Goal: Task Accomplishment & Management: Manage account settings

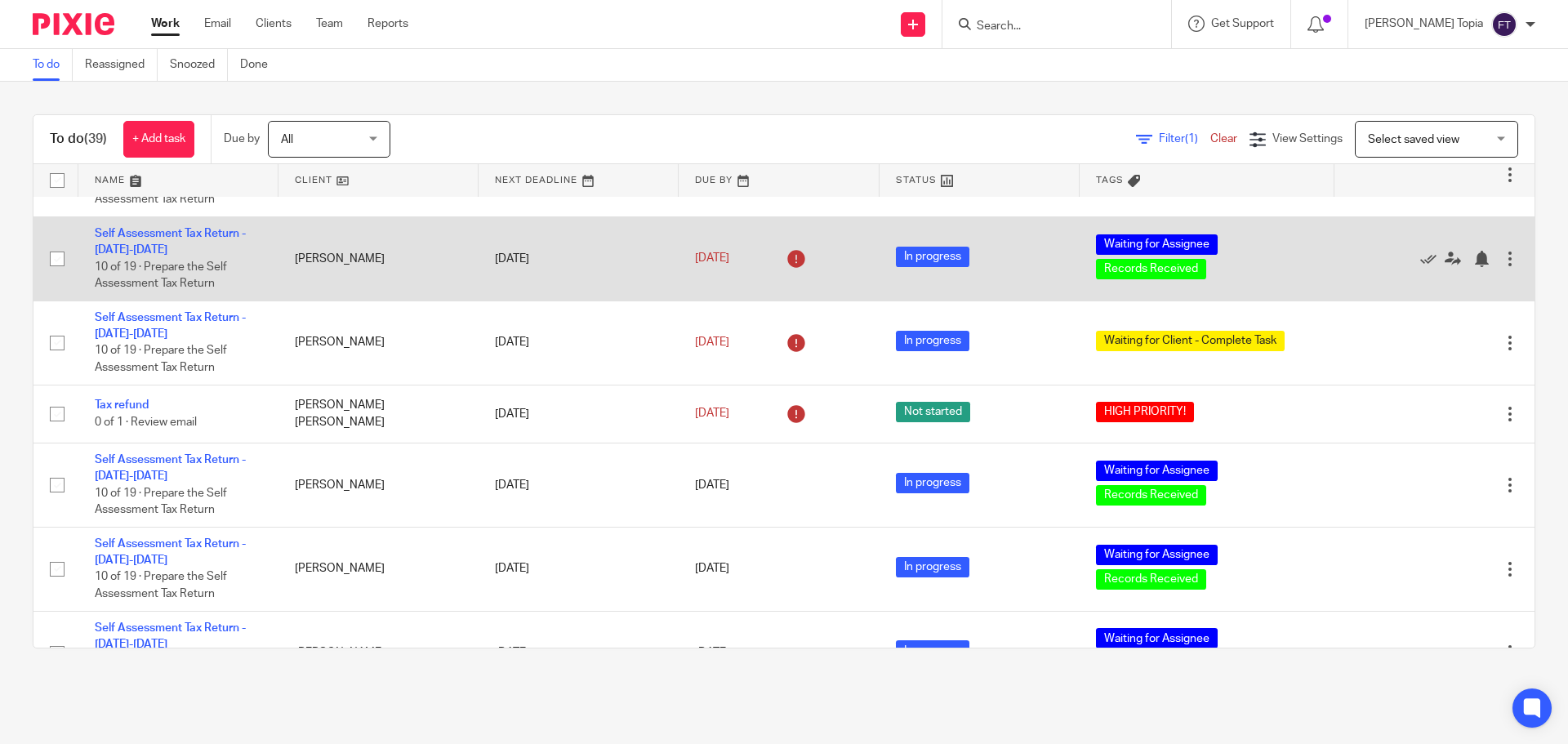
scroll to position [572, 0]
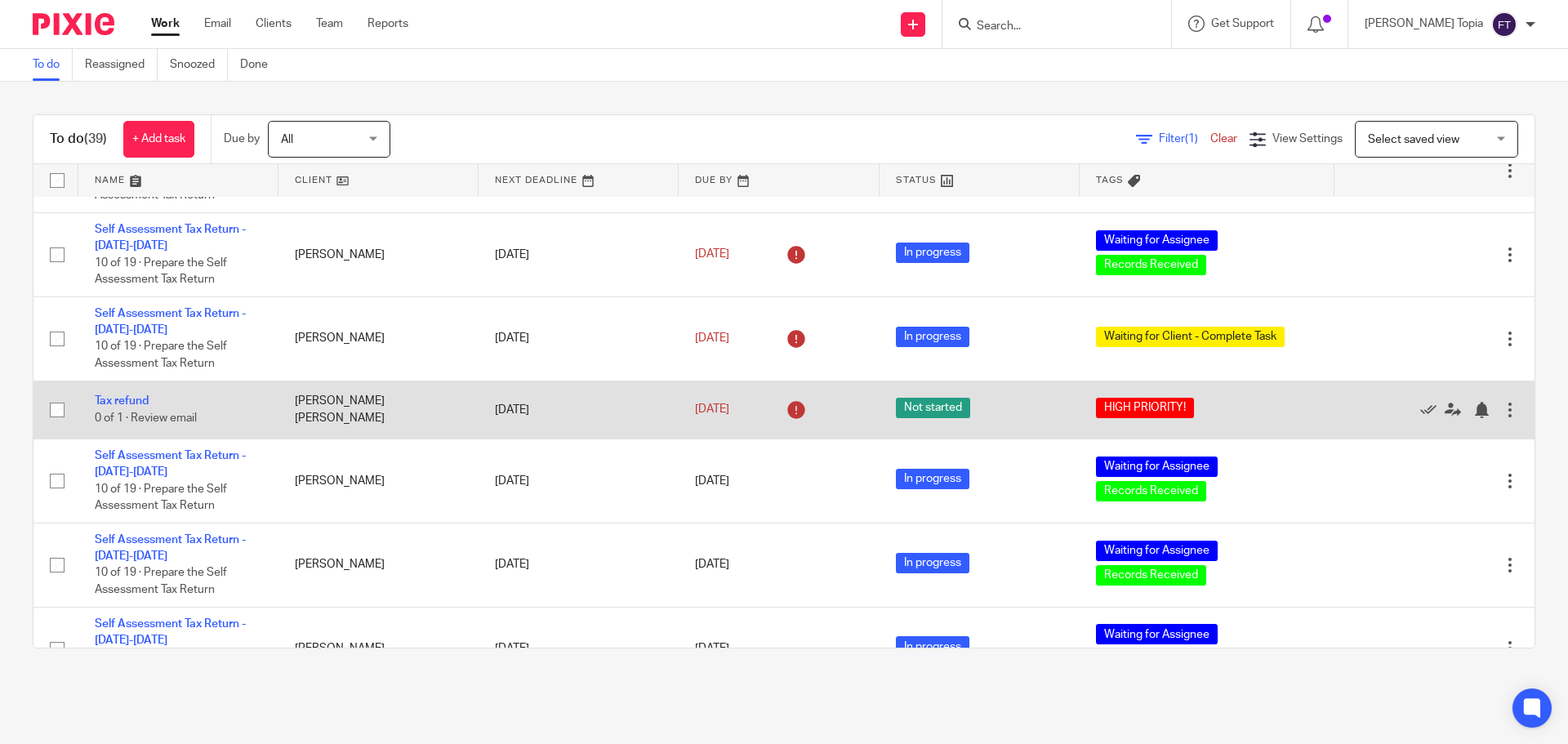
click at [129, 408] on td "Tax refund 0 of 1 · Review email" at bounding box center [178, 409] width 200 height 58
click at [129, 403] on link "Tax refund" at bounding box center [121, 401] width 54 height 11
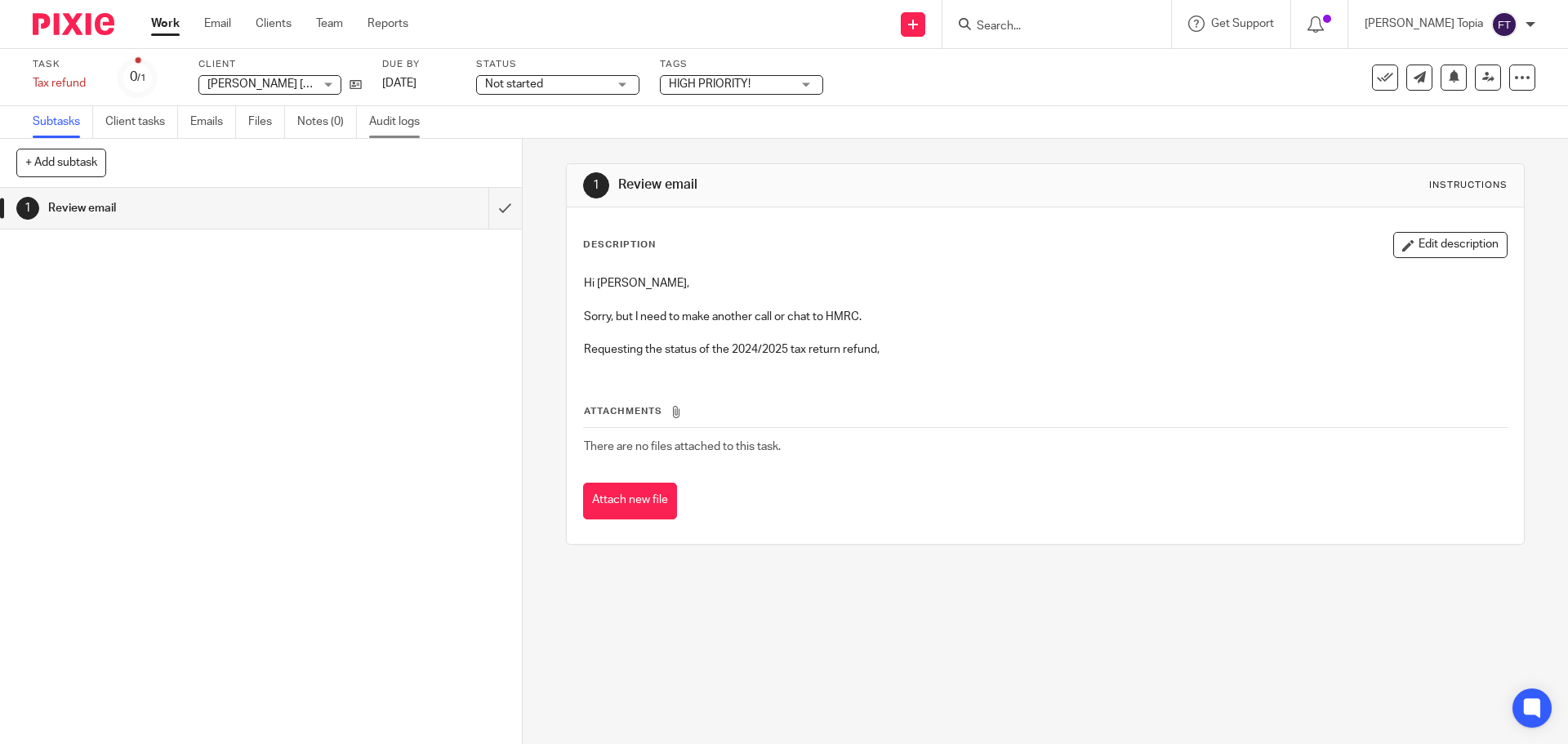
click at [403, 125] on link "Audit logs" at bounding box center [401, 122] width 63 height 32
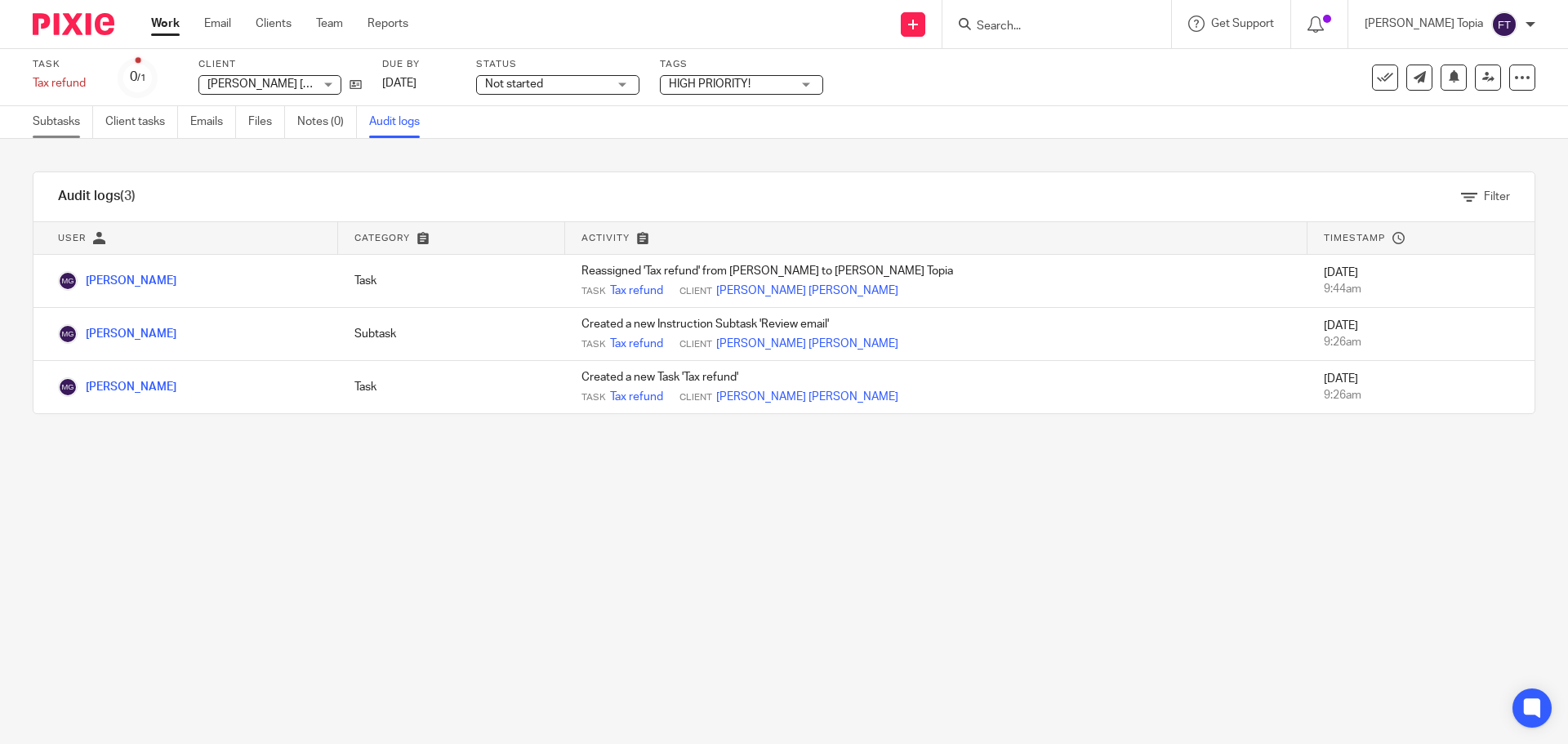
click at [66, 117] on link "Subtasks" at bounding box center [63, 122] width 61 height 32
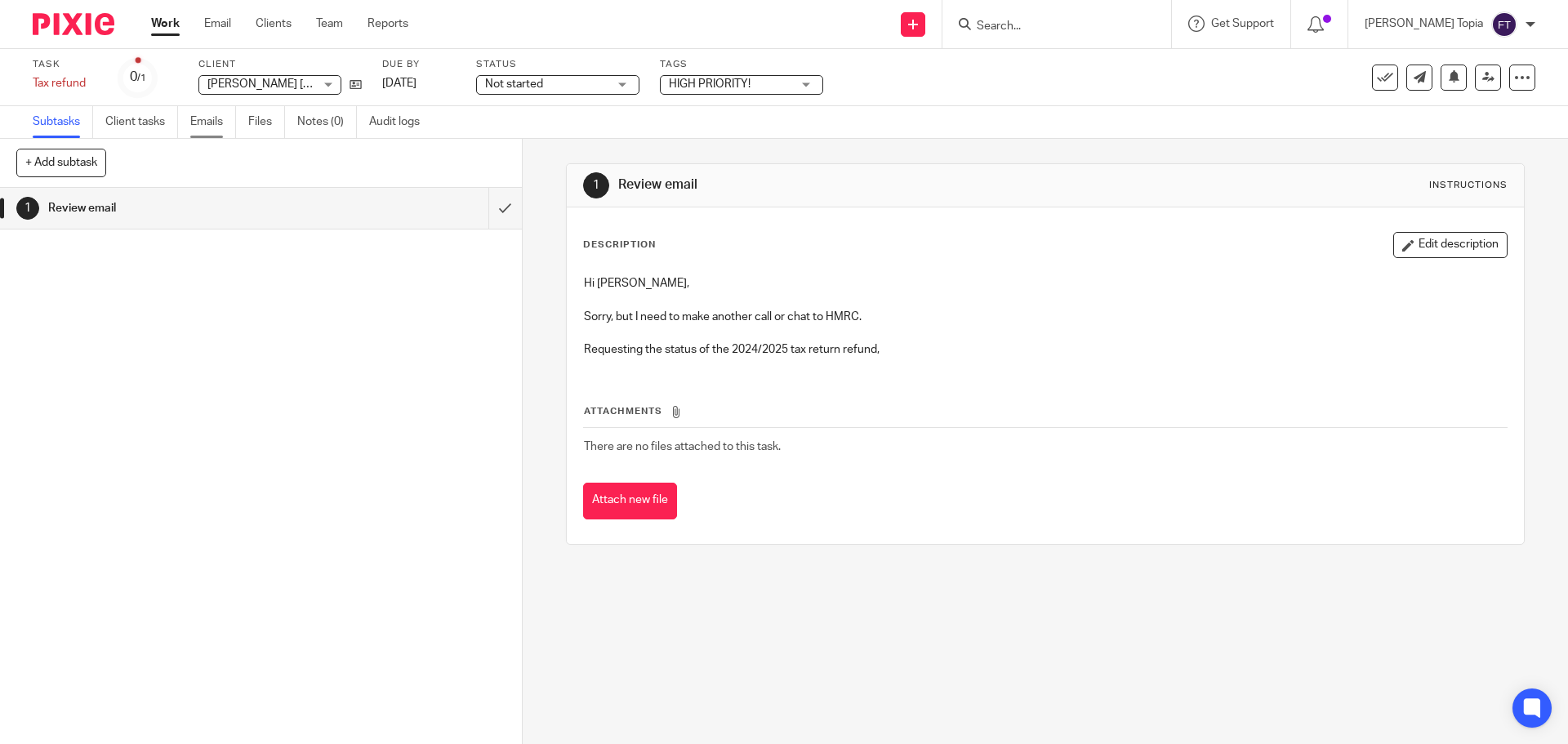
click at [209, 122] on link "Emails" at bounding box center [213, 122] width 46 height 32
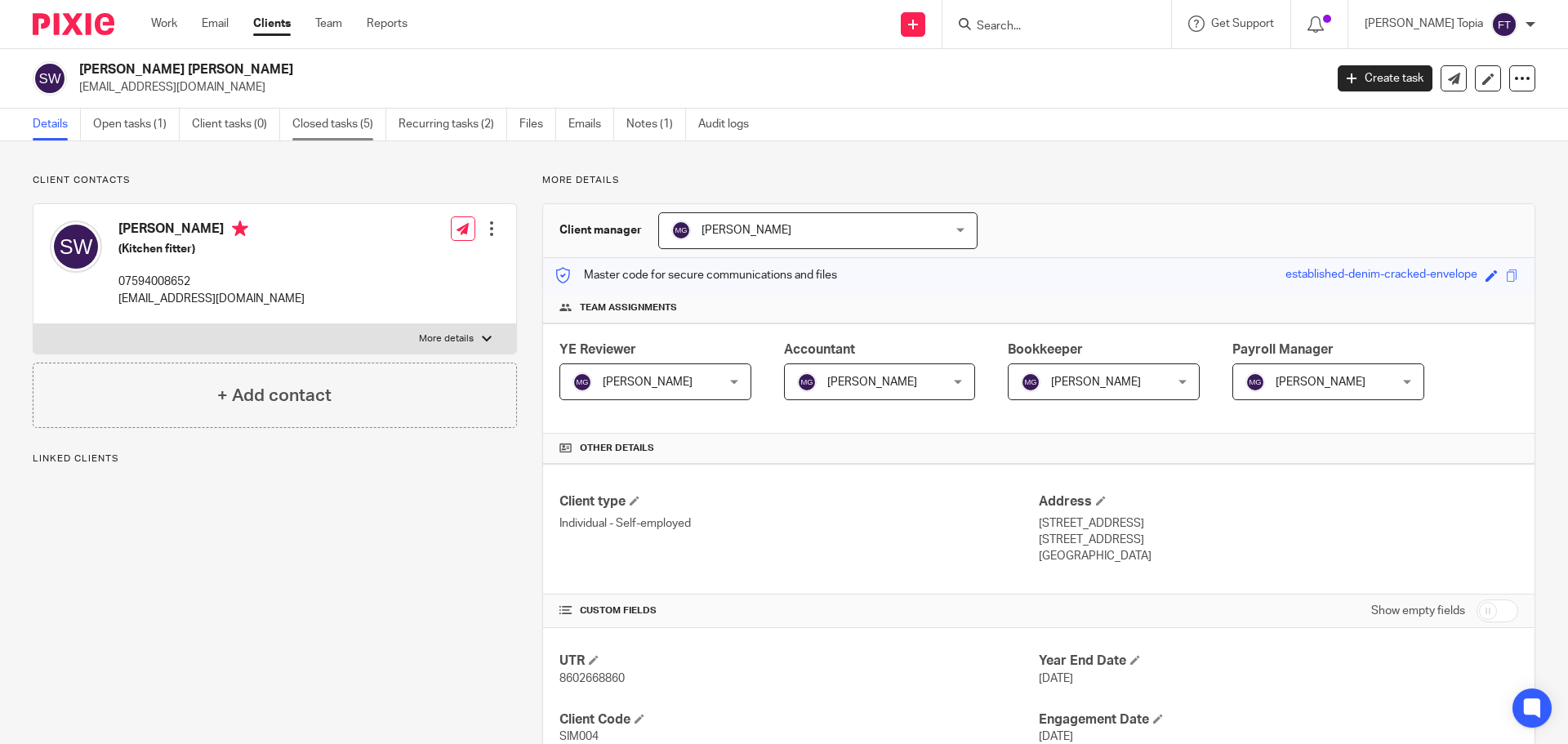
click at [315, 120] on link "Closed tasks (5)" at bounding box center [339, 124] width 94 height 32
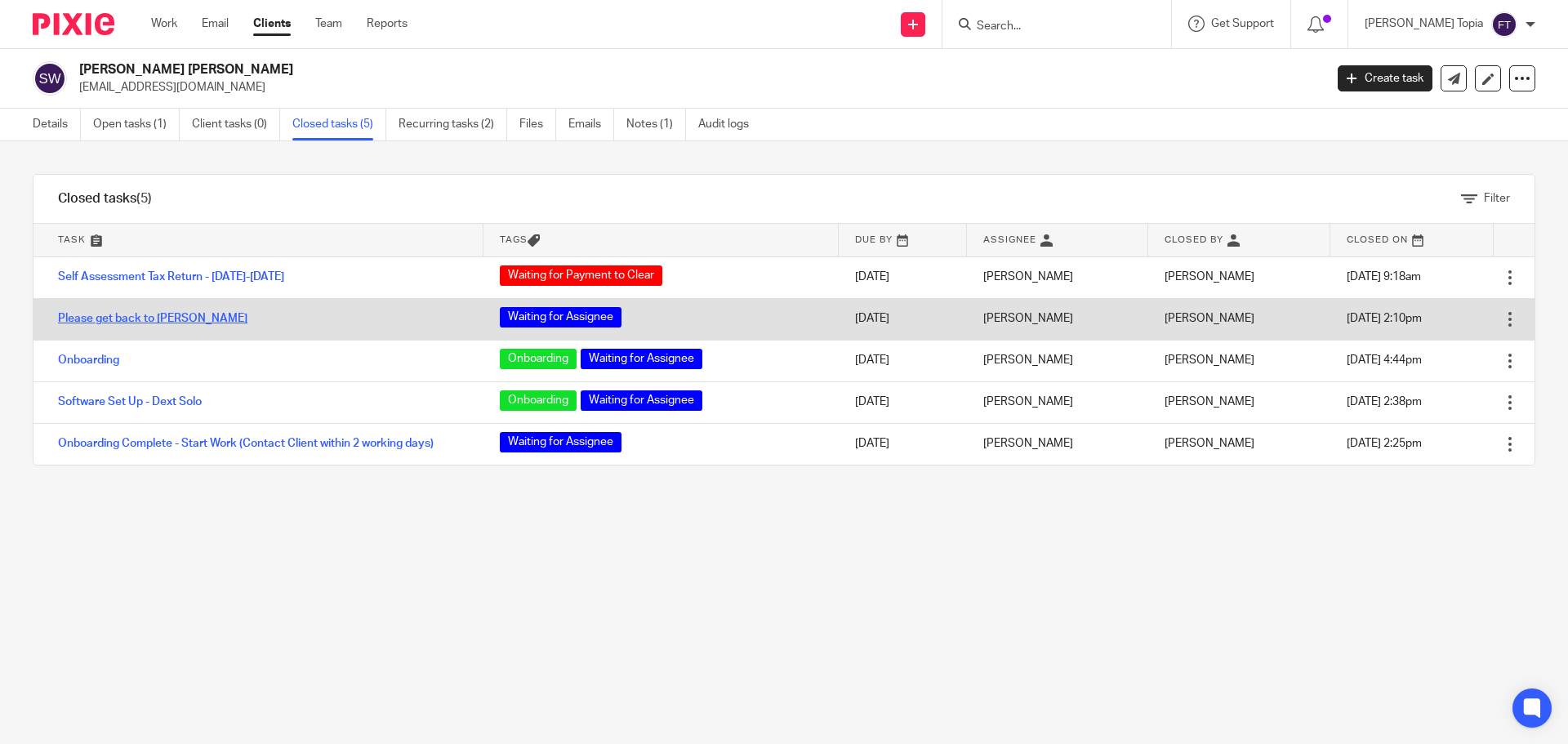
click at [108, 315] on link "Please get back to [PERSON_NAME]" at bounding box center [153, 319] width 190 height 11
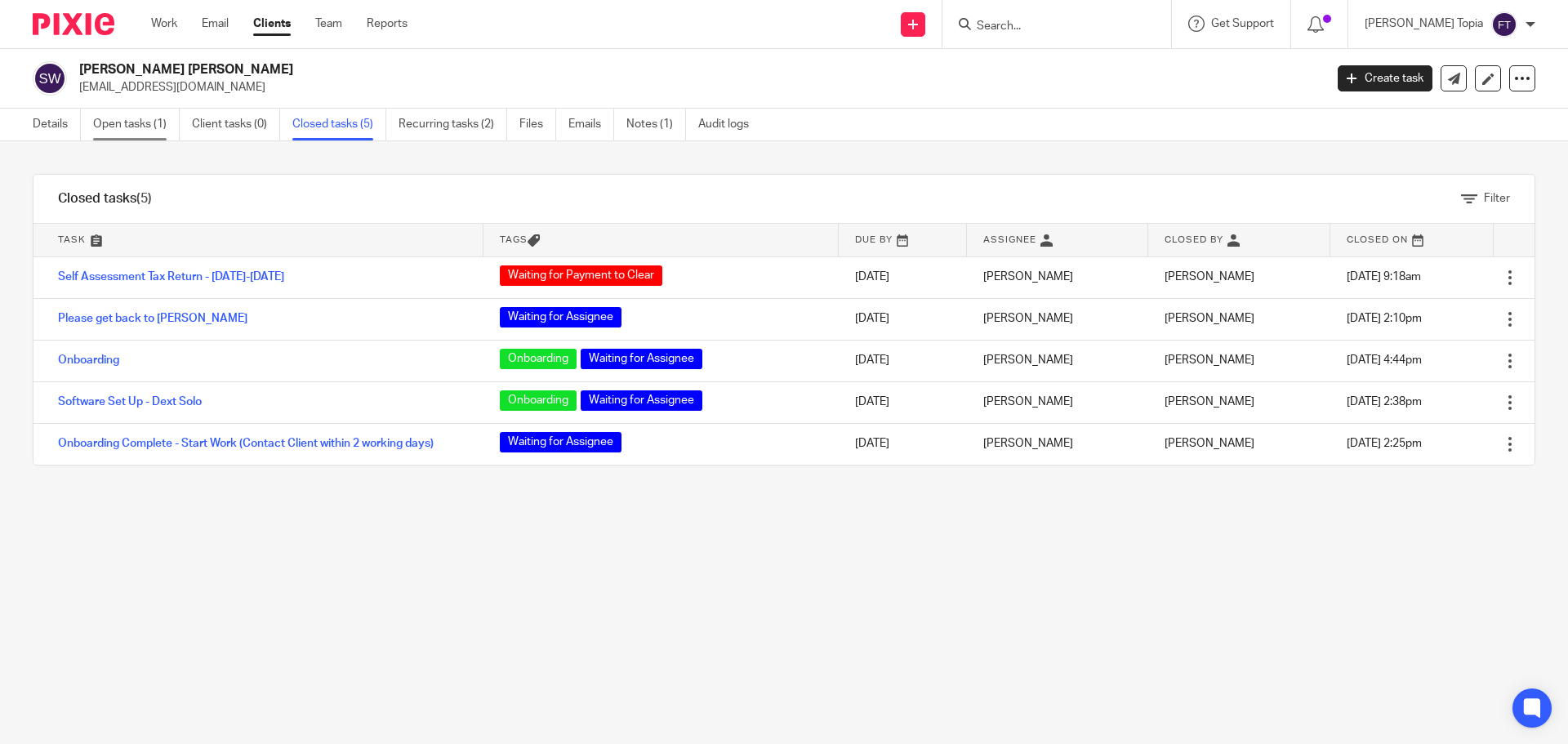
click at [129, 122] on link "Open tasks (1)" at bounding box center [135, 124] width 86 height 32
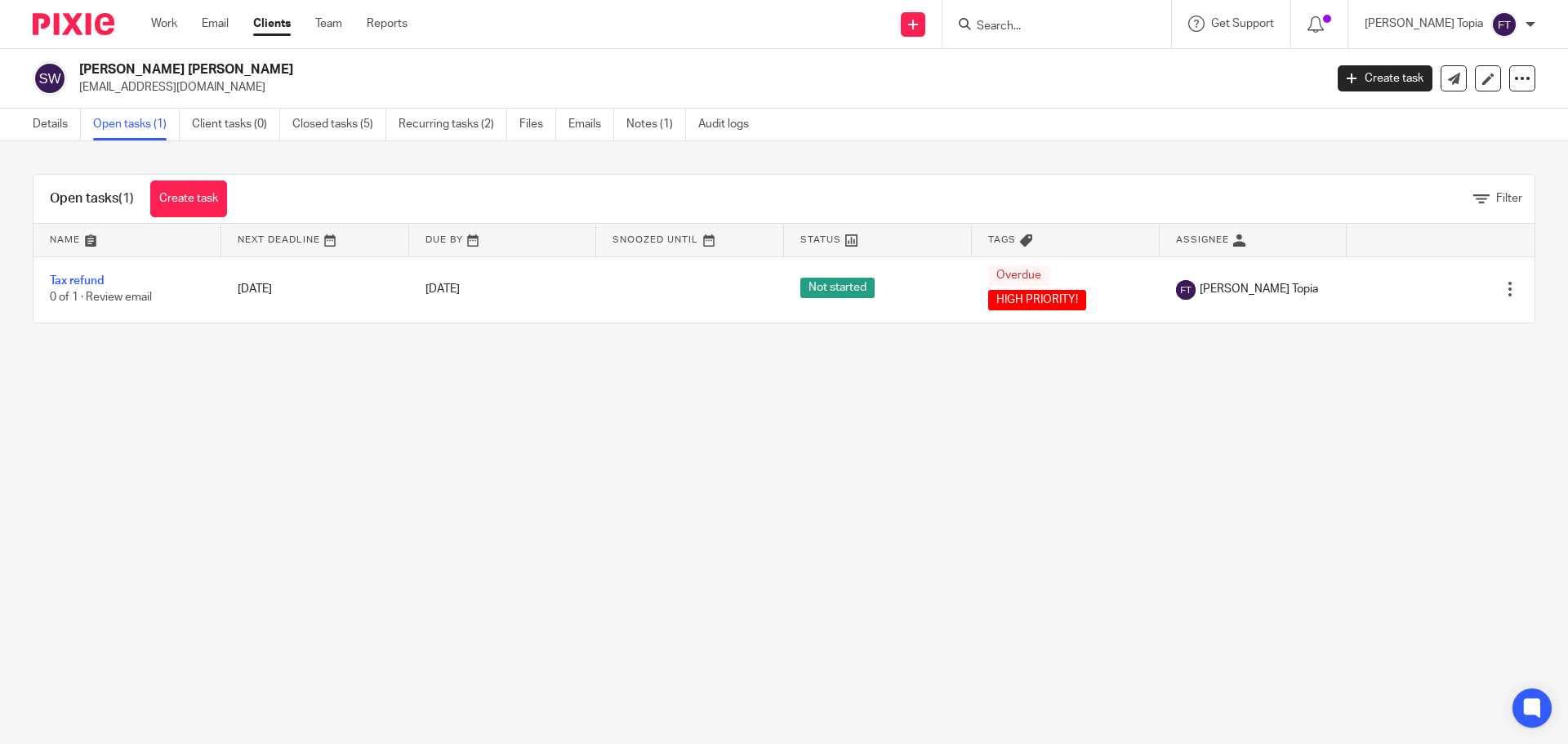
click at [430, 524] on main "Simon Tony Williams syredwood84@googlemail.com Create task Update from Companie…" at bounding box center [784, 372] width 1568 height 744
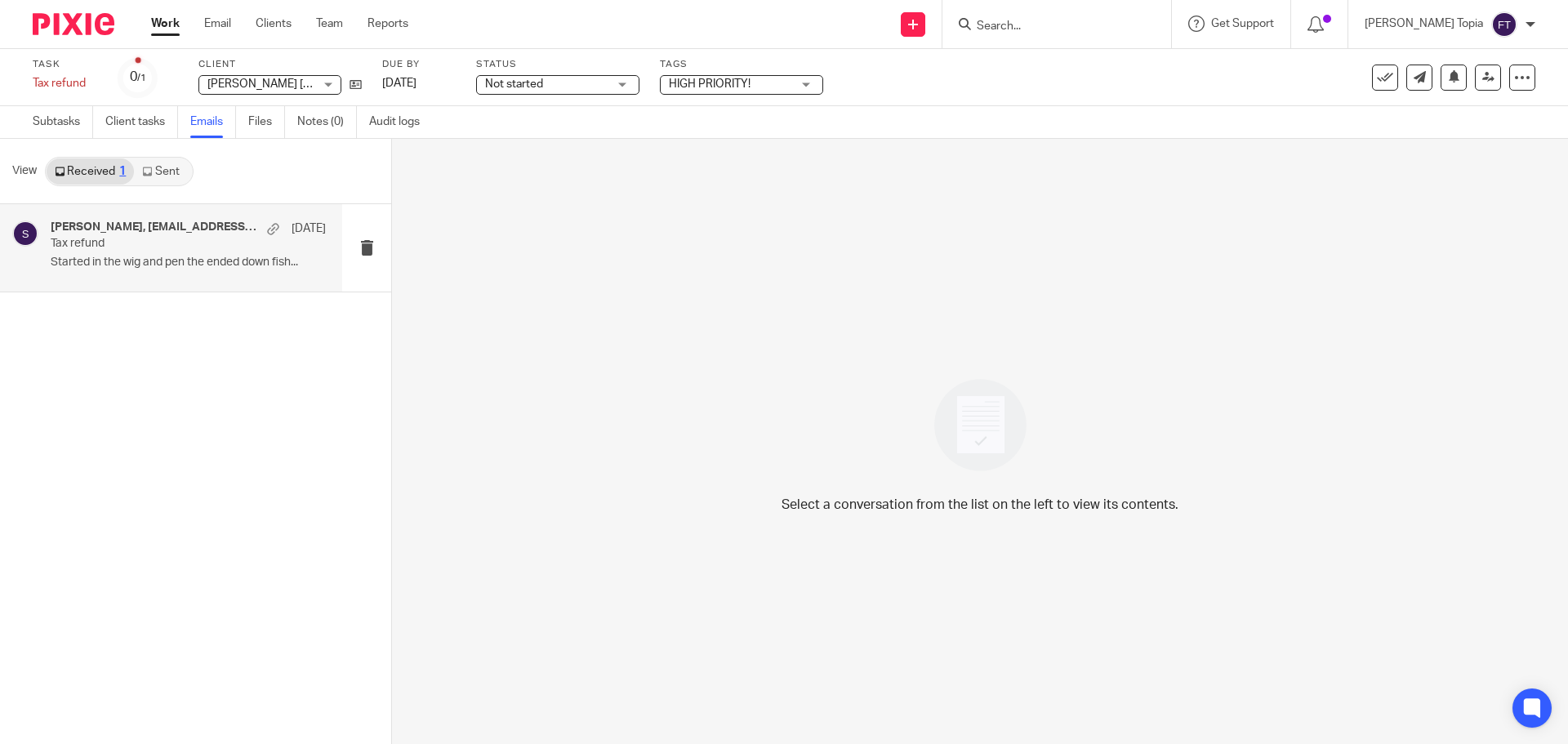
click at [157, 225] on h4 "Mason Graves, syredwood84@googlemail.com" at bounding box center [155, 227] width 209 height 14
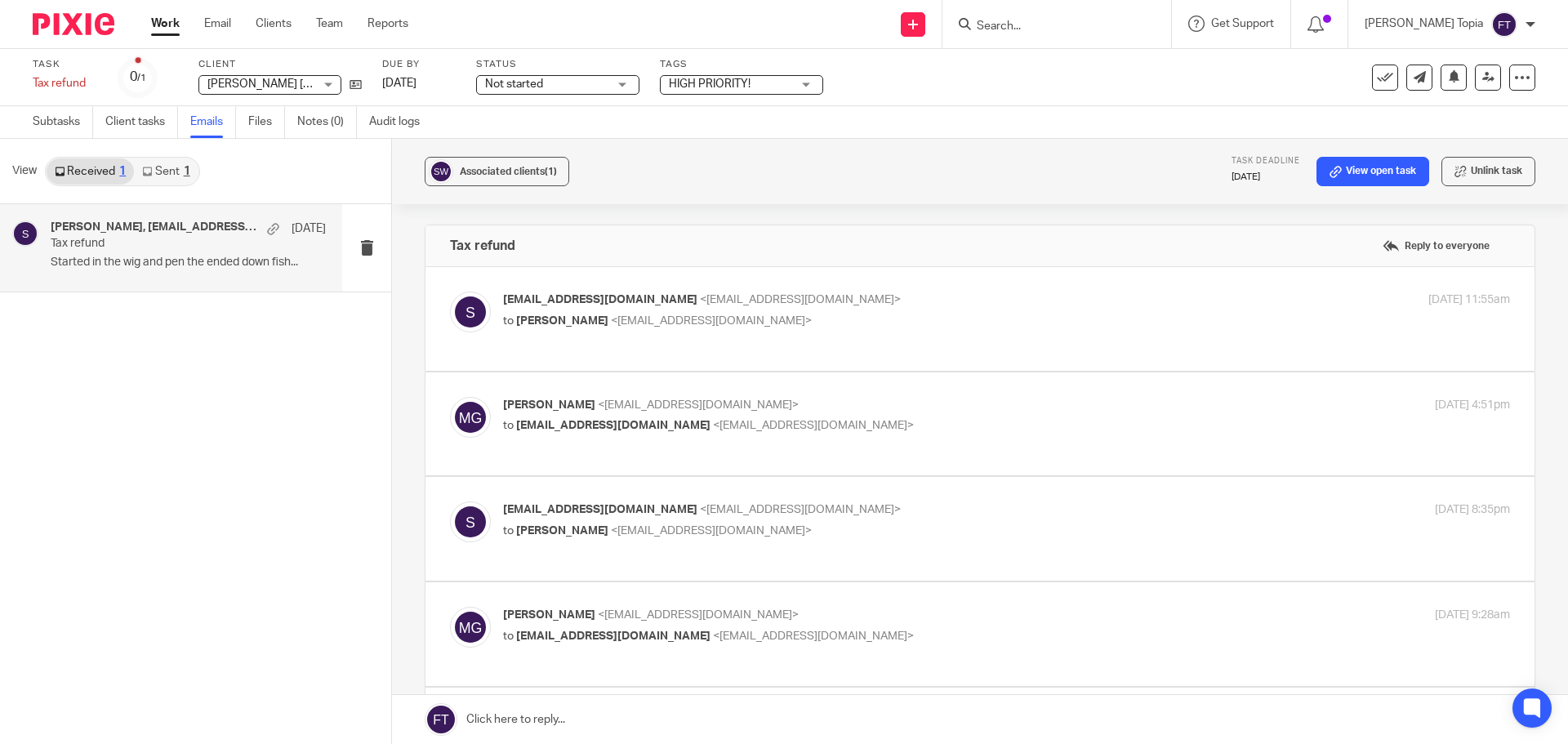
click at [791, 318] on p "to Mason Graves <mgraves@taxassist.co.uk>" at bounding box center [839, 321] width 672 height 17
checkbox input "true"
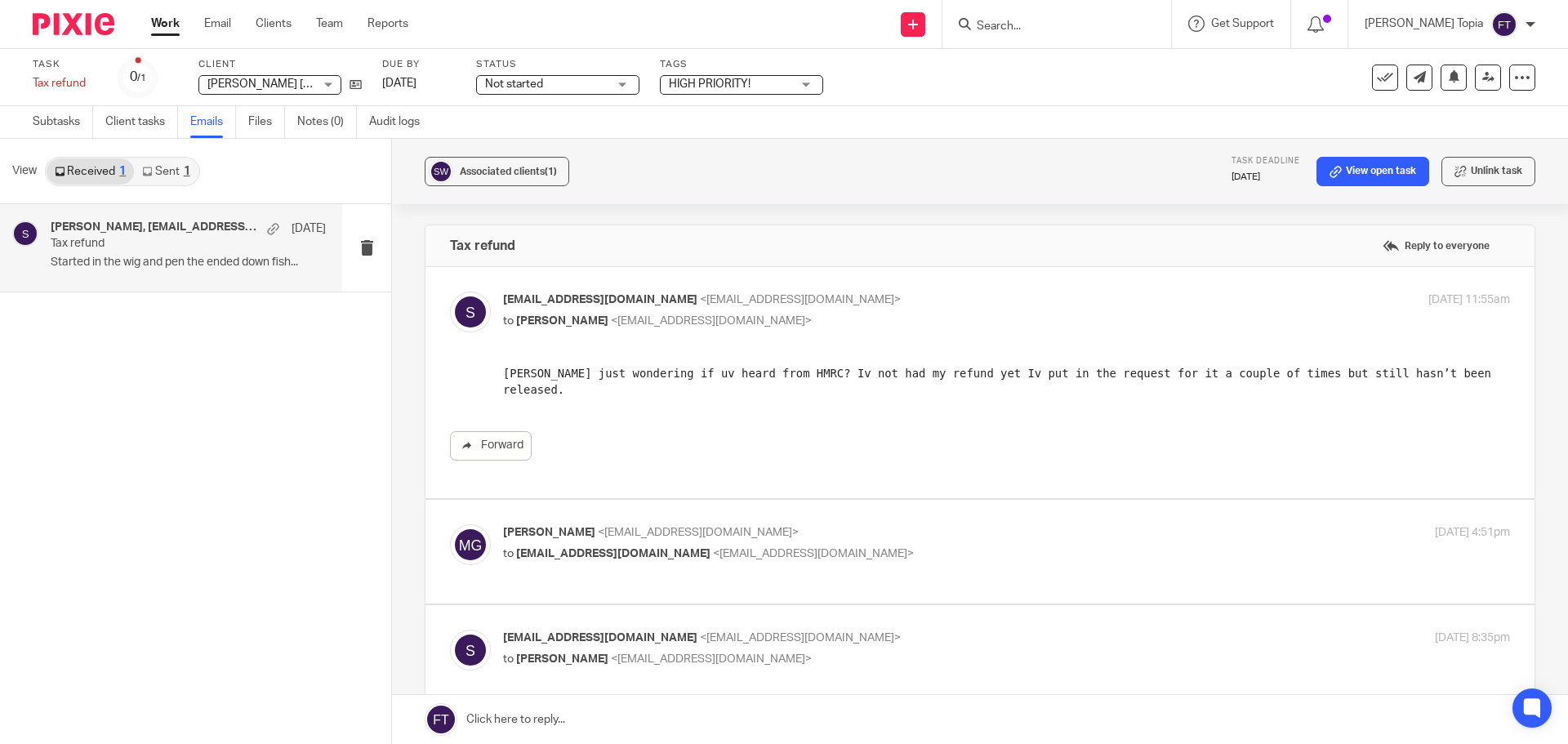
scroll to position [81, 0]
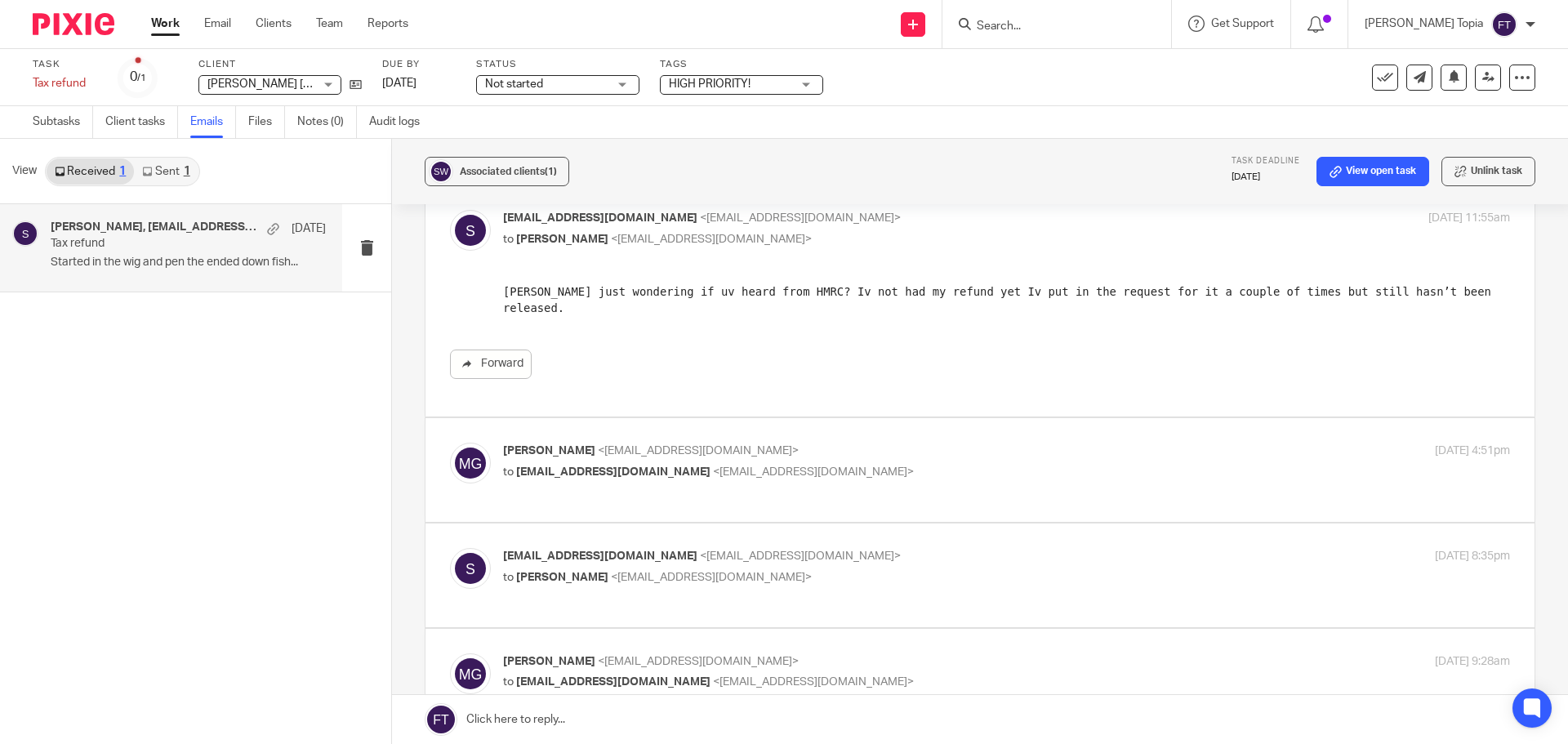
click at [900, 480] on p "to syredwood84@googlemail.com <syredwood84@googlemail.com>" at bounding box center [839, 472] width 672 height 17
checkbox input "true"
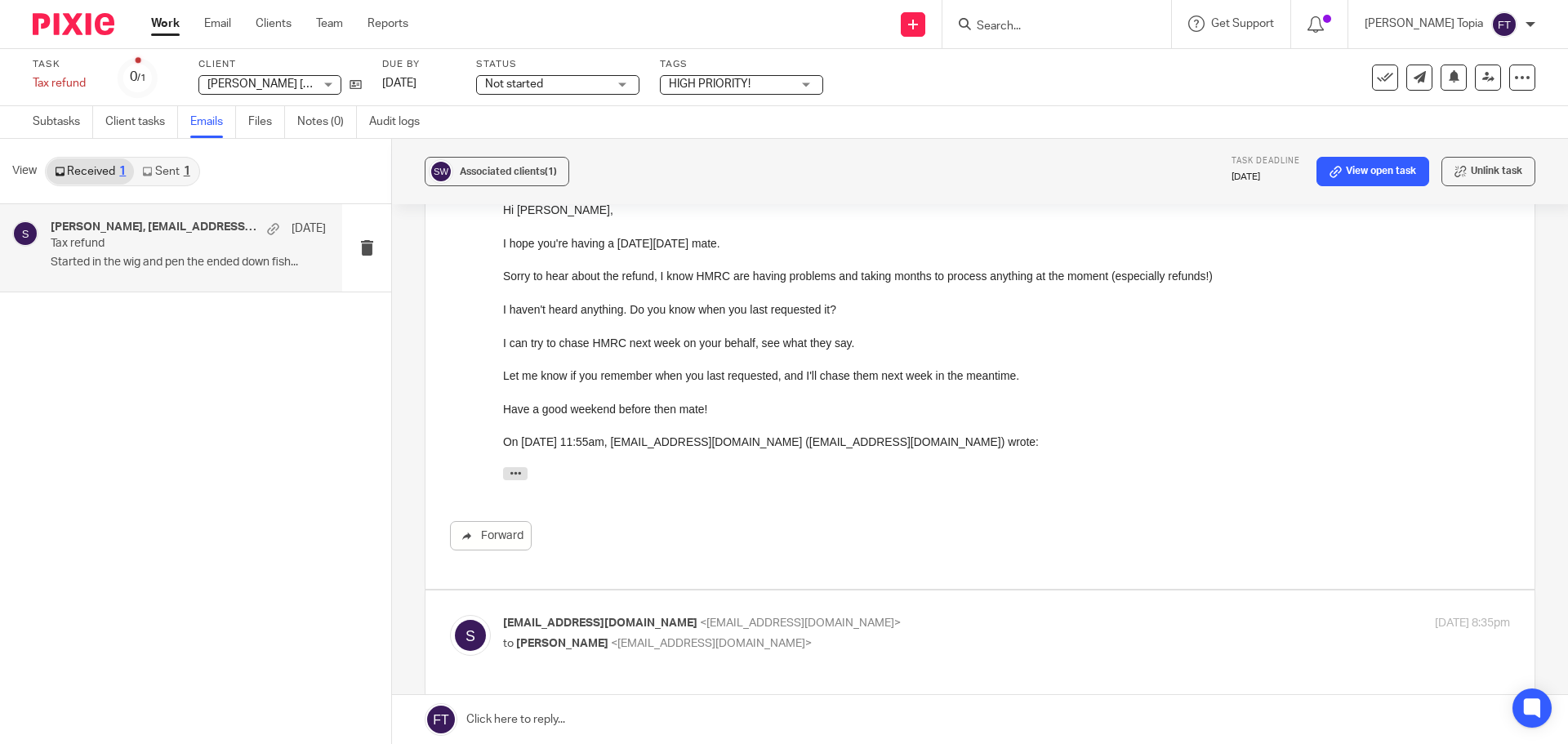
scroll to position [408, 0]
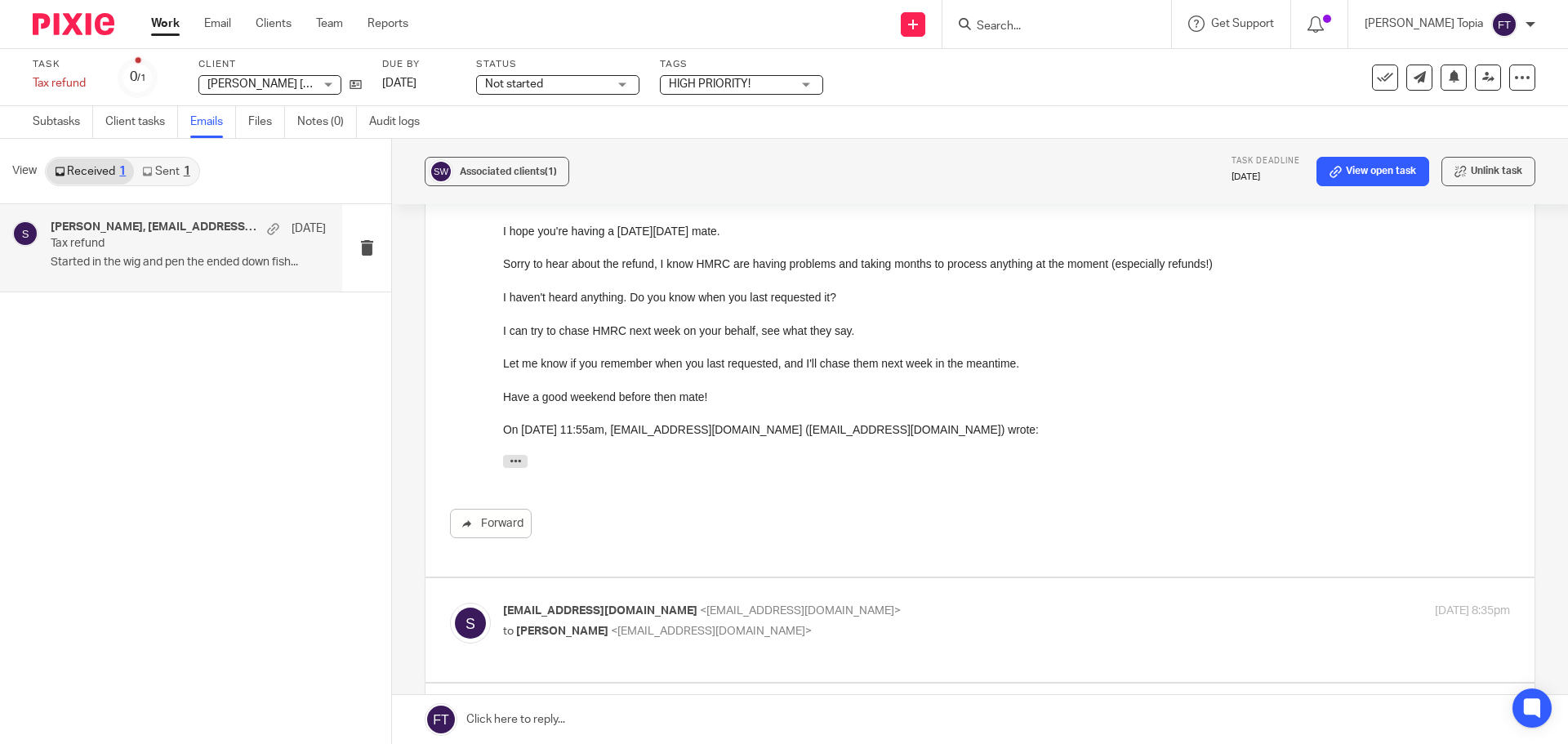
click at [722, 625] on p "to Mason Graves <mgraves@taxassist.co.uk>" at bounding box center [839, 631] width 672 height 17
checkbox input "true"
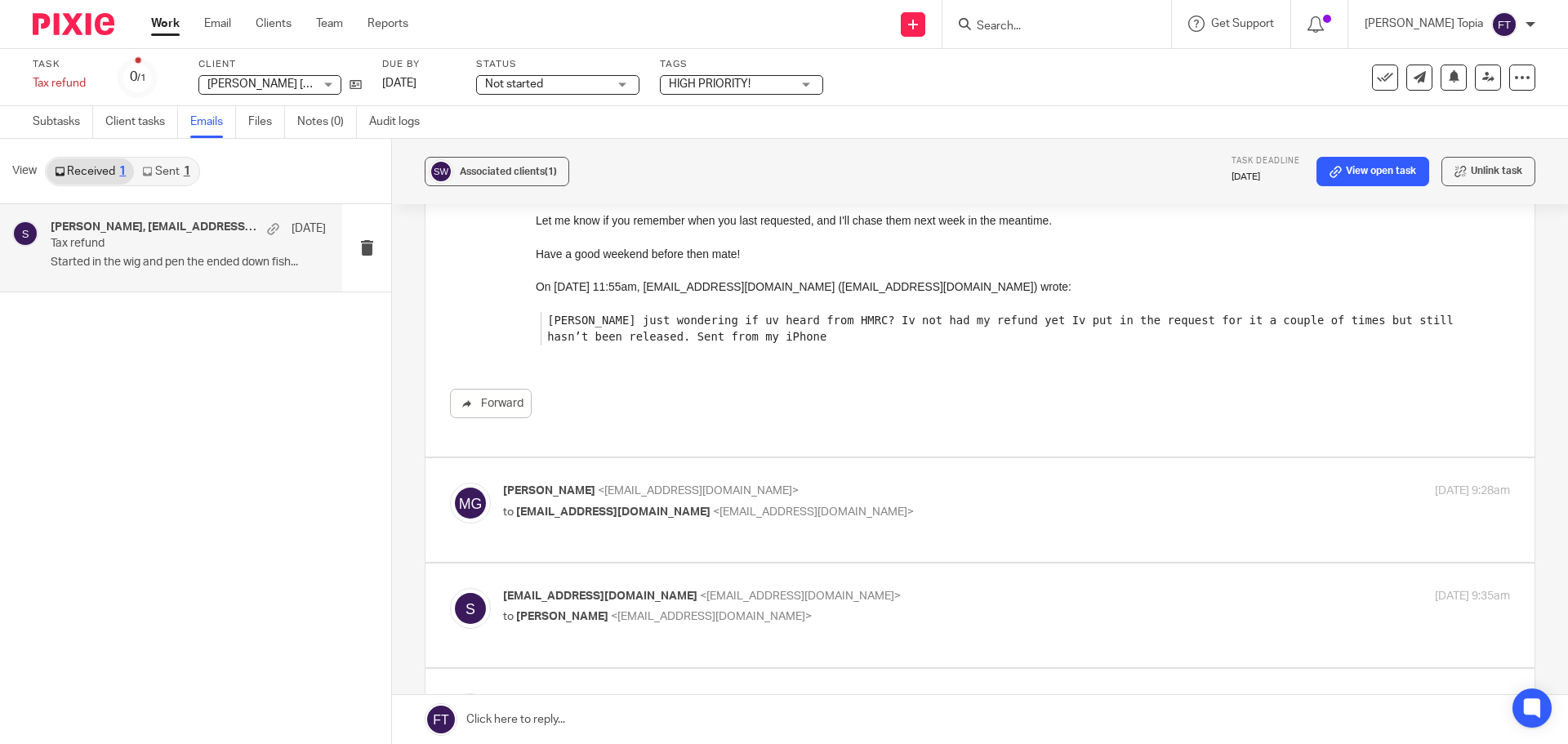
scroll to position [1225, 0]
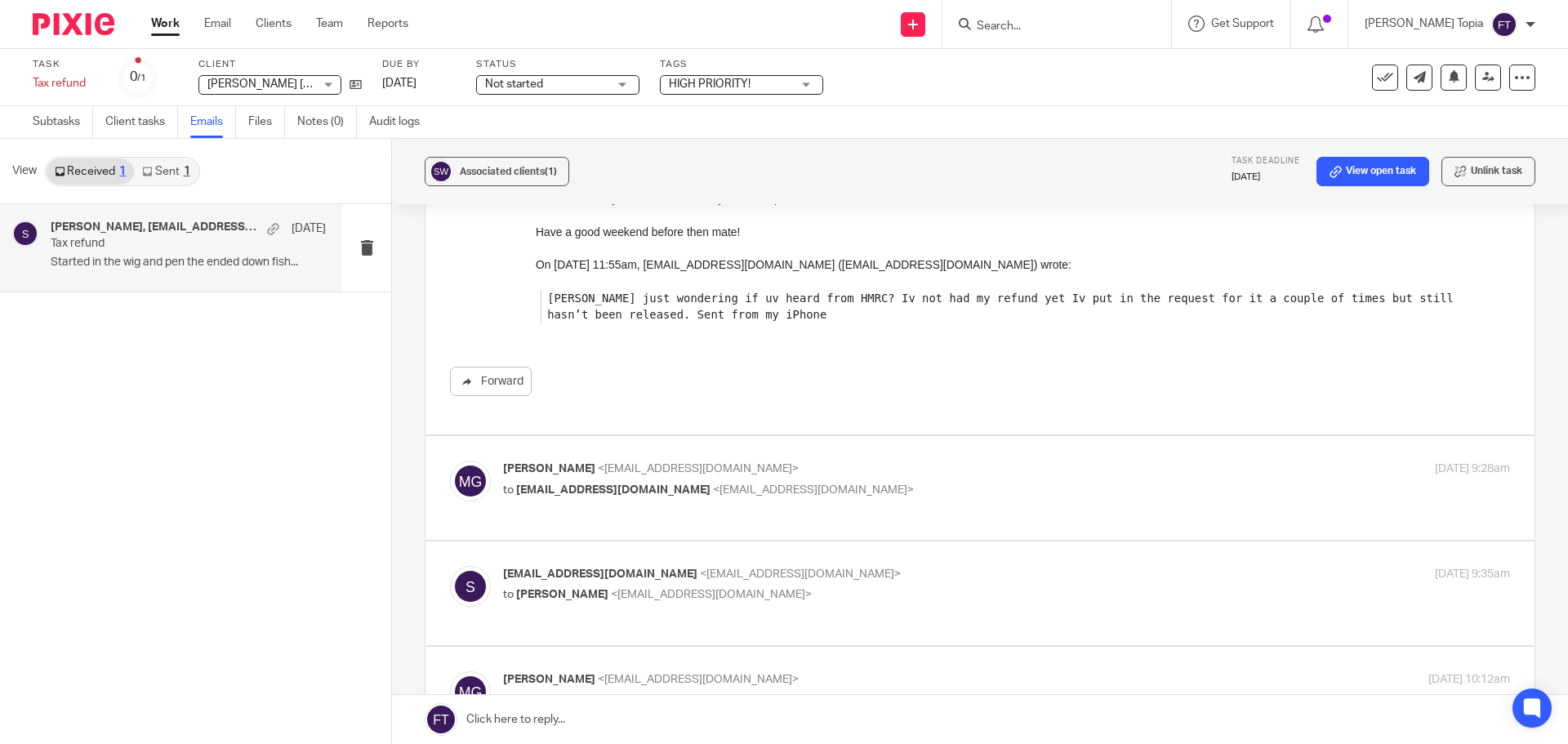
click at [734, 491] on span "<syredwood84@googlemail.com>" at bounding box center [813, 490] width 201 height 11
checkbox input "true"
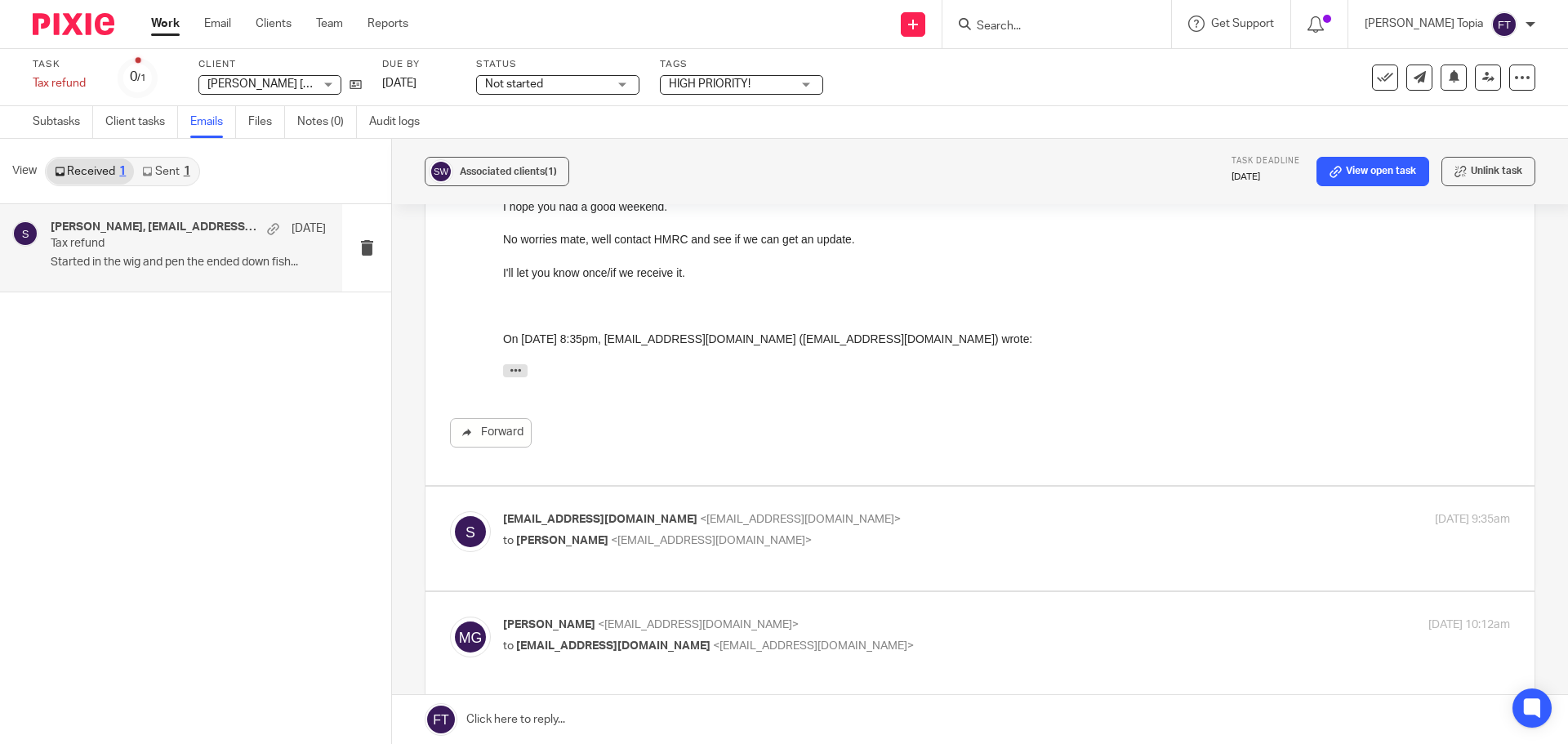
scroll to position [1633, 0]
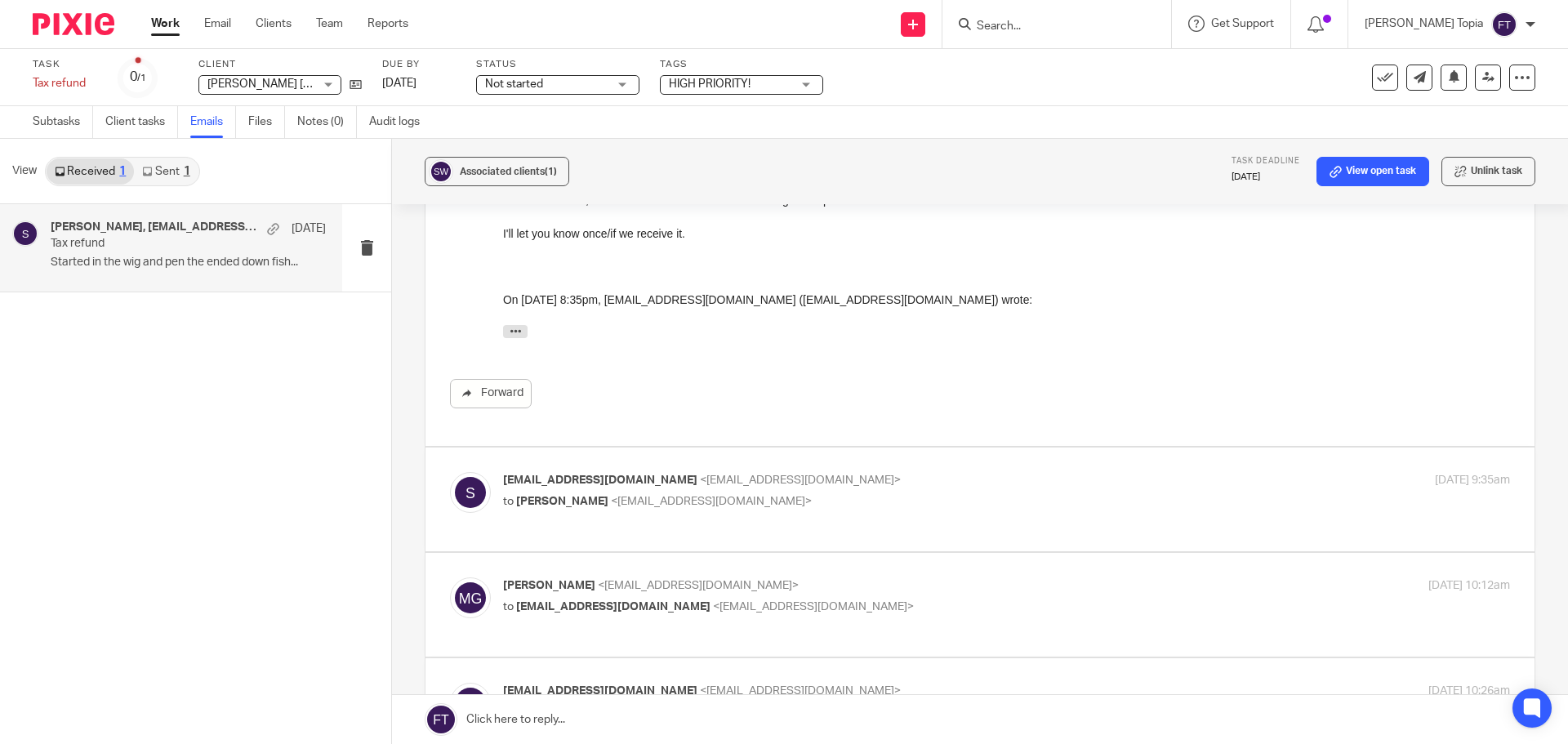
click at [757, 524] on div "syredwood84@googlemail.com <syredwood84@googlemail.com> to Mason Graves <mgrave…" at bounding box center [979, 499] width 1060 height 55
click at [762, 502] on p "to Mason Graves <mgraves@taxassist.co.uk>" at bounding box center [839, 502] width 672 height 17
checkbox input "true"
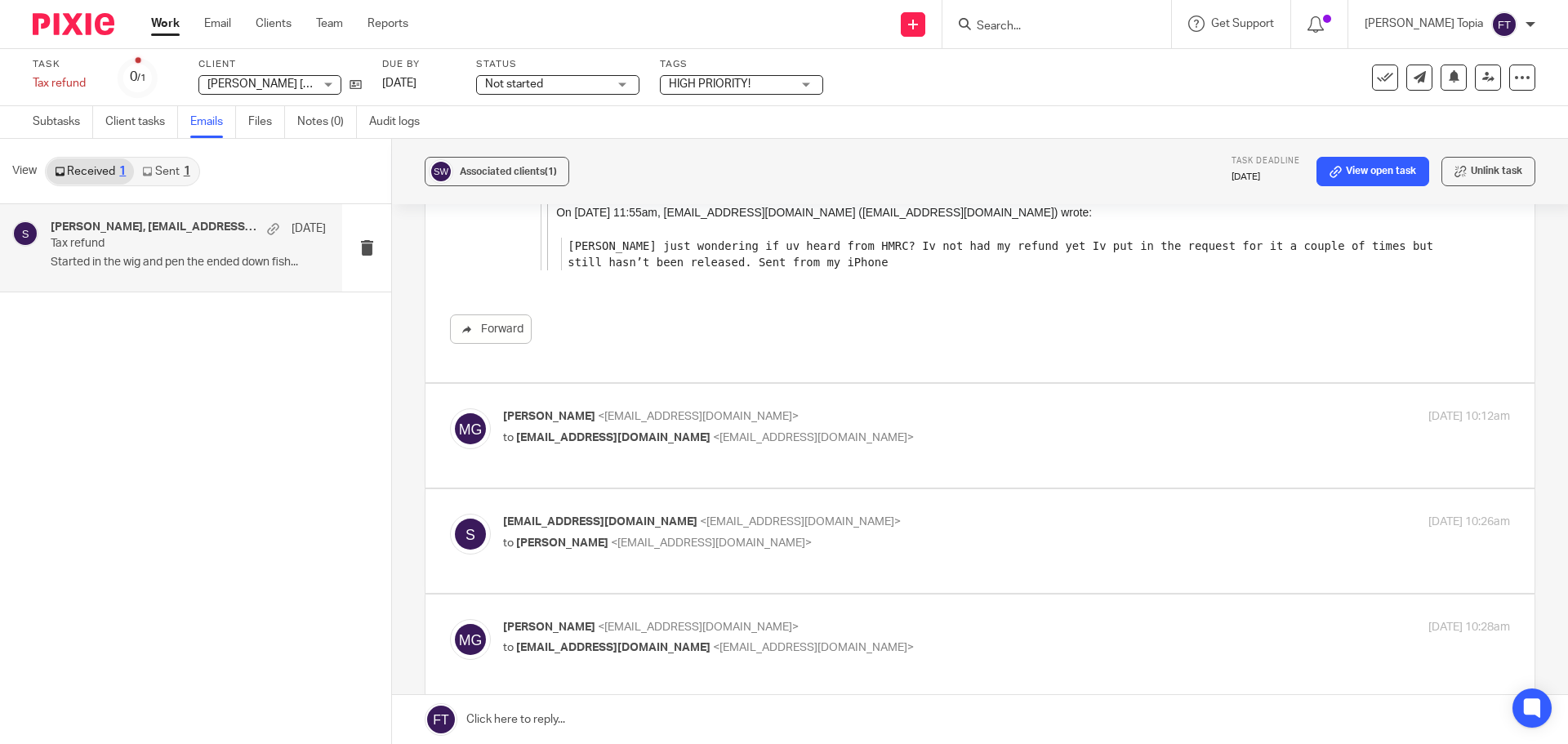
scroll to position [2695, 0]
click at [675, 437] on span "syredwood84@googlemail.com" at bounding box center [613, 437] width 195 height 11
checkbox input "true"
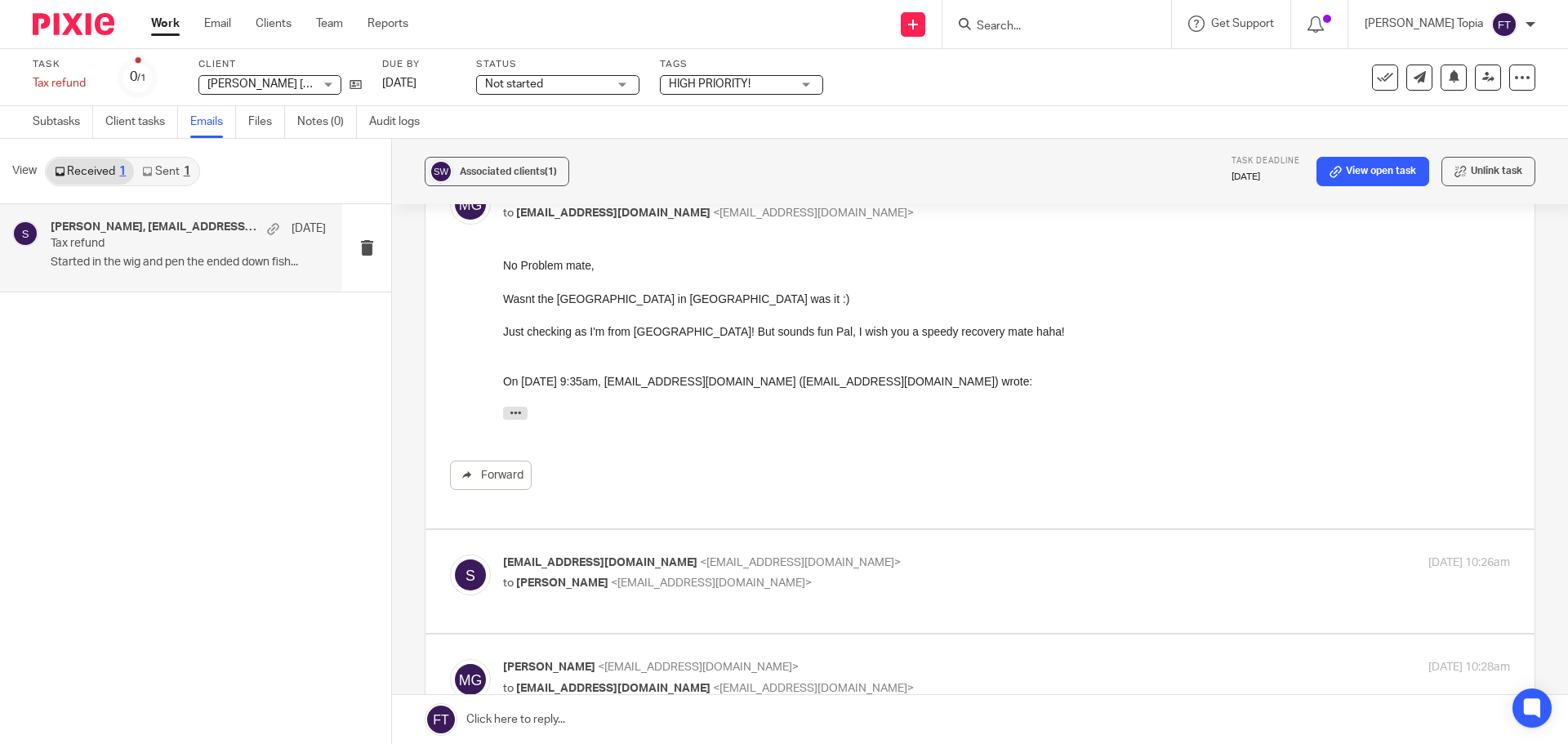
scroll to position [3103, 0]
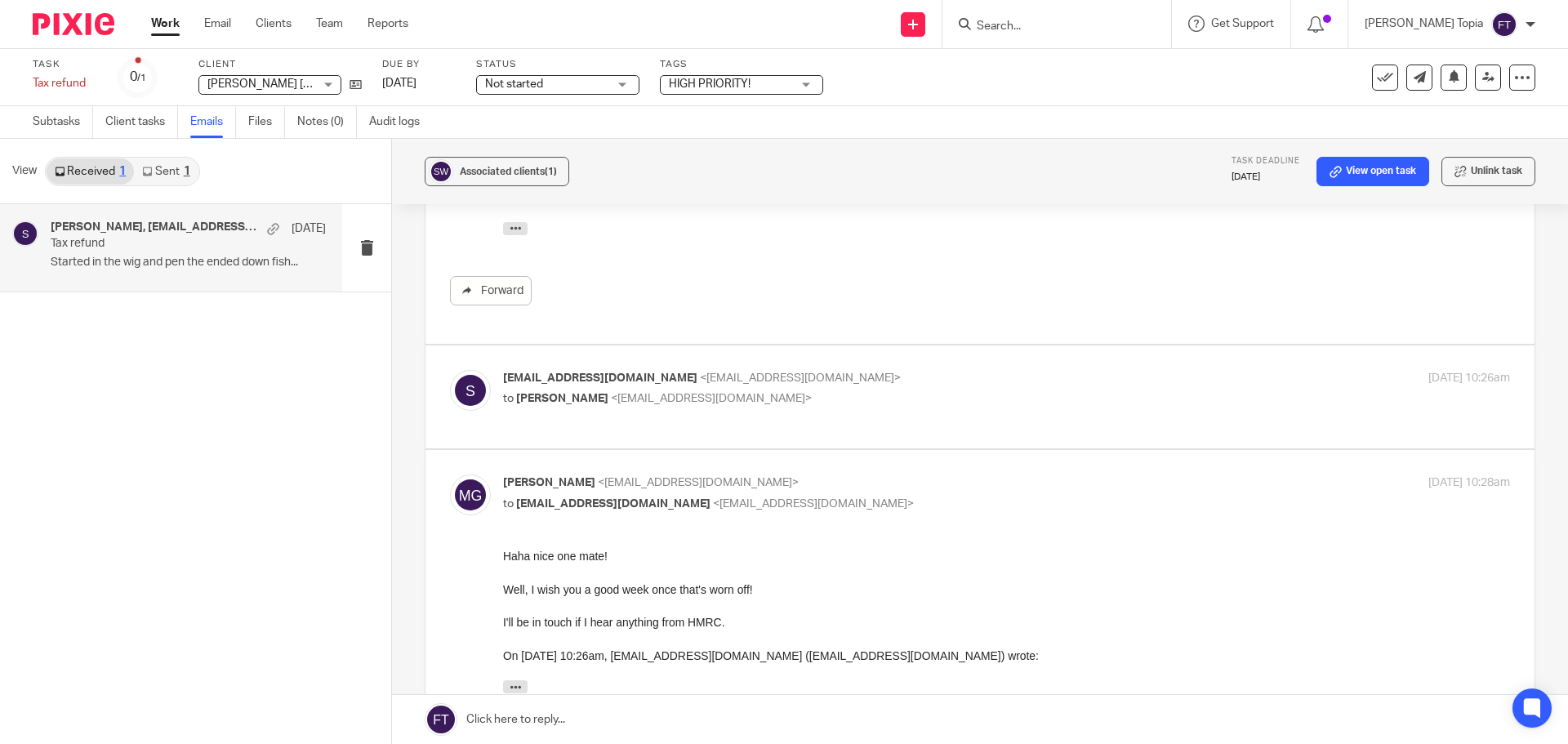
click at [640, 410] on div "syredwood84@googlemail.com <syredwood84@googlemail.com> to Mason Graves <mgrave…" at bounding box center [1006, 391] width 1006 height 41
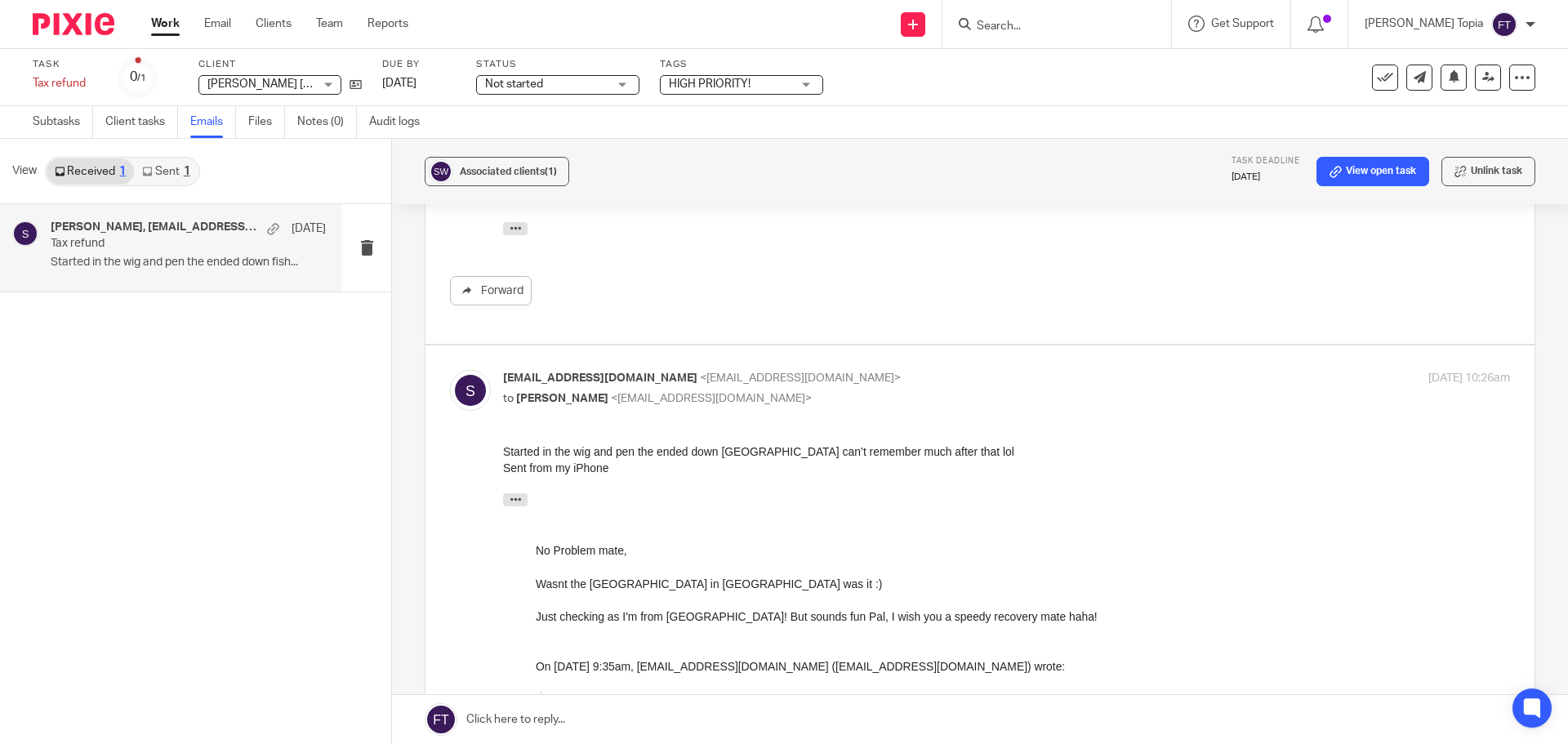
scroll to position [0, 0]
click at [635, 397] on span "<mgraves@taxassist.co.uk>" at bounding box center [711, 398] width 201 height 11
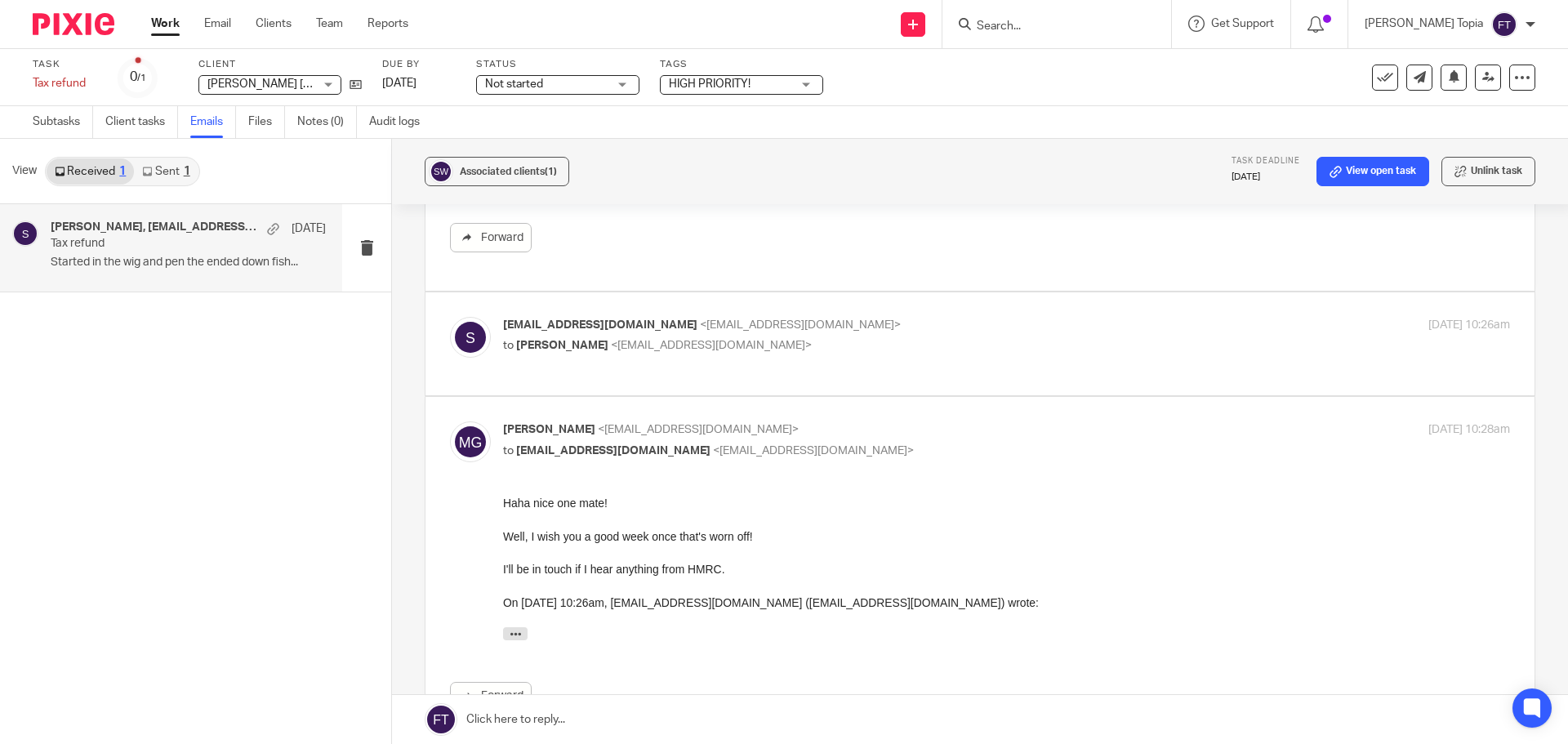
scroll to position [3185, 0]
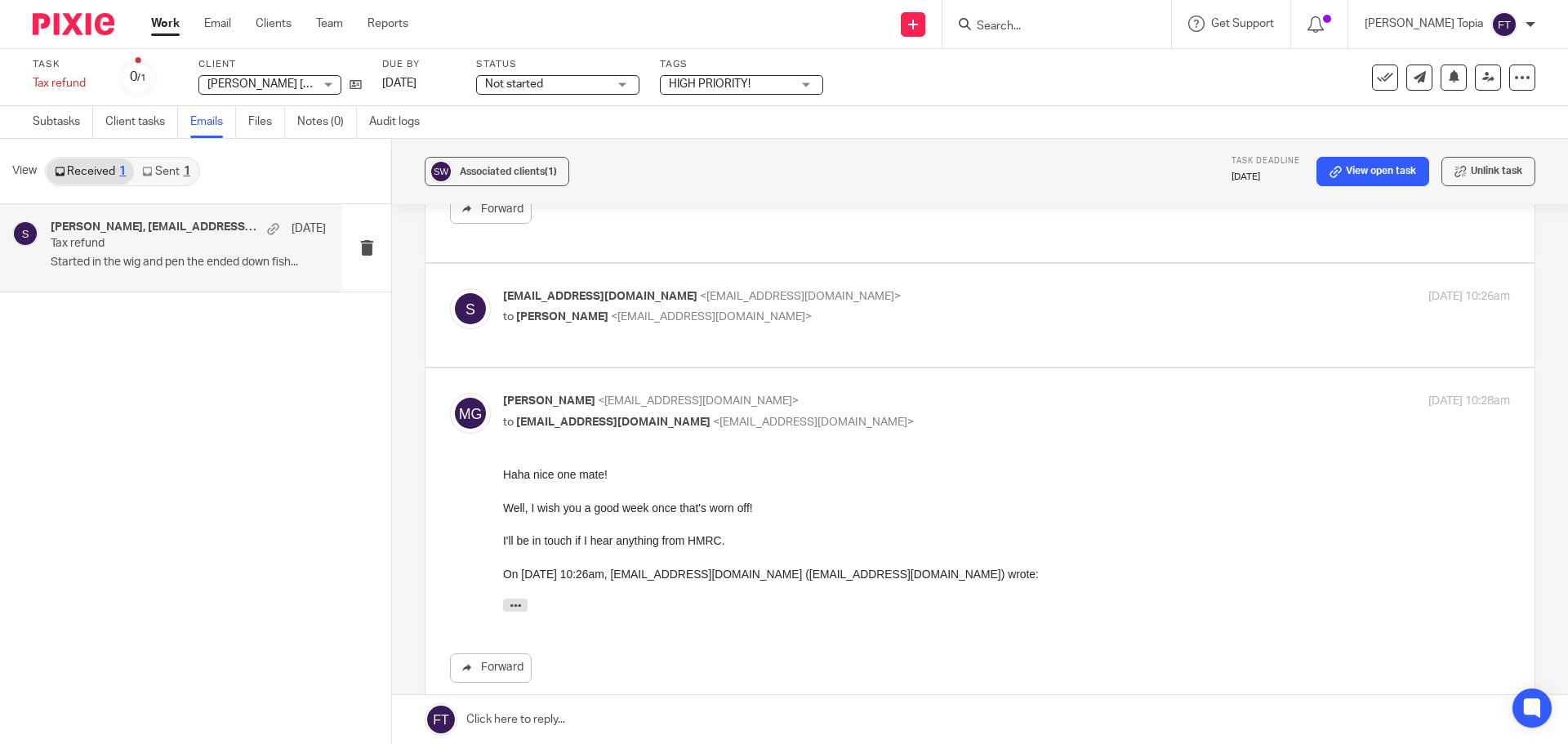
click at [680, 319] on span "<mgraves@taxassist.co.uk>" at bounding box center [711, 317] width 201 height 11
checkbox input "true"
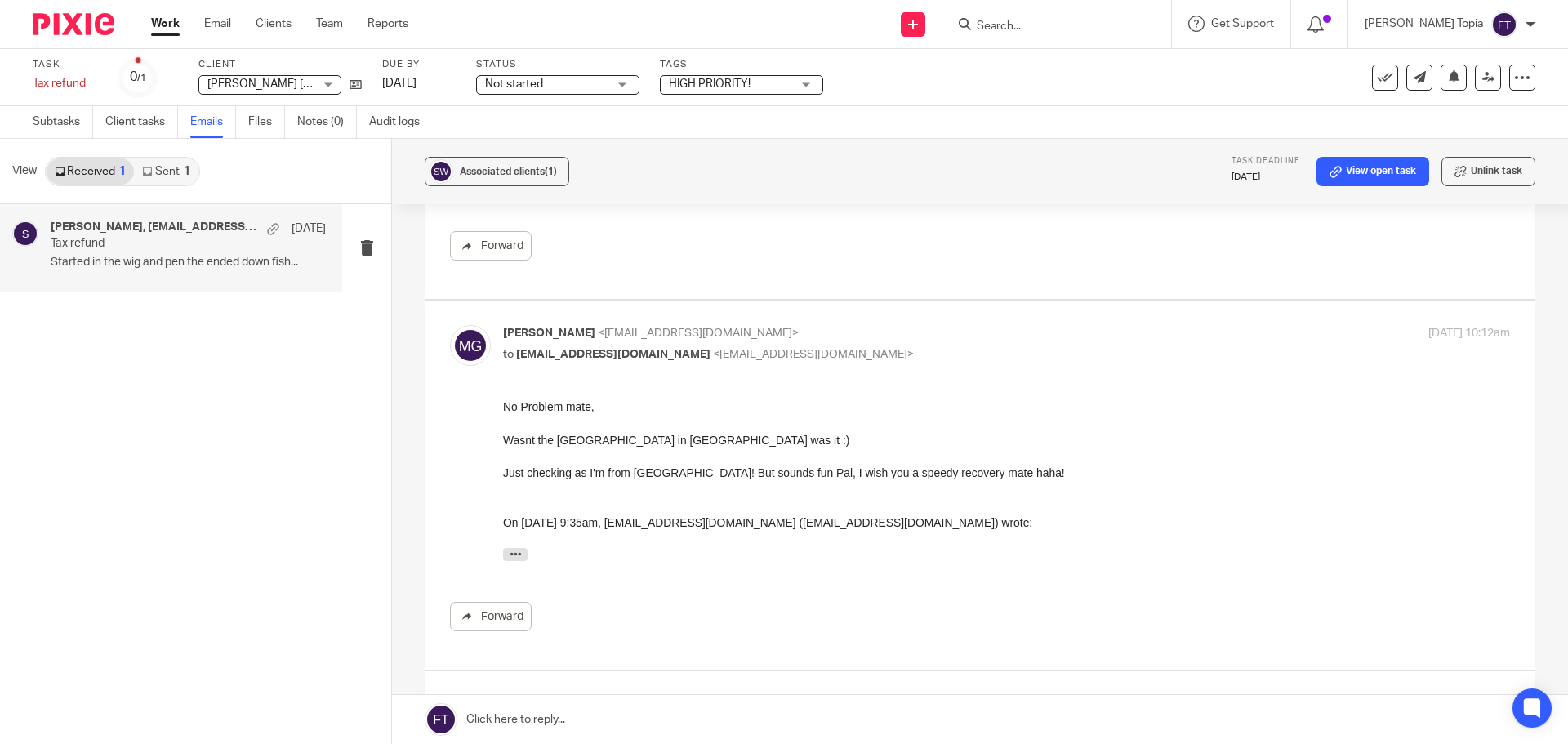
scroll to position [2777, 0]
click at [156, 28] on link "Work" at bounding box center [165, 24] width 29 height 16
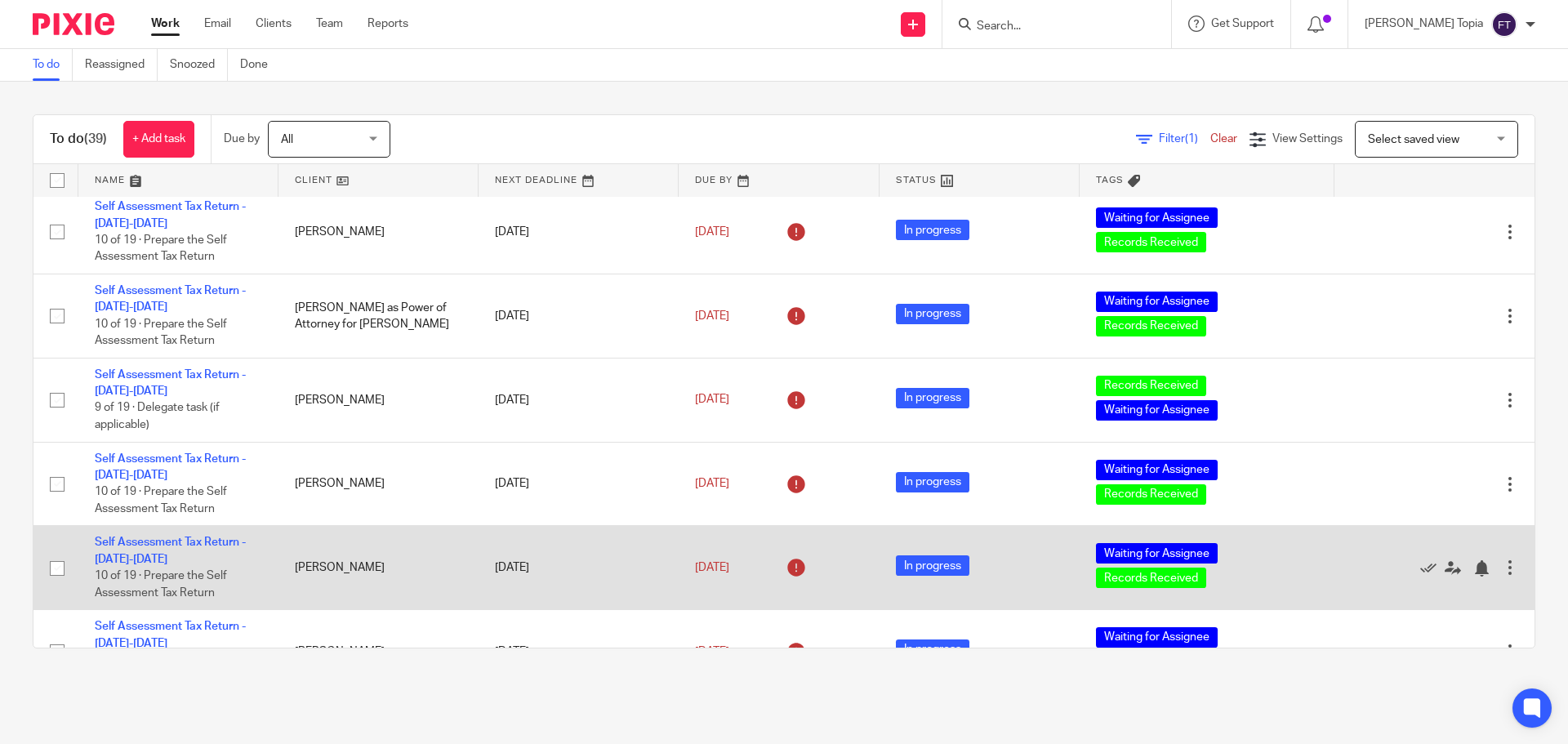
scroll to position [81, 0]
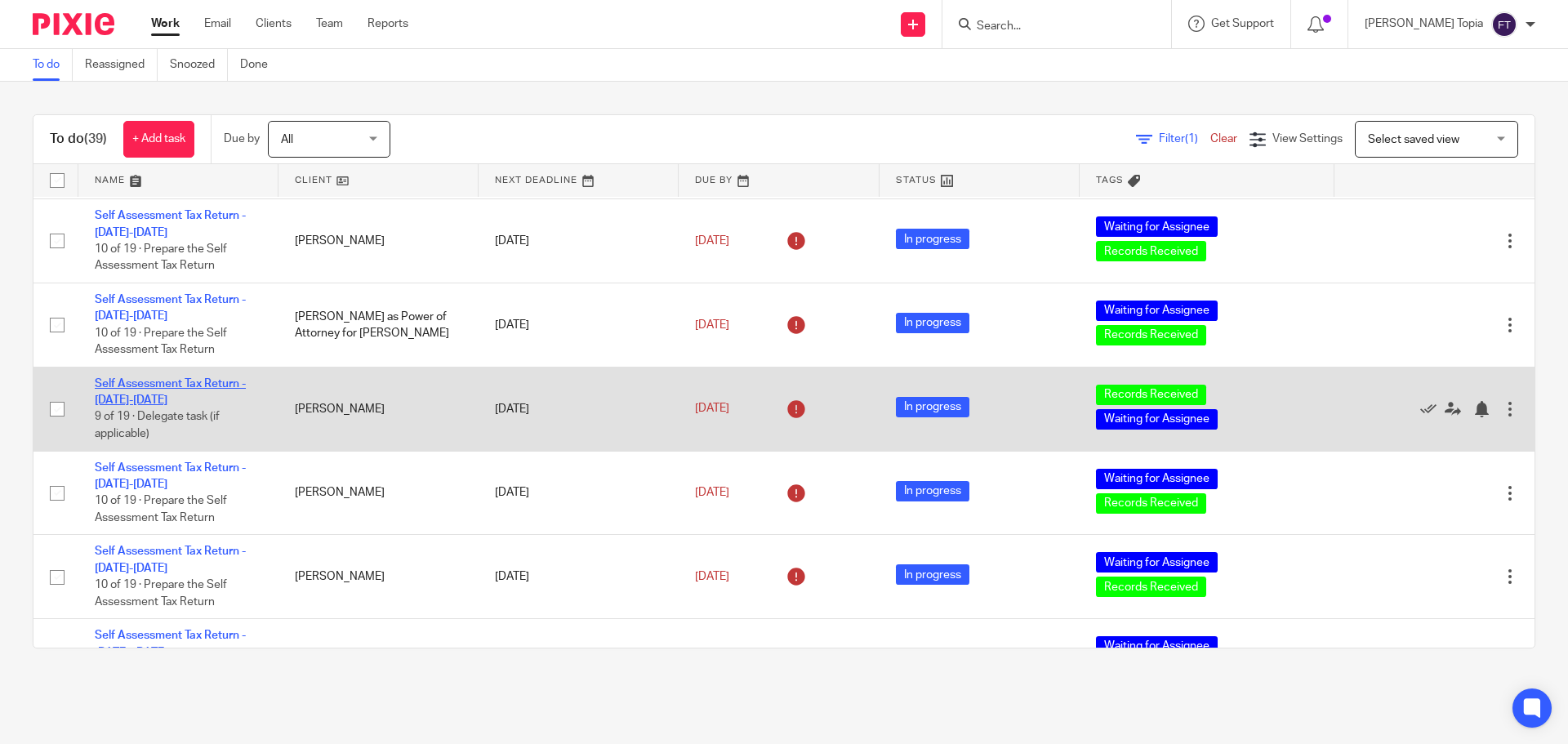
click at [143, 379] on link "Self Assessment Tax Return - [DATE]-[DATE]" at bounding box center [170, 392] width 151 height 28
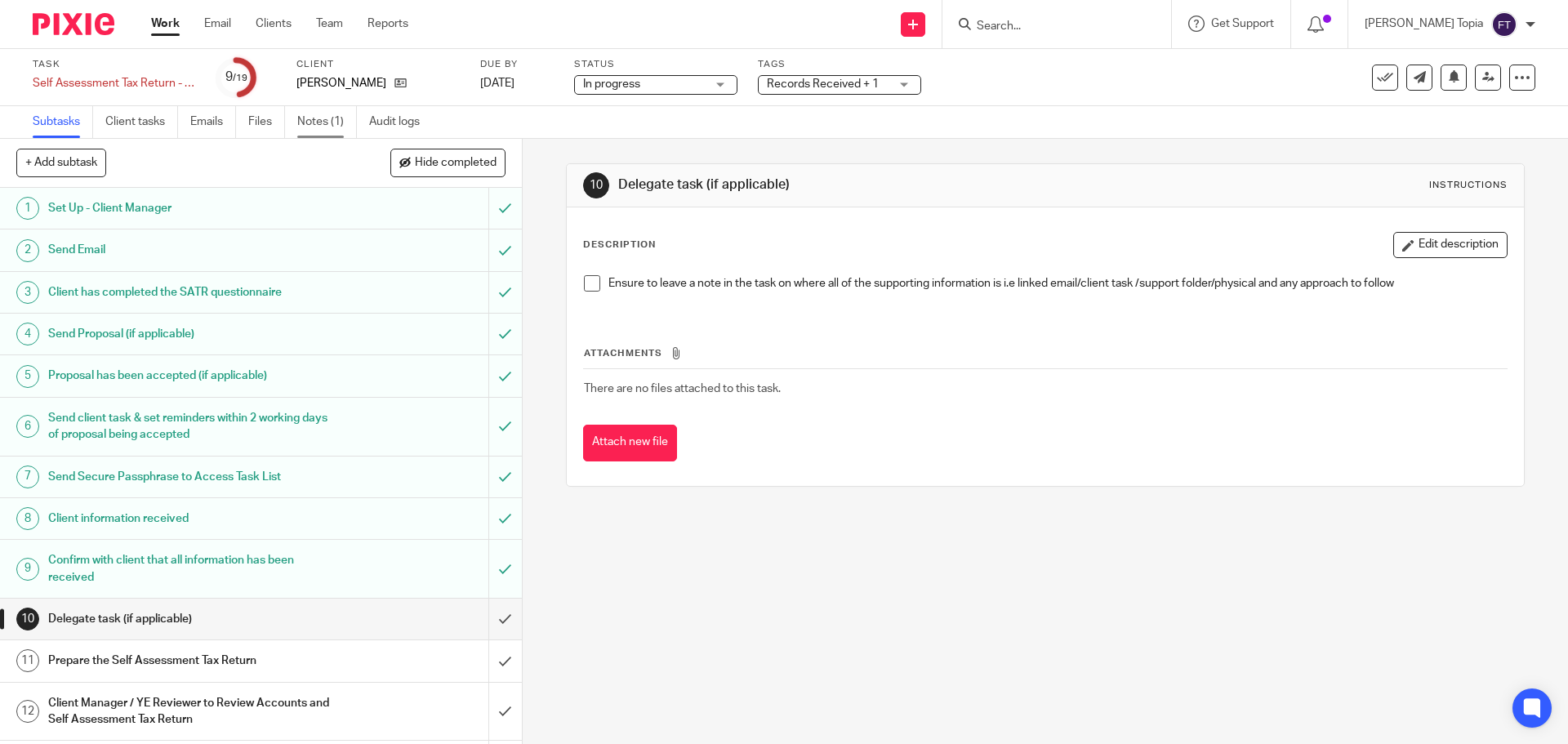
click at [326, 121] on link "Notes (1)" at bounding box center [327, 122] width 60 height 32
click at [167, 26] on link "Work" at bounding box center [165, 24] width 29 height 16
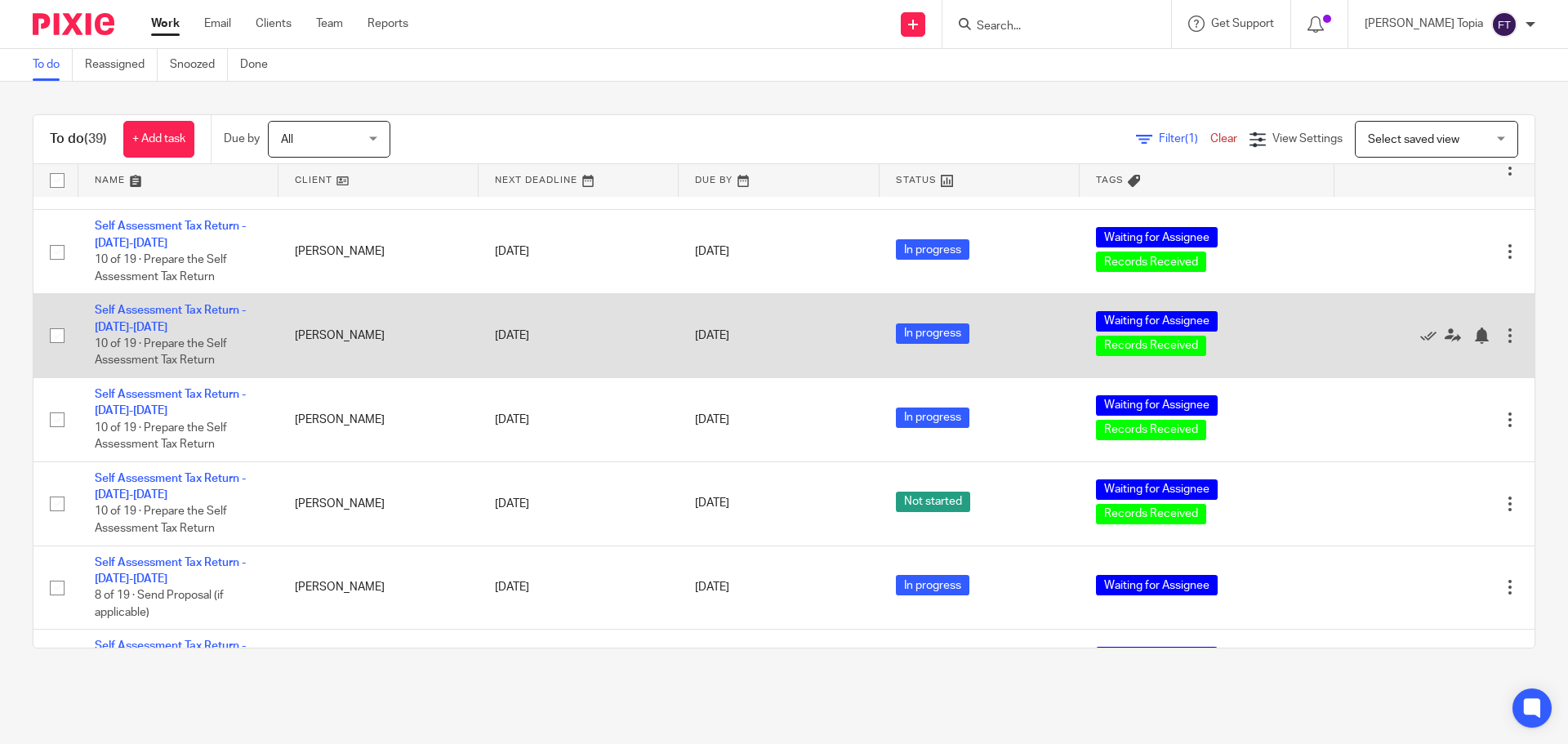
scroll to position [1470, 0]
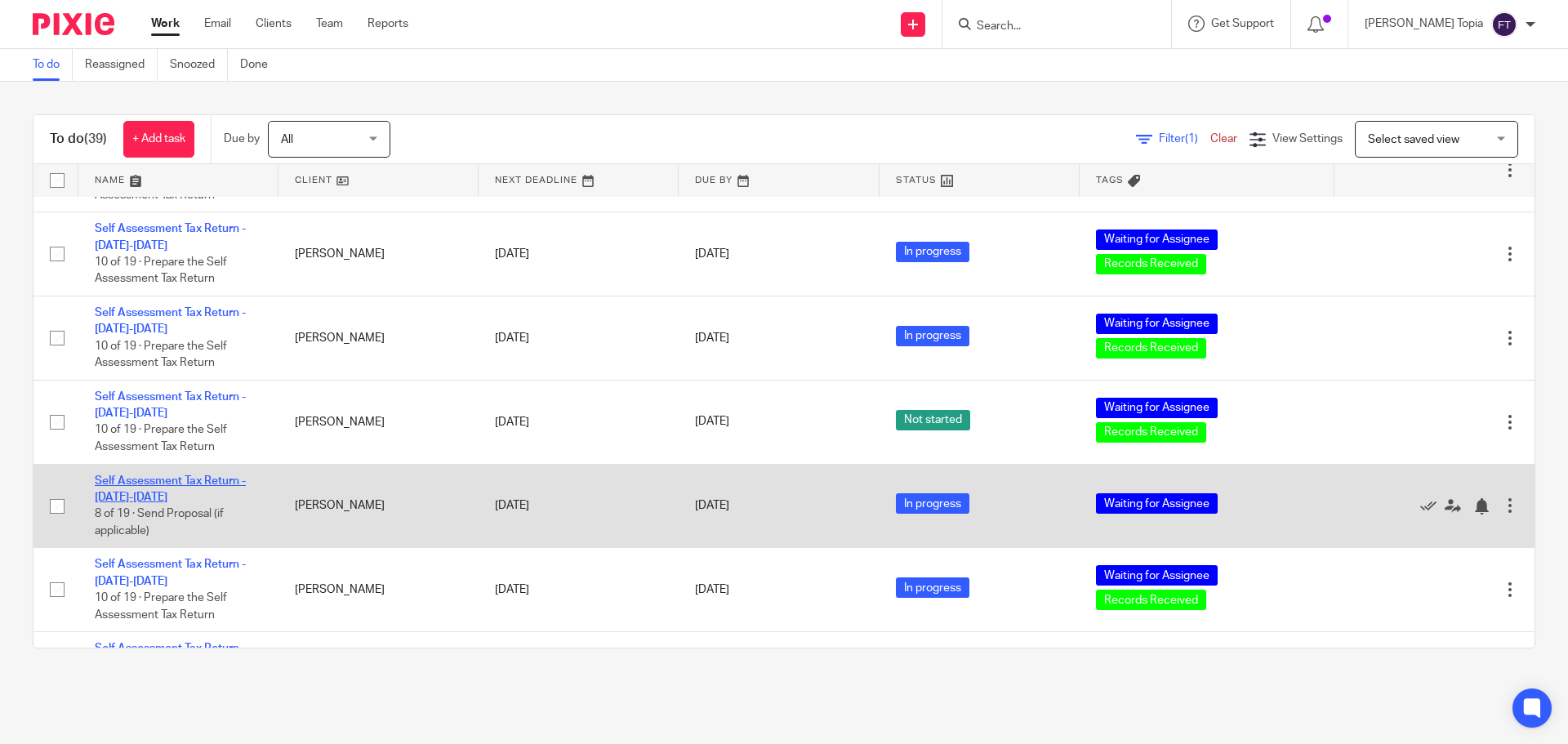
click at [144, 478] on link "Self Assessment Tax Return - [DATE]-[DATE]" at bounding box center [170, 489] width 151 height 28
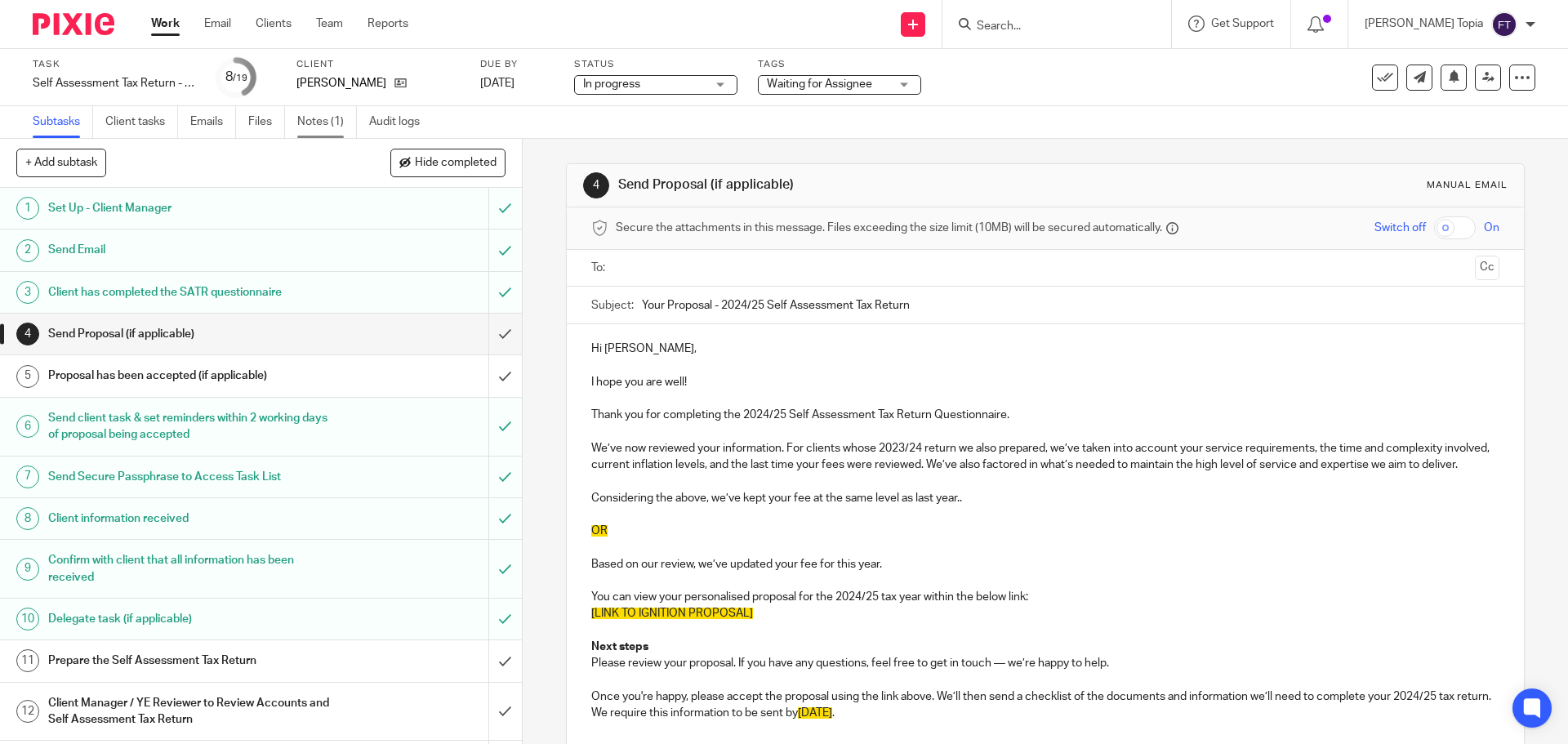
click at [324, 123] on link "Notes (1)" at bounding box center [327, 122] width 60 height 32
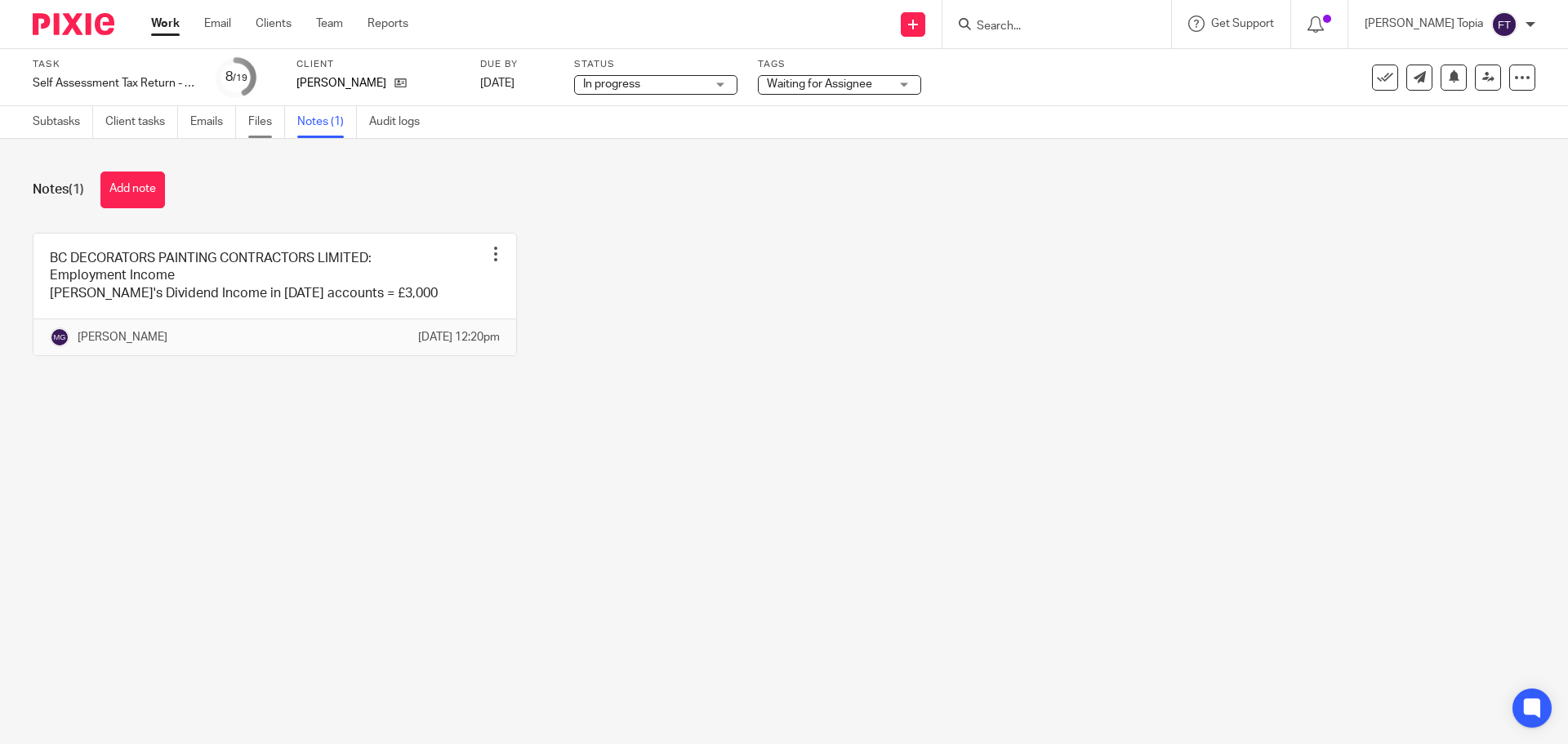
click at [268, 117] on link "Files" at bounding box center [266, 122] width 37 height 32
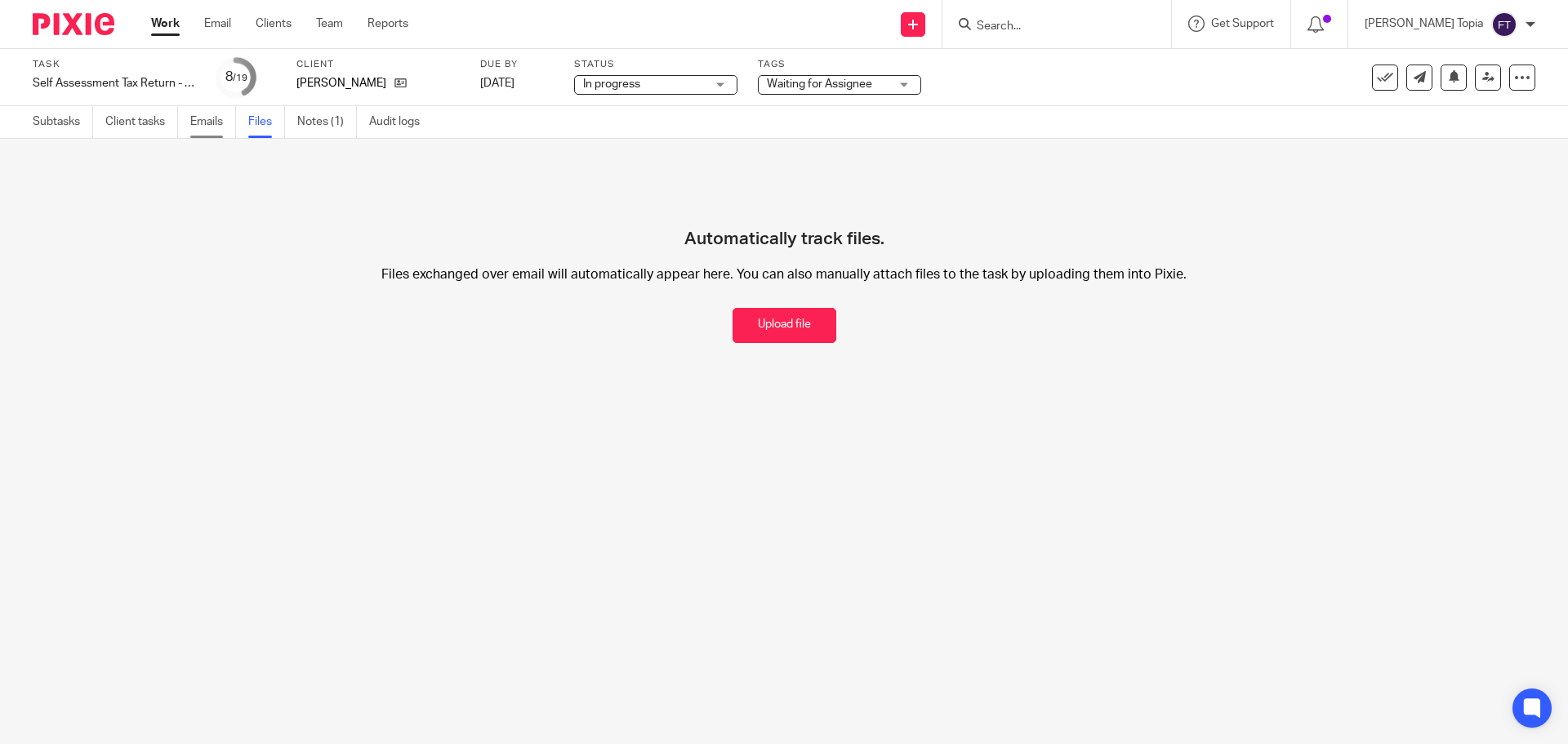
click at [208, 125] on link "Emails" at bounding box center [213, 122] width 46 height 32
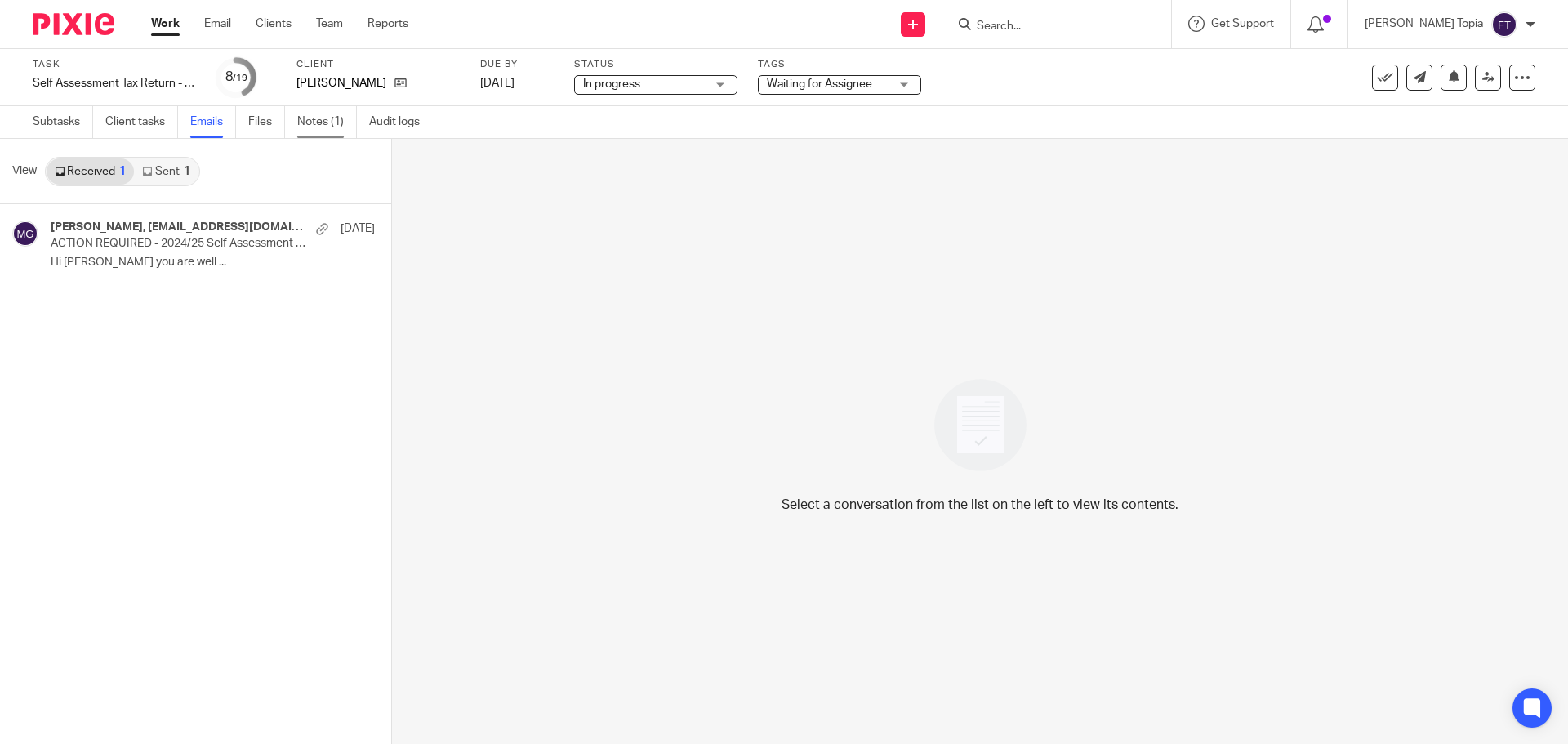
click at [313, 117] on link "Notes (1)" at bounding box center [327, 122] width 60 height 32
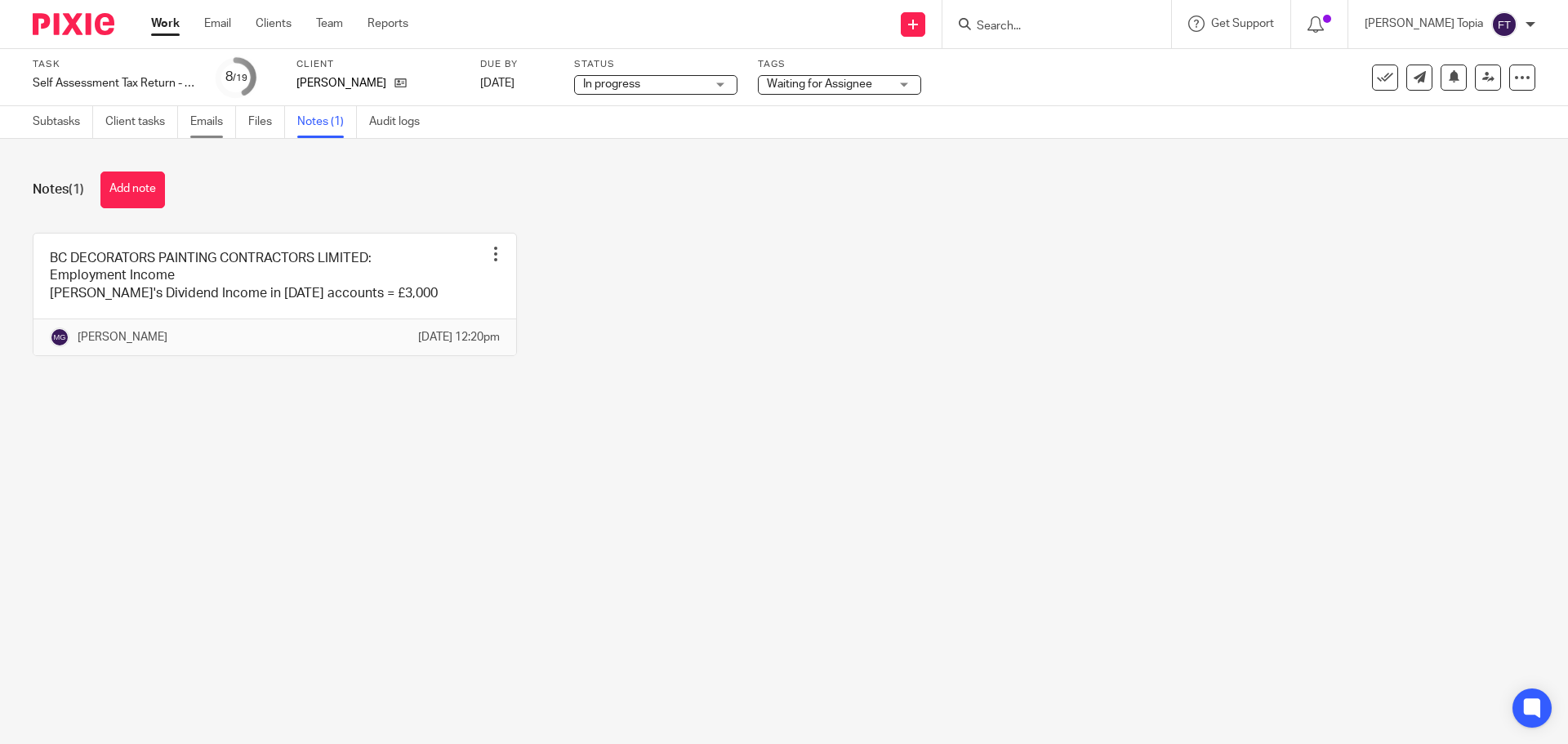
click at [199, 116] on link "Emails" at bounding box center [213, 122] width 46 height 32
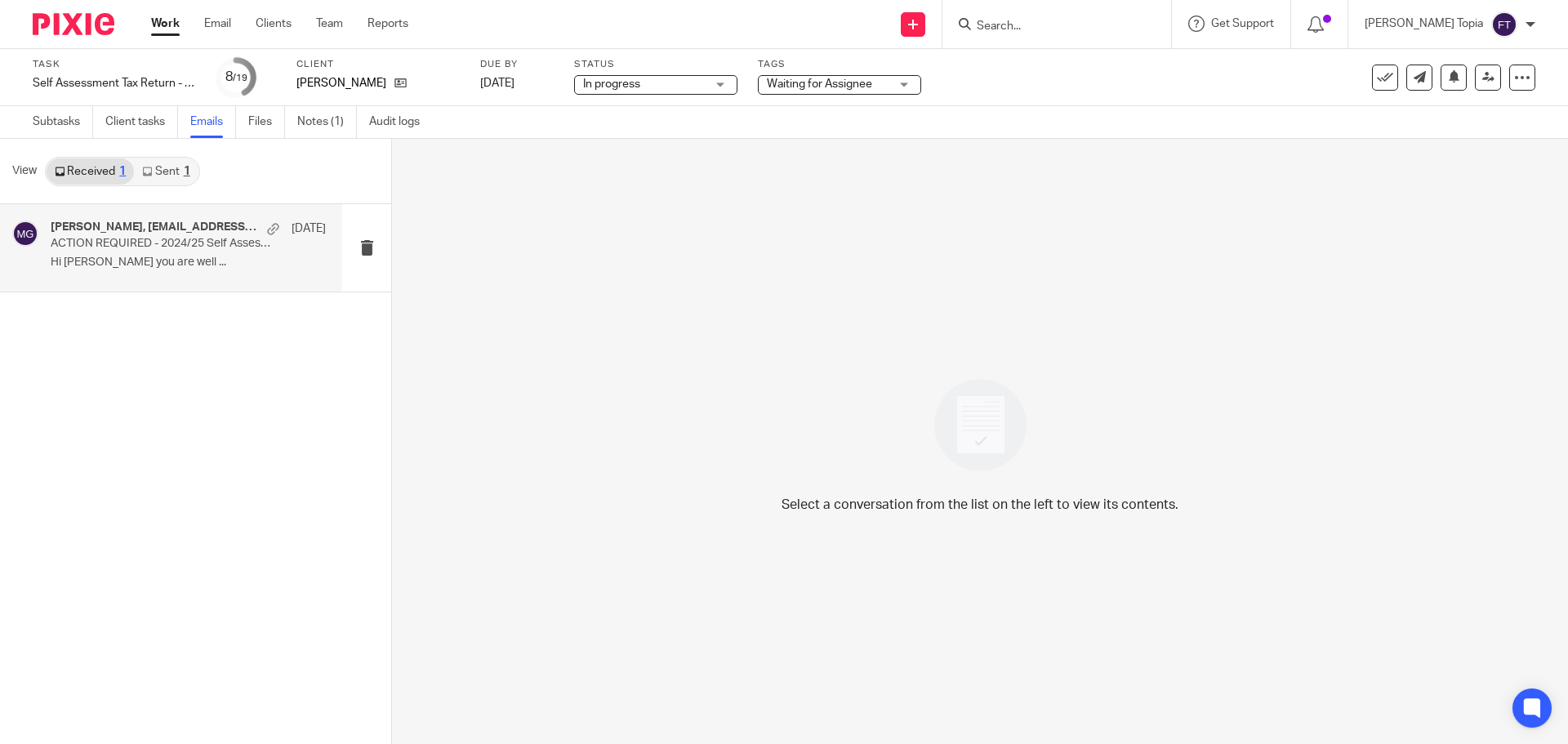
click at [112, 243] on p "ACTION REQUIRED - 2024/25 Self Assessment Tax Return Can Now Be Prepared" at bounding box center [161, 243] width 221 height 14
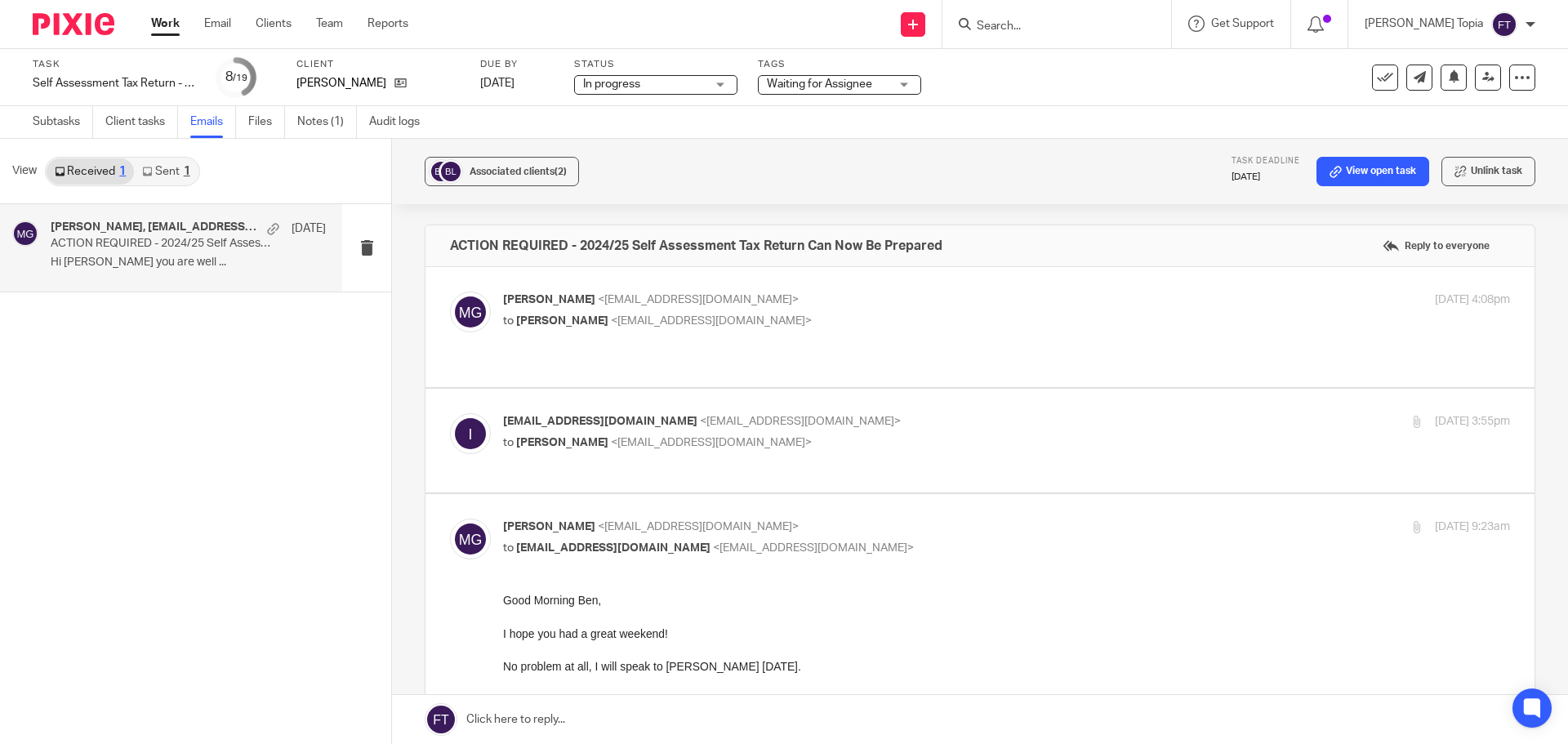
click at [785, 324] on p "to Ben Curran <info@bcdecorators.co.uk>" at bounding box center [839, 321] width 672 height 17
checkbox input "true"
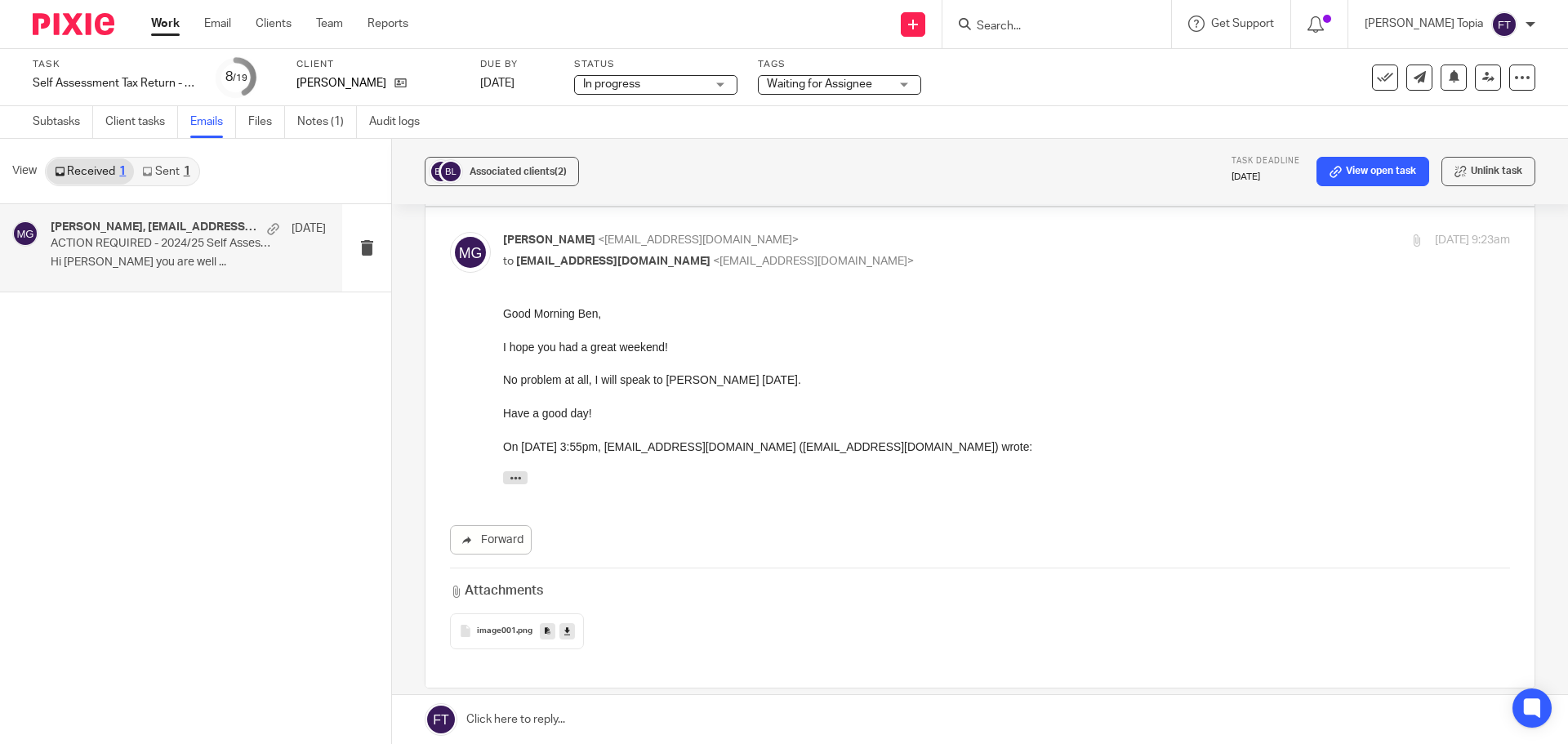
scroll to position [936, 0]
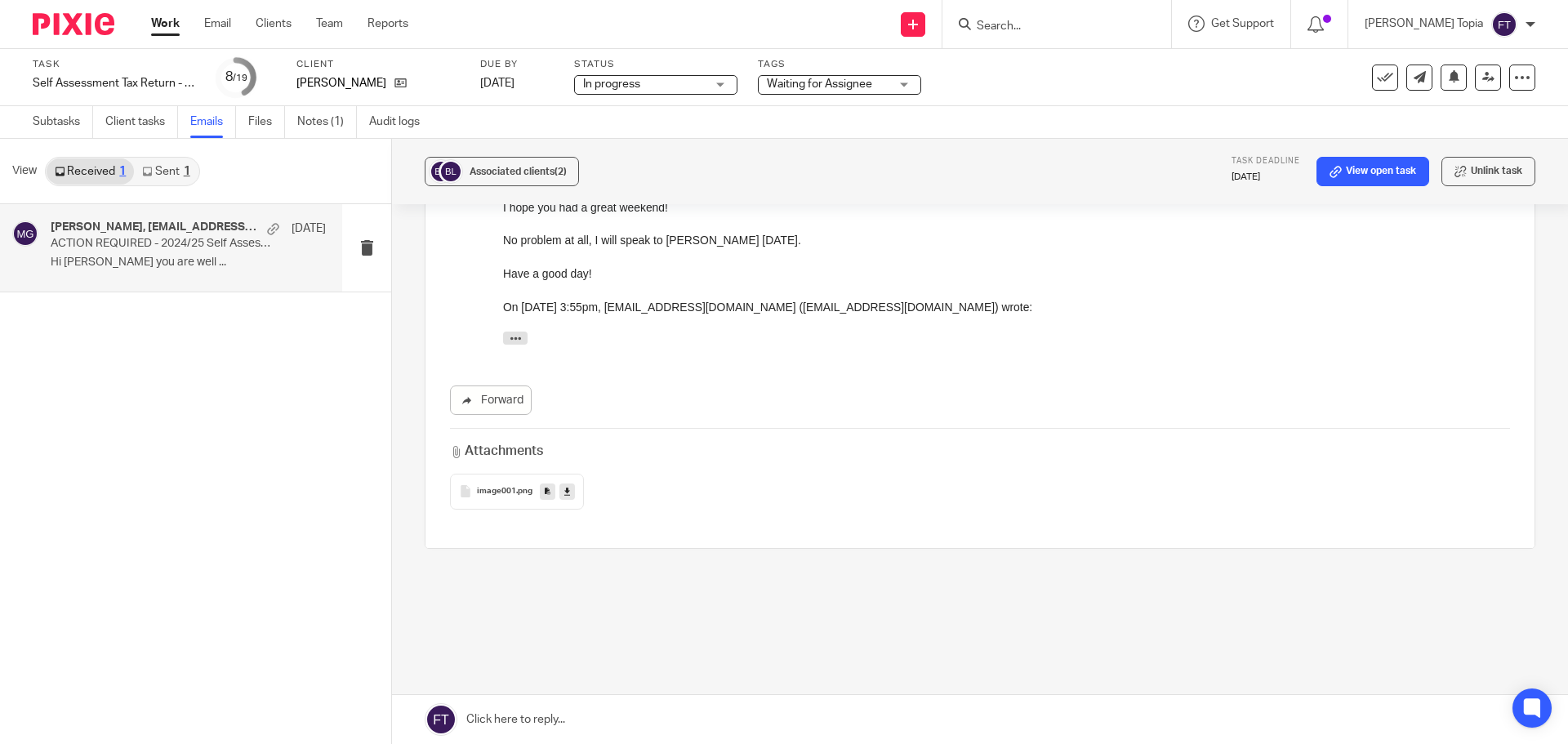
click at [565, 485] on icon at bounding box center [566, 491] width 6 height 12
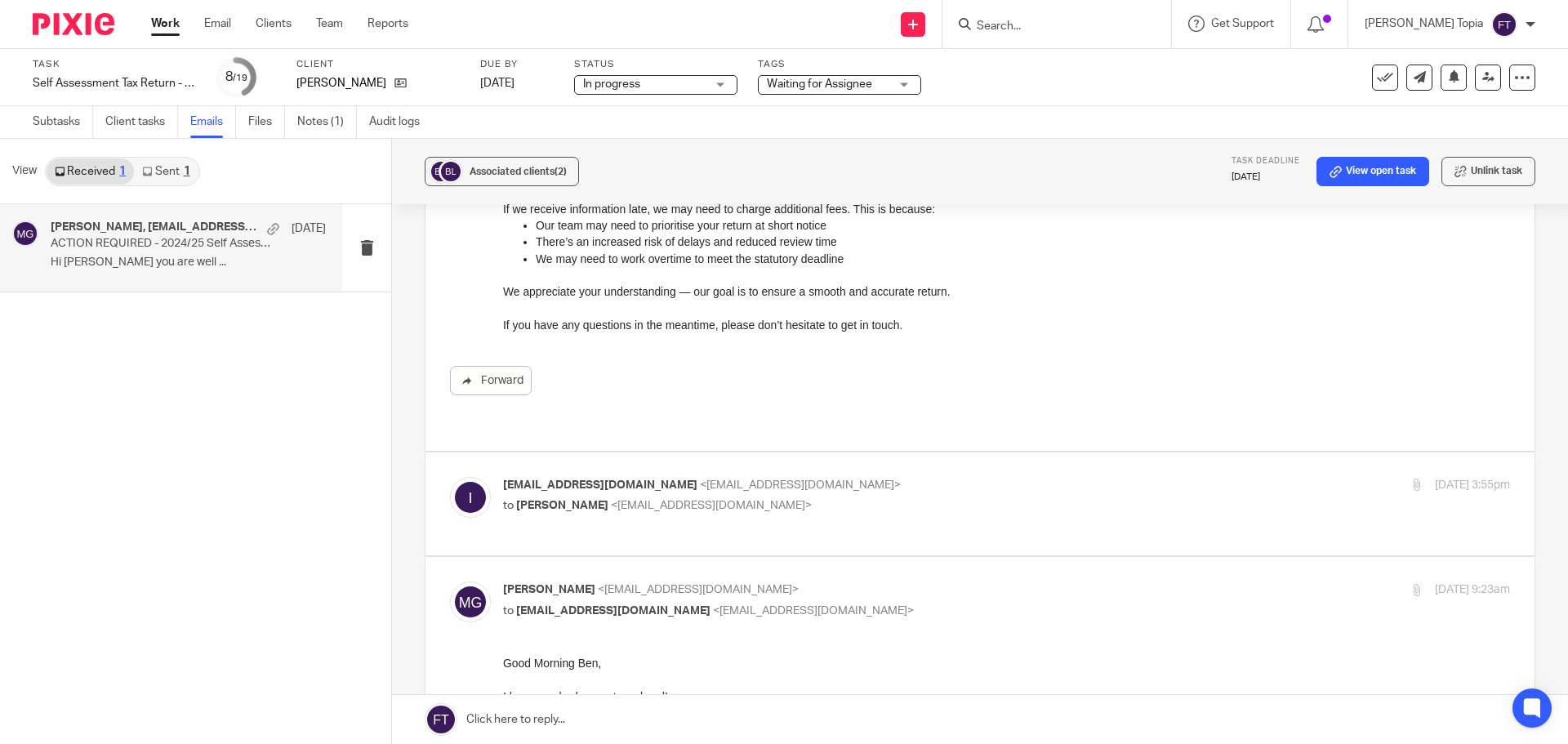
scroll to position [446, 0]
click at [782, 480] on span "<info@bcdecorators.co.uk>" at bounding box center [800, 486] width 201 height 11
checkbox input "true"
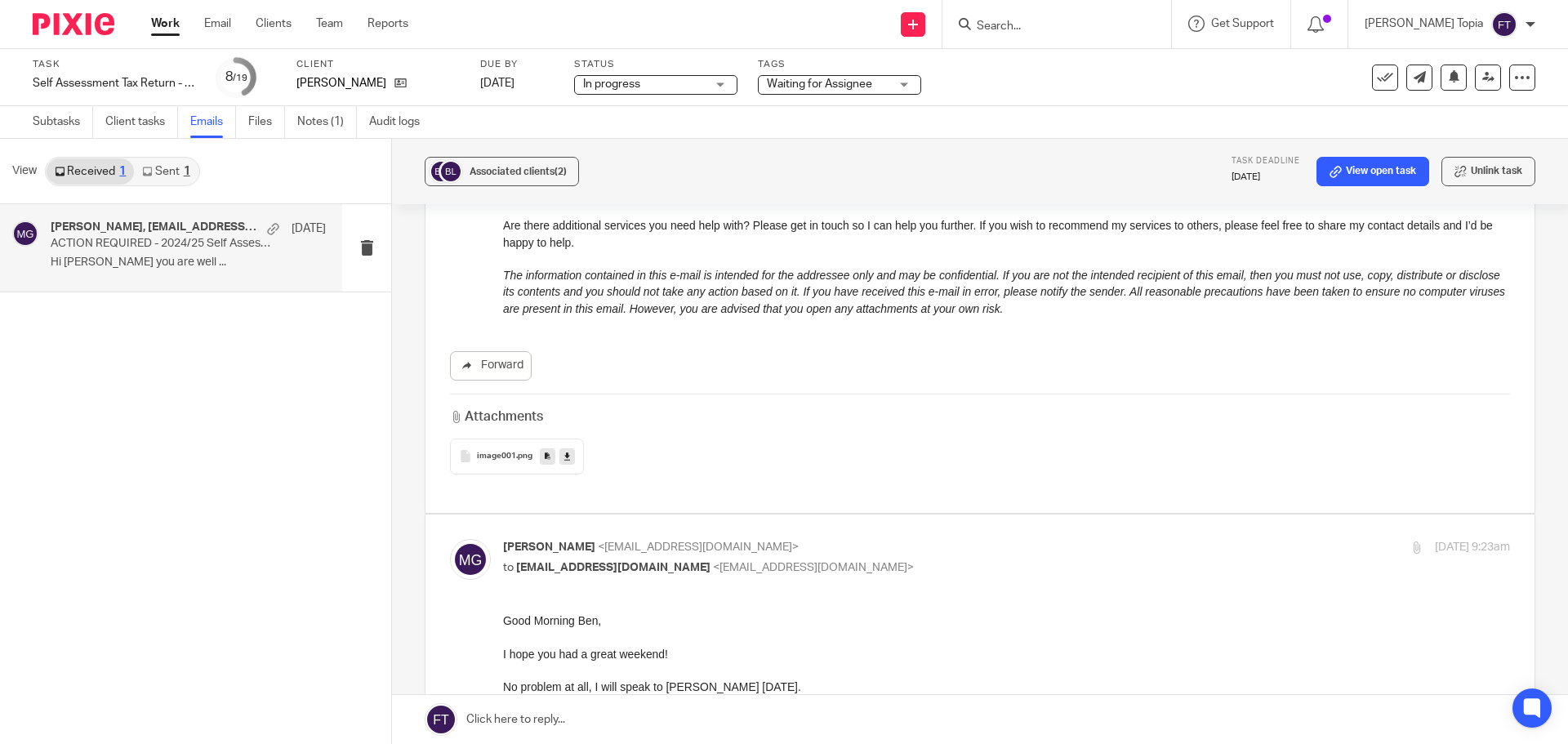
scroll to position [1747, 0]
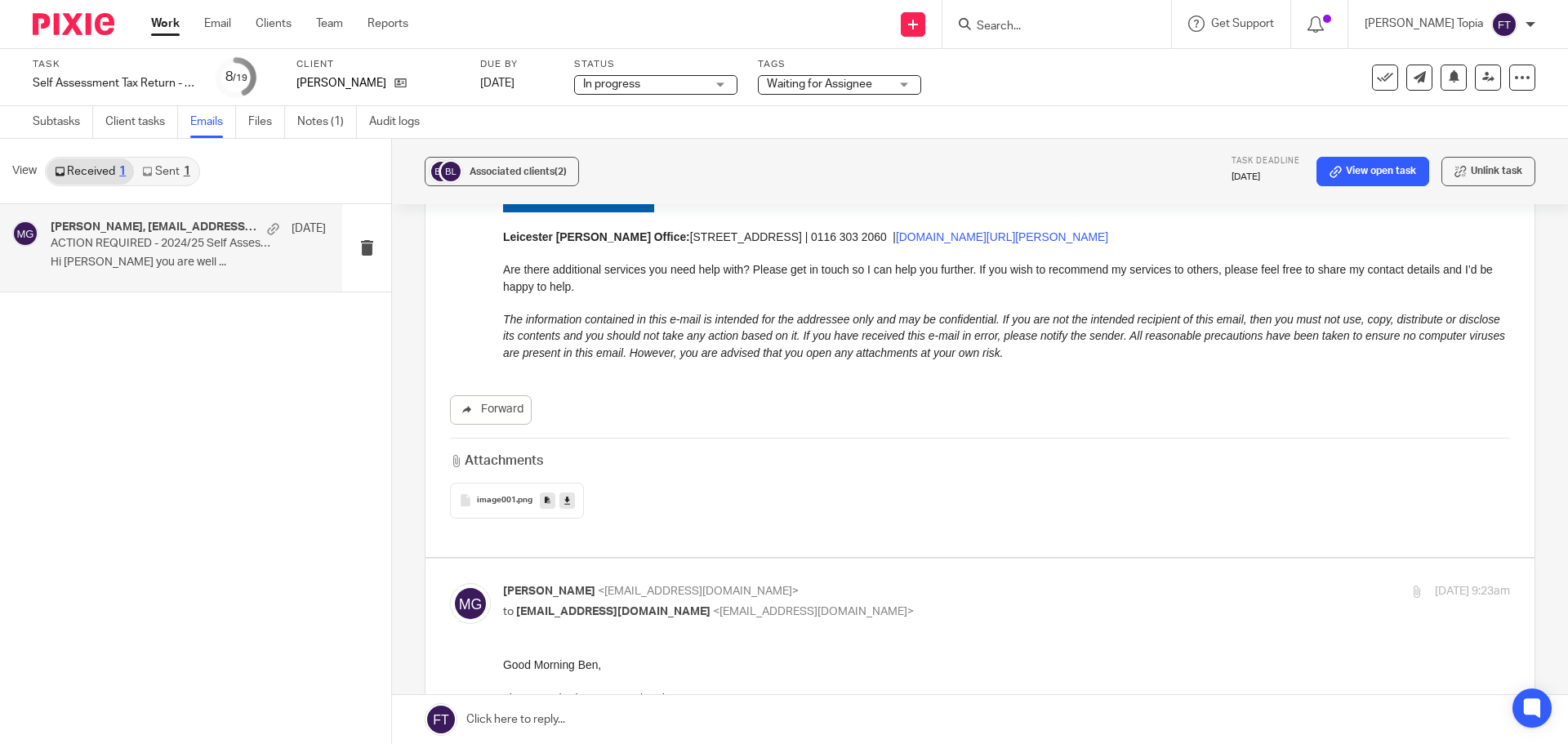
click at [268, 126] on link "Files" at bounding box center [266, 122] width 37 height 32
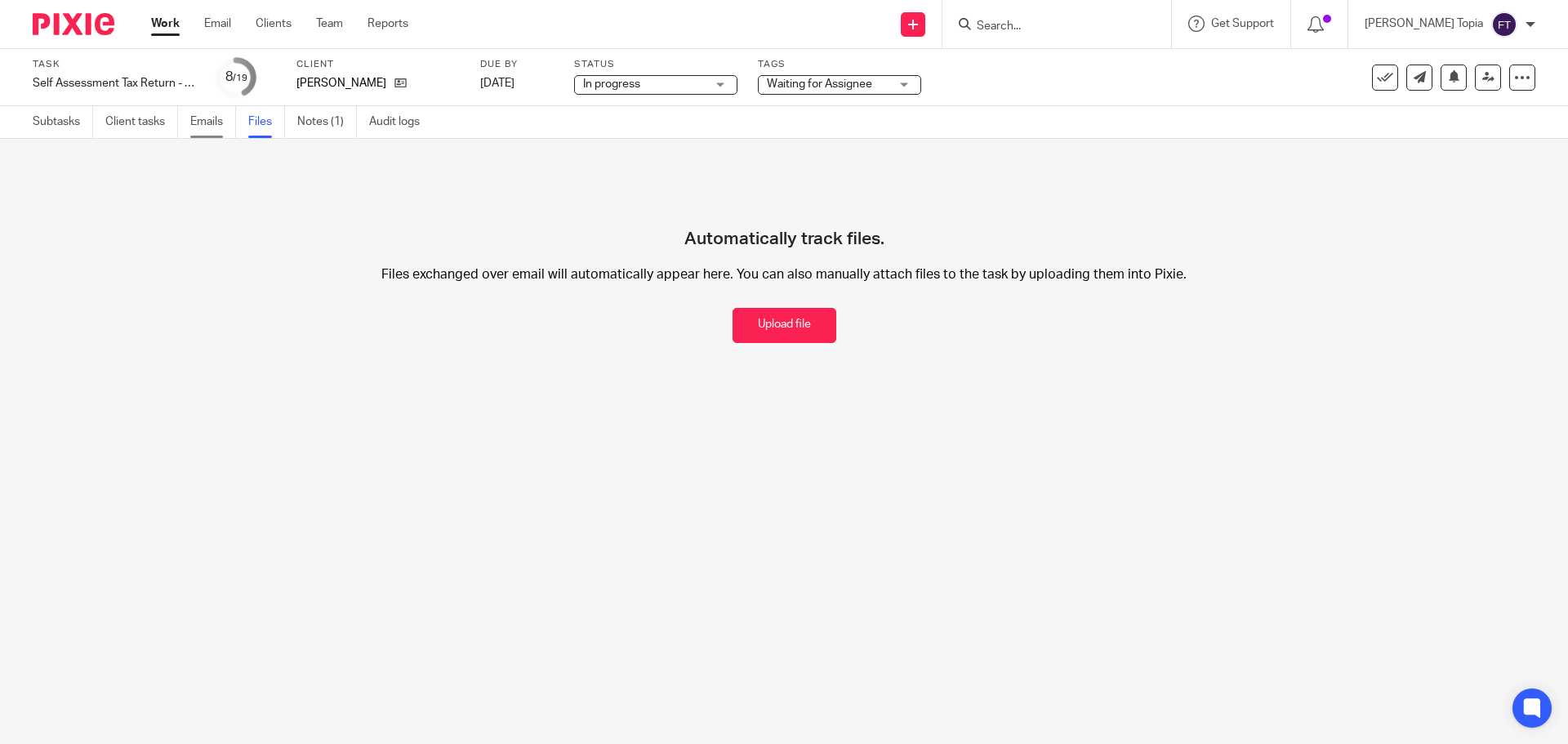
click at [196, 117] on link "Emails" at bounding box center [213, 122] width 46 height 32
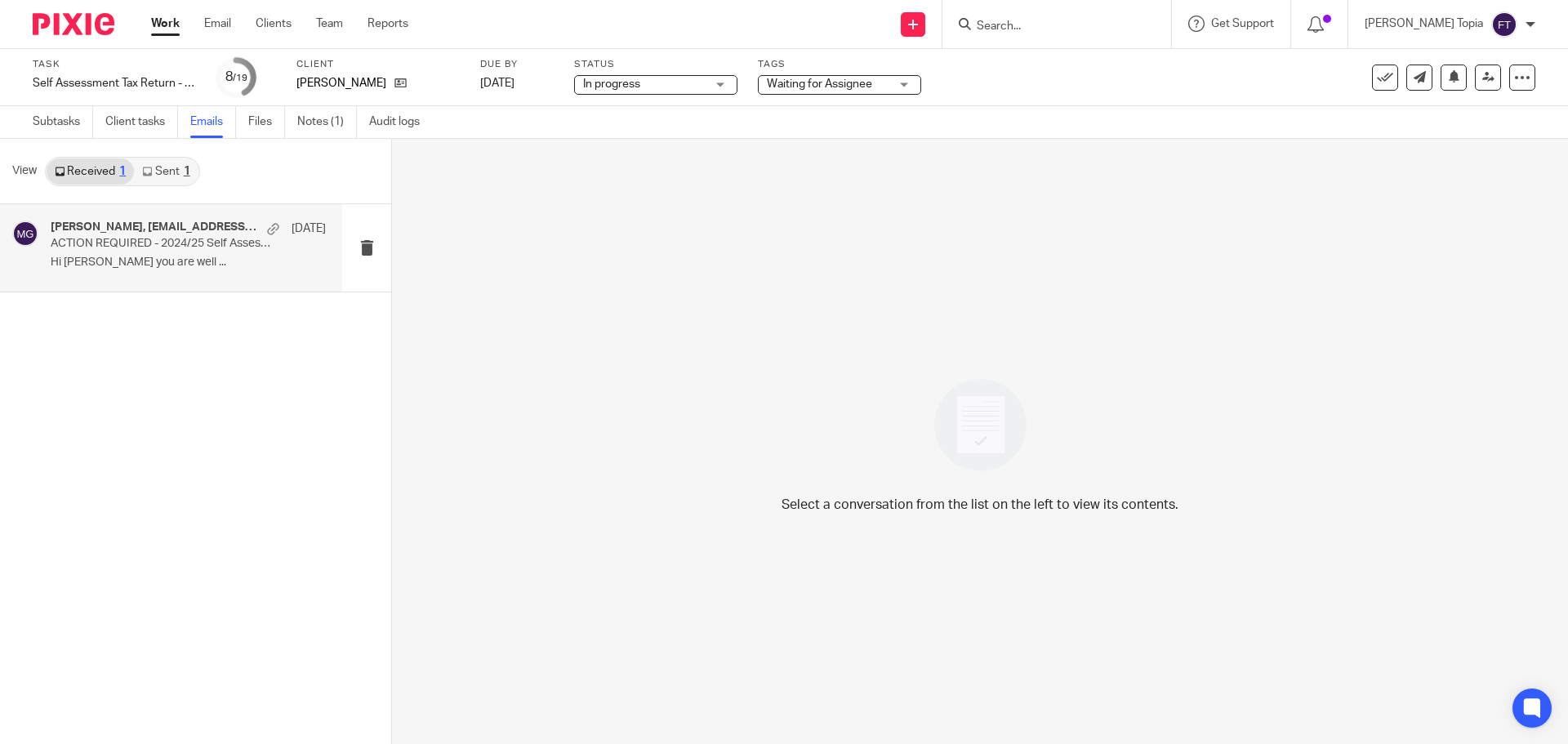
click at [195, 246] on p "ACTION REQUIRED - 2024/25 Self Assessment Tax Return Can Now Be Prepared" at bounding box center [161, 243] width 221 height 14
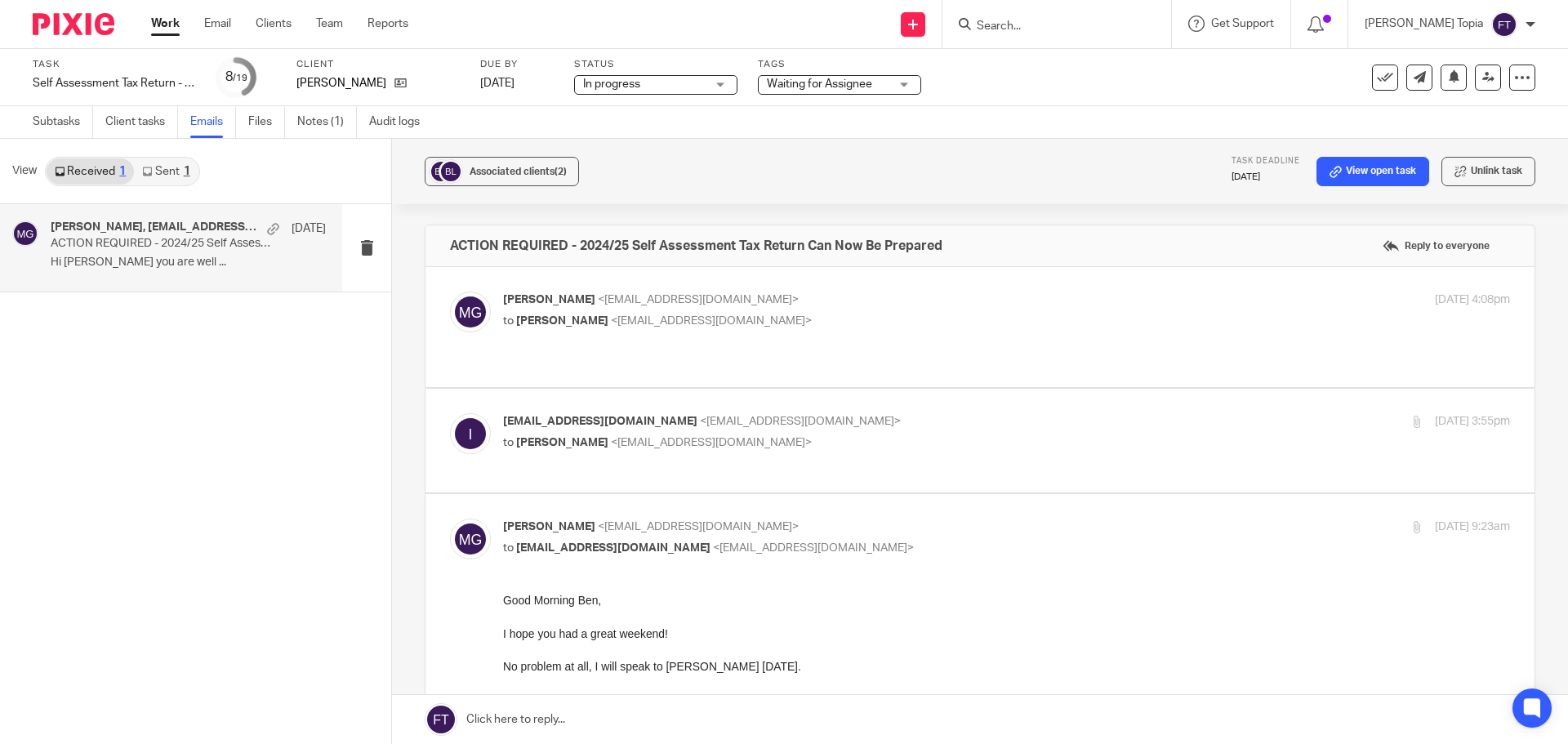
click at [88, 169] on link "Received 1" at bounding box center [90, 172] width 87 height 26
click at [814, 414] on div "info@bcdecorators.co.uk <info@bcdecorators.co.uk> to Mason Graves <mgraves@taxa…" at bounding box center [839, 432] width 672 height 38
checkbox input "true"
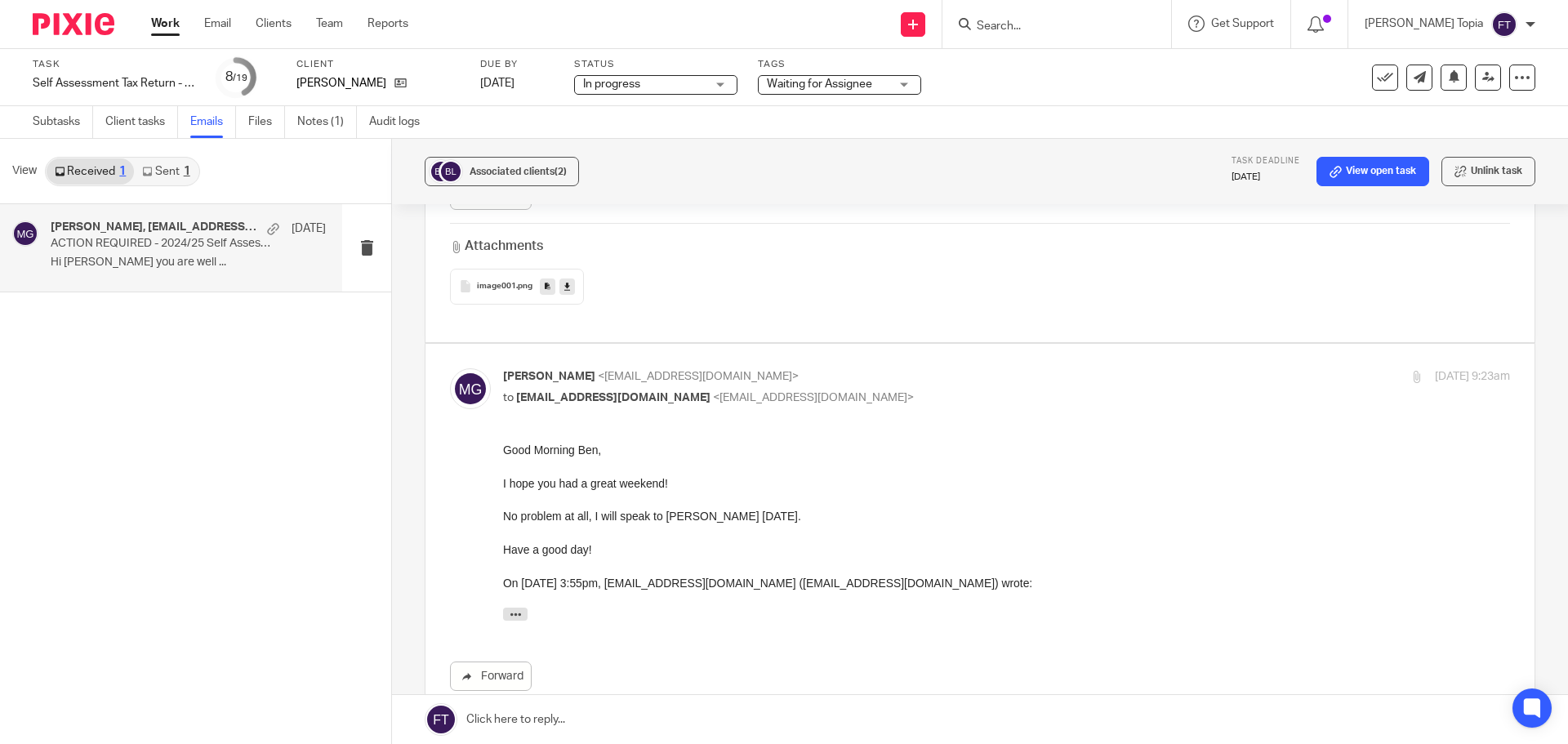
scroll to position [1470, 0]
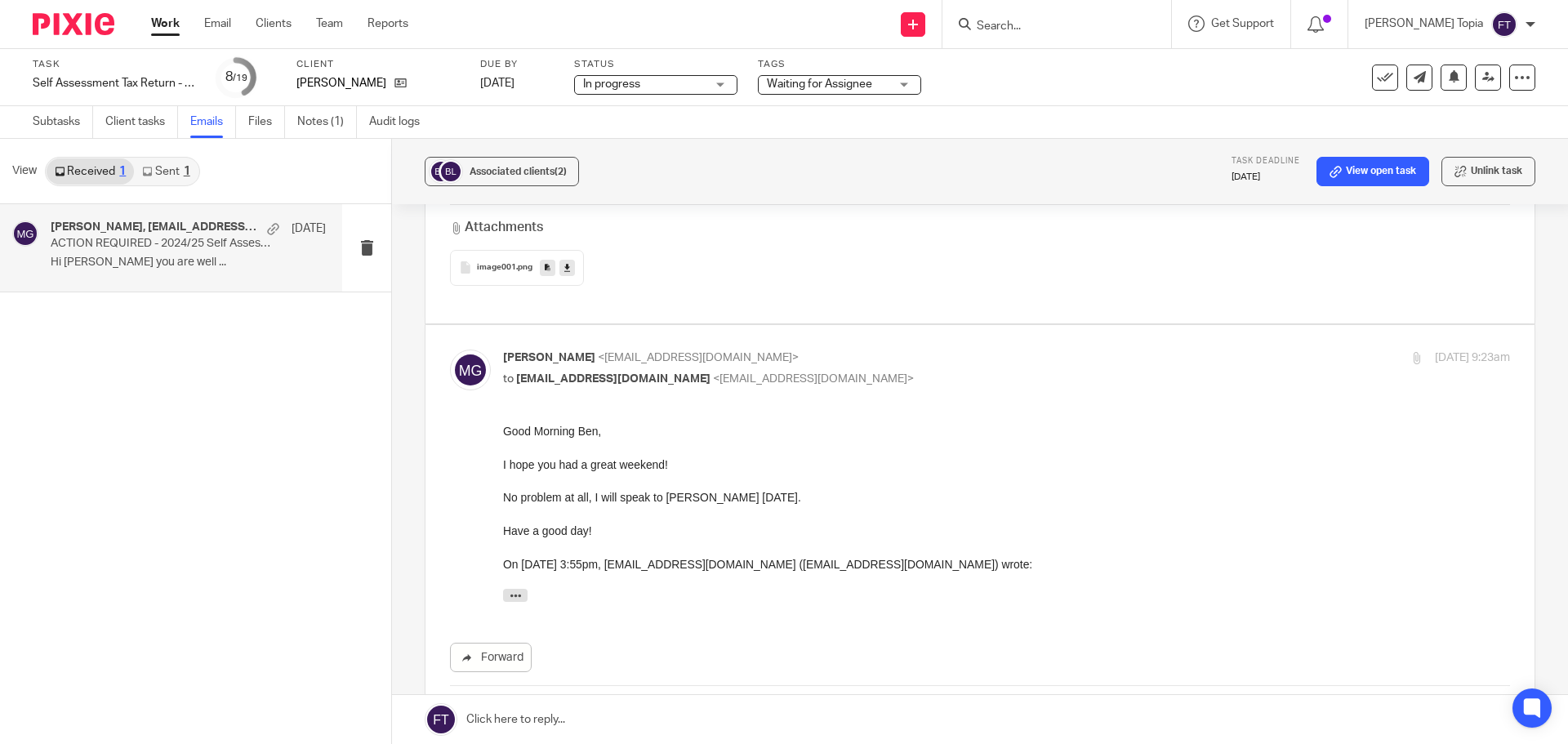
click at [811, 514] on div "Good Morning Ben, I hope you had a great weekend! No problem at all, I will spe…" at bounding box center [1006, 517] width 1006 height 187
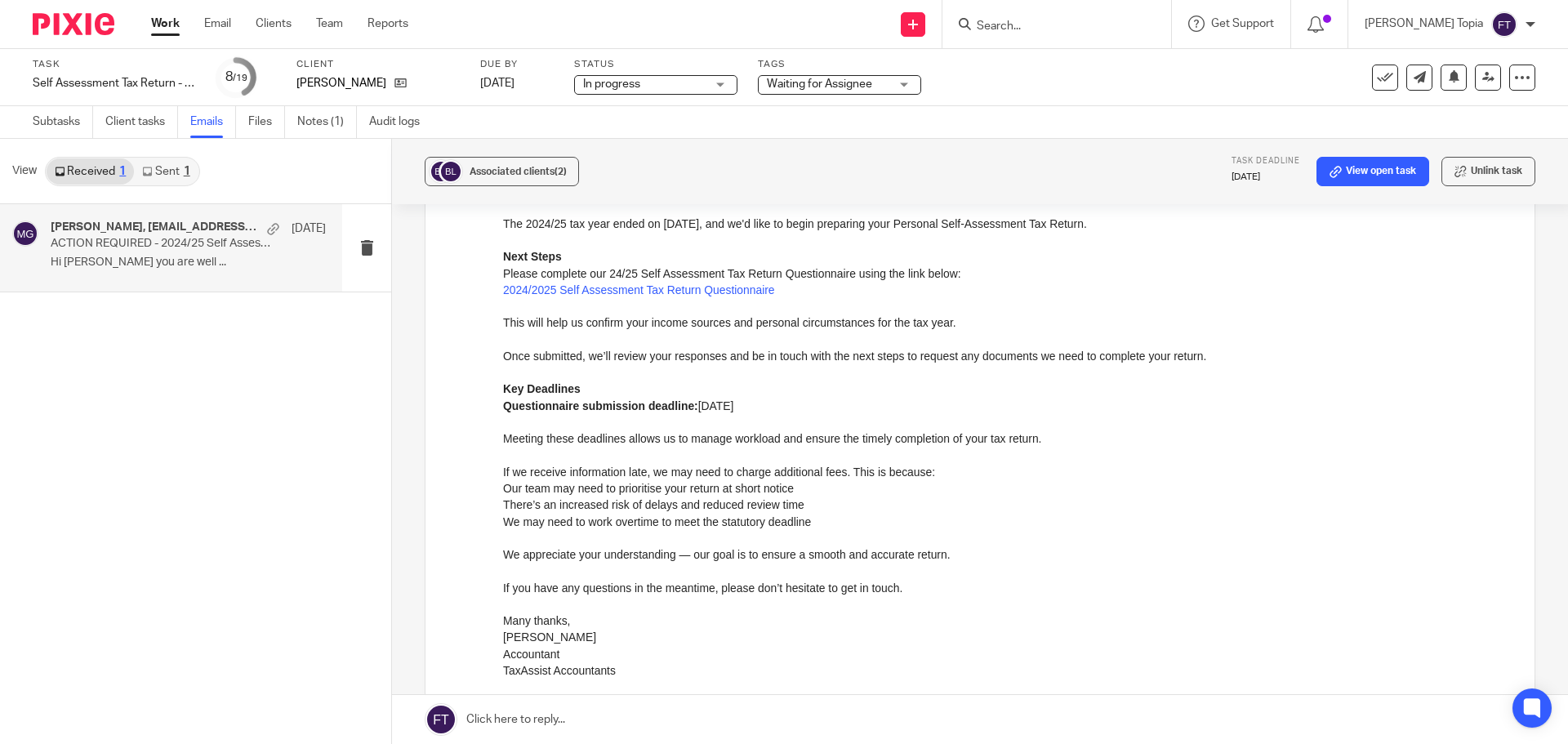
scroll to position [654, 0]
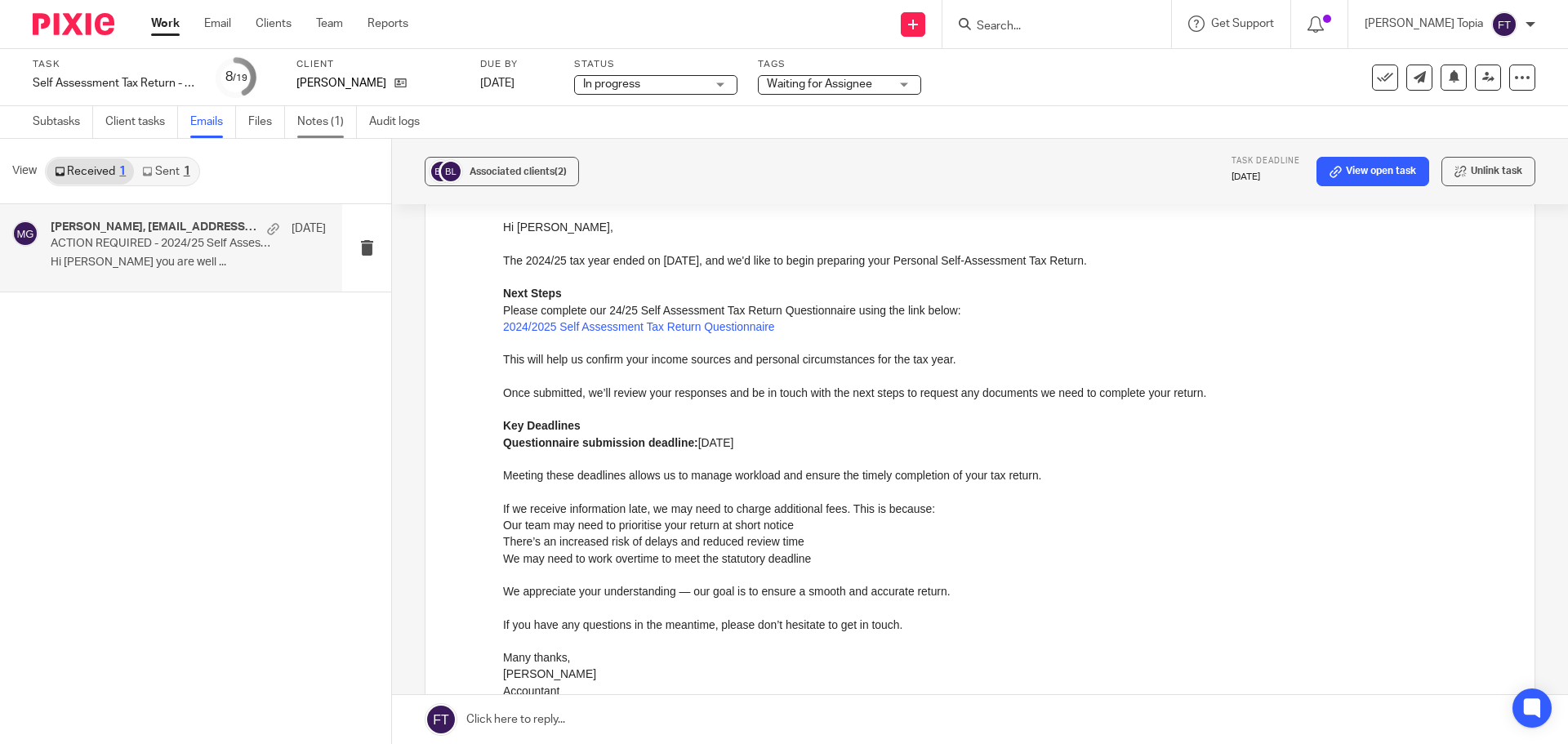
click at [318, 117] on link "Notes (1)" at bounding box center [327, 122] width 60 height 32
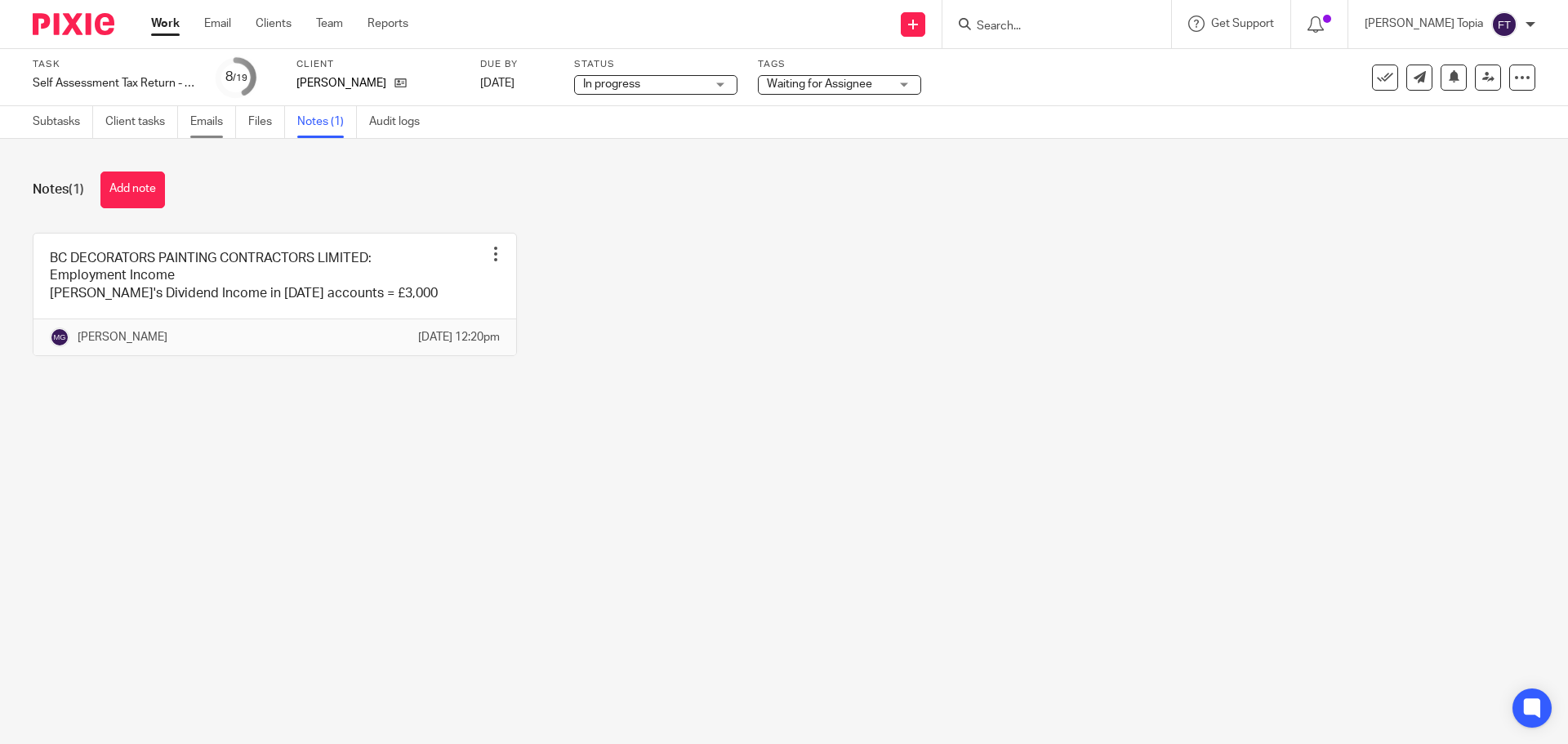
click at [204, 117] on link "Emails" at bounding box center [213, 122] width 46 height 32
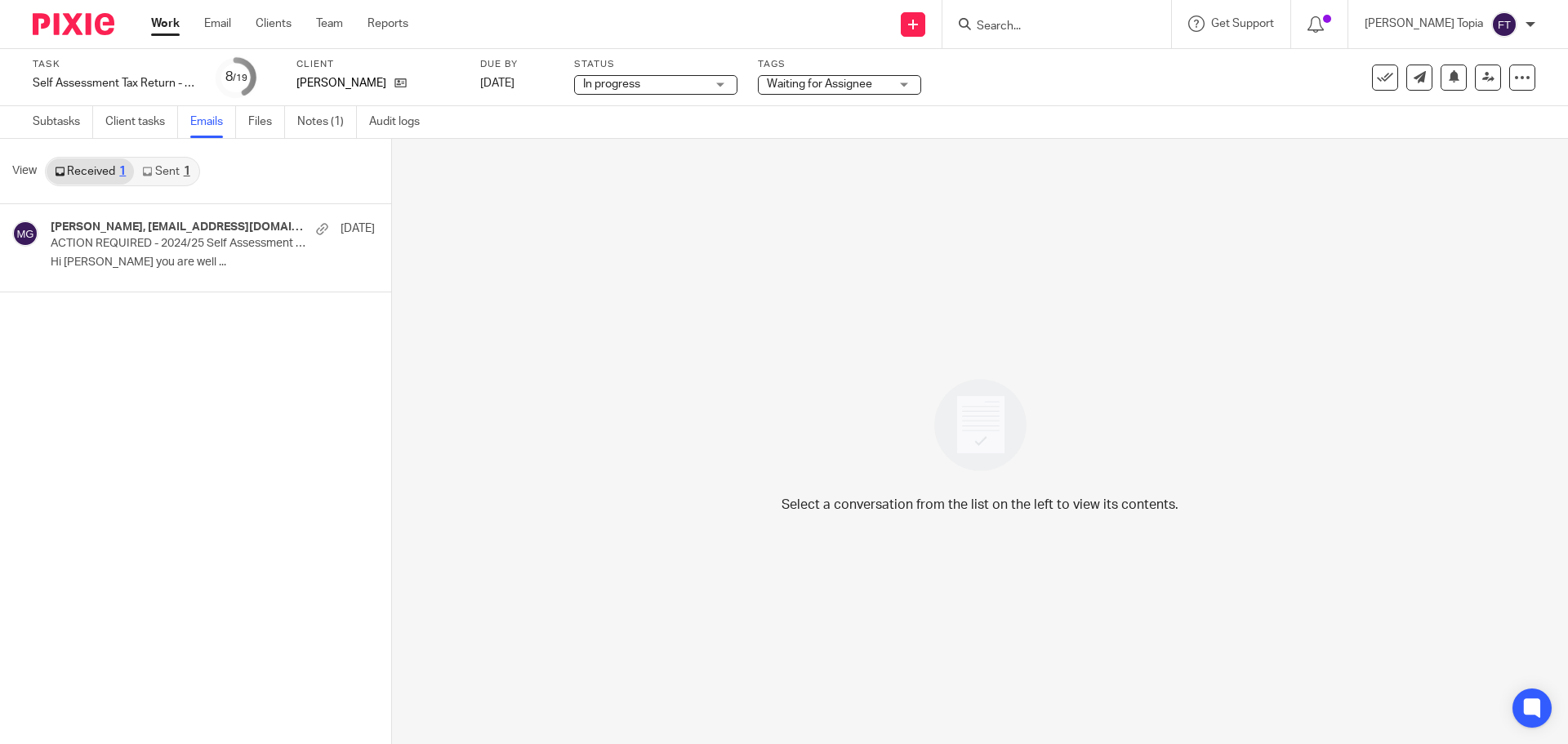
click at [156, 25] on link "Work" at bounding box center [165, 24] width 29 height 16
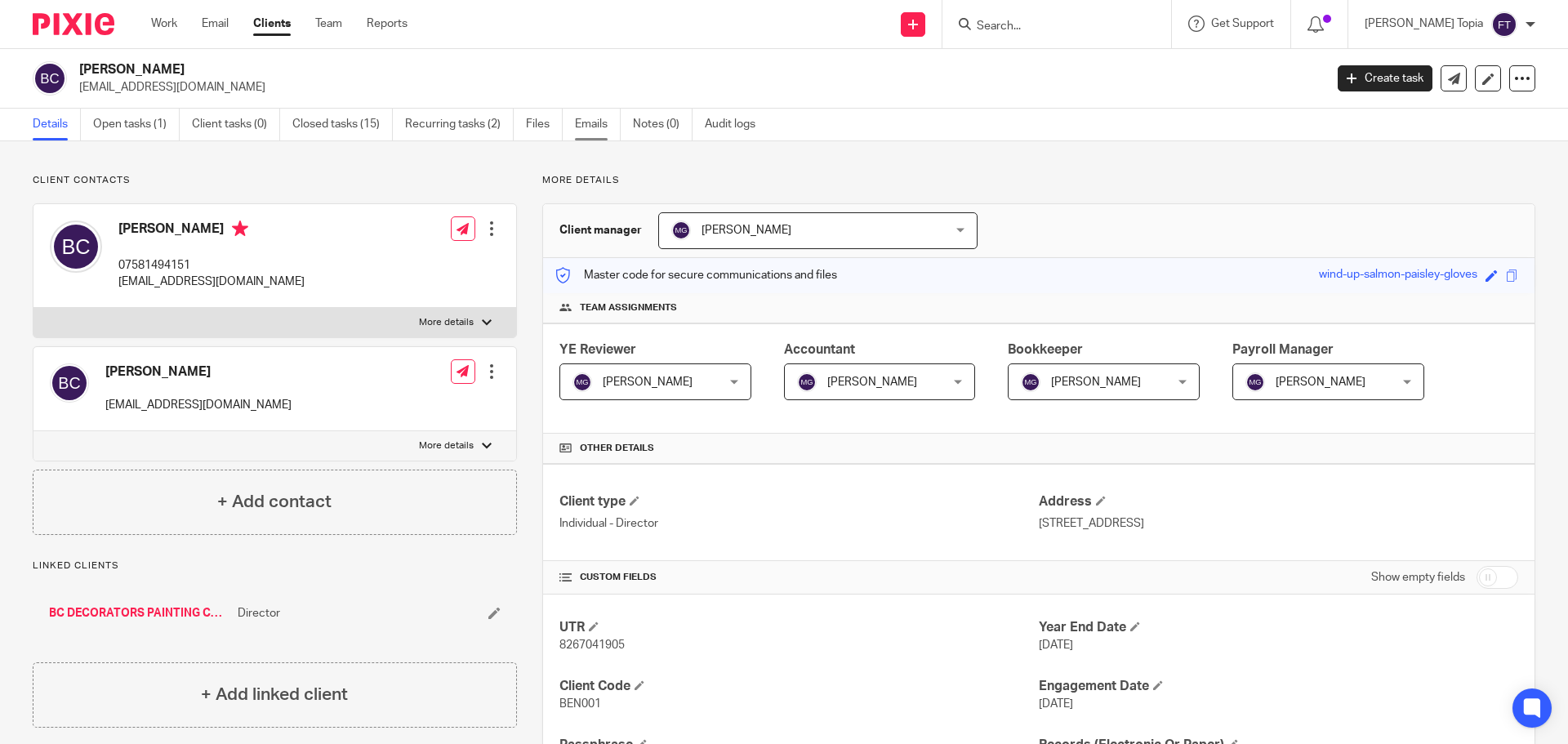
click at [586, 122] on link "Emails" at bounding box center [598, 124] width 46 height 32
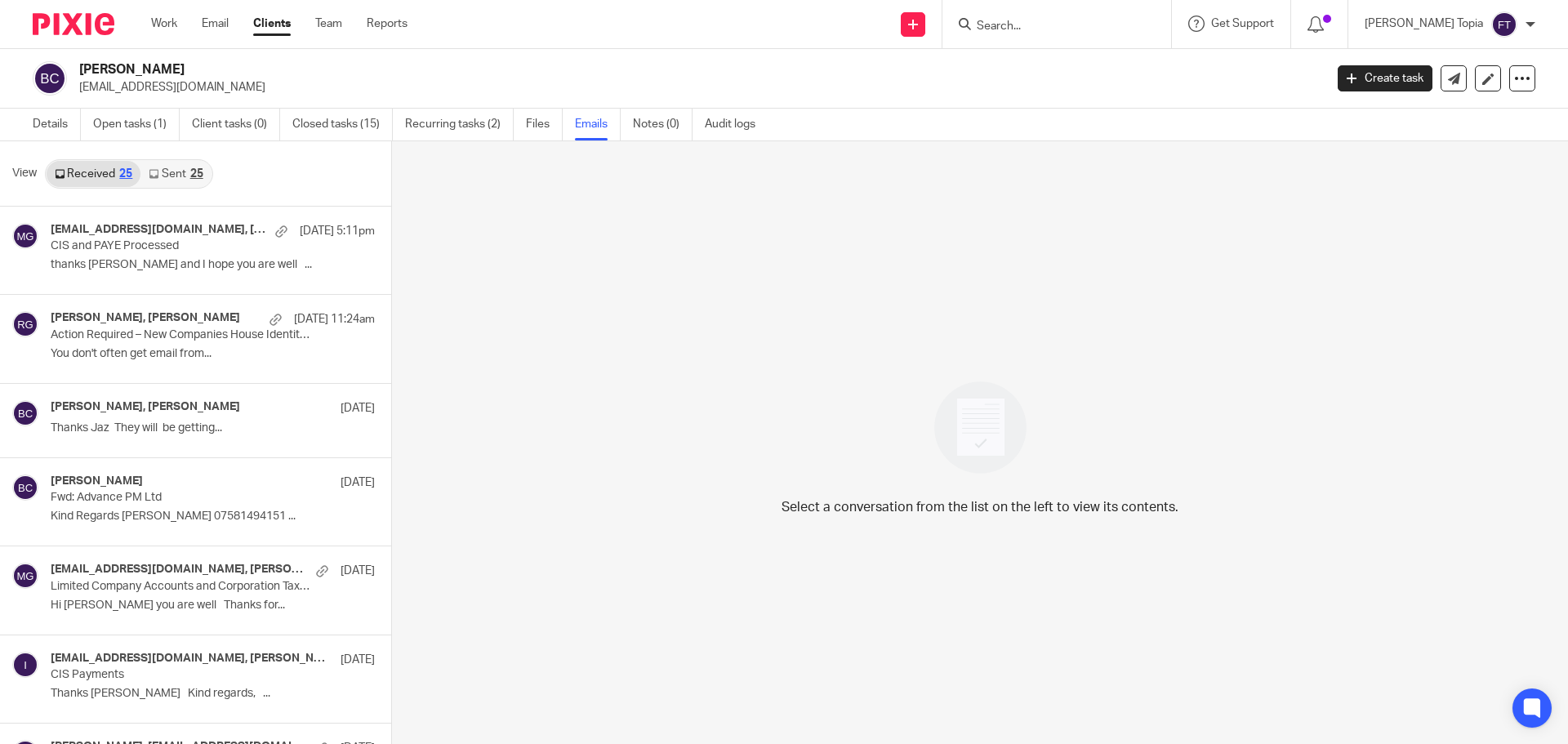
click at [674, 272] on div "Select a conversation from the list on the left to view its contents." at bounding box center [979, 443] width 1176 height 605
click at [754, 393] on div "Select a conversation from the list on the left to view its contents." at bounding box center [979, 443] width 1176 height 605
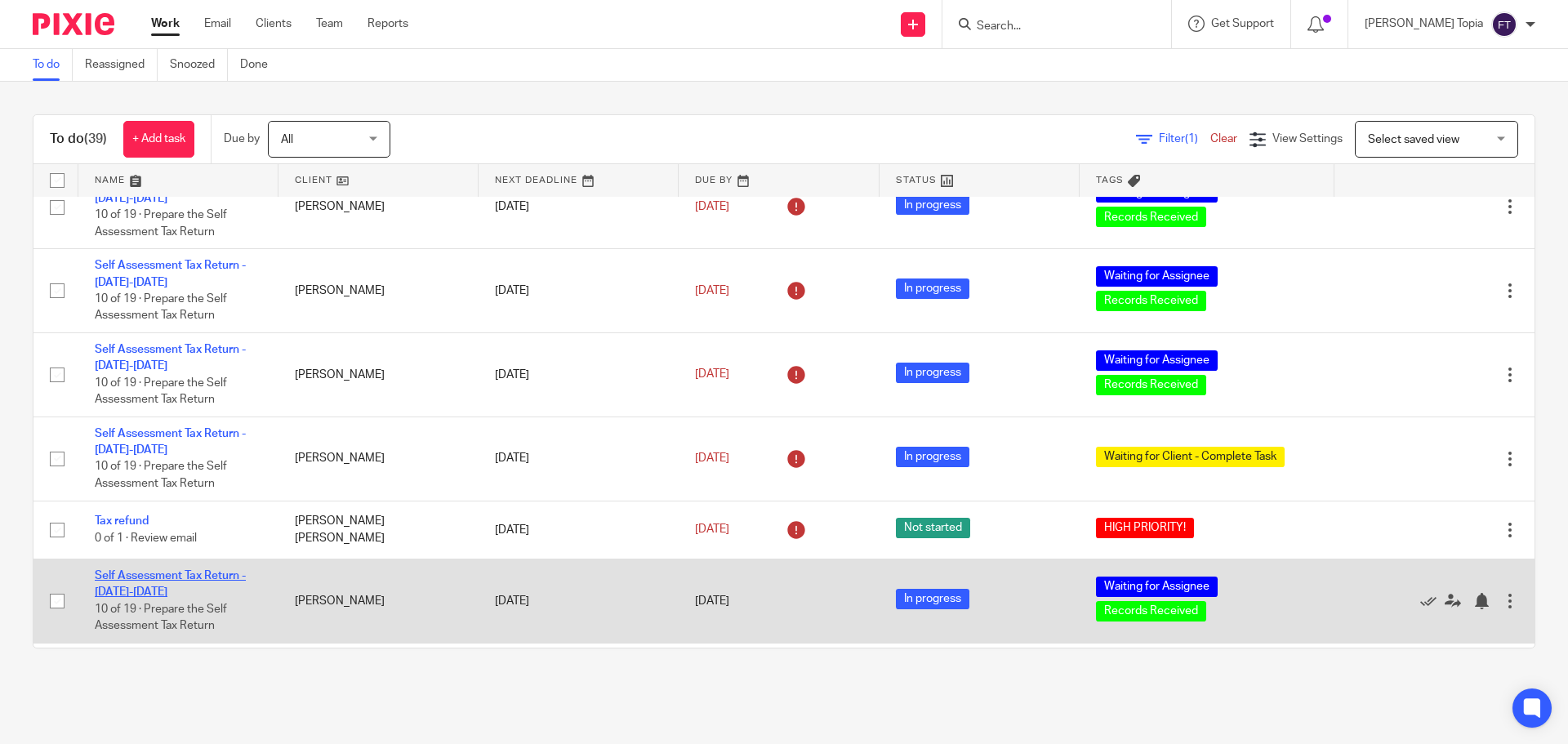
scroll to position [490, 0]
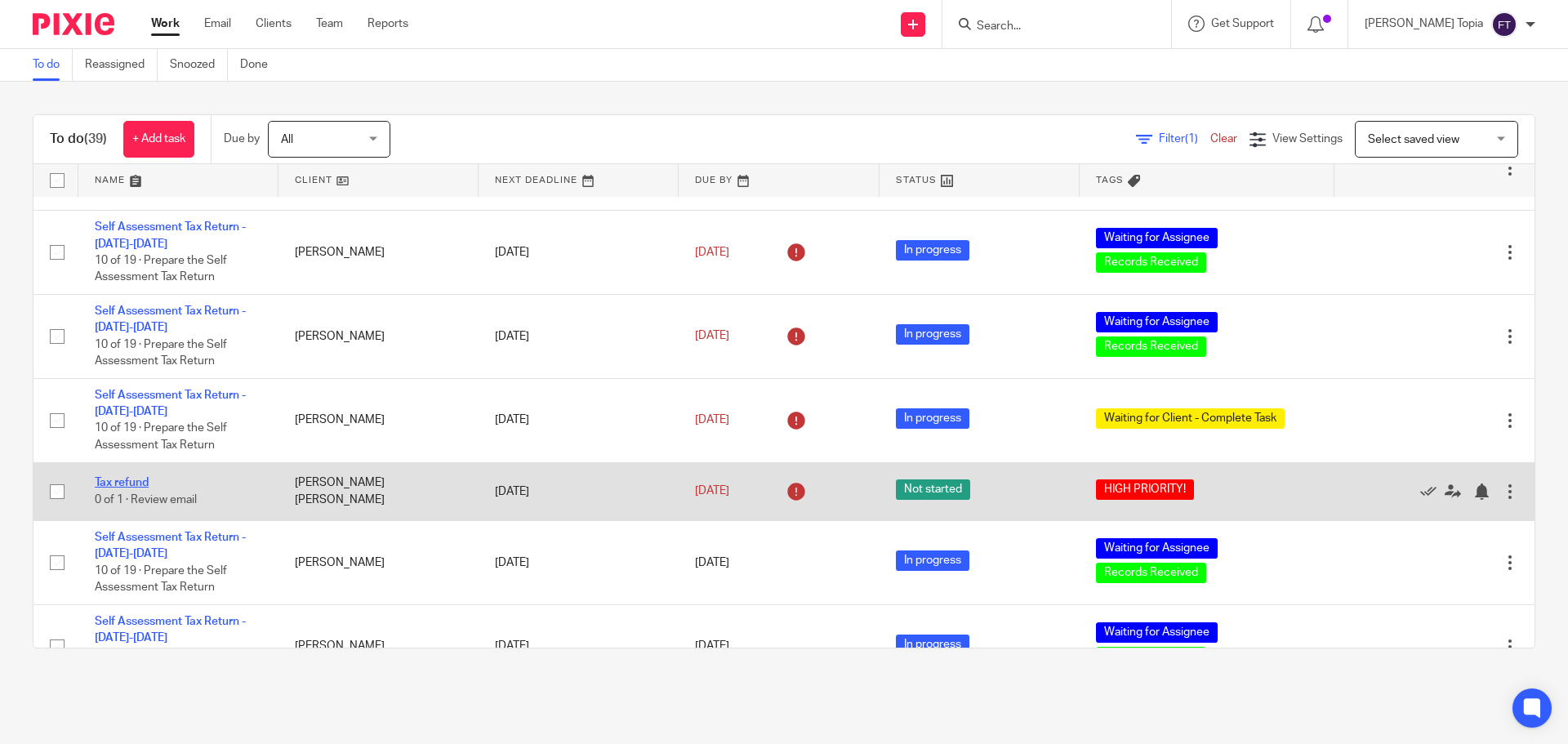
click at [137, 487] on link "Tax refund" at bounding box center [121, 483] width 54 height 11
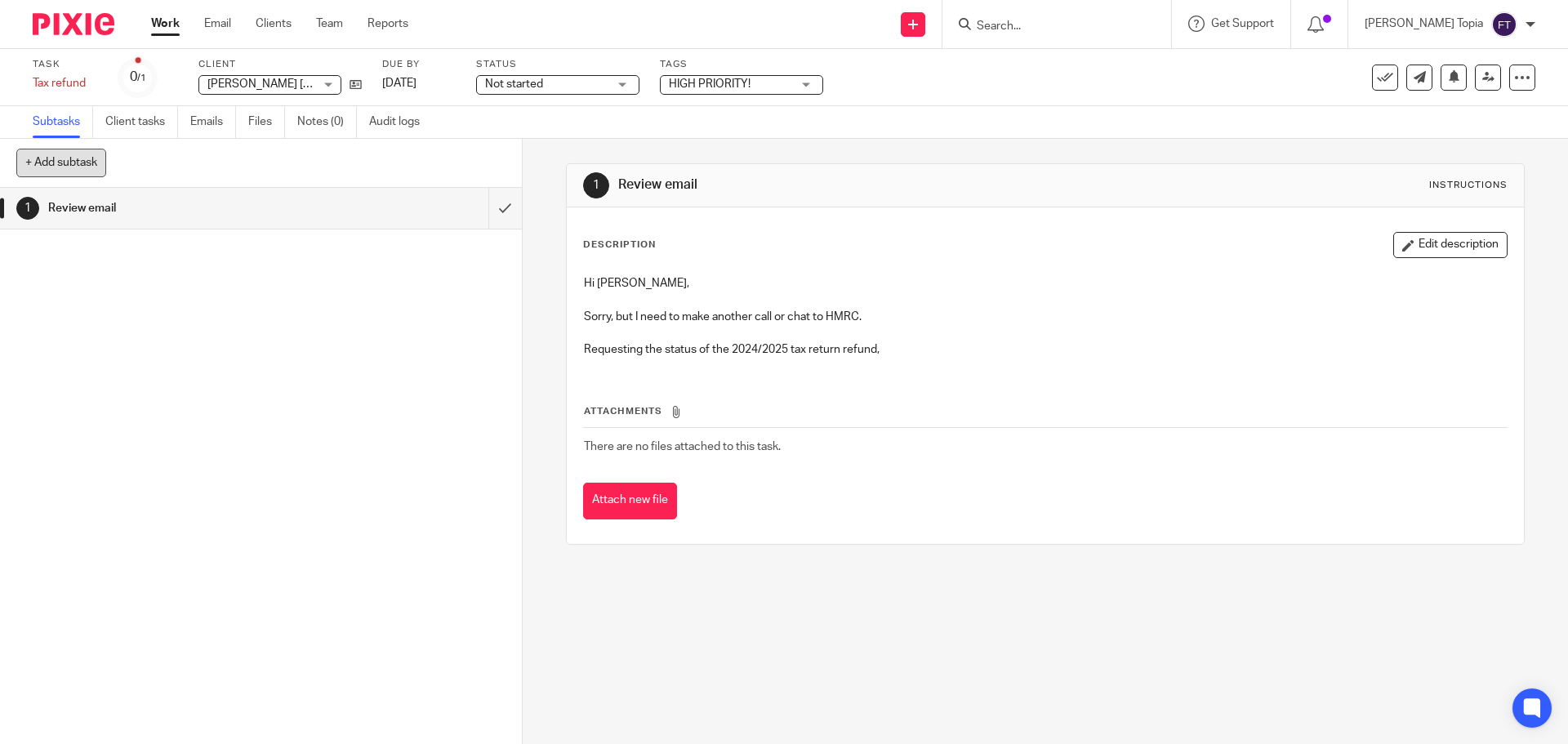
click at [72, 163] on button "+ Add subtask" at bounding box center [61, 163] width 89 height 28
type input "Update"
click at [471, 168] on p "+ Add" at bounding box center [482, 163] width 48 height 28
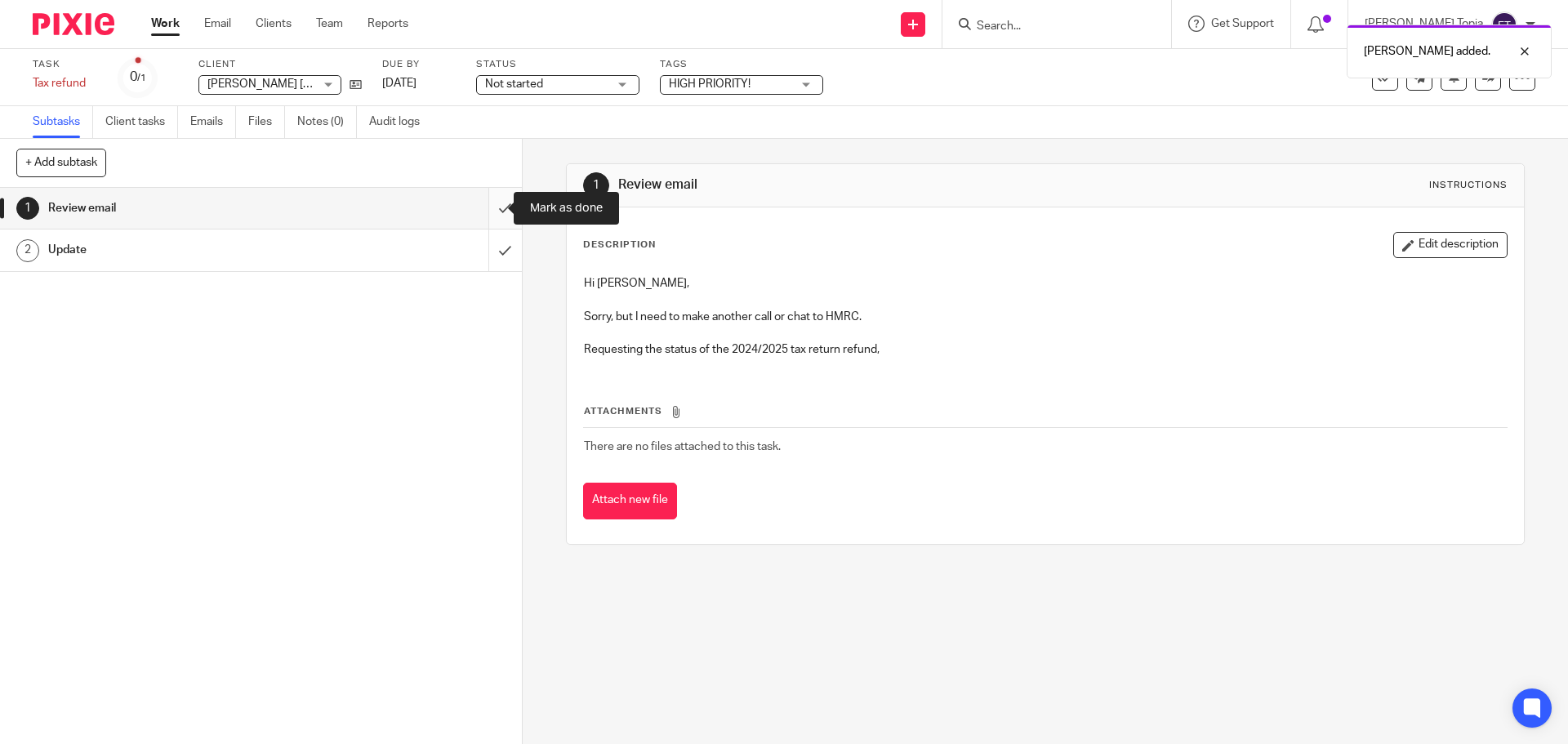
click at [489, 211] on input "submit" at bounding box center [261, 209] width 522 height 41
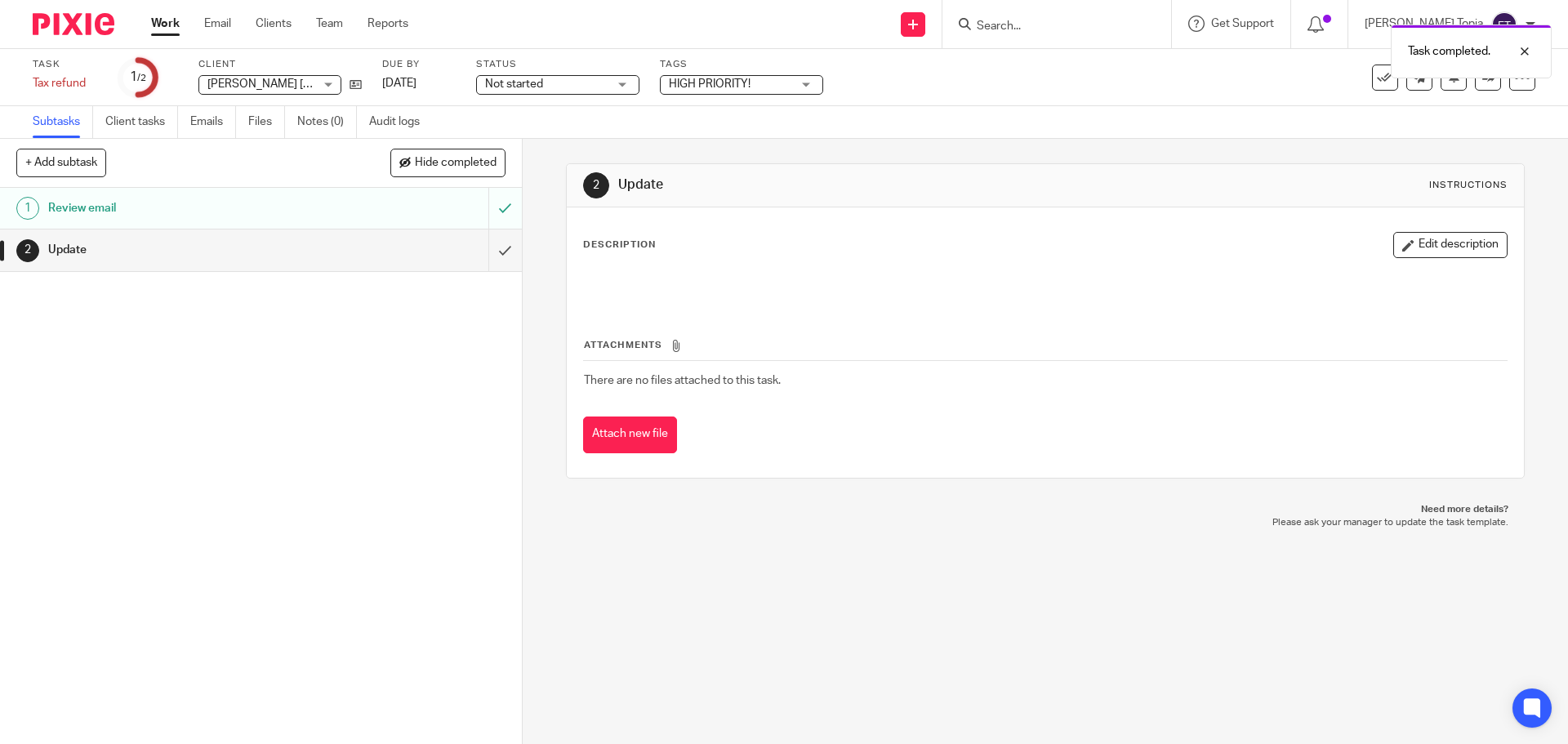
drag, startPoint x: 1404, startPoint y: 238, endPoint x: 1373, endPoint y: 238, distance: 31.0
click at [1404, 238] on button "Edit description" at bounding box center [1450, 245] width 114 height 26
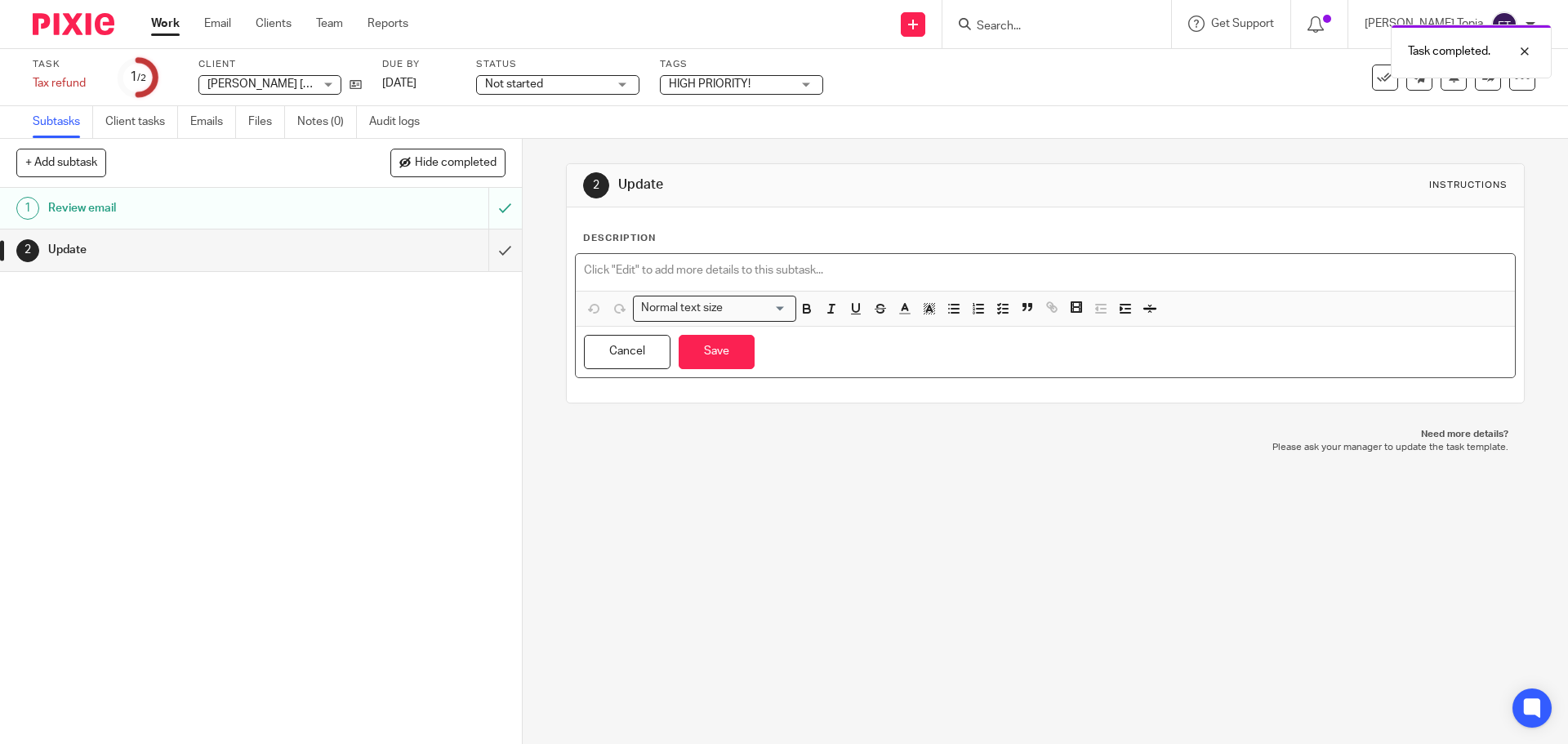
click at [608, 262] on p at bounding box center [1044, 270] width 922 height 16
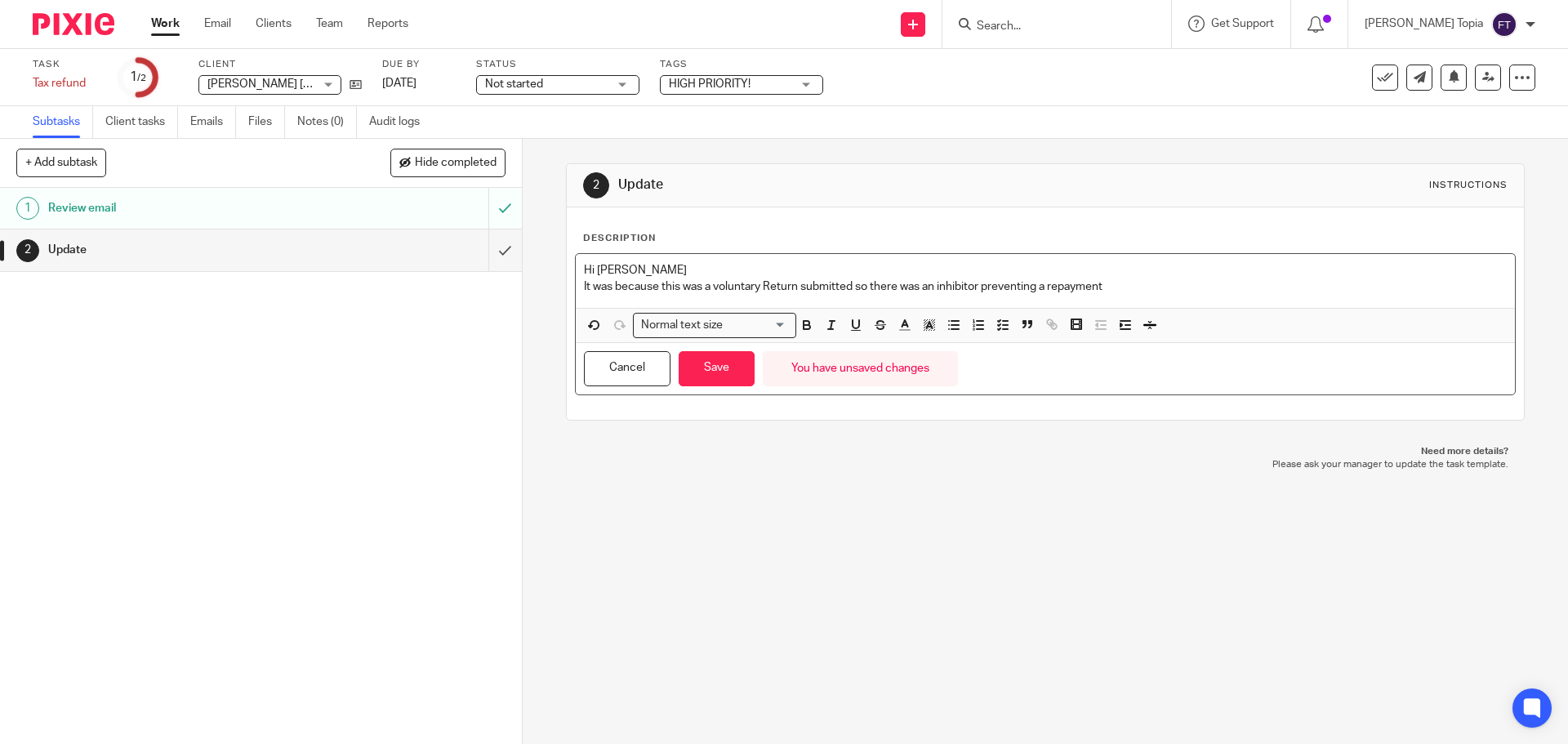
click at [1119, 282] on p "It was because this was a voluntary Return submitted so there was an inhibitor …" at bounding box center [1044, 287] width 922 height 16
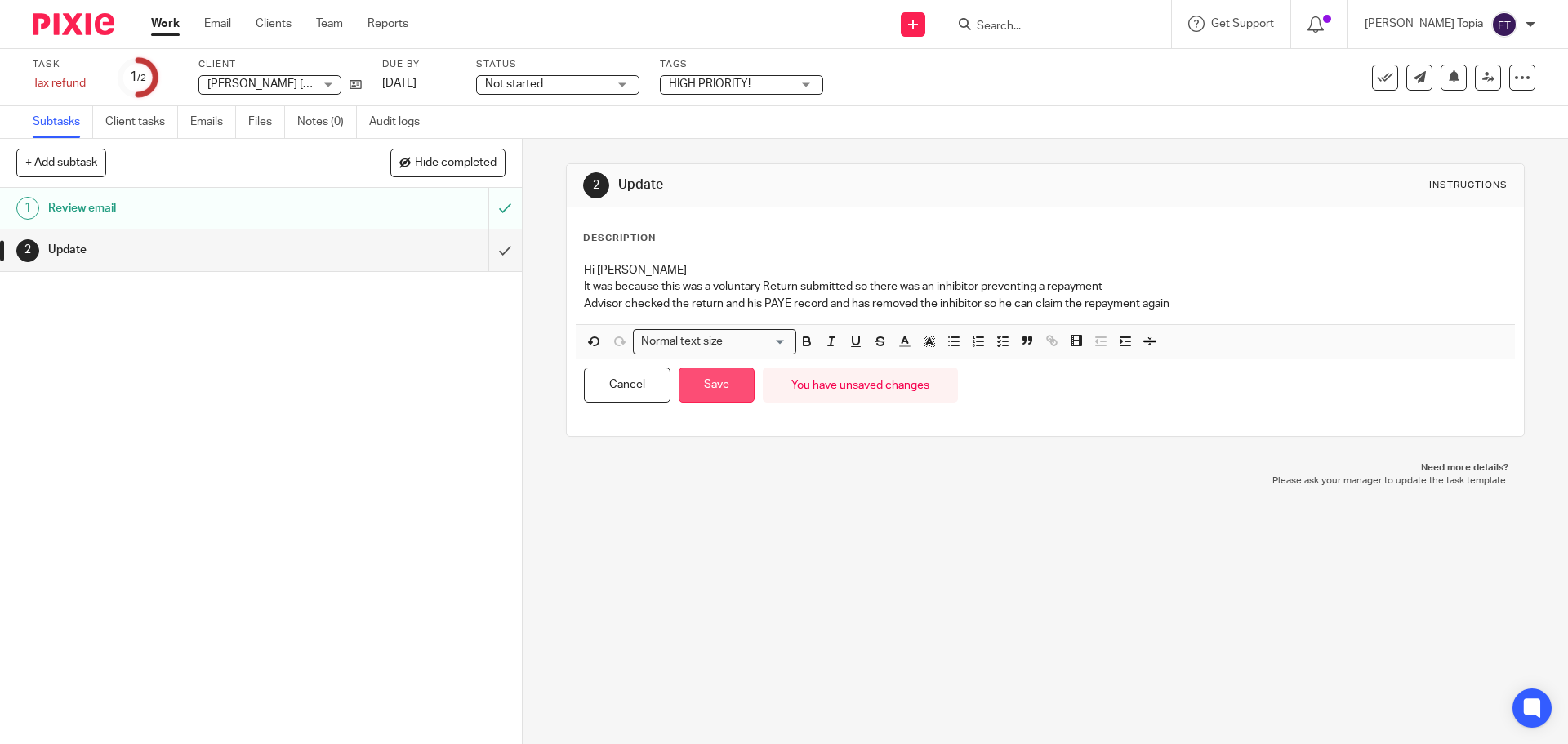
click at [693, 393] on button "Save" at bounding box center [717, 385] width 76 height 35
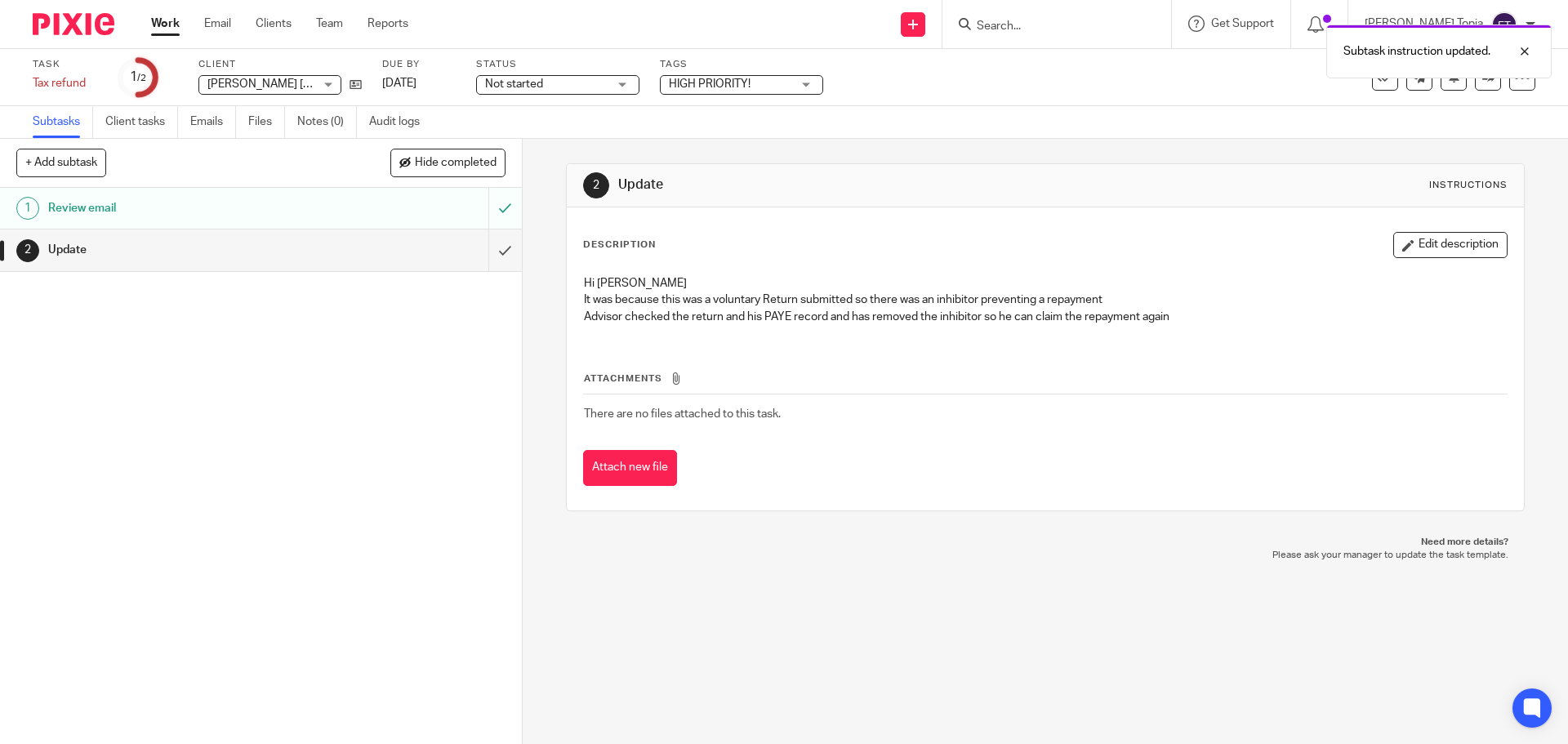
click at [809, 89] on div "HIGH PRIORITY!" at bounding box center [741, 85] width 163 height 20
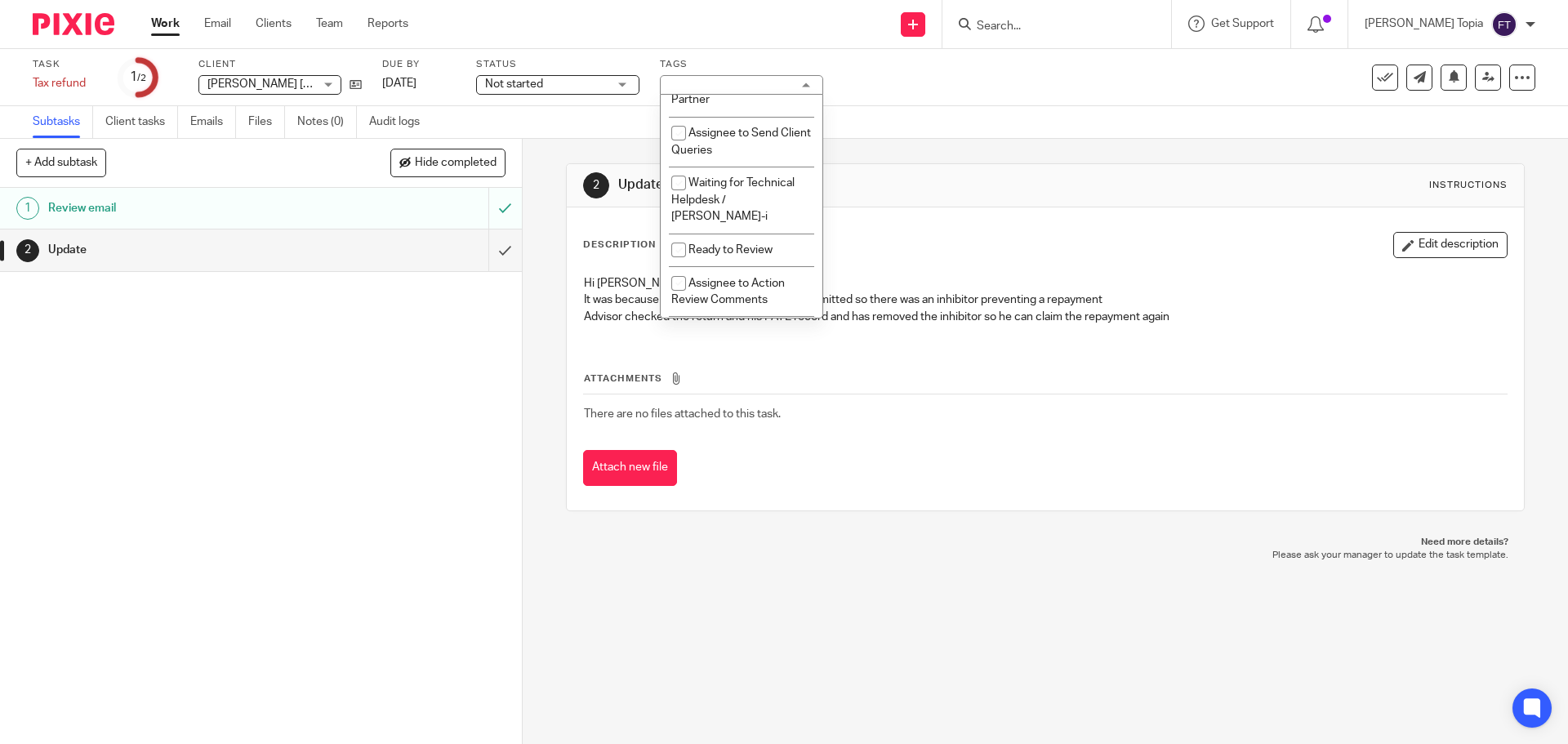
scroll to position [479, 0]
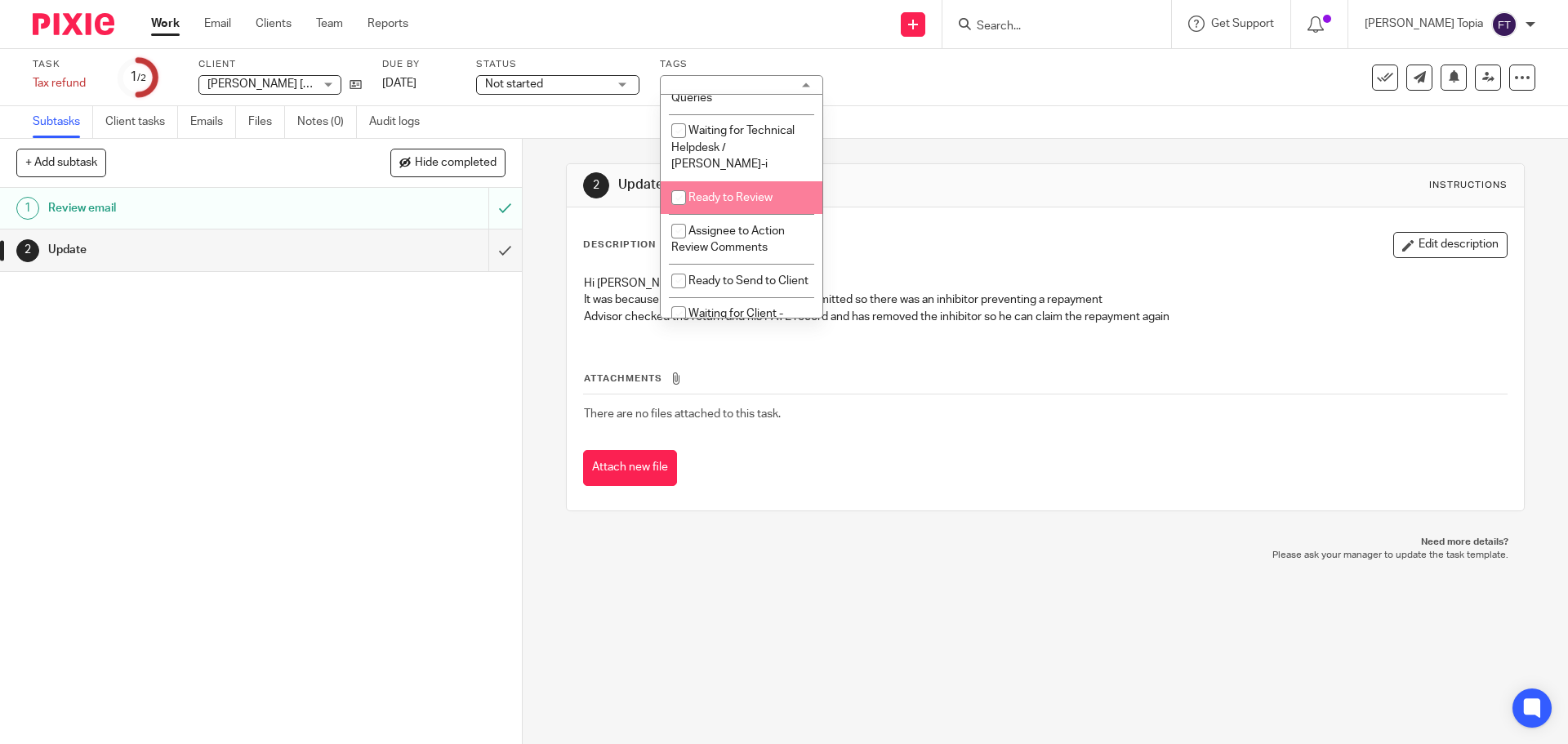
click at [684, 195] on input "checkbox" at bounding box center [679, 198] width 31 height 31
checkbox input "true"
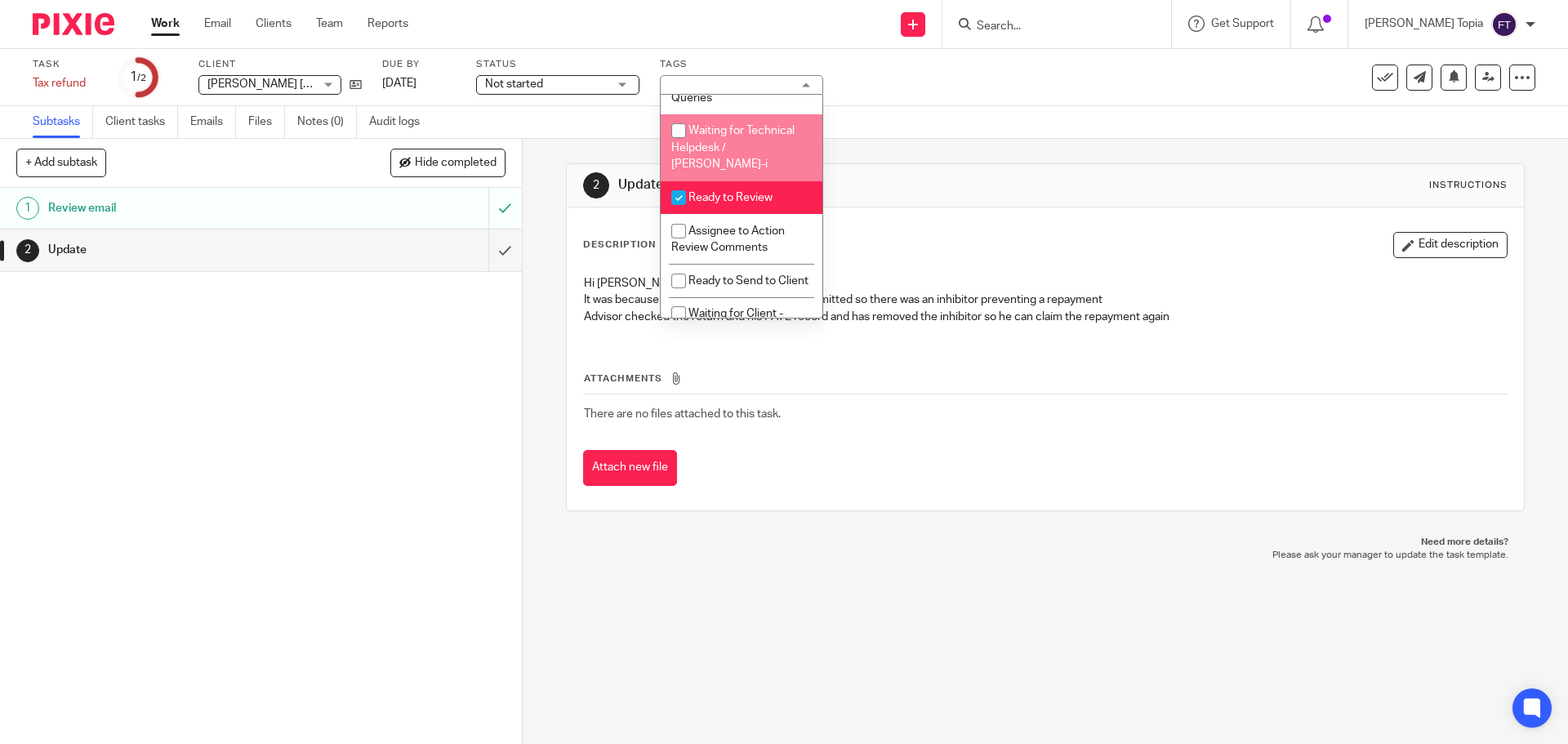
click at [625, 92] on div "Not started Not started" at bounding box center [557, 85] width 163 height 20
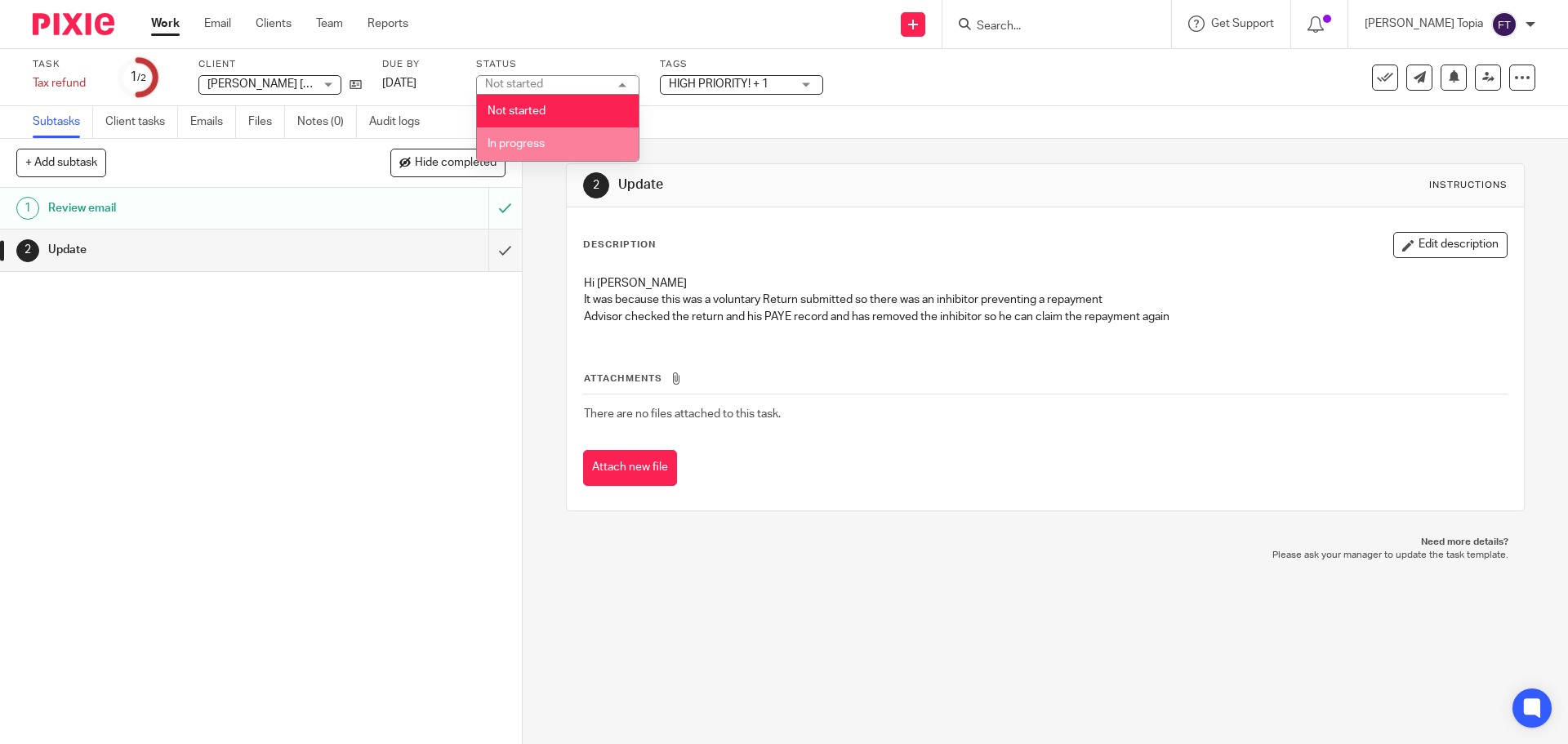
click at [586, 153] on li "In progress" at bounding box center [557, 144] width 162 height 34
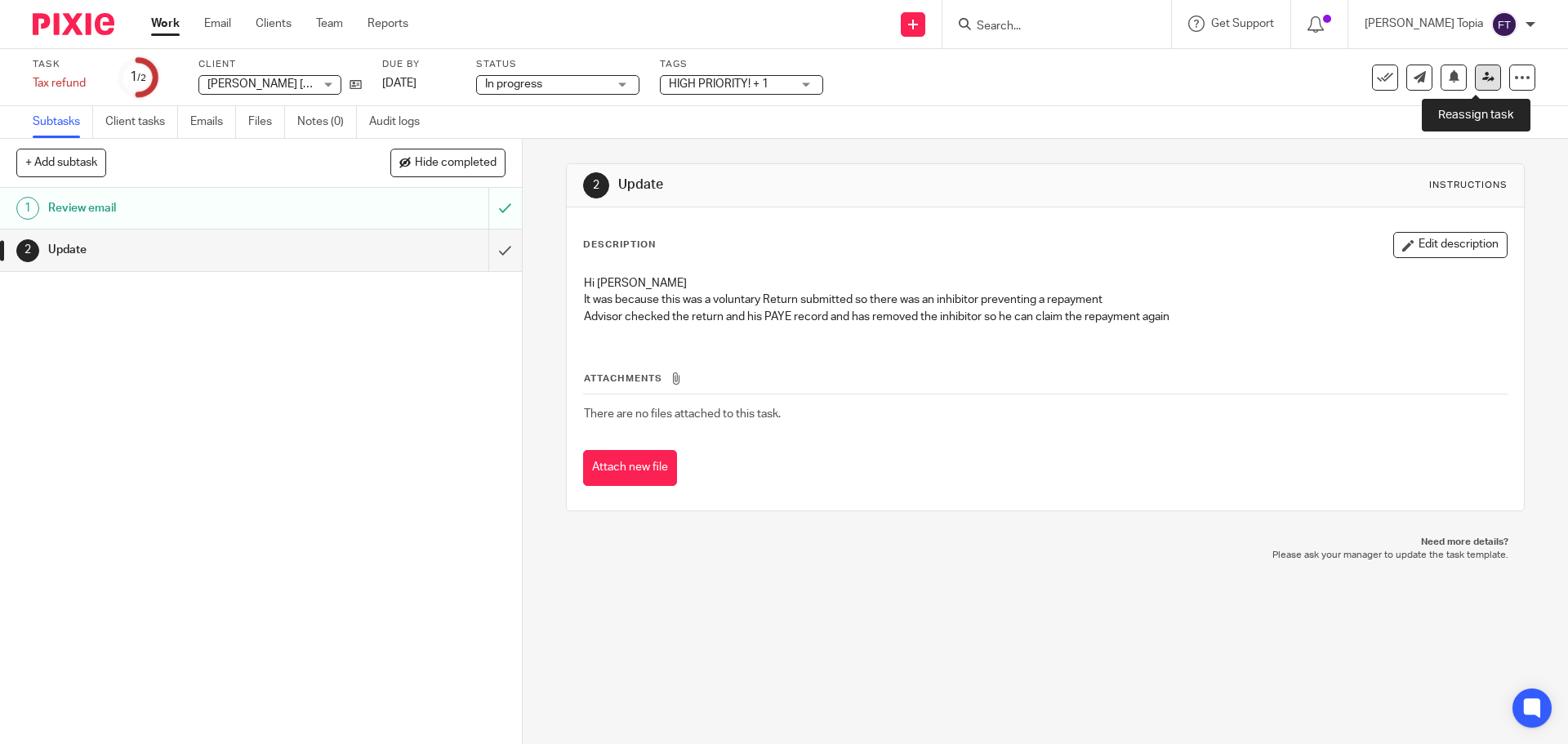
click at [1474, 85] on link at bounding box center [1488, 78] width 26 height 26
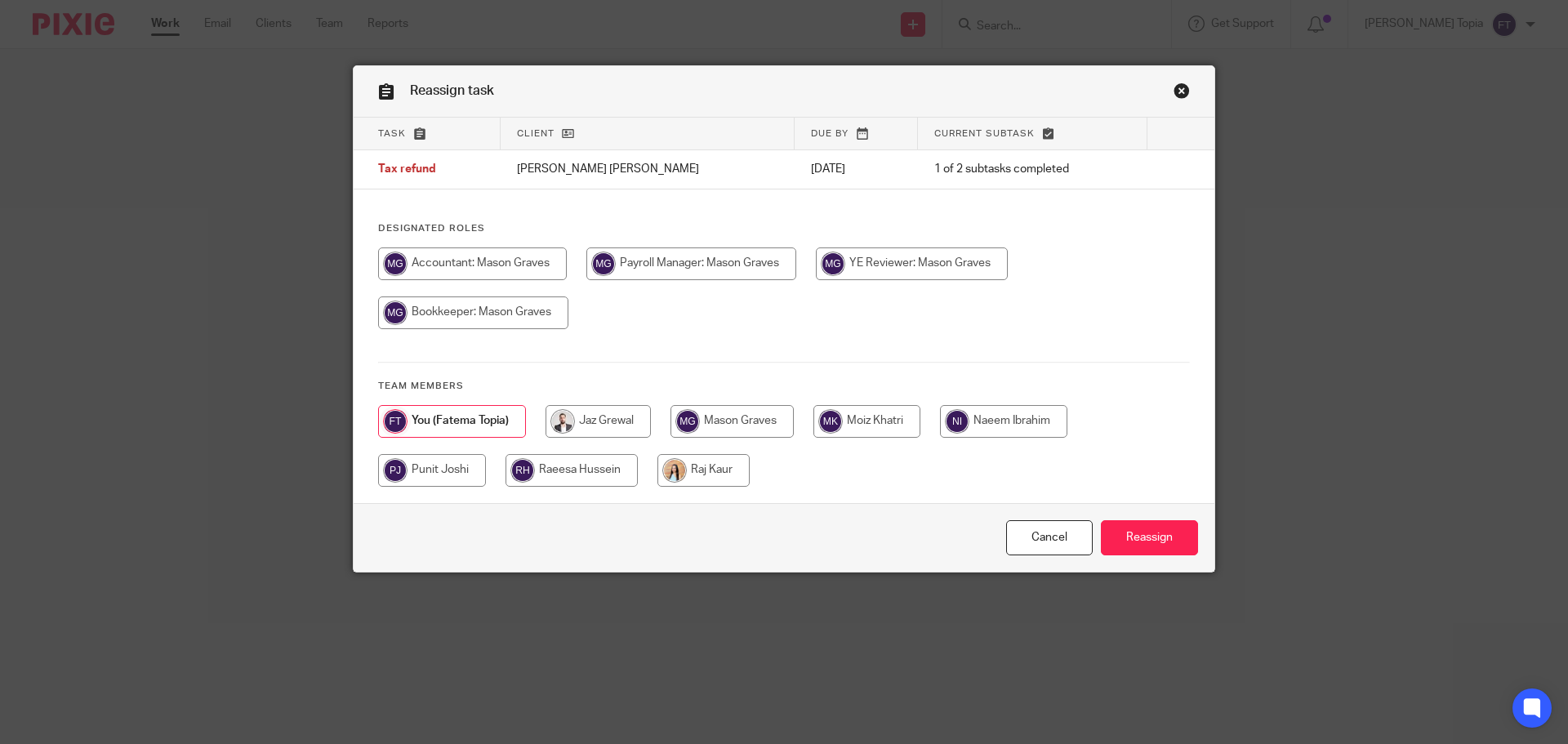
click at [526, 269] on input "radio" at bounding box center [472, 264] width 189 height 33
radio input "true"
click at [1153, 534] on input "Reassign" at bounding box center [1149, 538] width 97 height 35
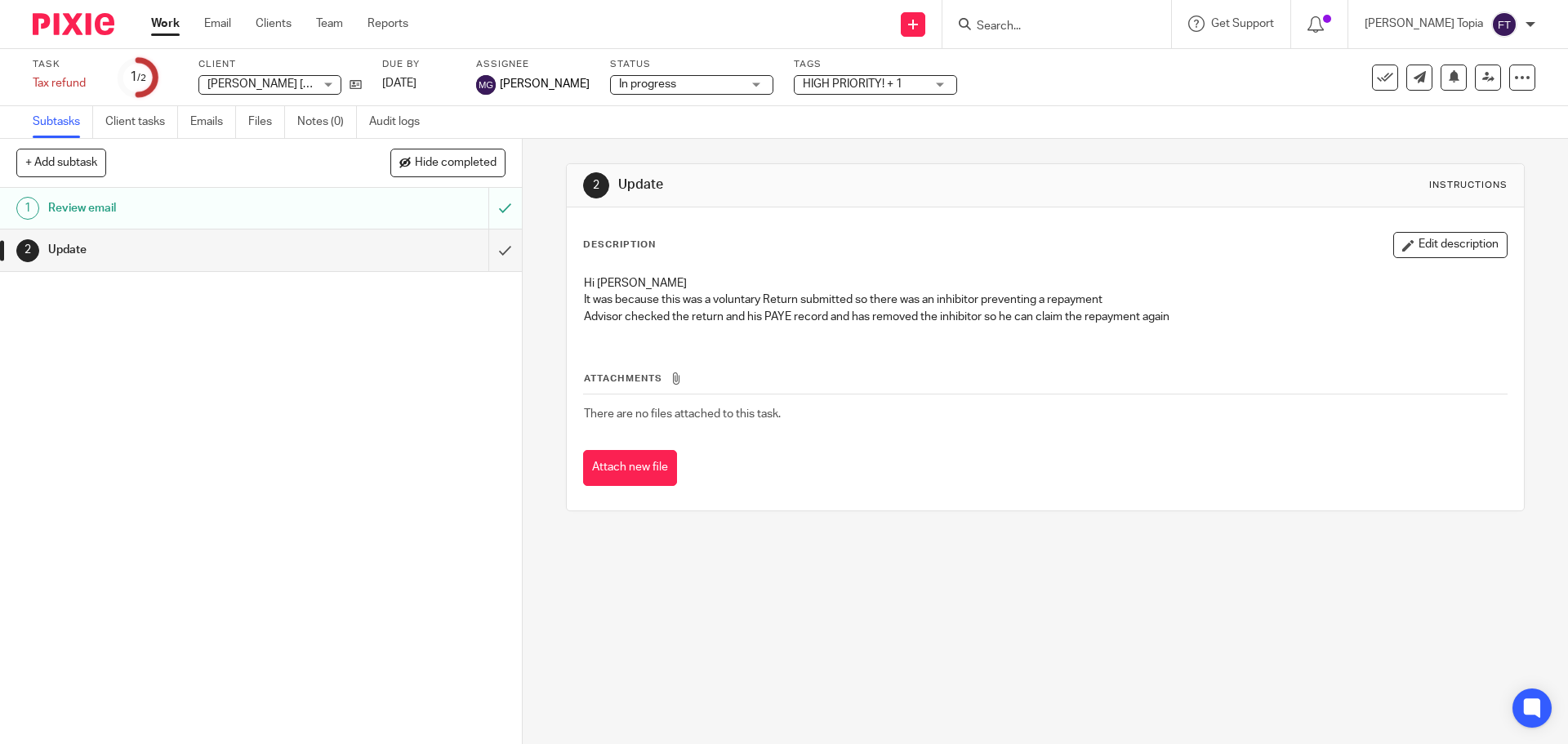
click at [163, 25] on link "Work" at bounding box center [165, 24] width 29 height 16
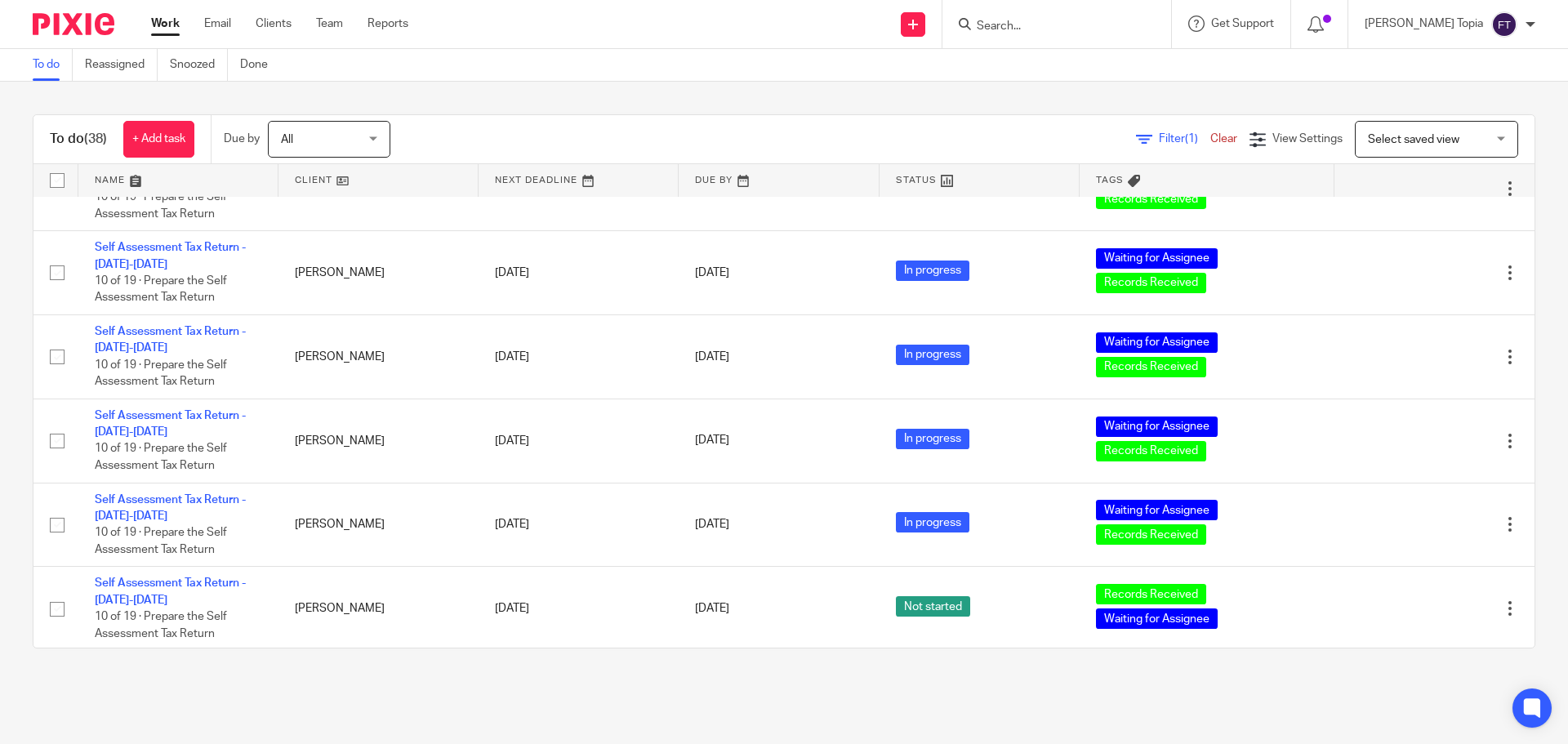
scroll to position [1389, 0]
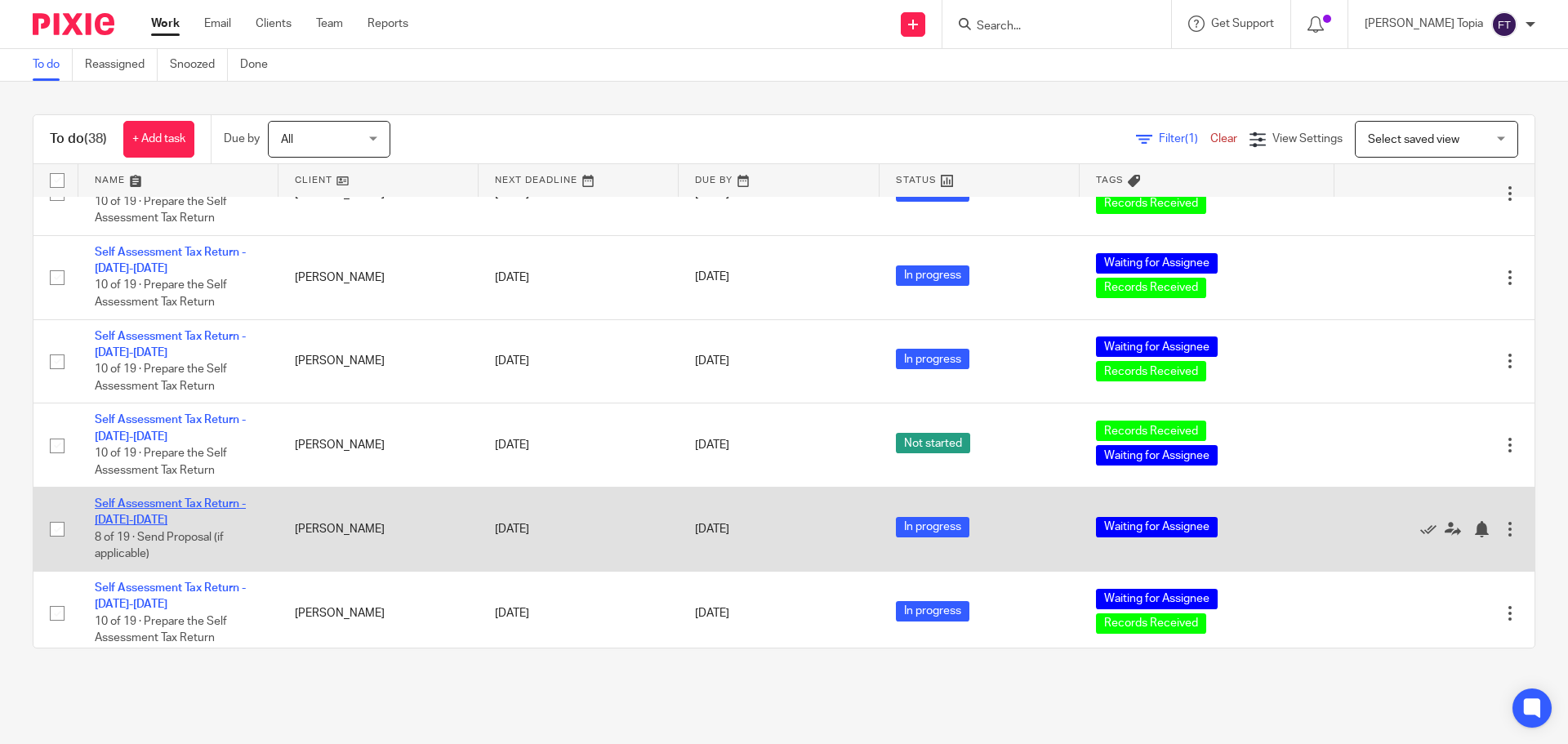
click at [127, 506] on link "Self Assessment Tax Return - 2024-2025" at bounding box center [170, 512] width 151 height 28
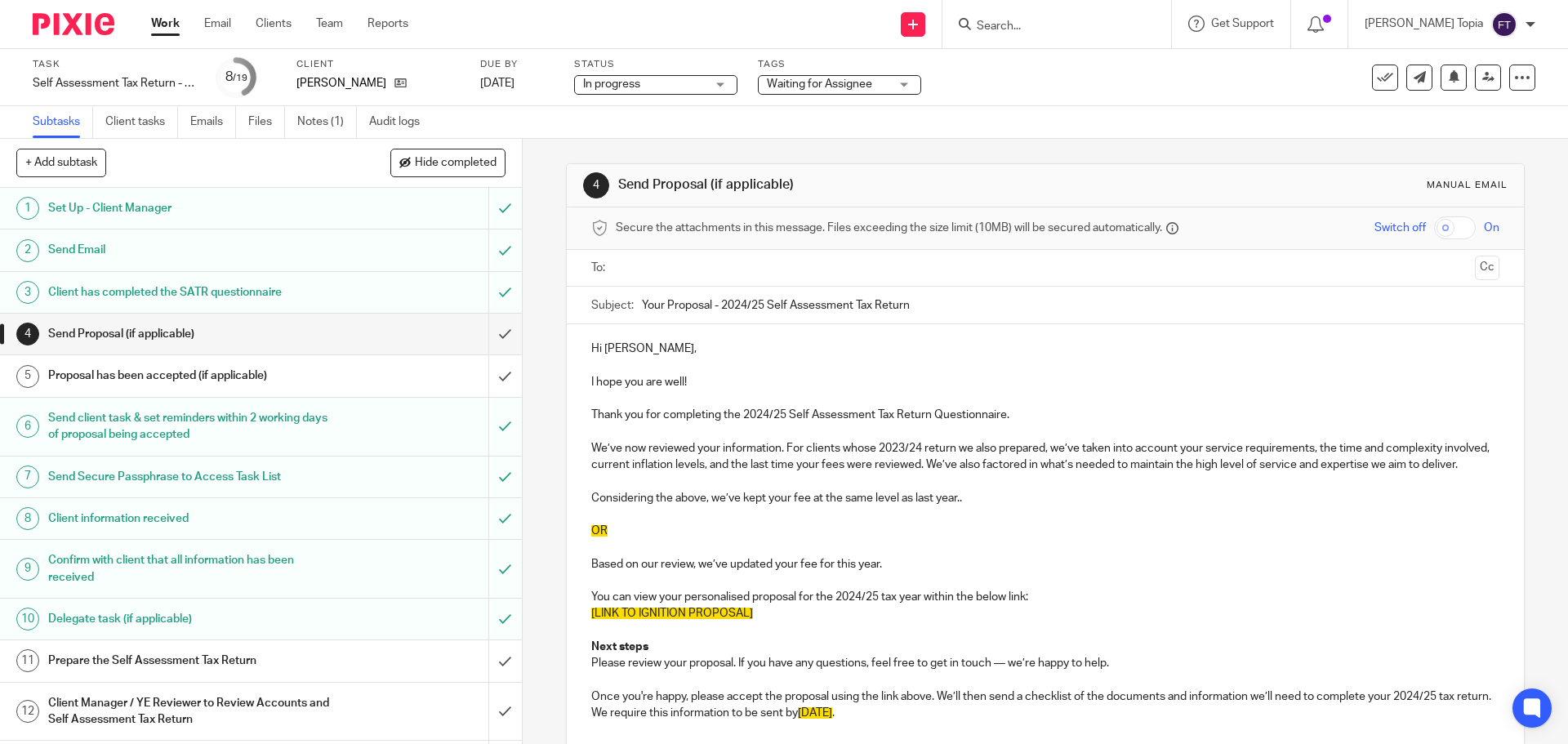
scroll to position [153, 0]
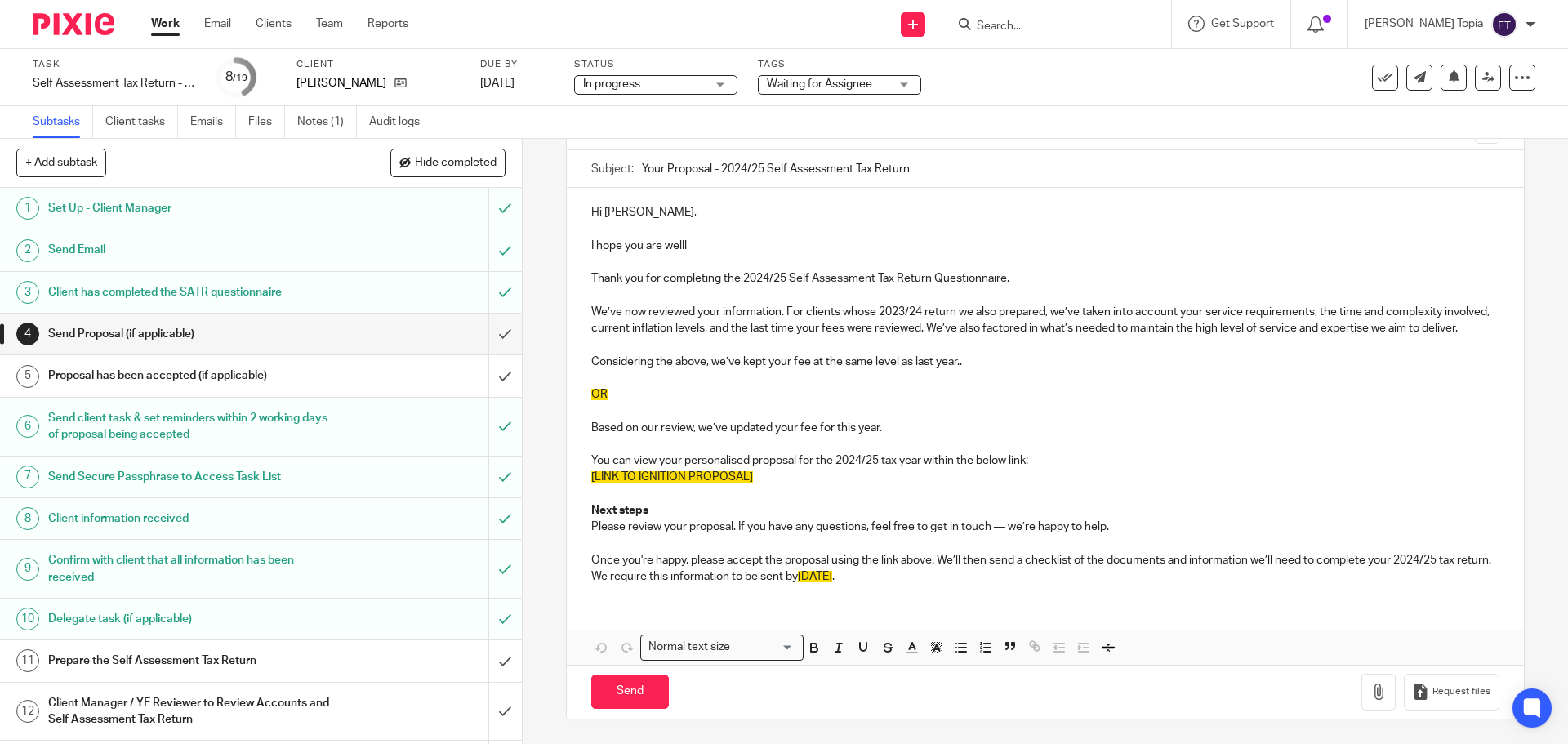
click at [231, 663] on h1 "Prepare the Self Assessment Tax Return" at bounding box center [190, 661] width 282 height 25
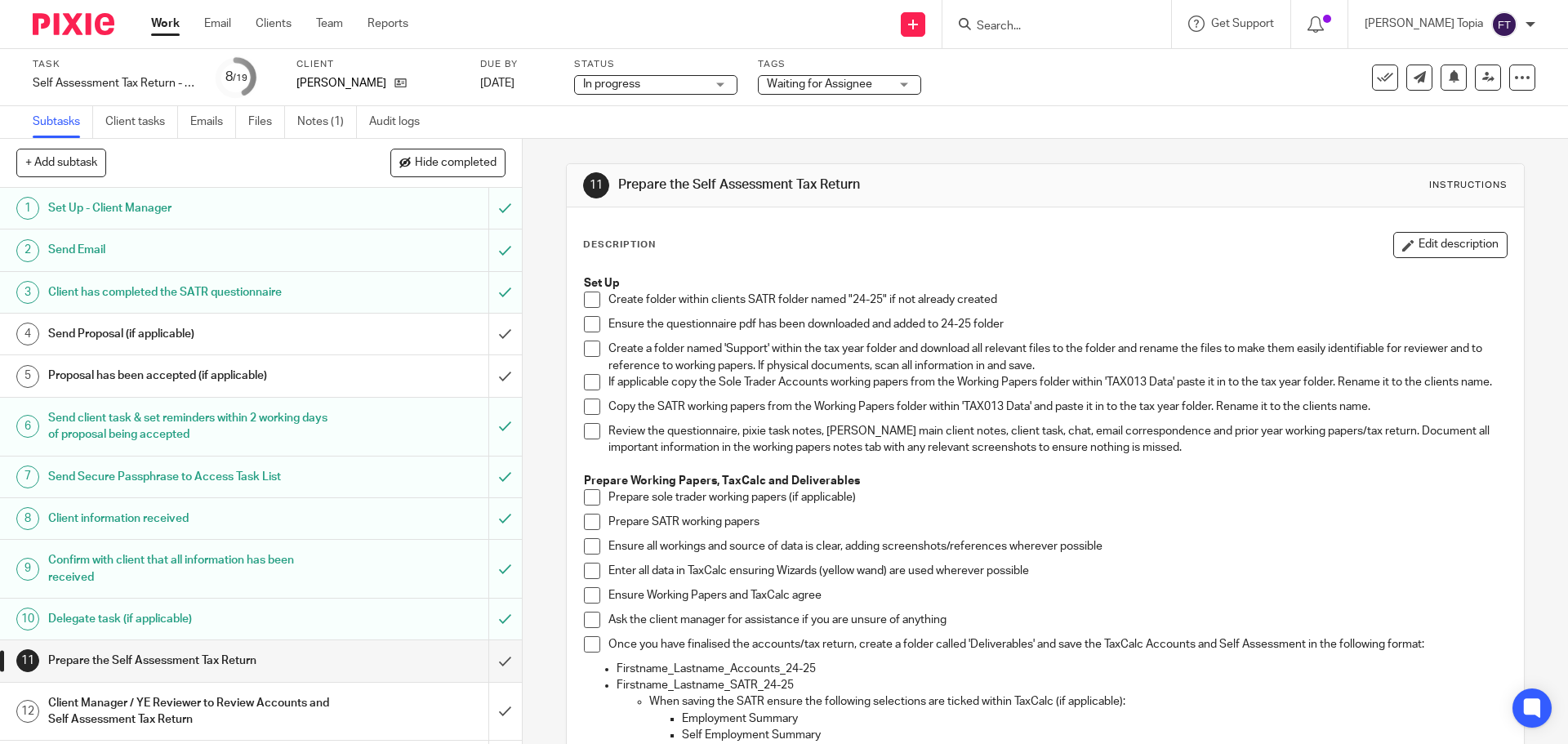
click at [589, 297] on span at bounding box center [592, 300] width 16 height 16
click at [589, 319] on span at bounding box center [592, 324] width 16 height 16
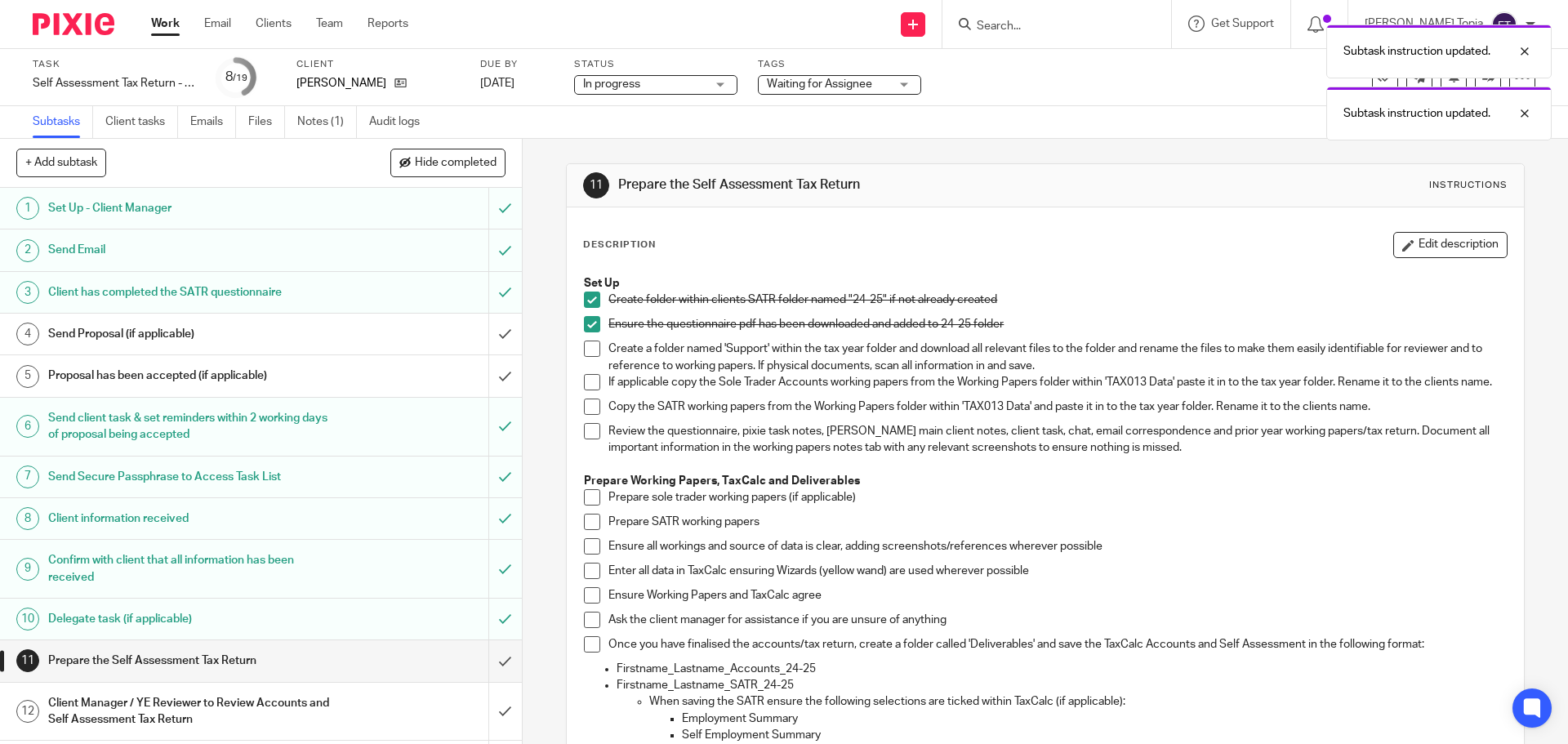
click at [586, 353] on span at bounding box center [592, 349] width 16 height 16
click at [584, 355] on span at bounding box center [592, 349] width 16 height 16
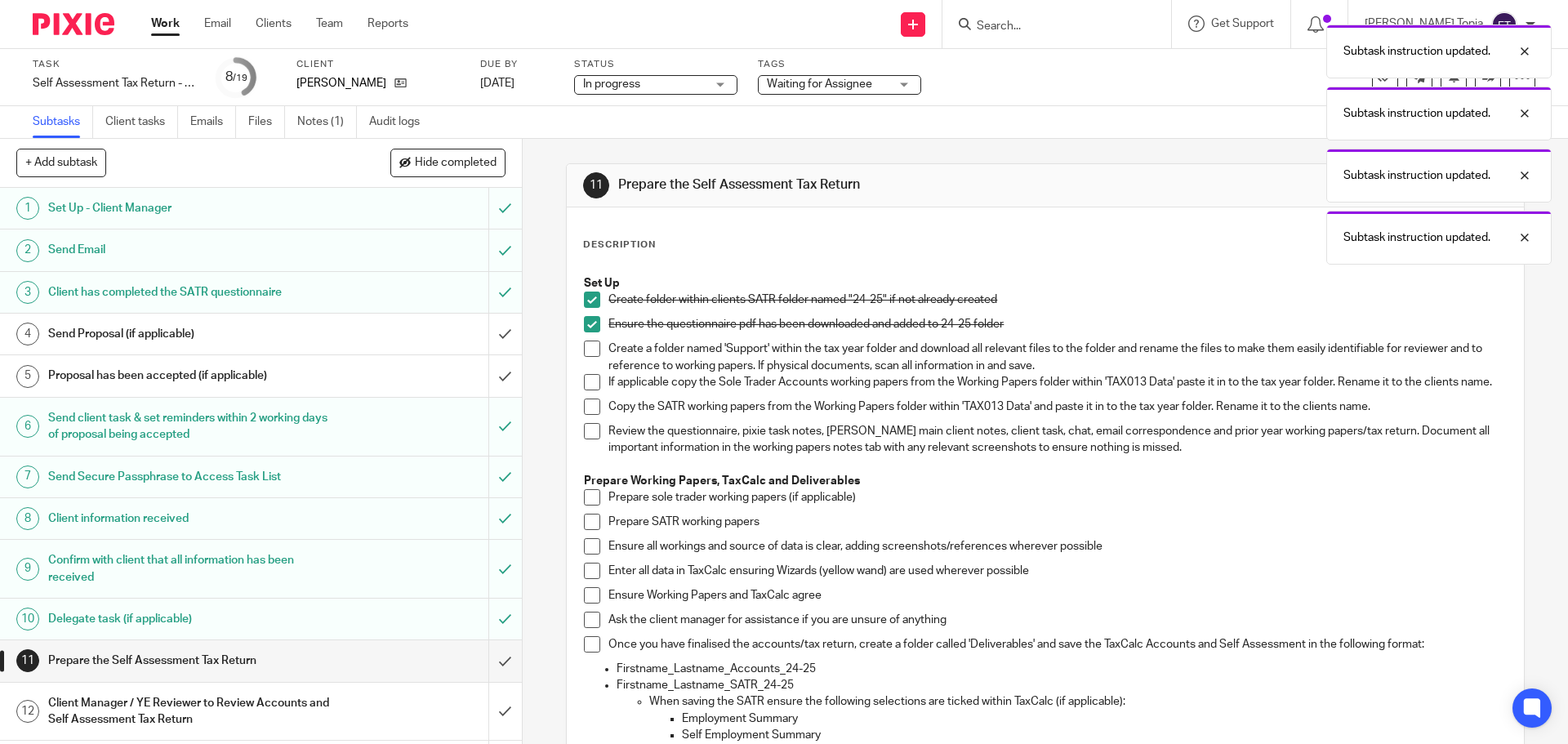
click at [585, 415] on span at bounding box center [592, 406] width 16 height 16
click at [586, 439] on span at bounding box center [592, 431] width 16 height 16
click at [589, 439] on span at bounding box center [592, 431] width 16 height 16
click at [584, 530] on span at bounding box center [592, 522] width 16 height 16
click at [588, 554] on span at bounding box center [592, 546] width 16 height 16
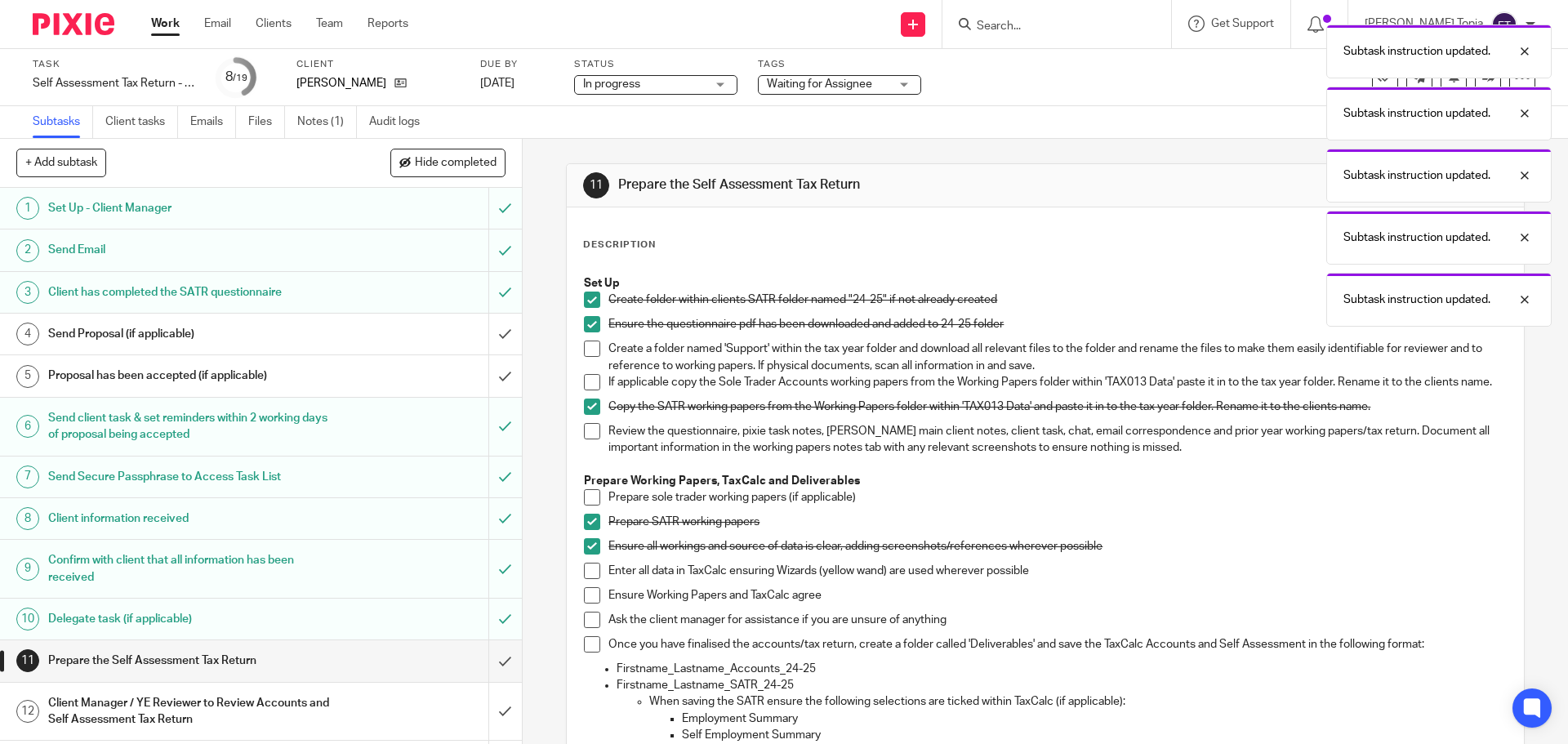
click at [589, 579] on span at bounding box center [592, 571] width 16 height 16
click at [588, 604] on span at bounding box center [592, 595] width 16 height 16
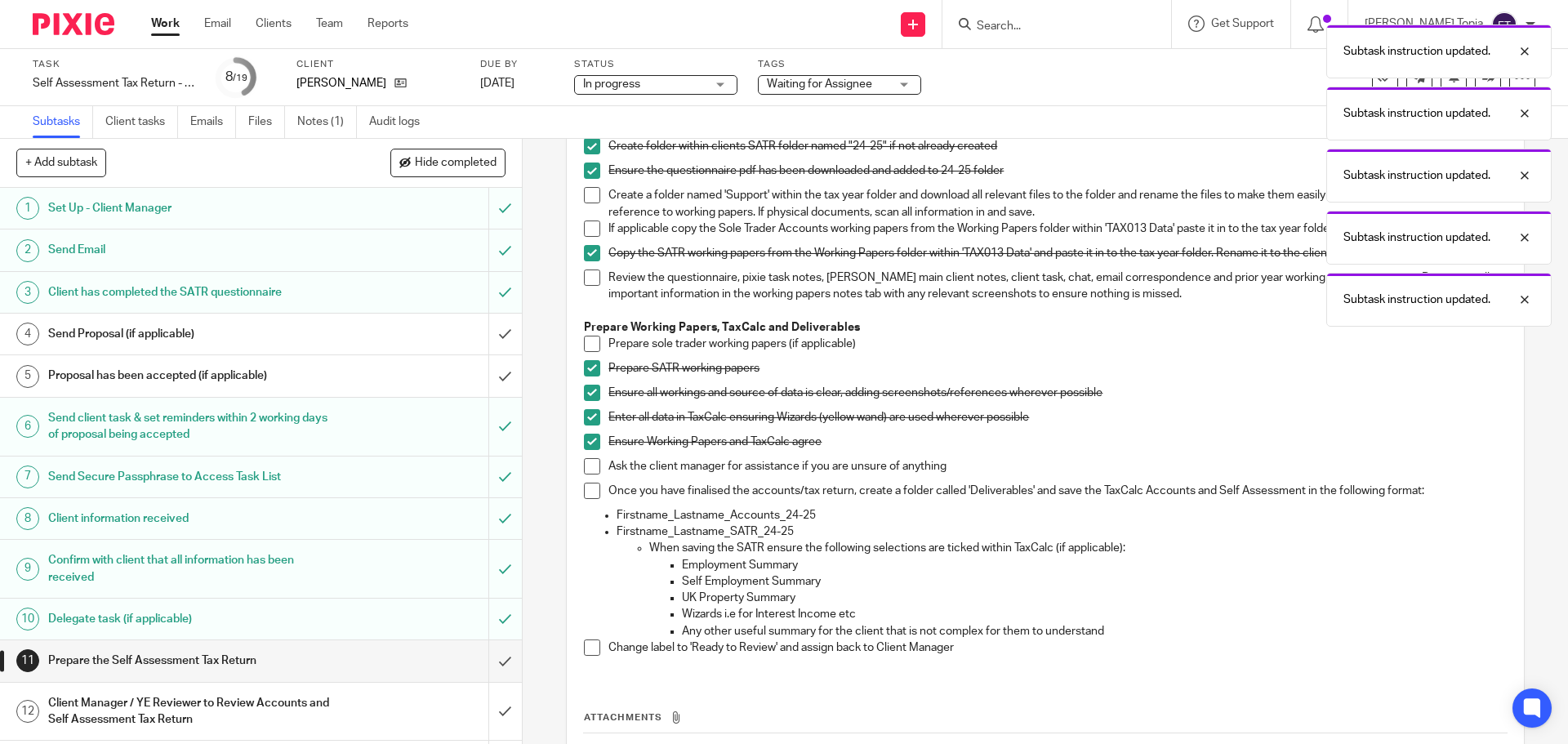
scroll to position [163, 0]
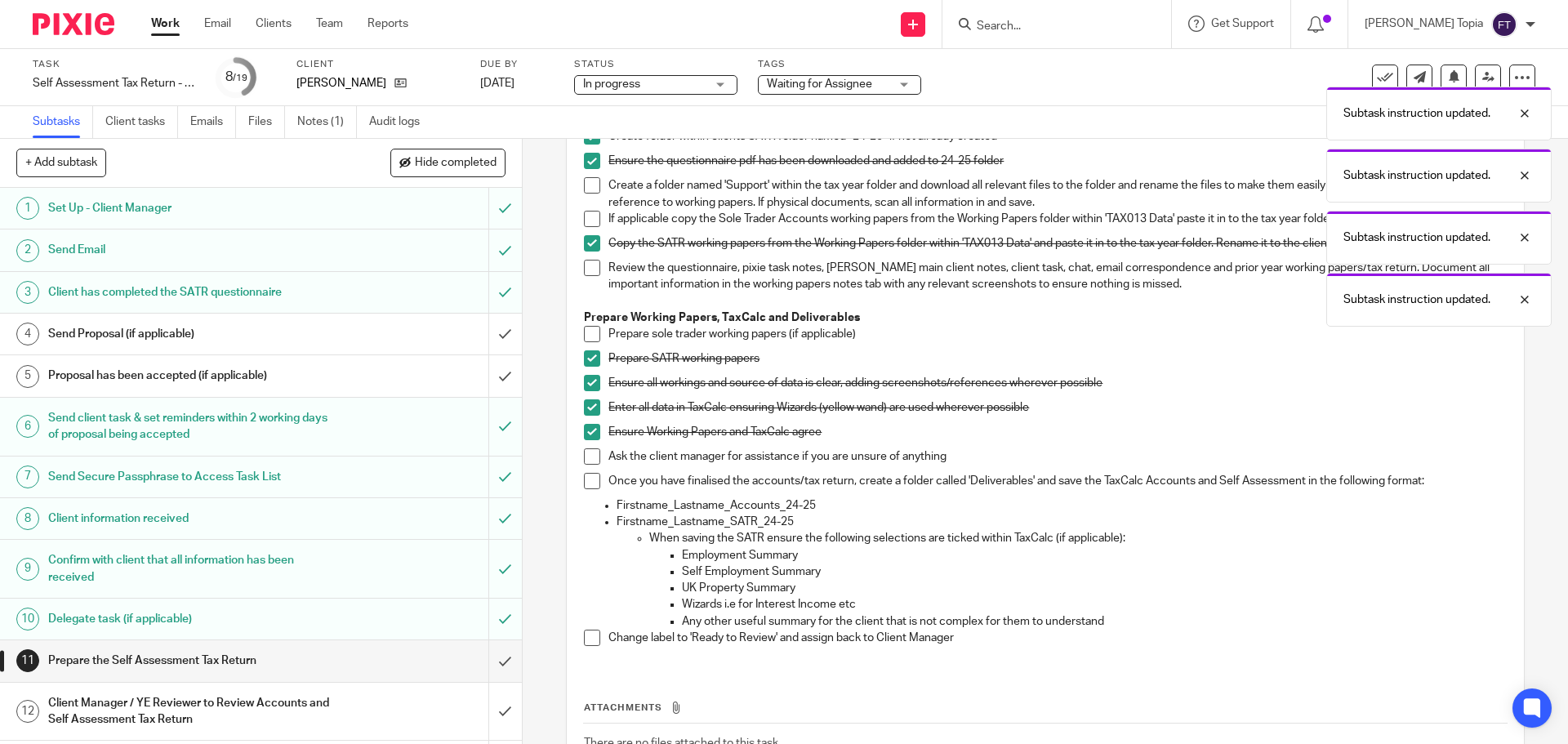
click at [589, 465] on span at bounding box center [592, 457] width 16 height 16
click at [588, 489] on span at bounding box center [592, 481] width 16 height 16
click at [585, 646] on span at bounding box center [592, 638] width 16 height 16
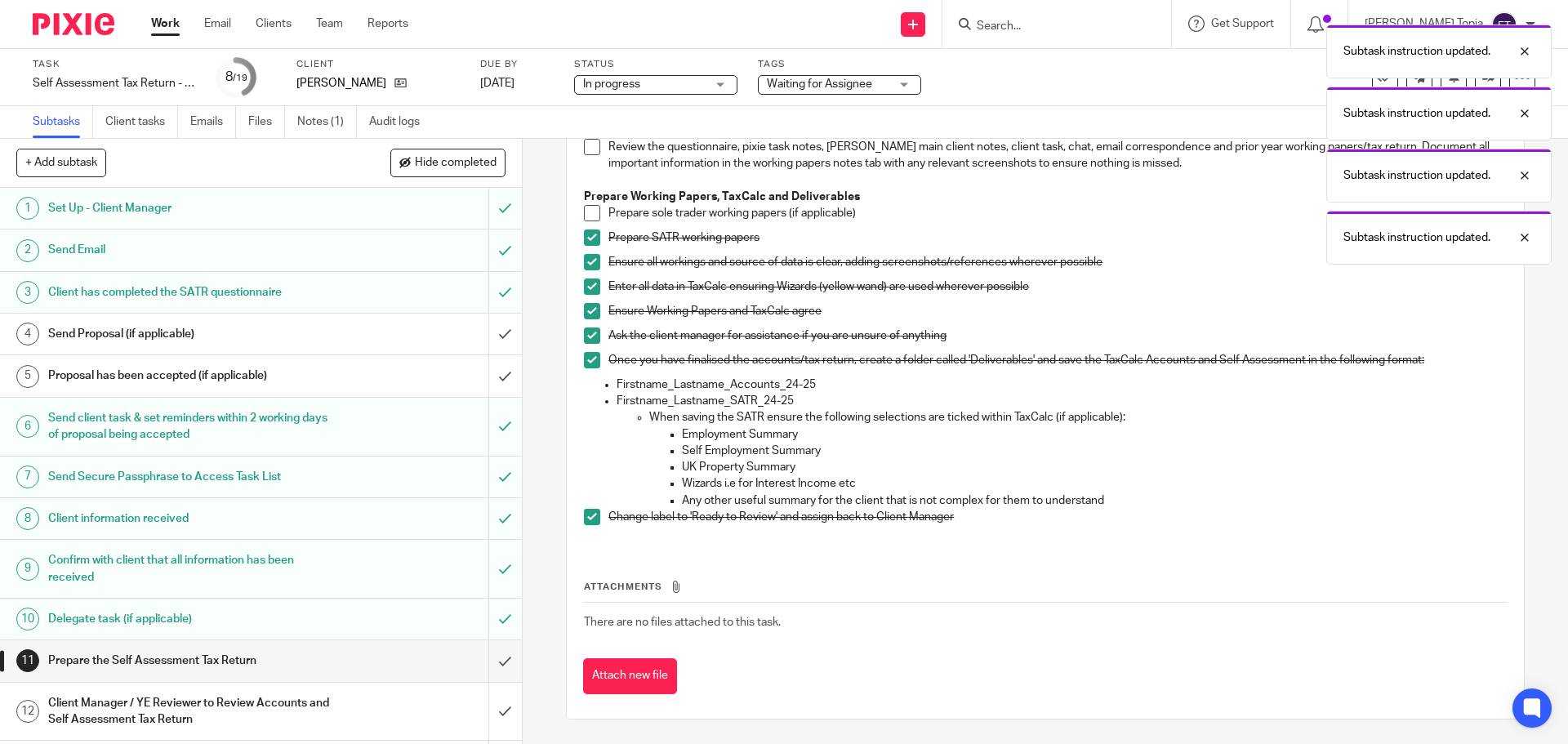
scroll to position [293, 0]
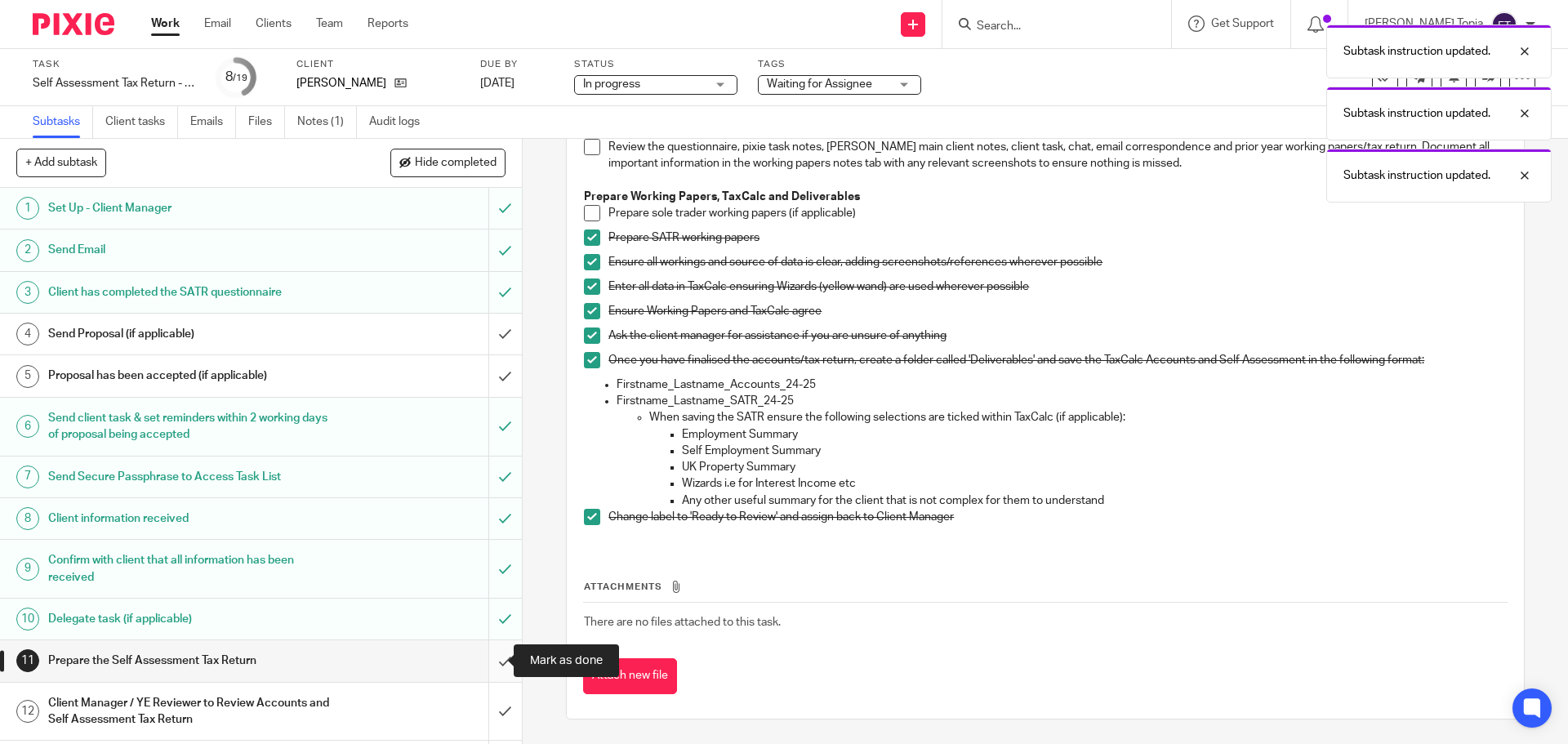
click at [484, 655] on input "submit" at bounding box center [261, 661] width 522 height 41
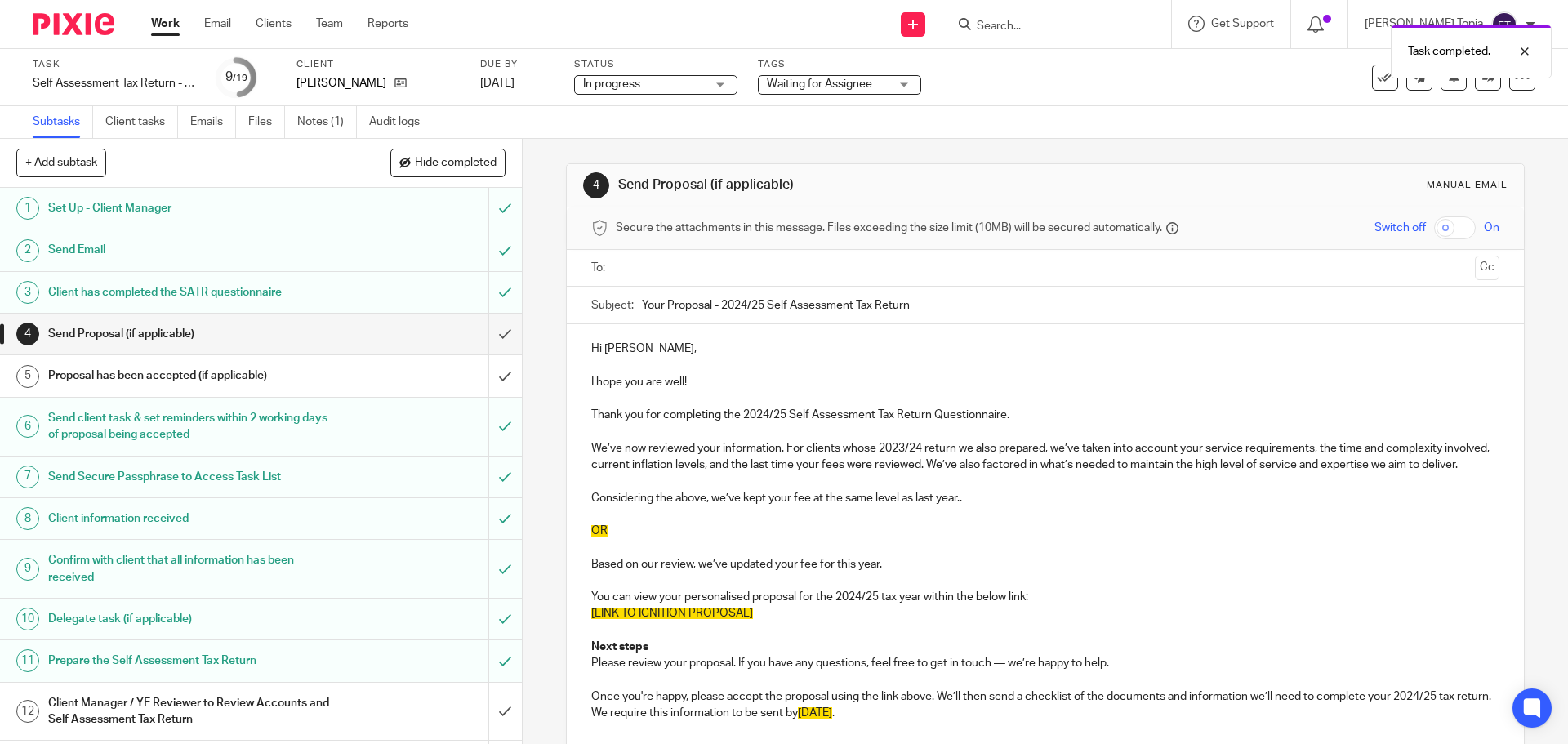
click at [892, 88] on div "Waiting for Assignee" at bounding box center [839, 85] width 163 height 20
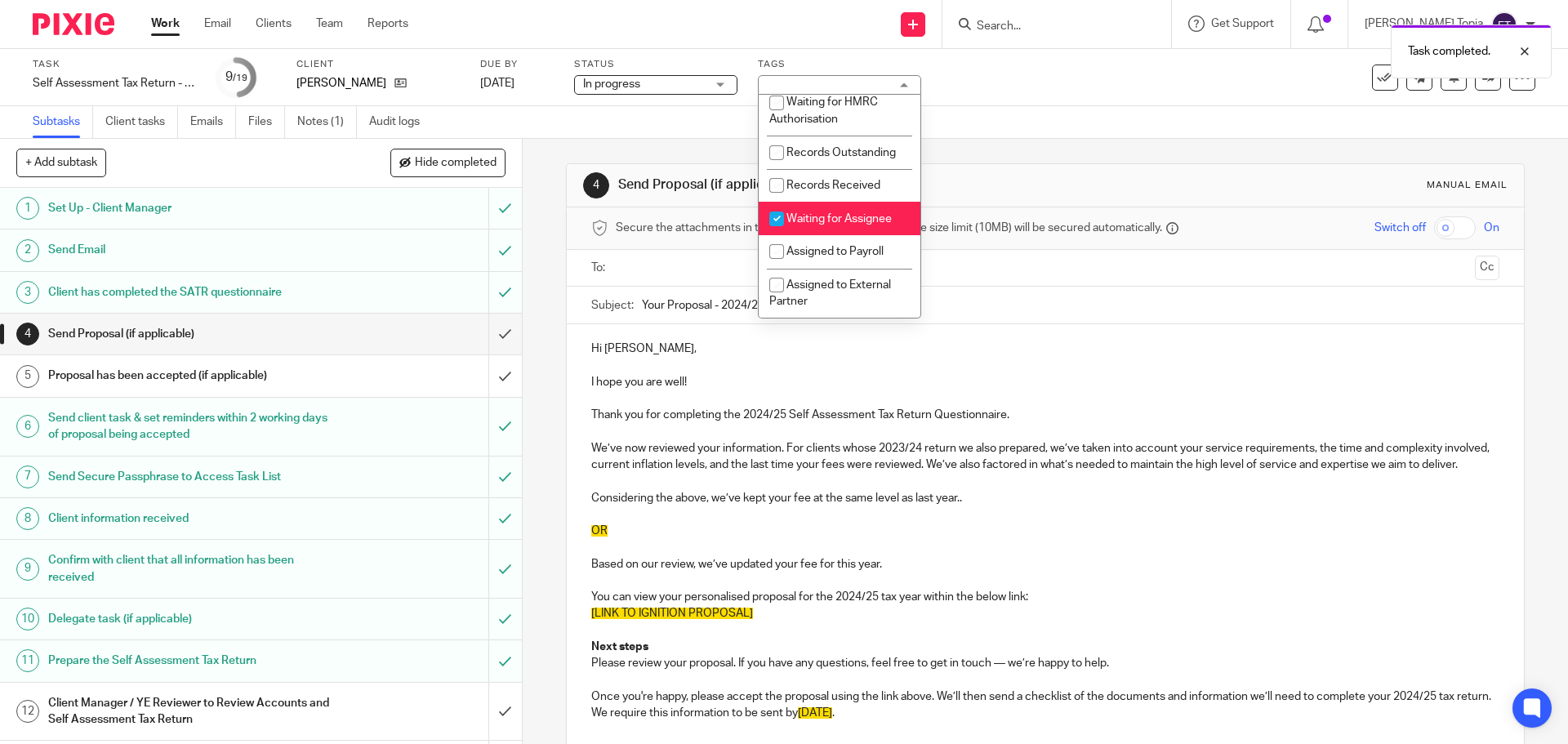
scroll to position [357, 0]
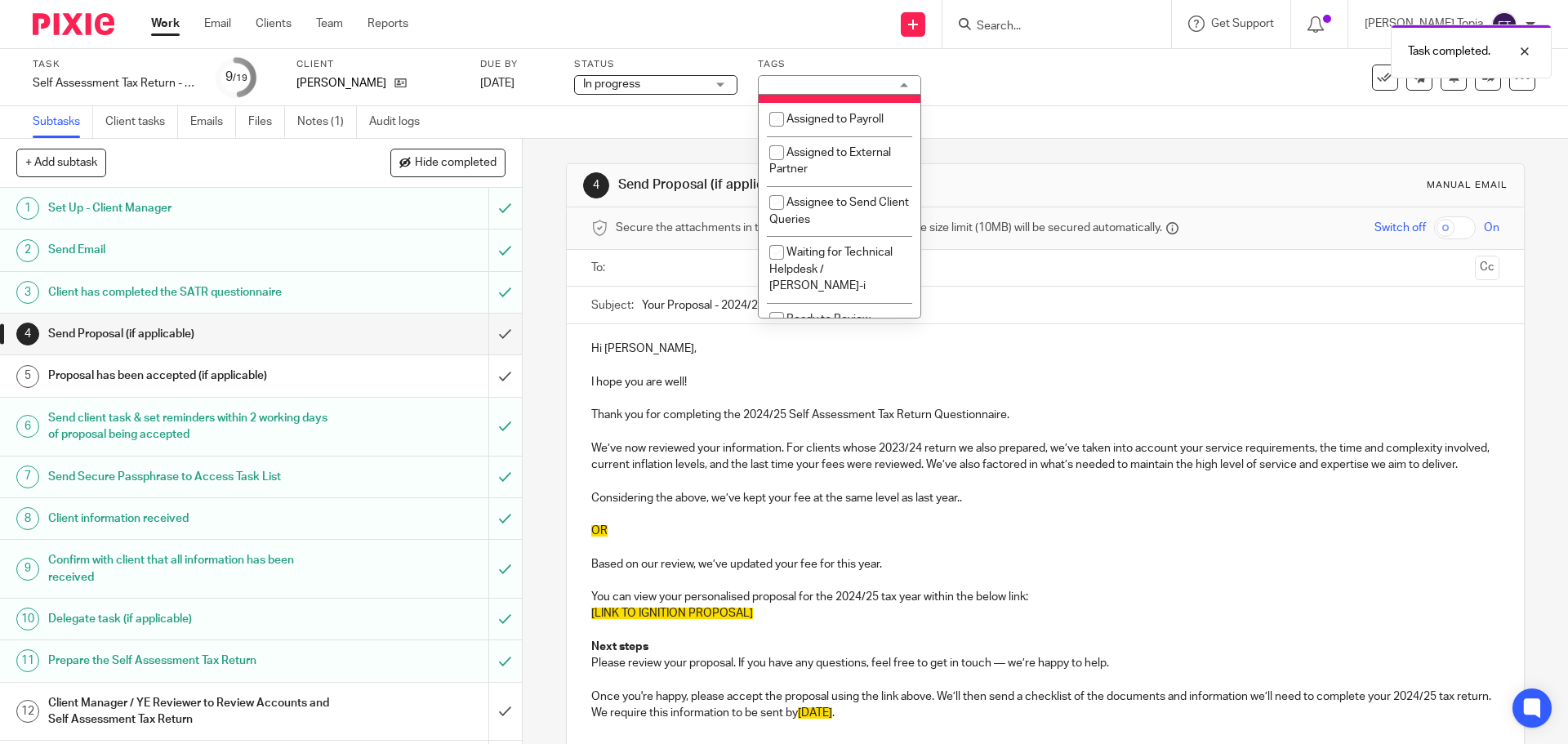
click at [780, 102] on input "checkbox" at bounding box center [777, 87] width 31 height 31
checkbox input "false"
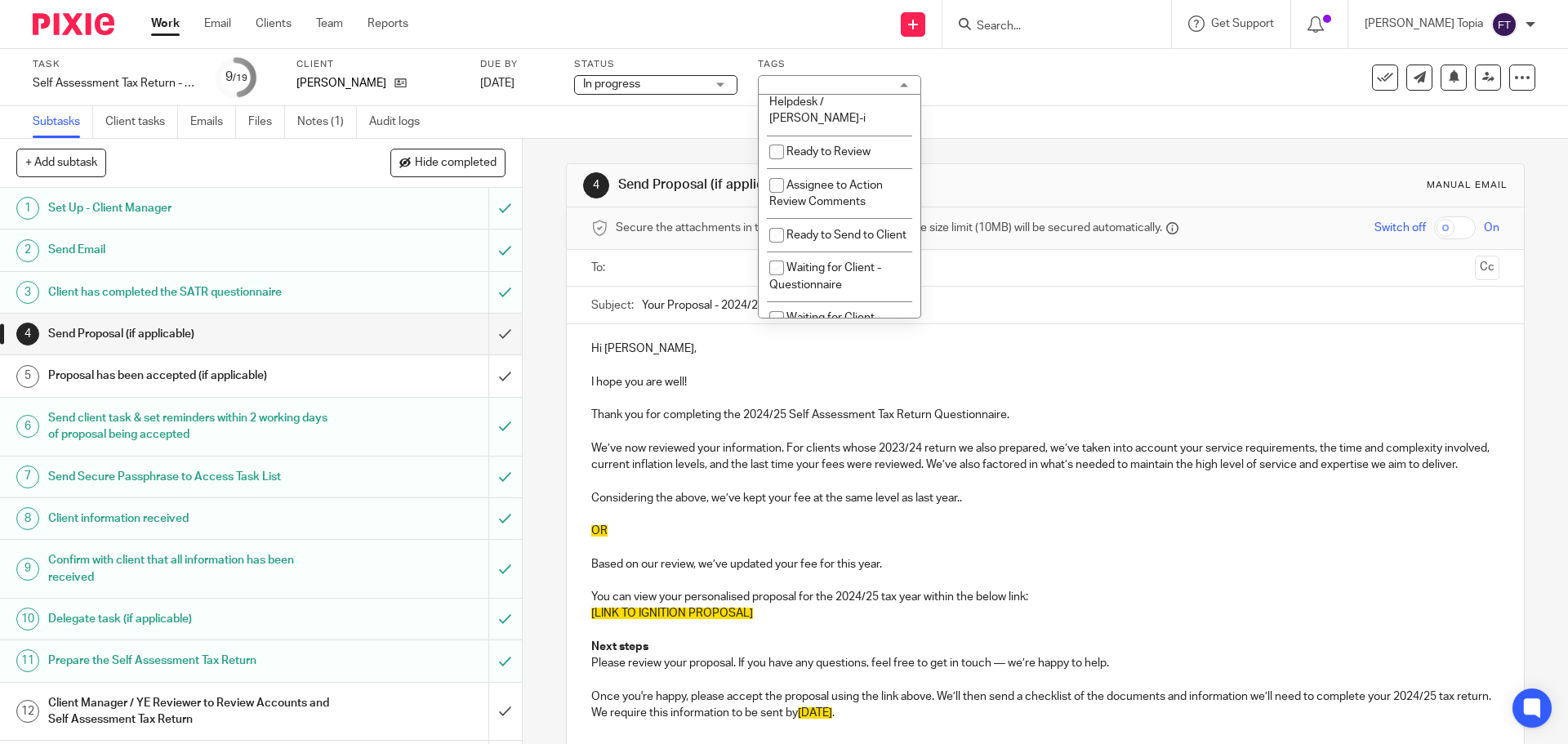
scroll to position [490, 0]
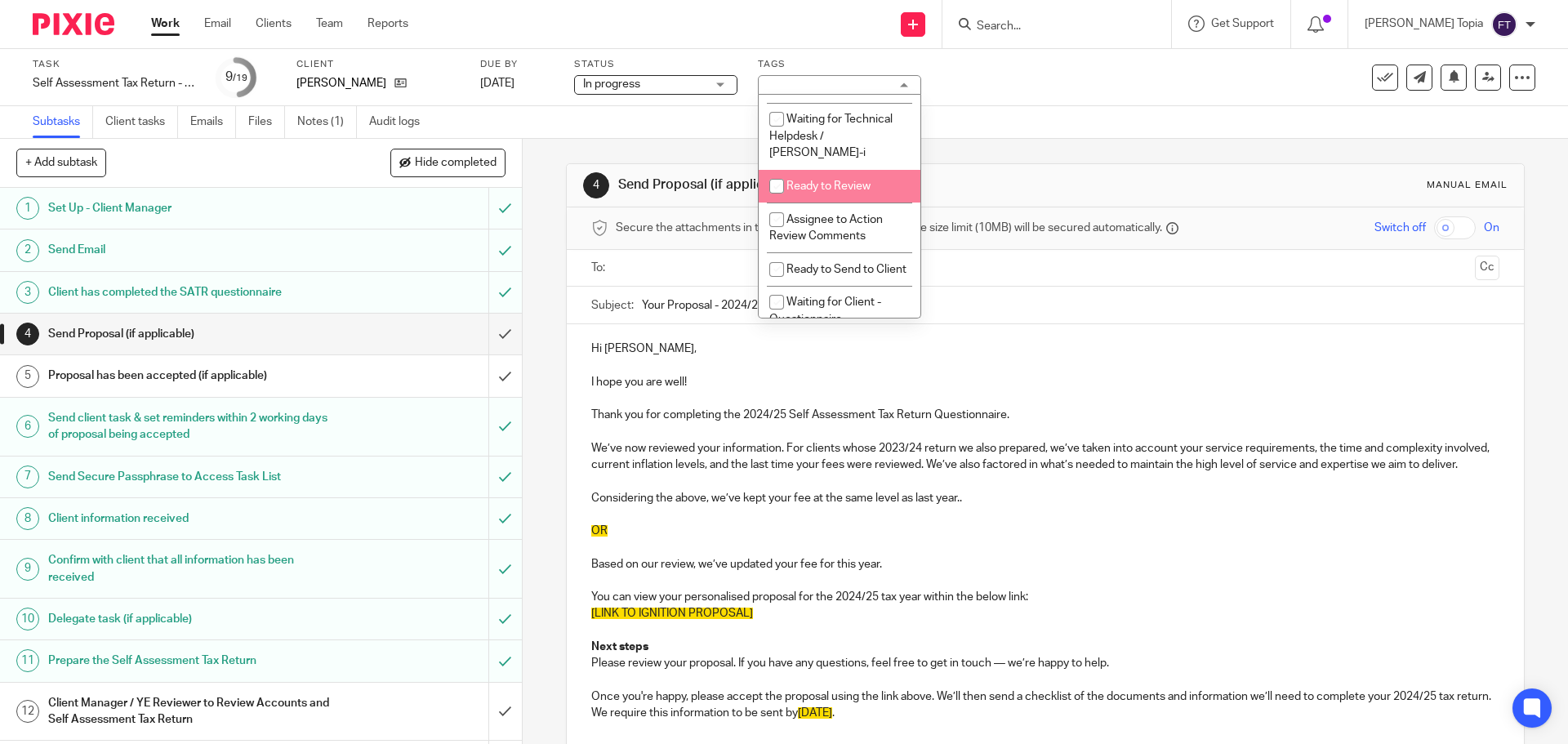
click at [773, 184] on input "checkbox" at bounding box center [777, 186] width 31 height 31
checkbox input "true"
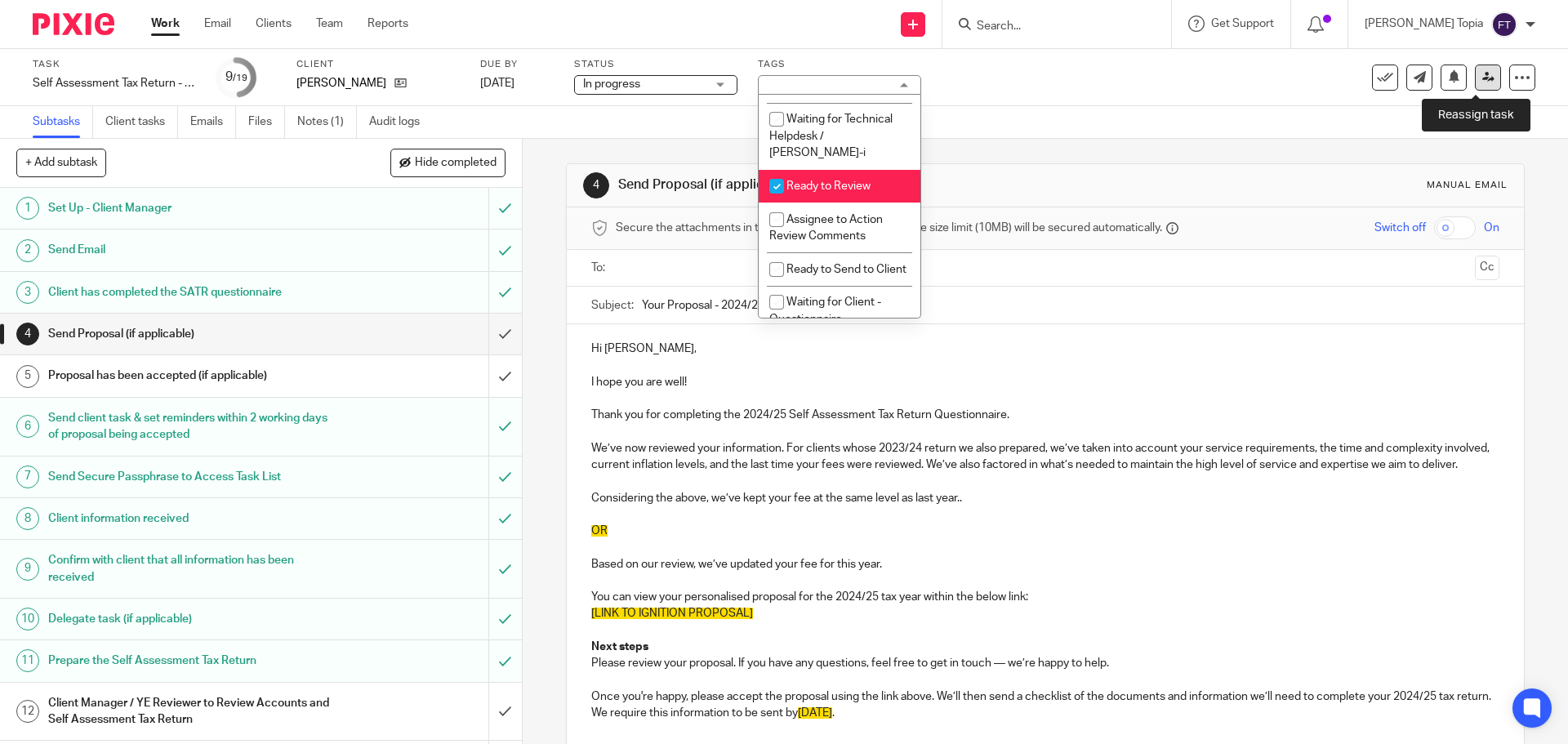
click at [1482, 78] on icon at bounding box center [1488, 77] width 12 height 12
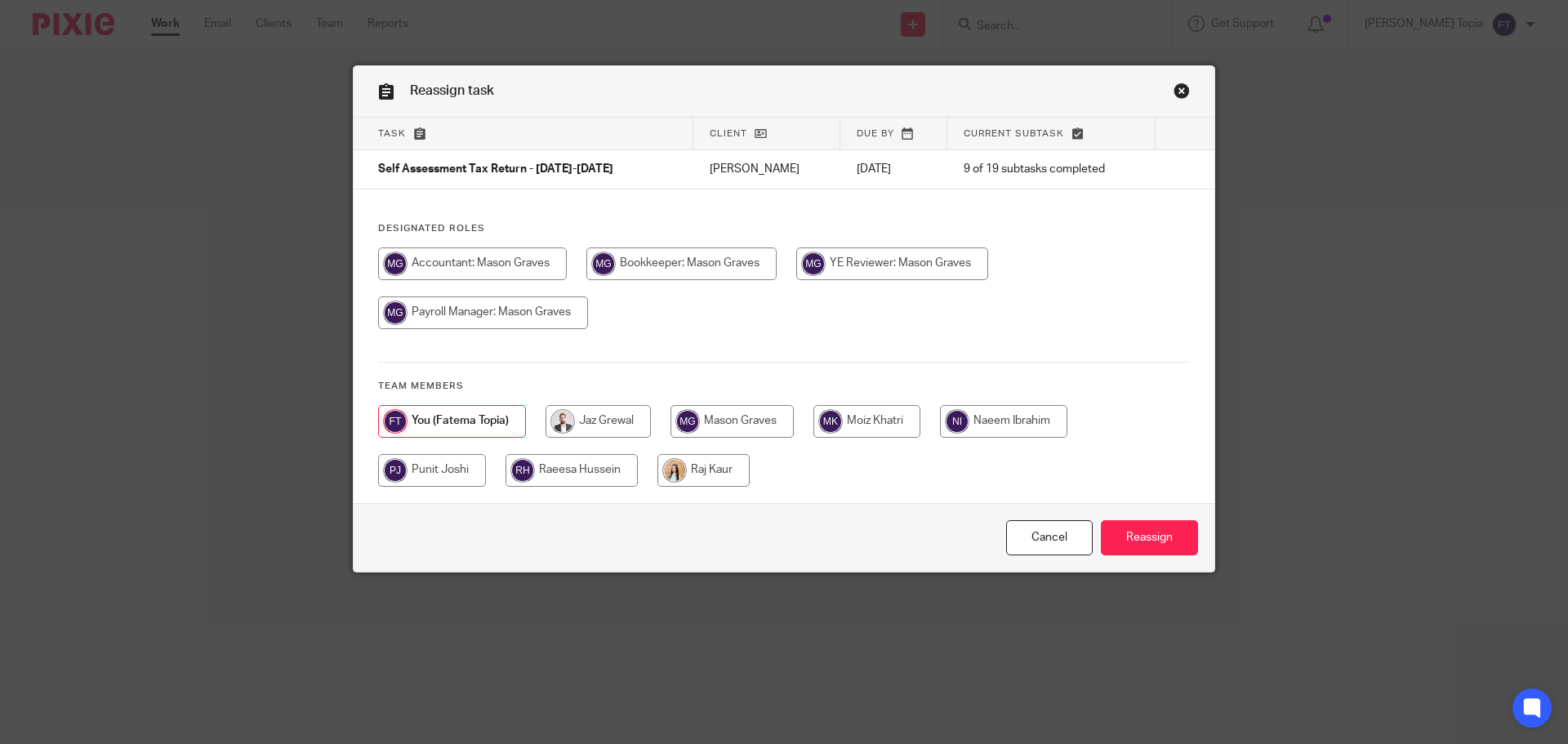
click at [468, 269] on input "radio" at bounding box center [472, 264] width 189 height 33
radio input "true"
click at [1129, 530] on input "Reassign" at bounding box center [1149, 538] width 97 height 35
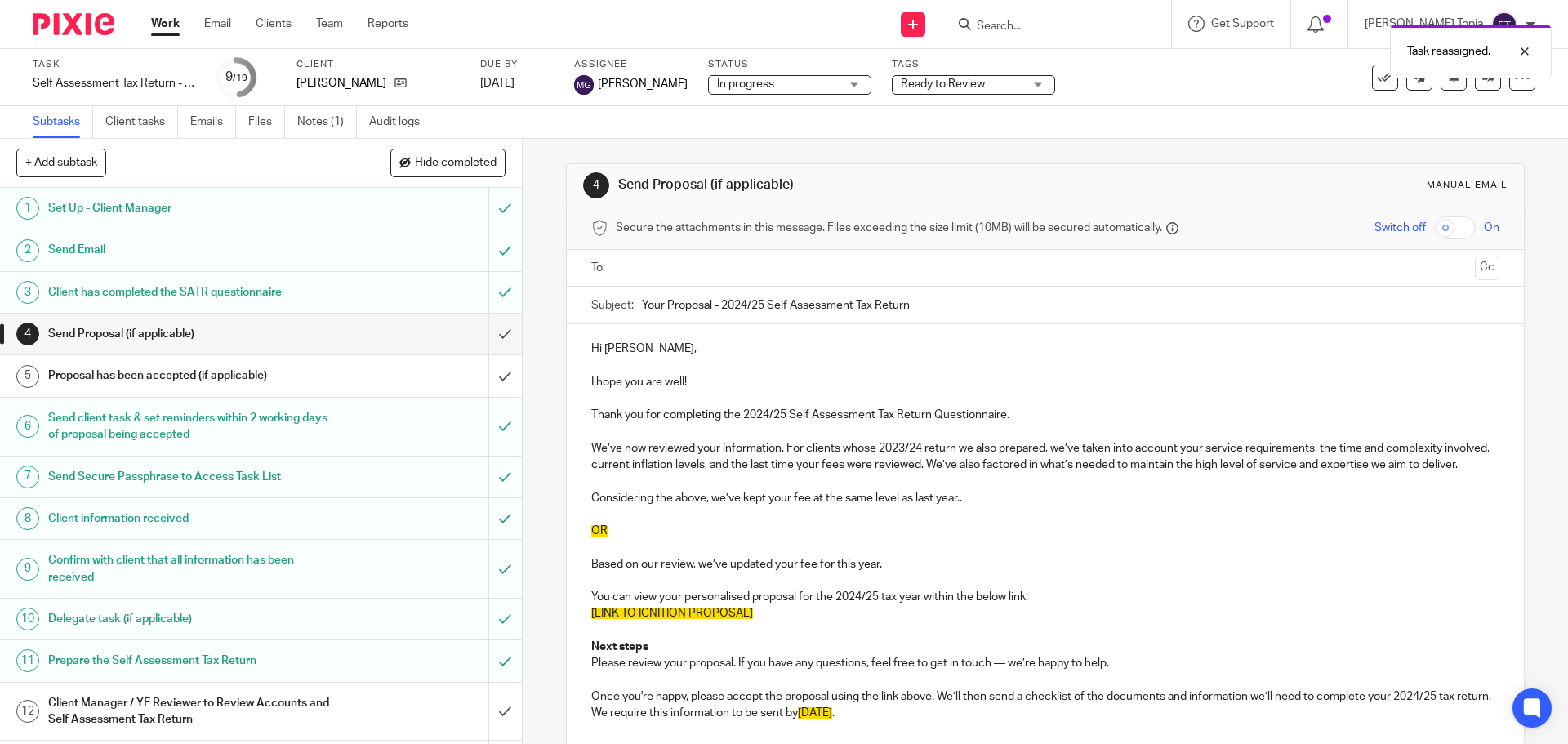
click at [177, 29] on link "Work" at bounding box center [165, 24] width 29 height 16
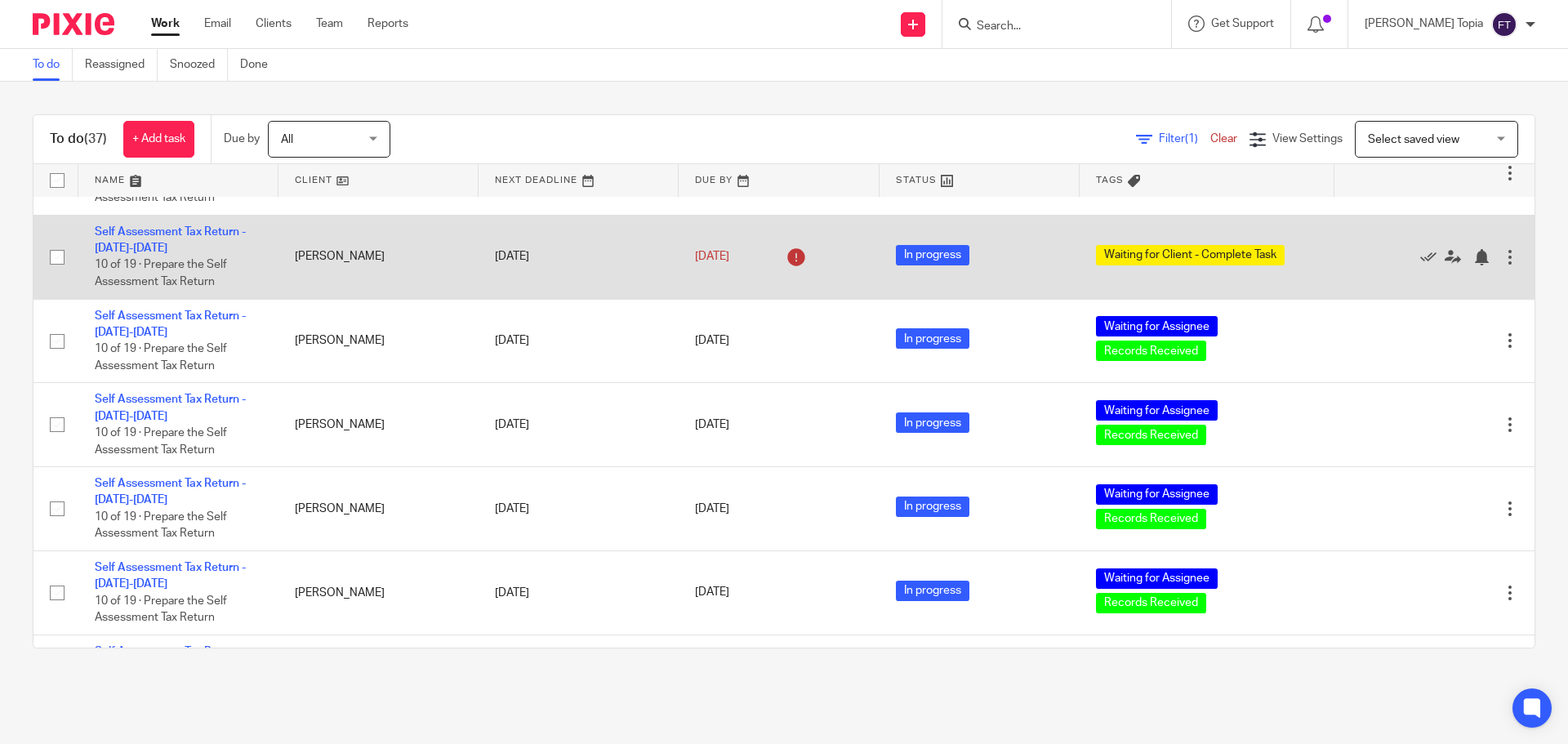
scroll to position [735, 0]
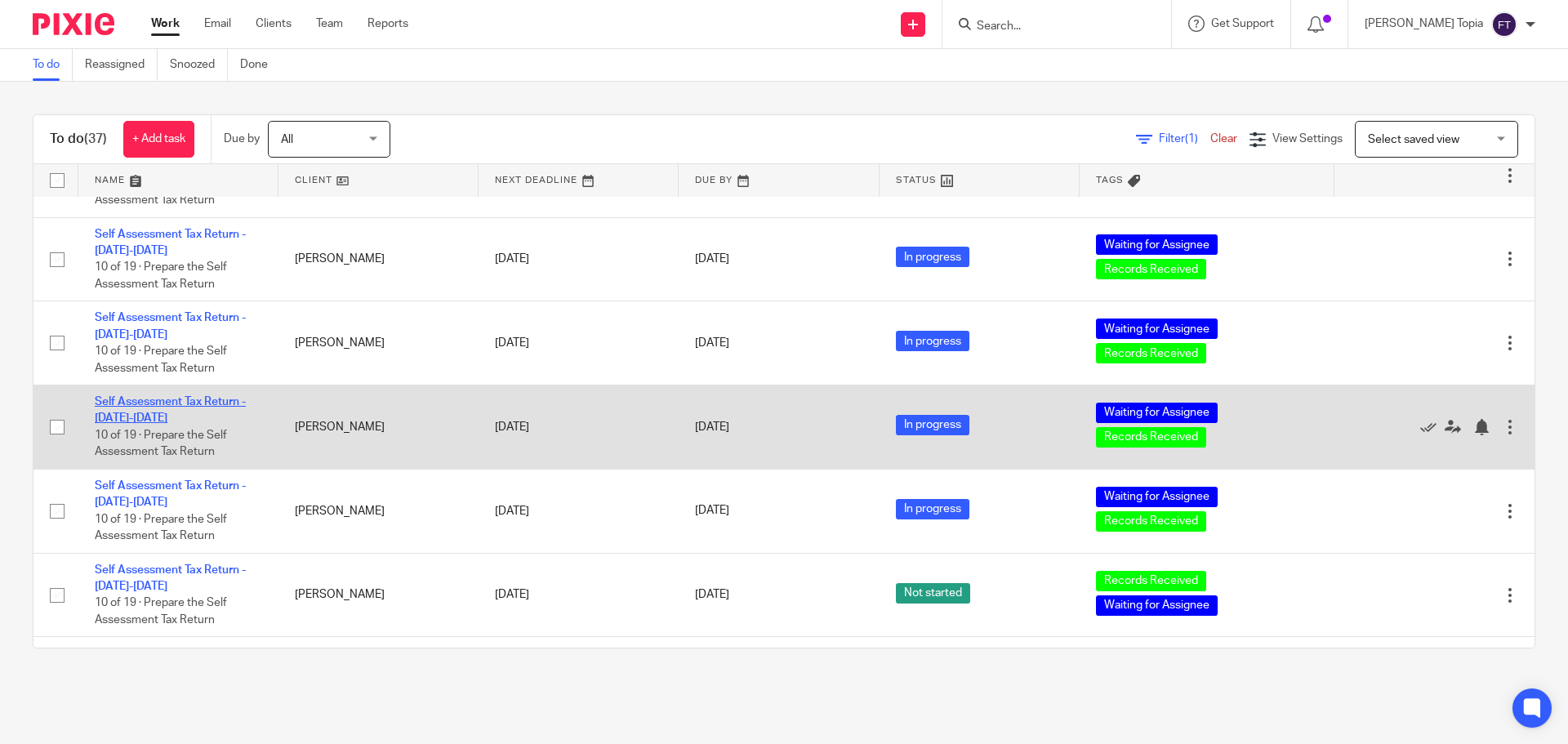
click at [151, 396] on link "Self Assessment Tax Return - [DATE]-[DATE]" at bounding box center [170, 410] width 151 height 28
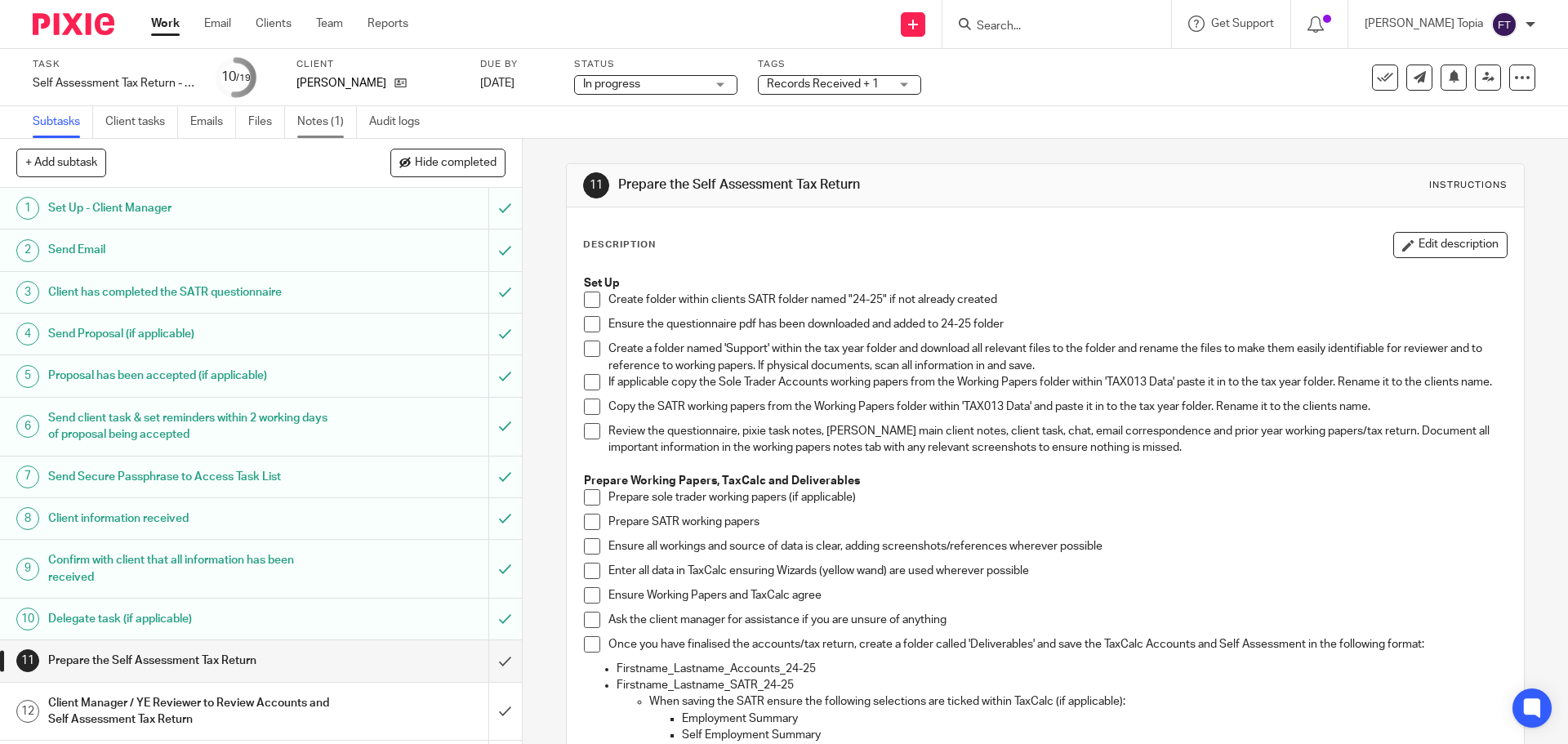
click at [309, 118] on link "Notes (1)" at bounding box center [327, 122] width 60 height 32
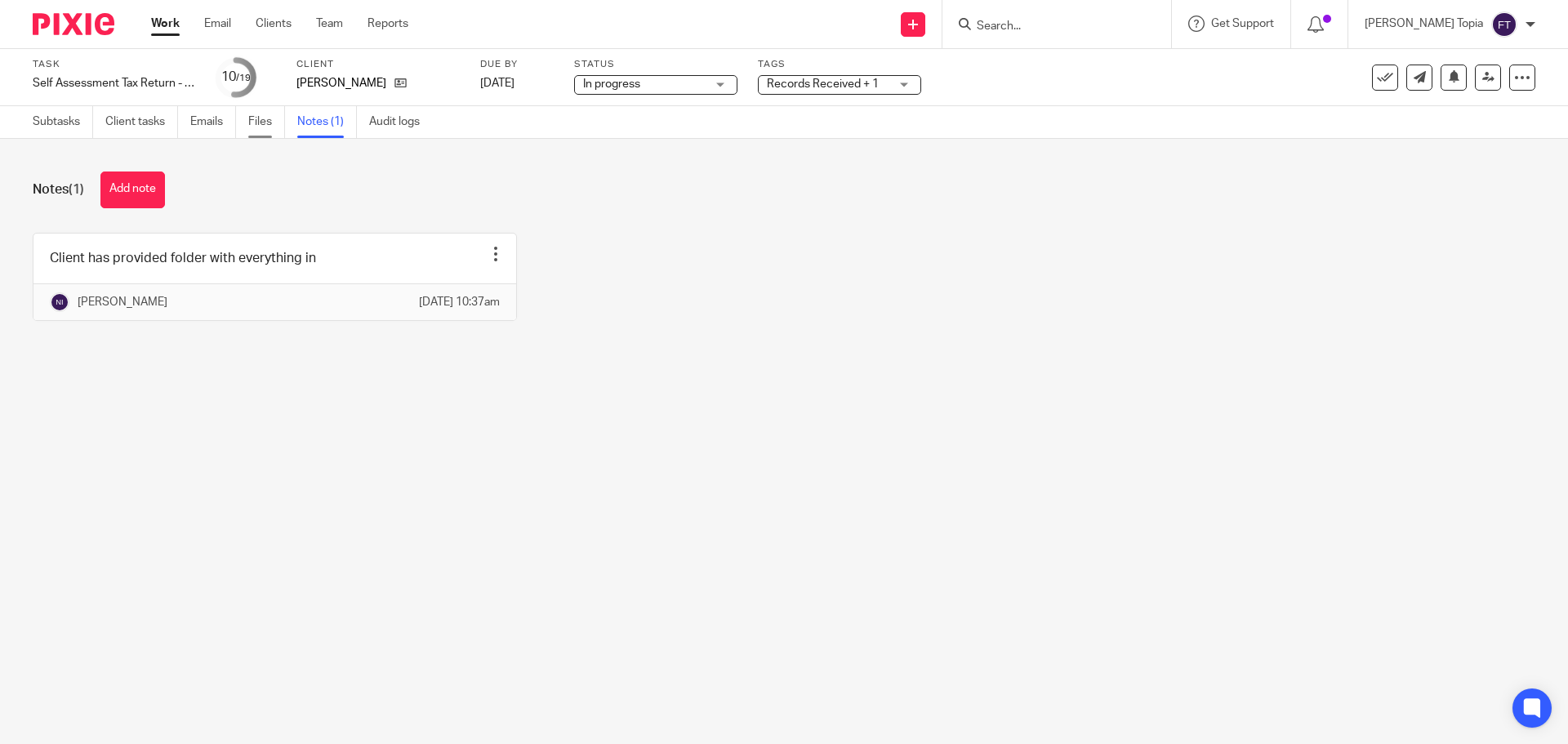
click at [262, 117] on link "Files" at bounding box center [266, 122] width 37 height 32
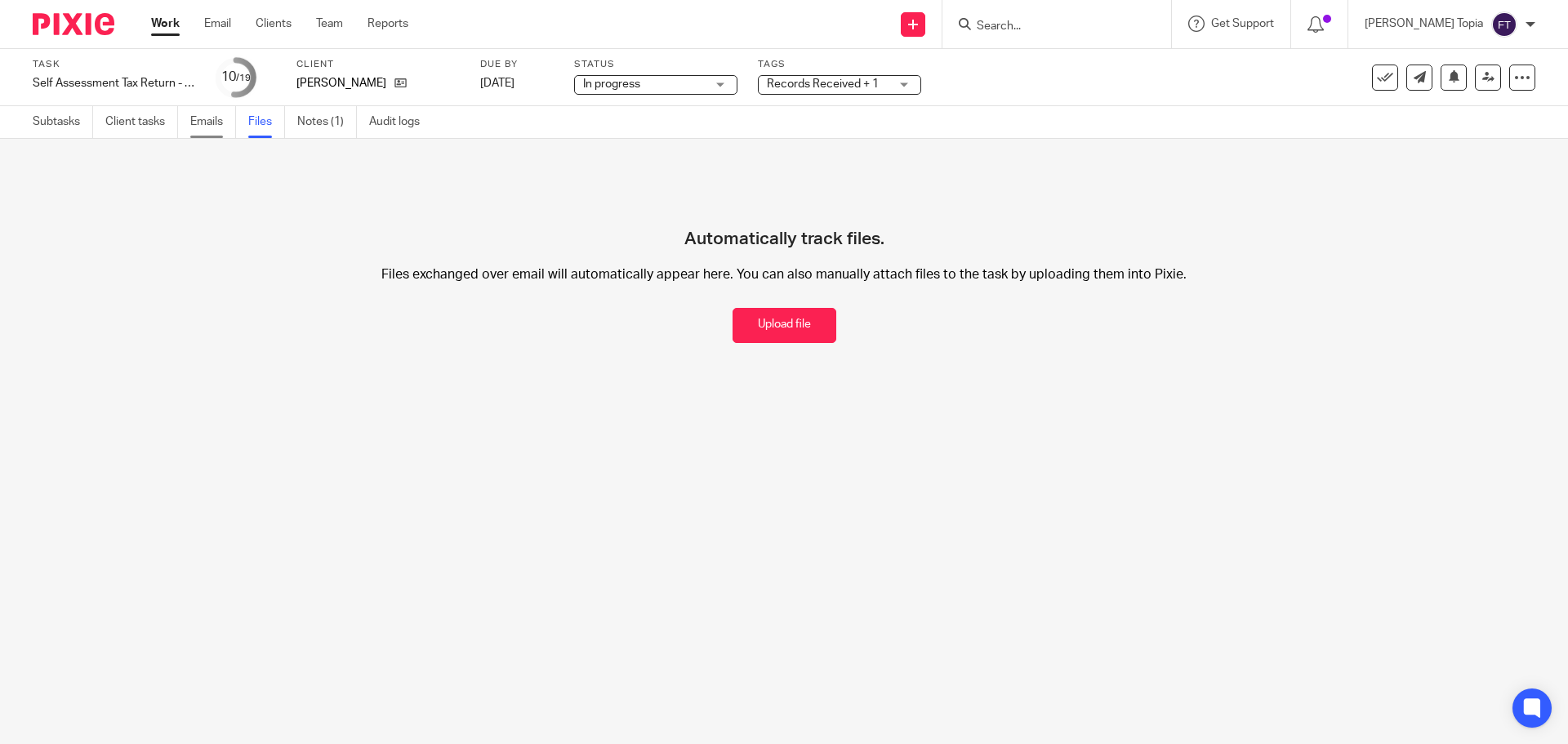
click at [218, 122] on link "Emails" at bounding box center [213, 122] width 46 height 32
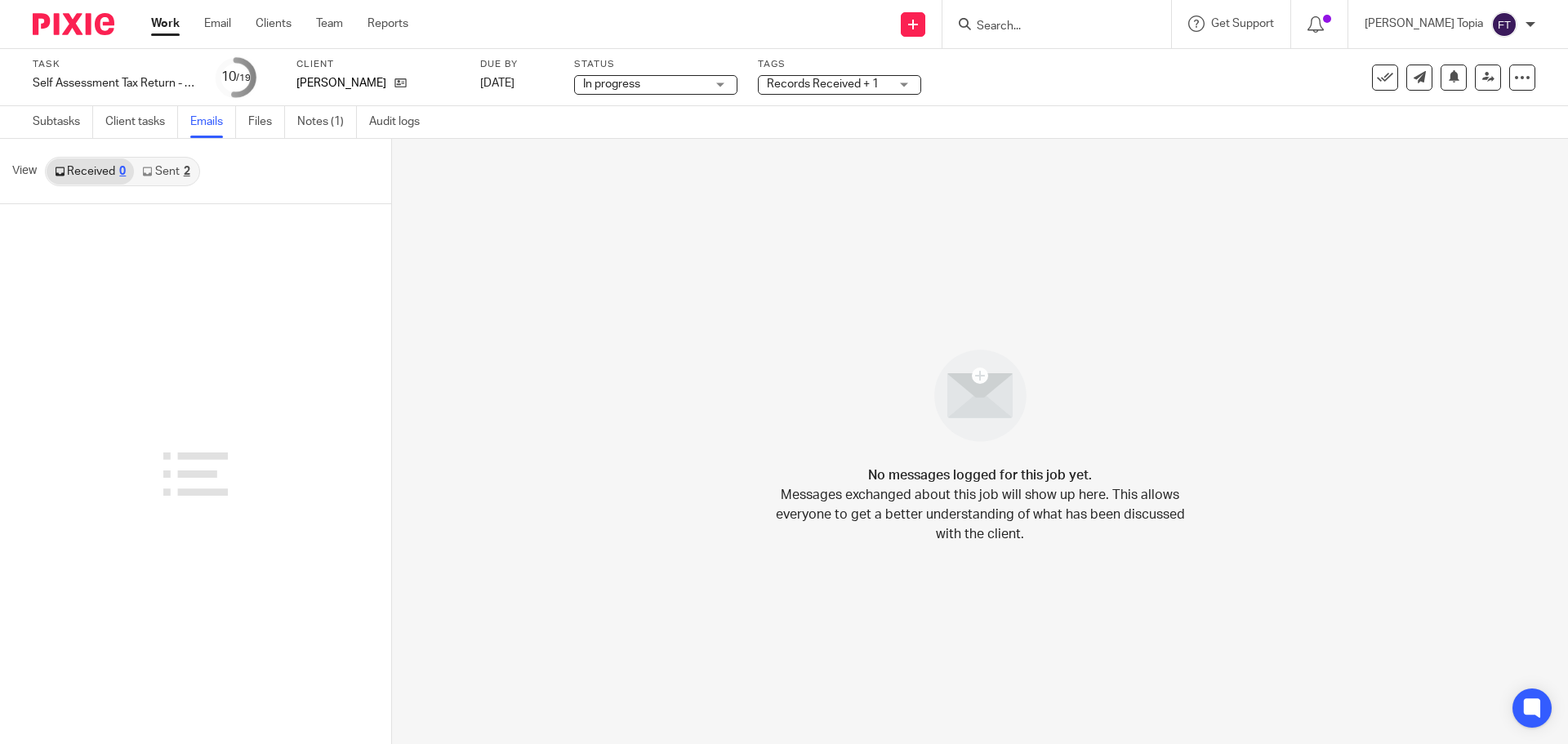
click at [497, 331] on div "No messages logged for this job yet. Messages exchanged about this job will sho…" at bounding box center [979, 441] width 1176 height 605
click at [165, 26] on link "Work" at bounding box center [165, 24] width 29 height 16
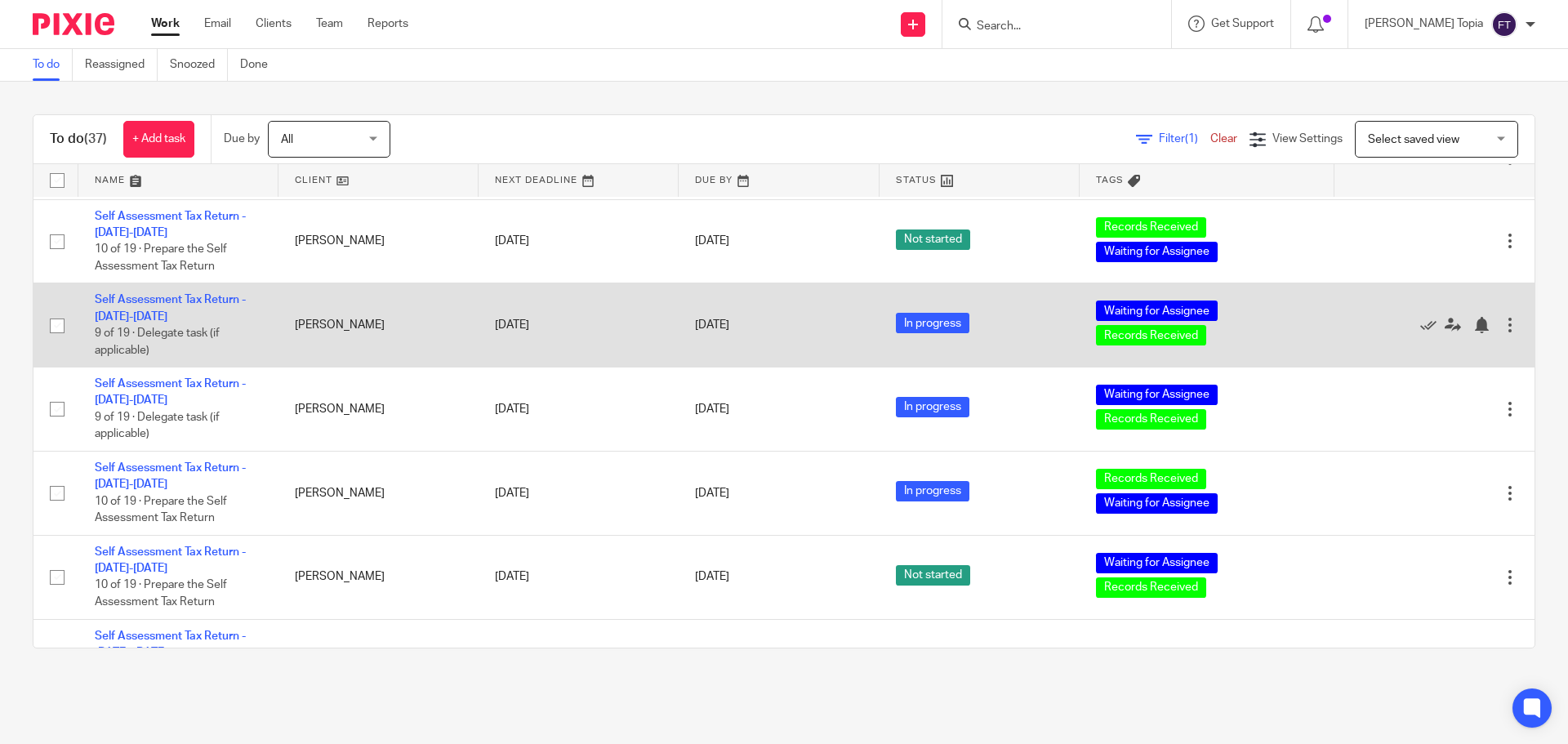
scroll to position [2124, 0]
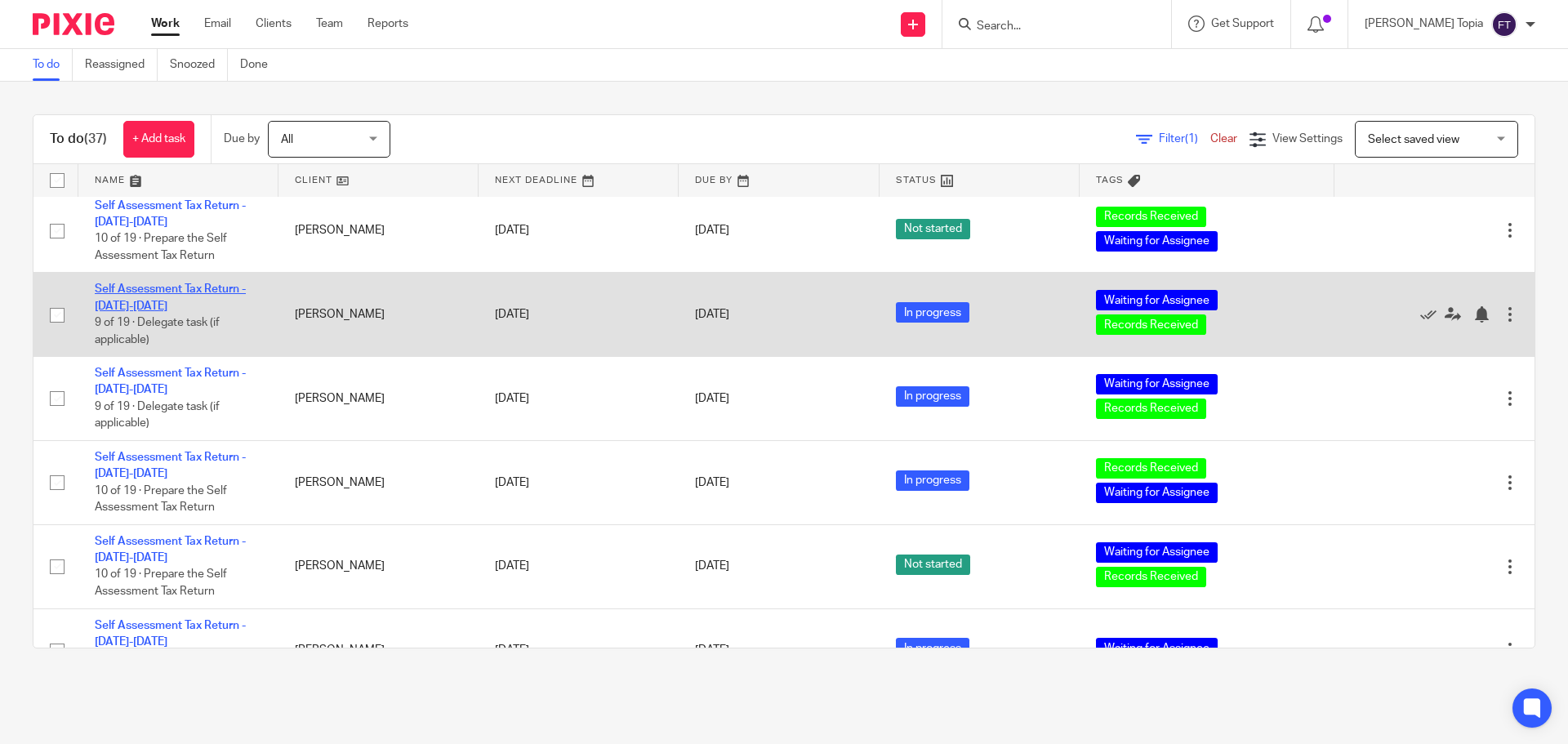
click at [141, 292] on link "Self Assessment Tax Return - [DATE]-[DATE]" at bounding box center [170, 297] width 151 height 28
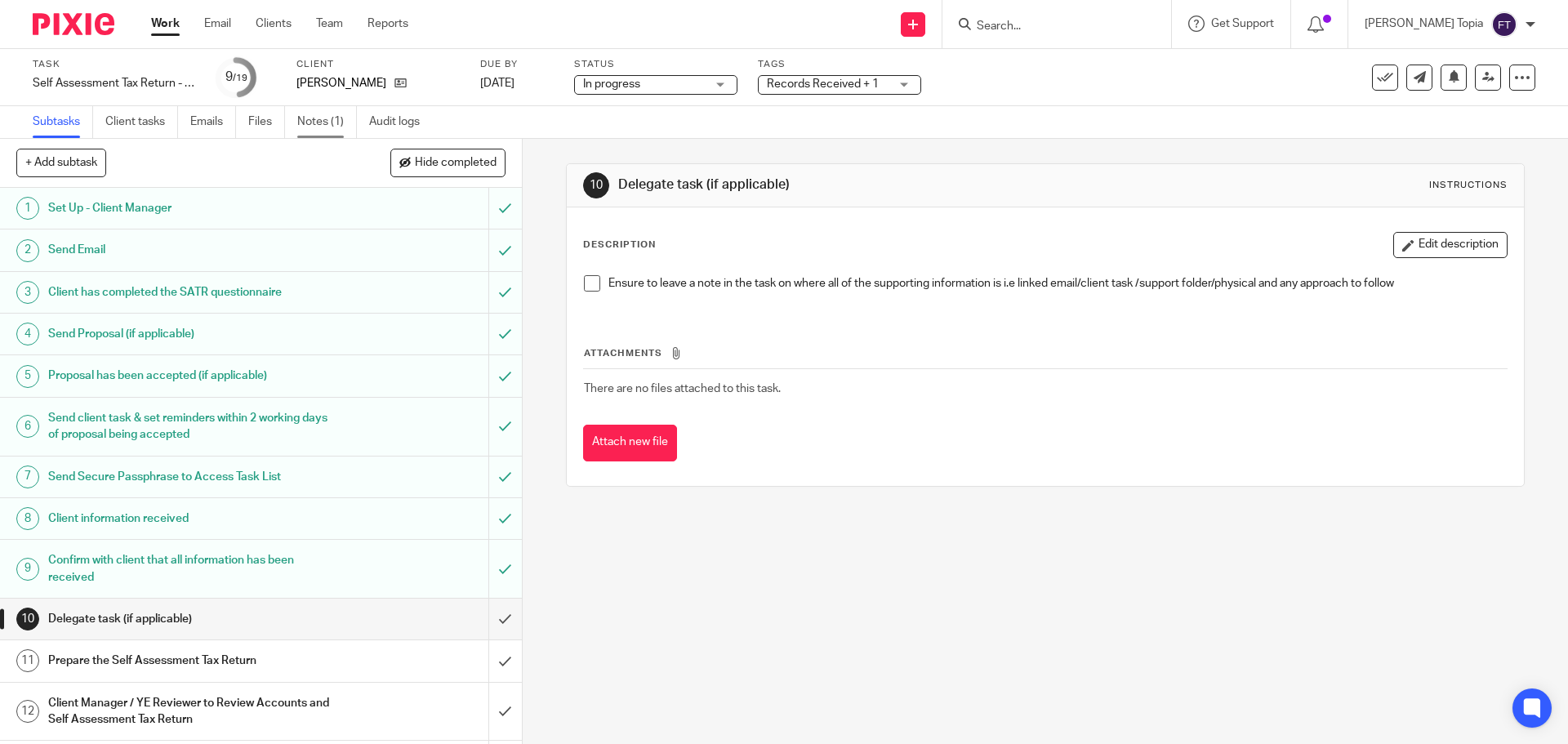
click at [315, 126] on link "Notes (1)" at bounding box center [327, 122] width 60 height 32
click at [166, 28] on link "Work" at bounding box center [165, 24] width 29 height 16
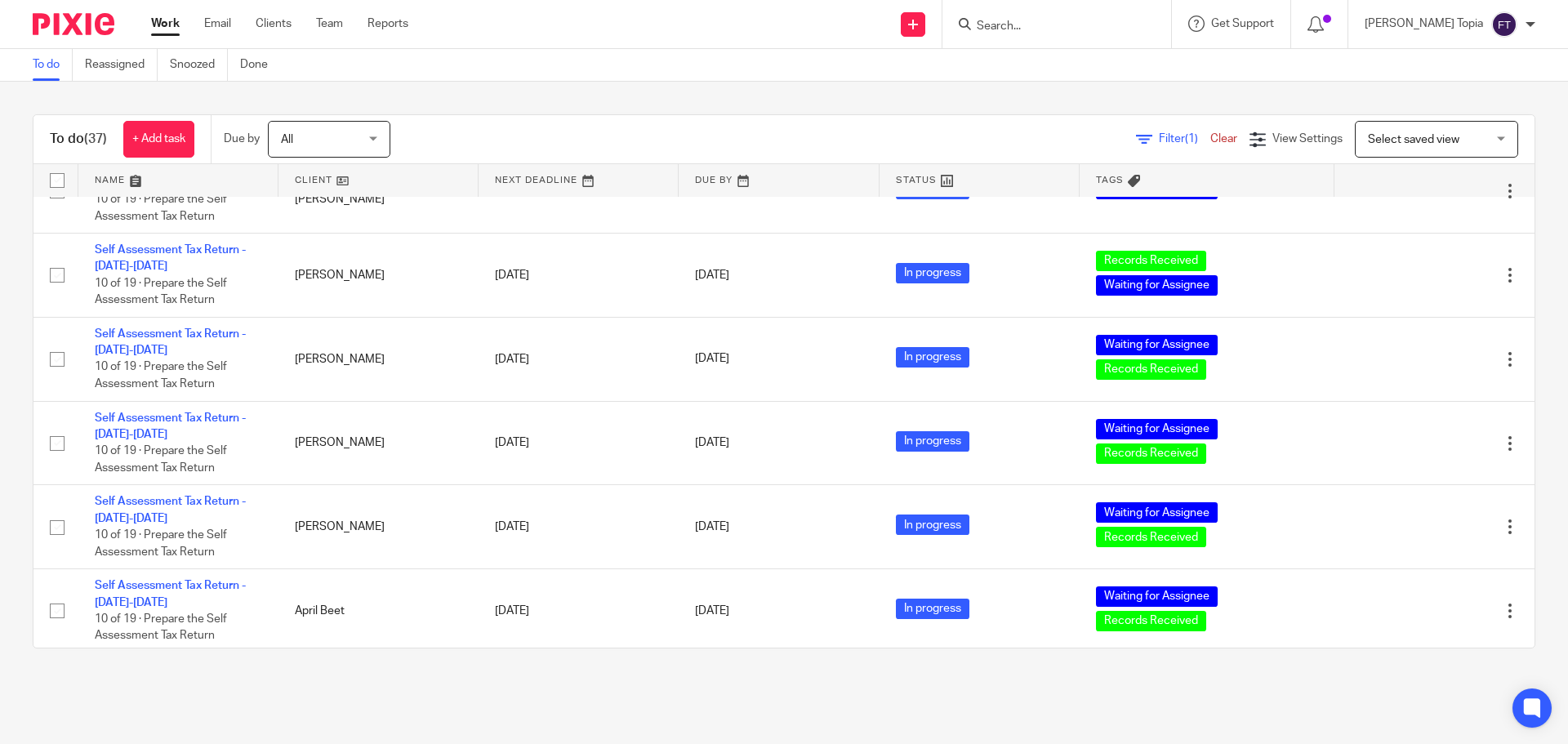
scroll to position [2671, 0]
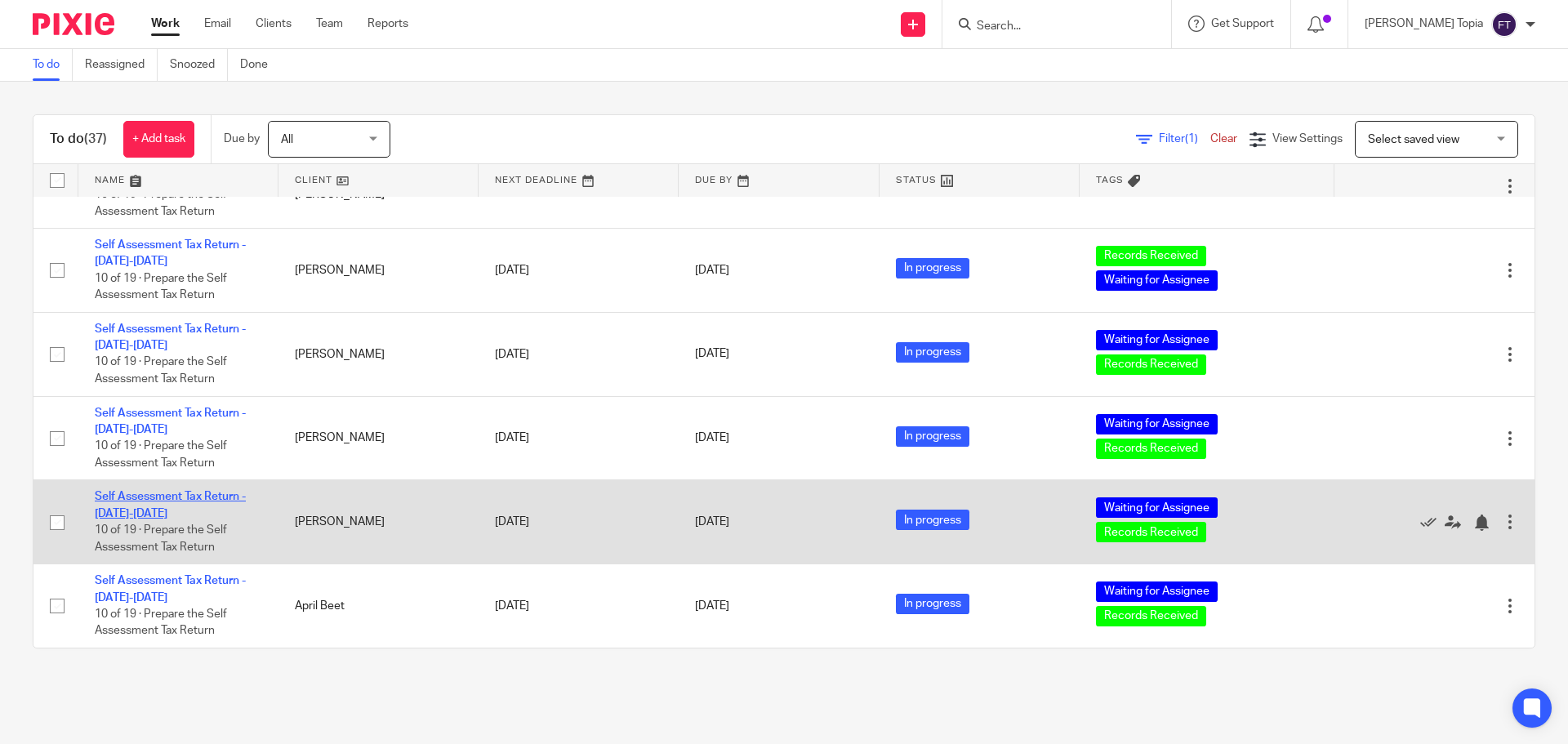
click at [133, 493] on link "Self Assessment Tax Return - [DATE]-[DATE]" at bounding box center [170, 505] width 151 height 28
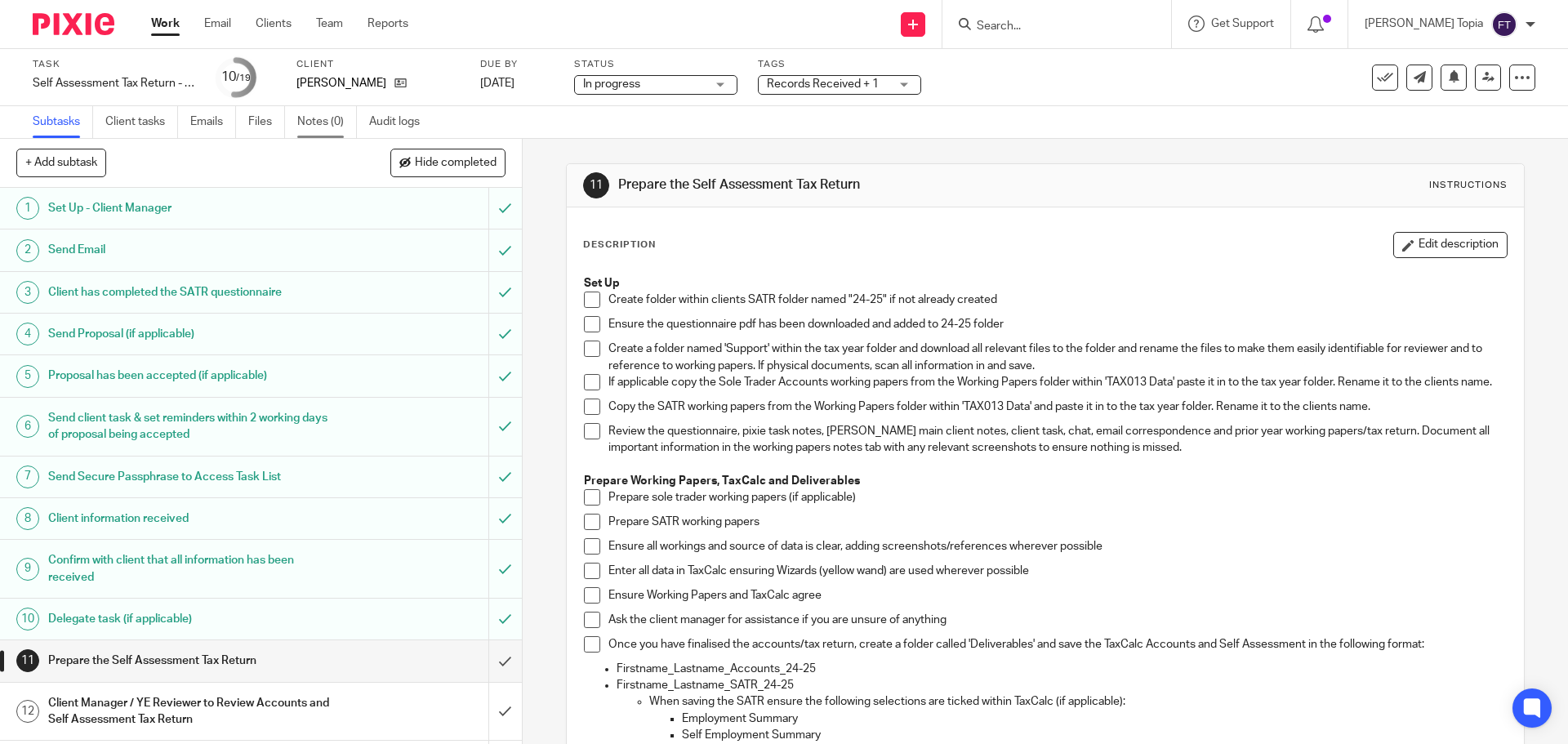
click at [314, 117] on link "Notes (0)" at bounding box center [327, 122] width 60 height 32
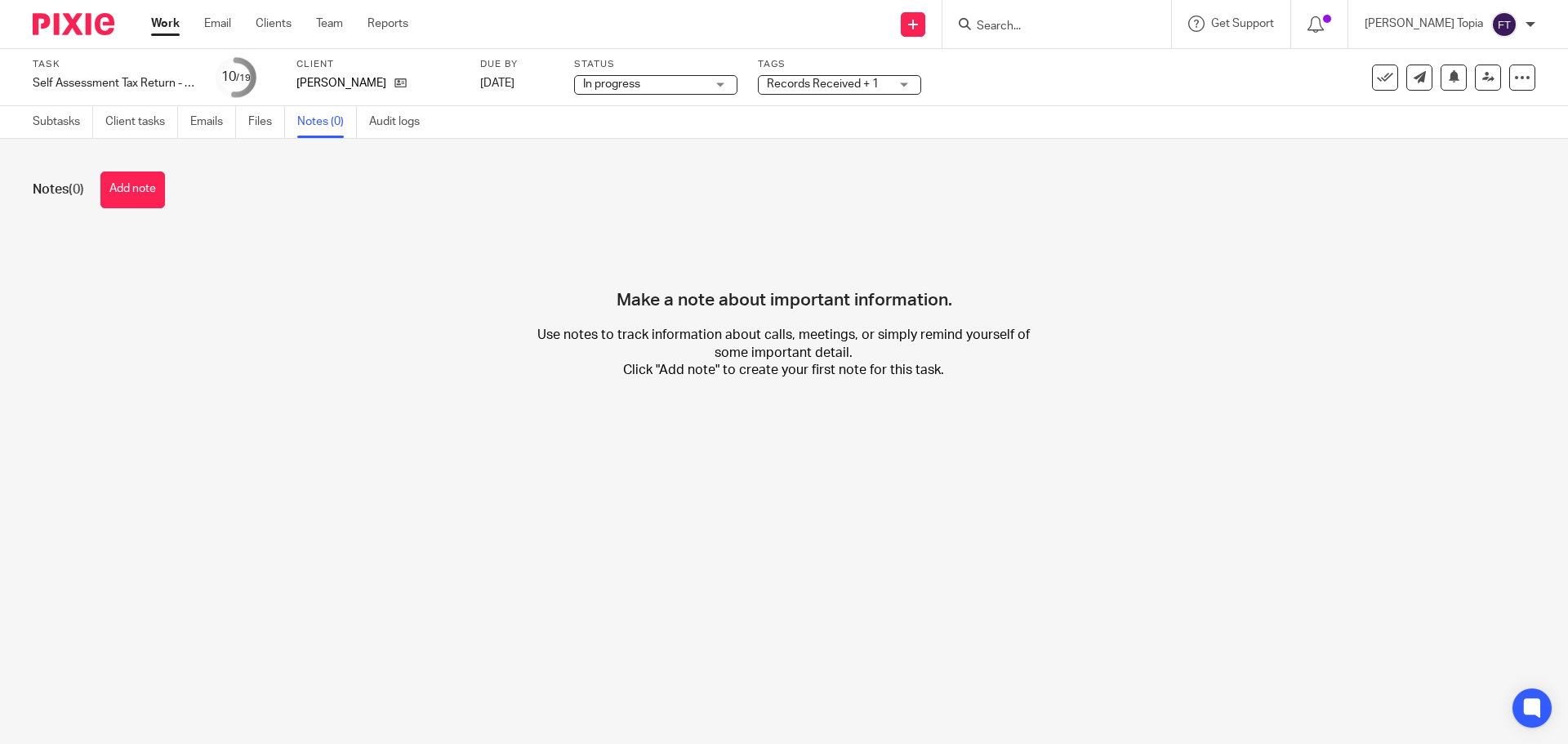
click at [348, 282] on div "Make a note about important information. Use notes to track information about c…" at bounding box center [784, 318] width 1502 height 172
click at [379, 119] on link "Audit logs" at bounding box center [401, 122] width 63 height 32
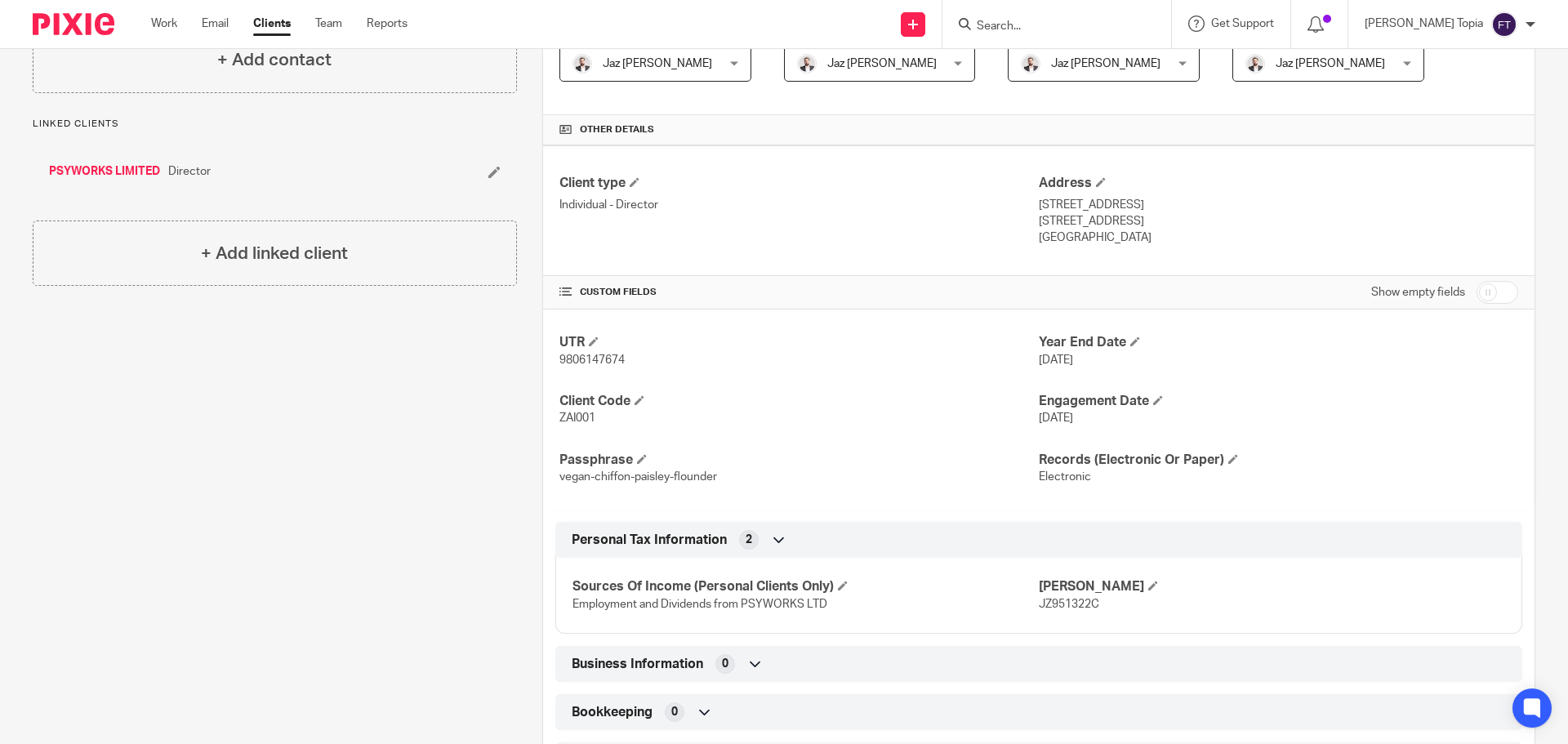
scroll to position [327, 0]
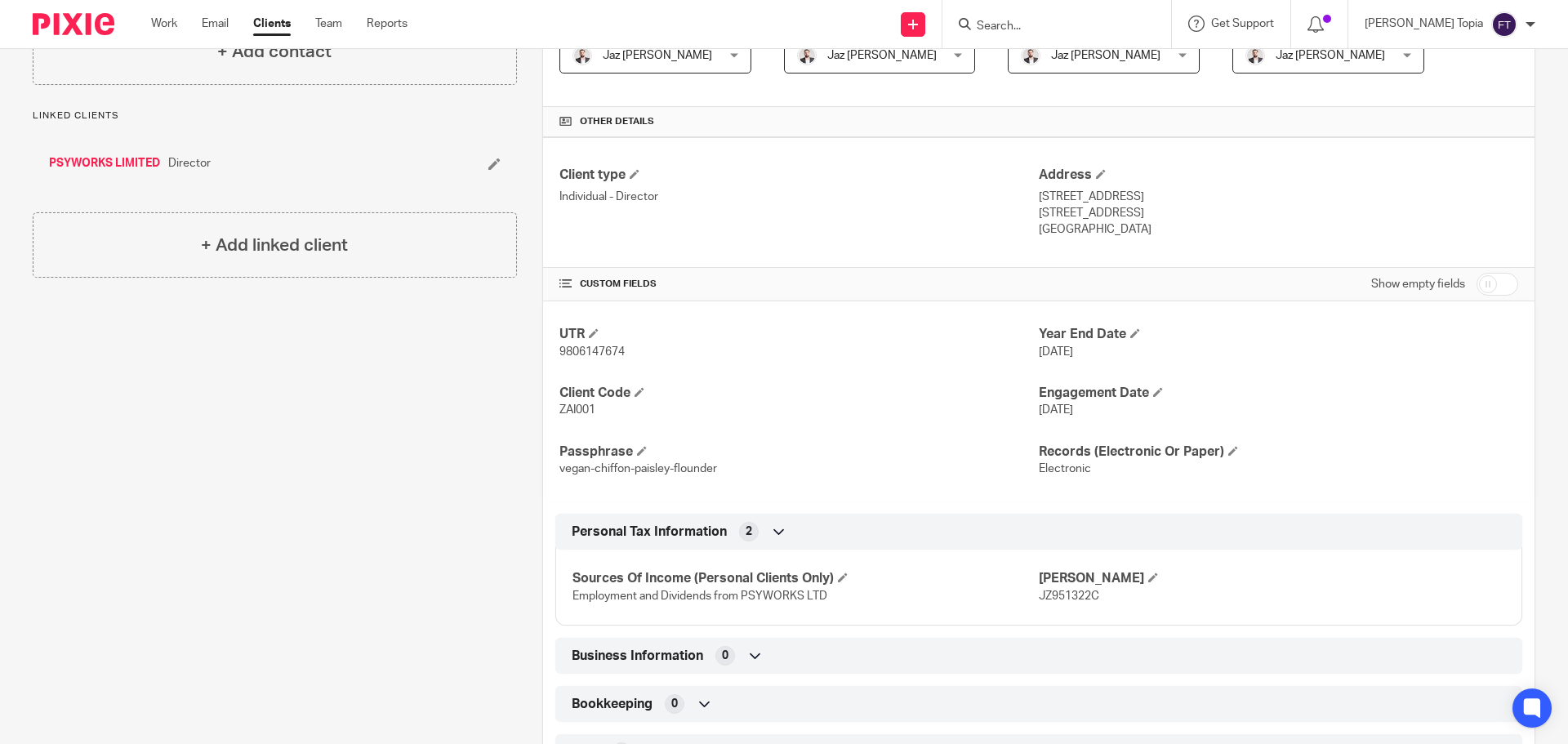
click at [1070, 592] on span "JZ951322C" at bounding box center [1069, 596] width 61 height 11
copy span "JZ951322C"
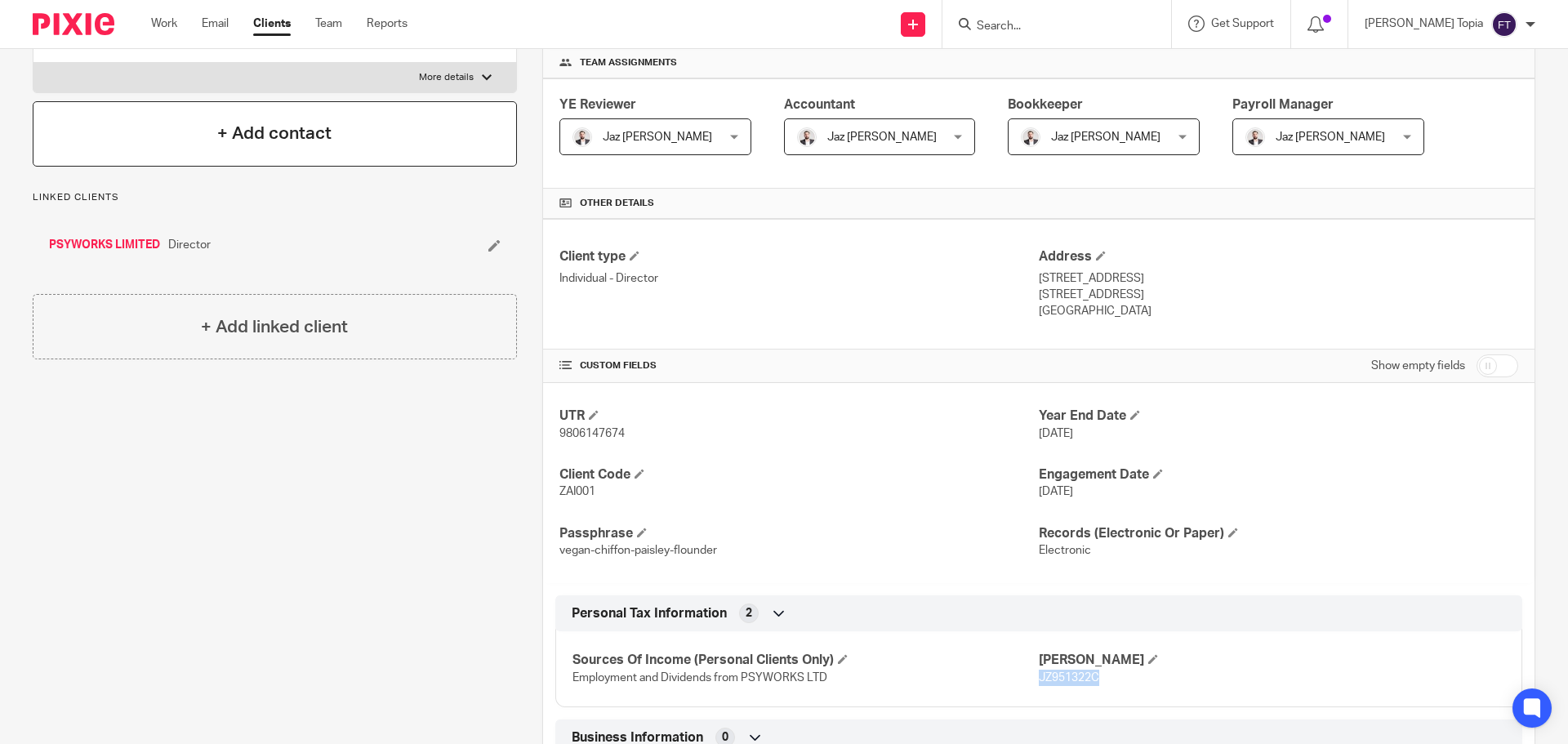
scroll to position [0, 0]
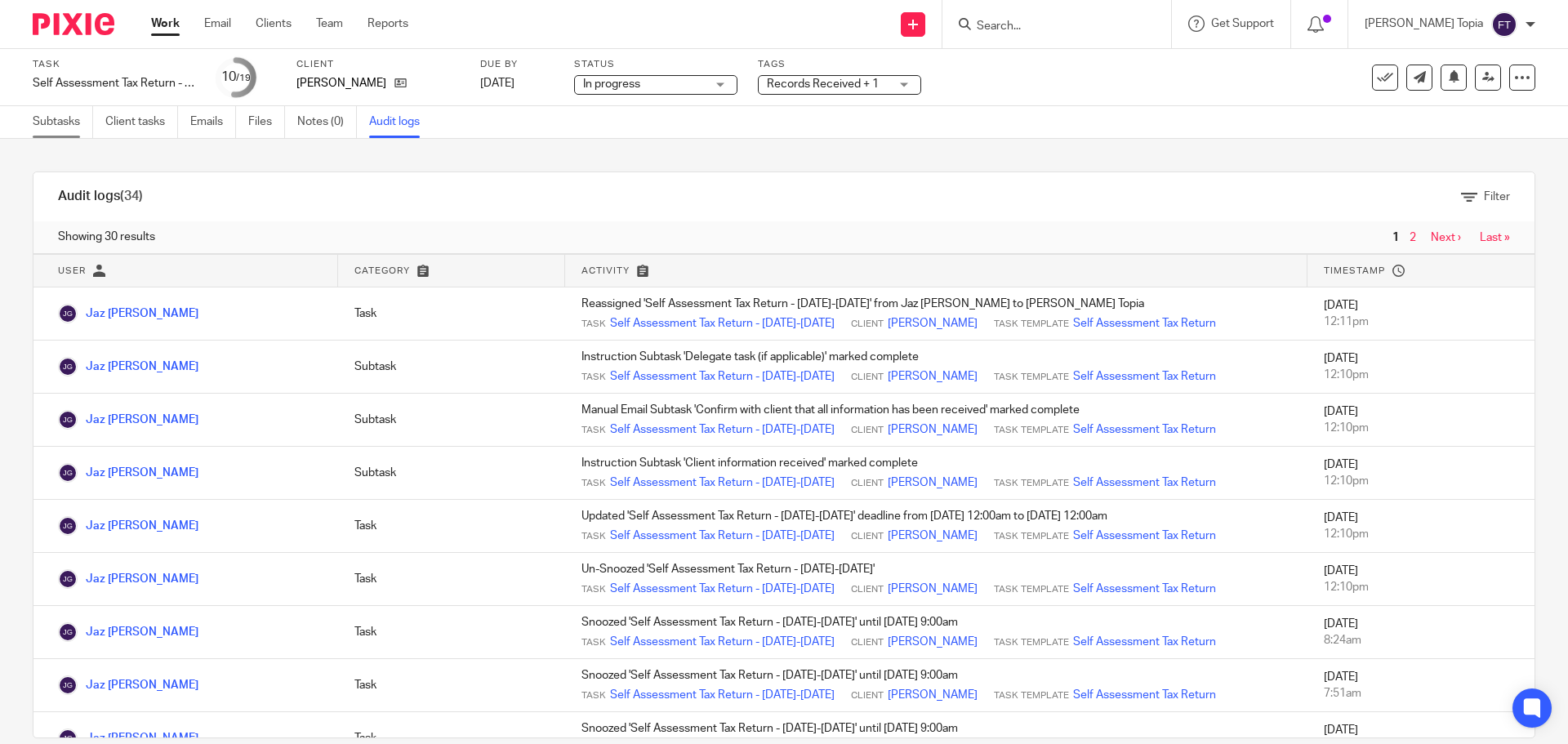
click at [50, 122] on link "Subtasks" at bounding box center [63, 122] width 61 height 32
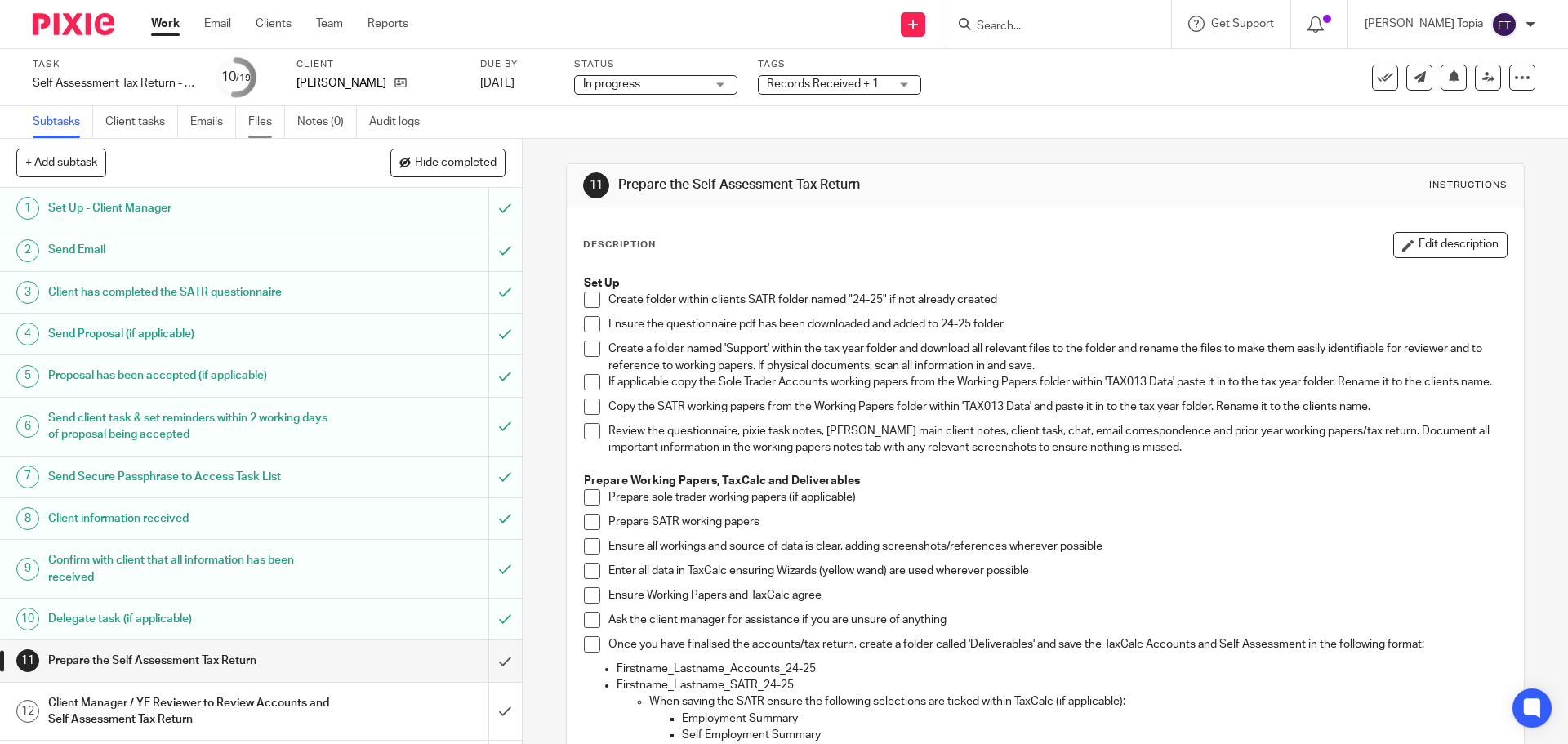
click at [258, 117] on link "Files" at bounding box center [266, 122] width 37 height 32
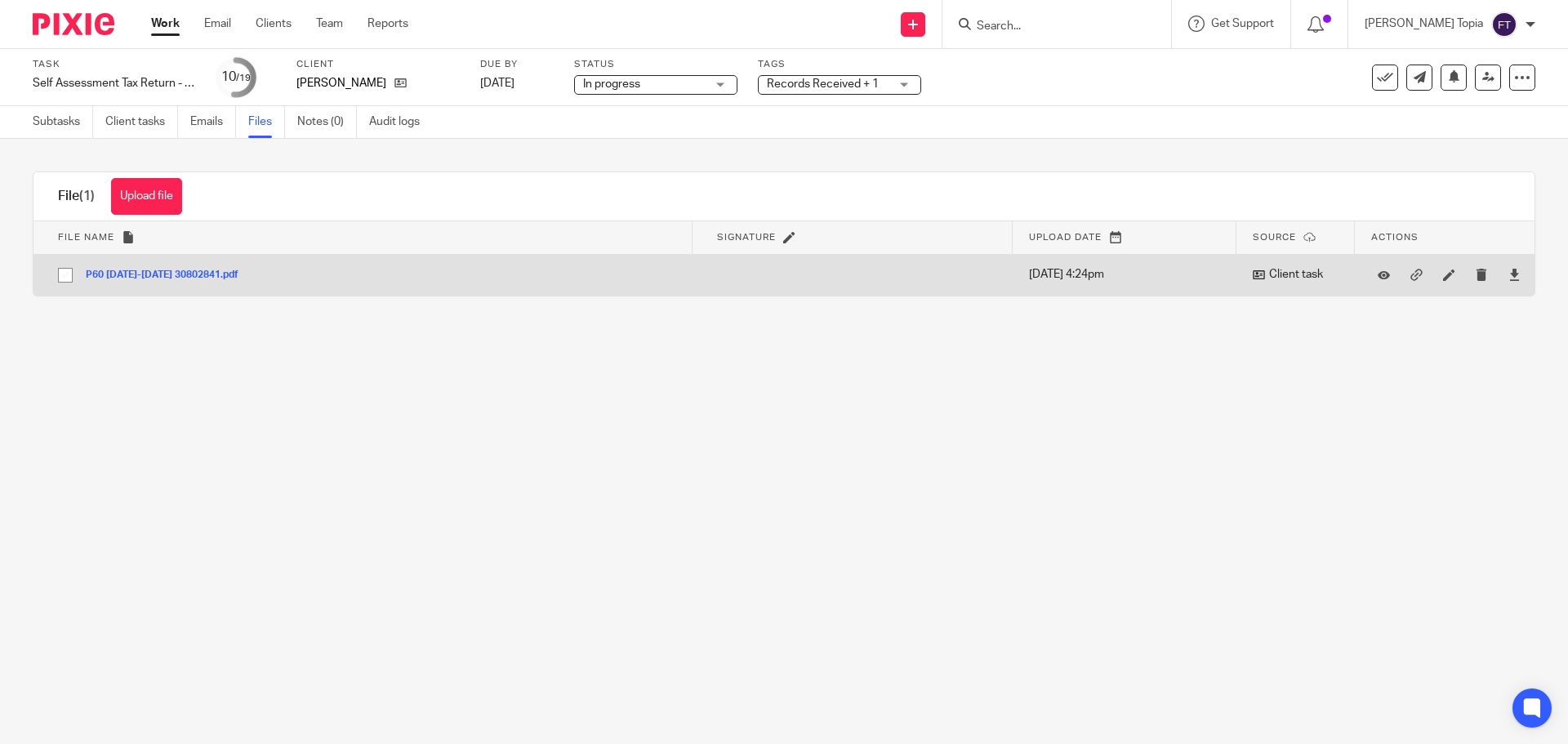
click at [175, 276] on button "P60 2024-2025 30802841.pdf" at bounding box center [167, 275] width 165 height 11
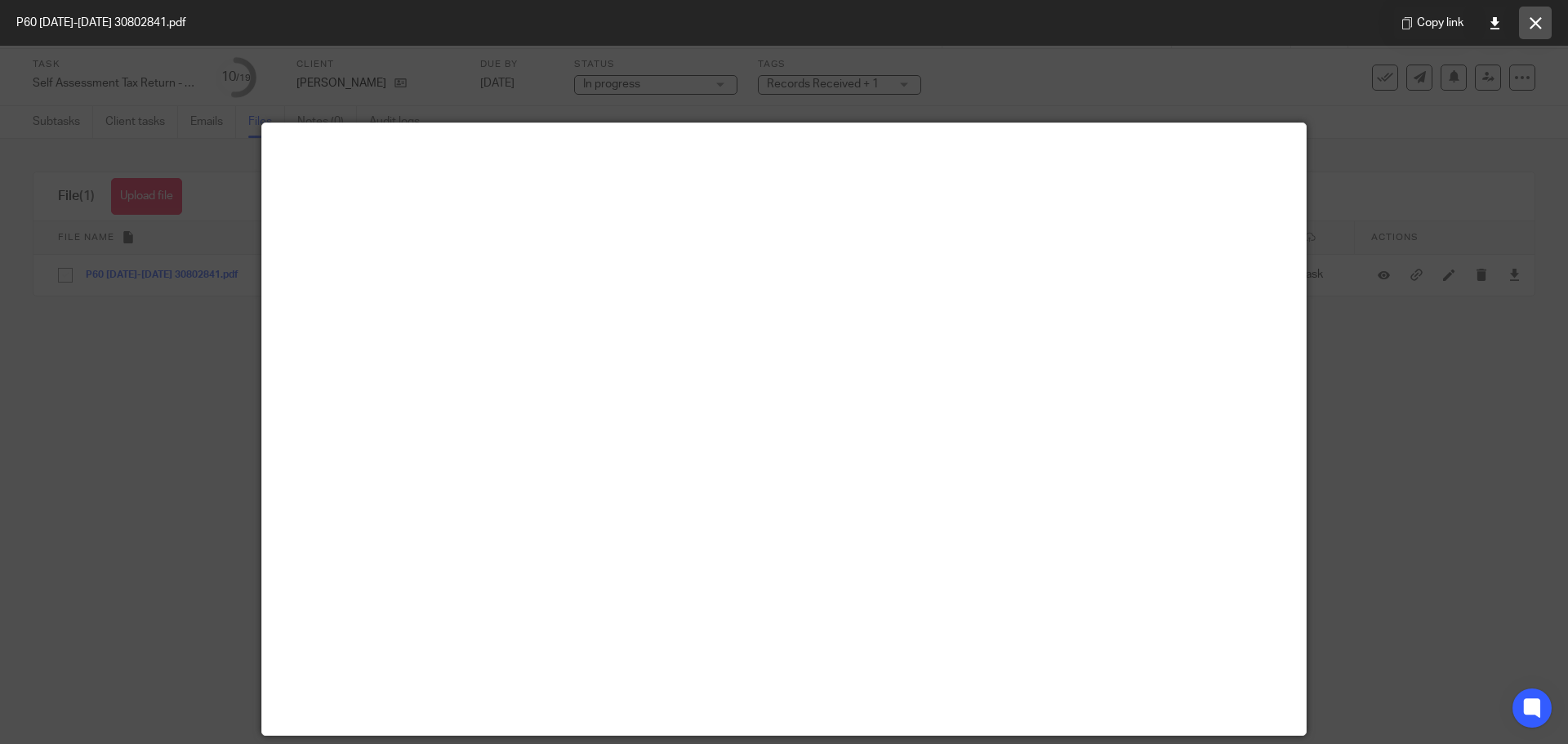
click at [1536, 18] on icon at bounding box center [1535, 23] width 12 height 12
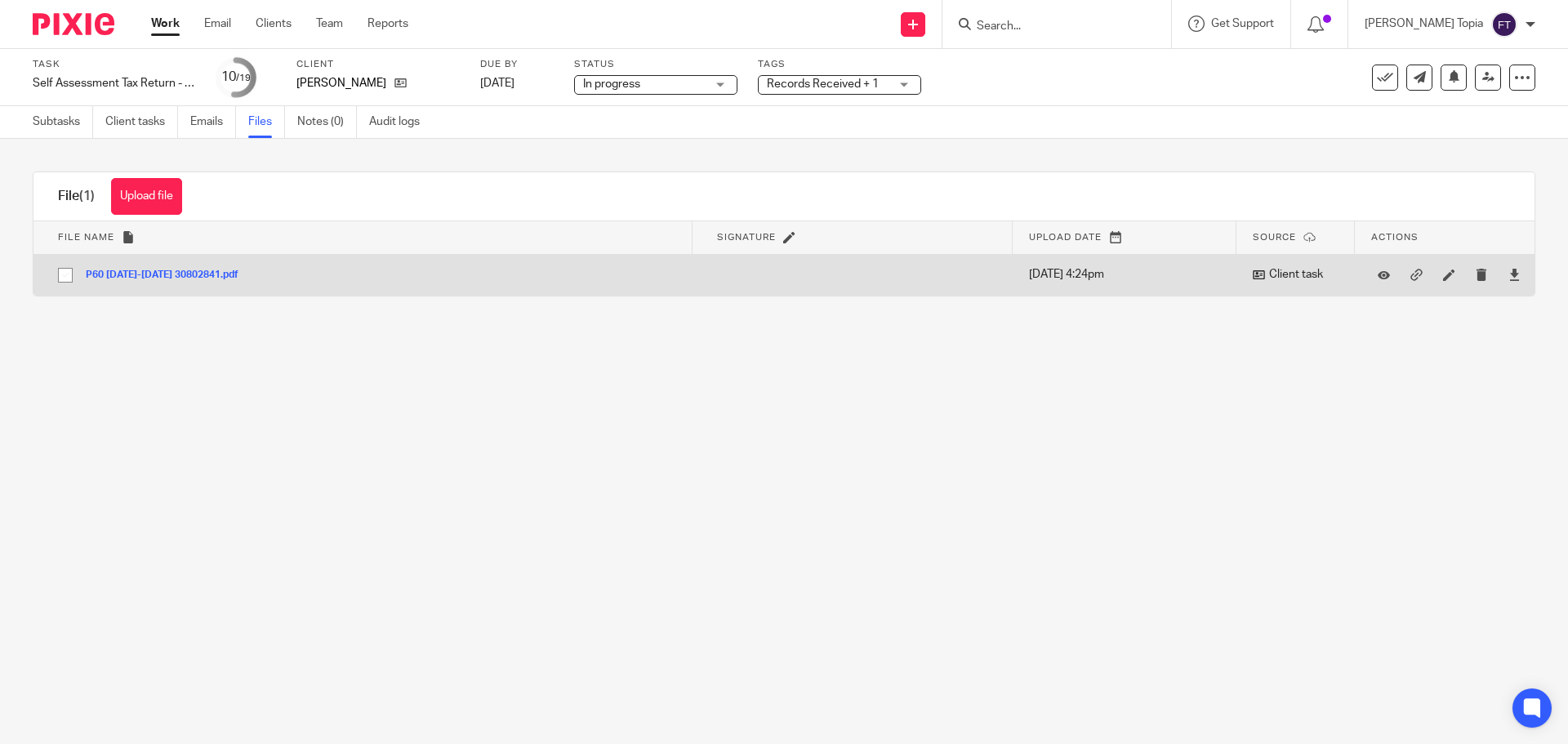
click at [71, 275] on input "checkbox" at bounding box center [66, 275] width 31 height 31
checkbox input "true"
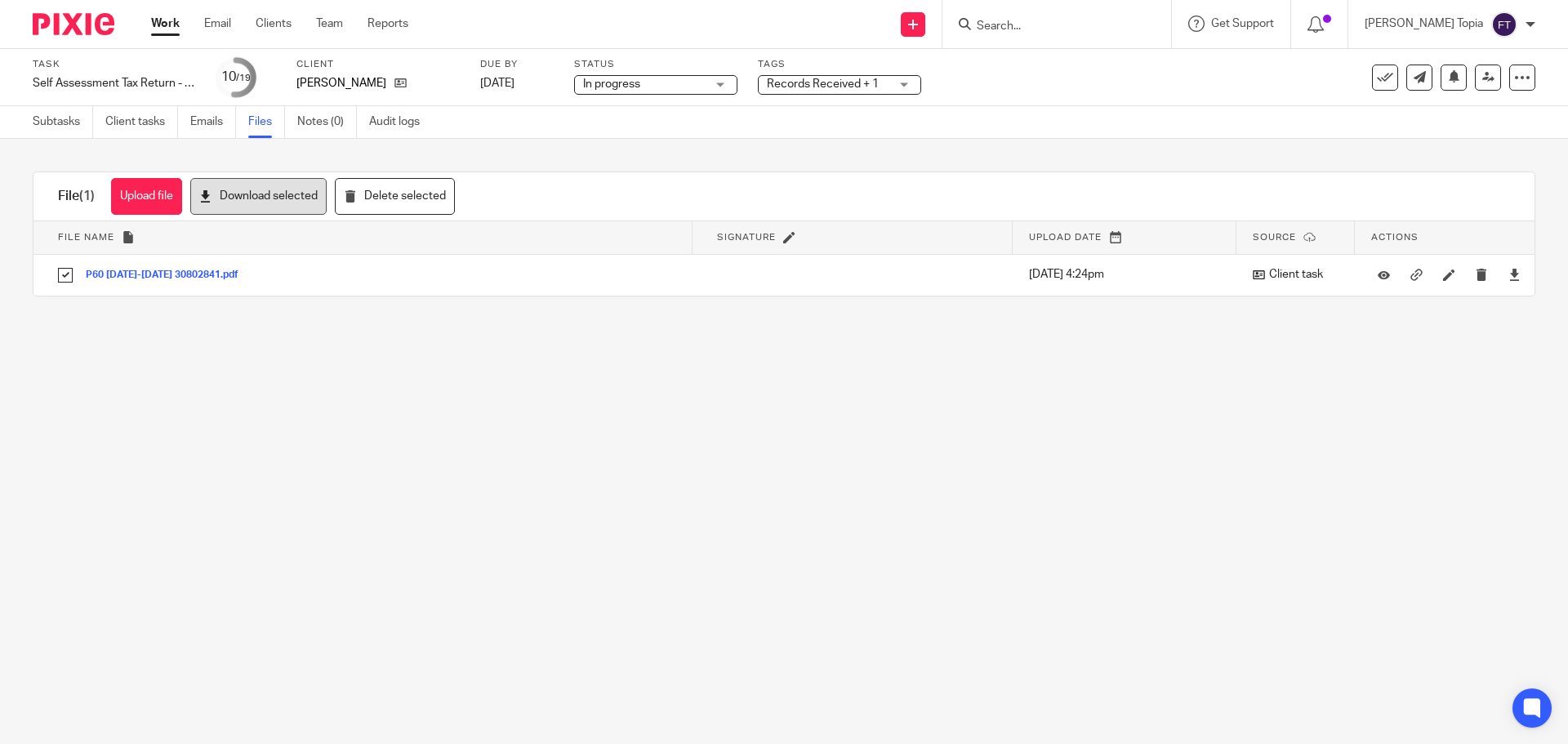
click at [249, 192] on button "Download selected" at bounding box center [259, 196] width 136 height 37
click at [265, 123] on link "Files" at bounding box center [266, 122] width 37 height 32
drag, startPoint x: 817, startPoint y: 471, endPoint x: 817, endPoint y: 398, distance: 73.0
click at [817, 467] on main "Task Self Assessment Tax Return - [DATE]-[DATE] Save Self Assessment Tax Return…" at bounding box center [784, 372] width 1568 height 744
click at [61, 120] on link "Subtasks" at bounding box center [63, 122] width 61 height 32
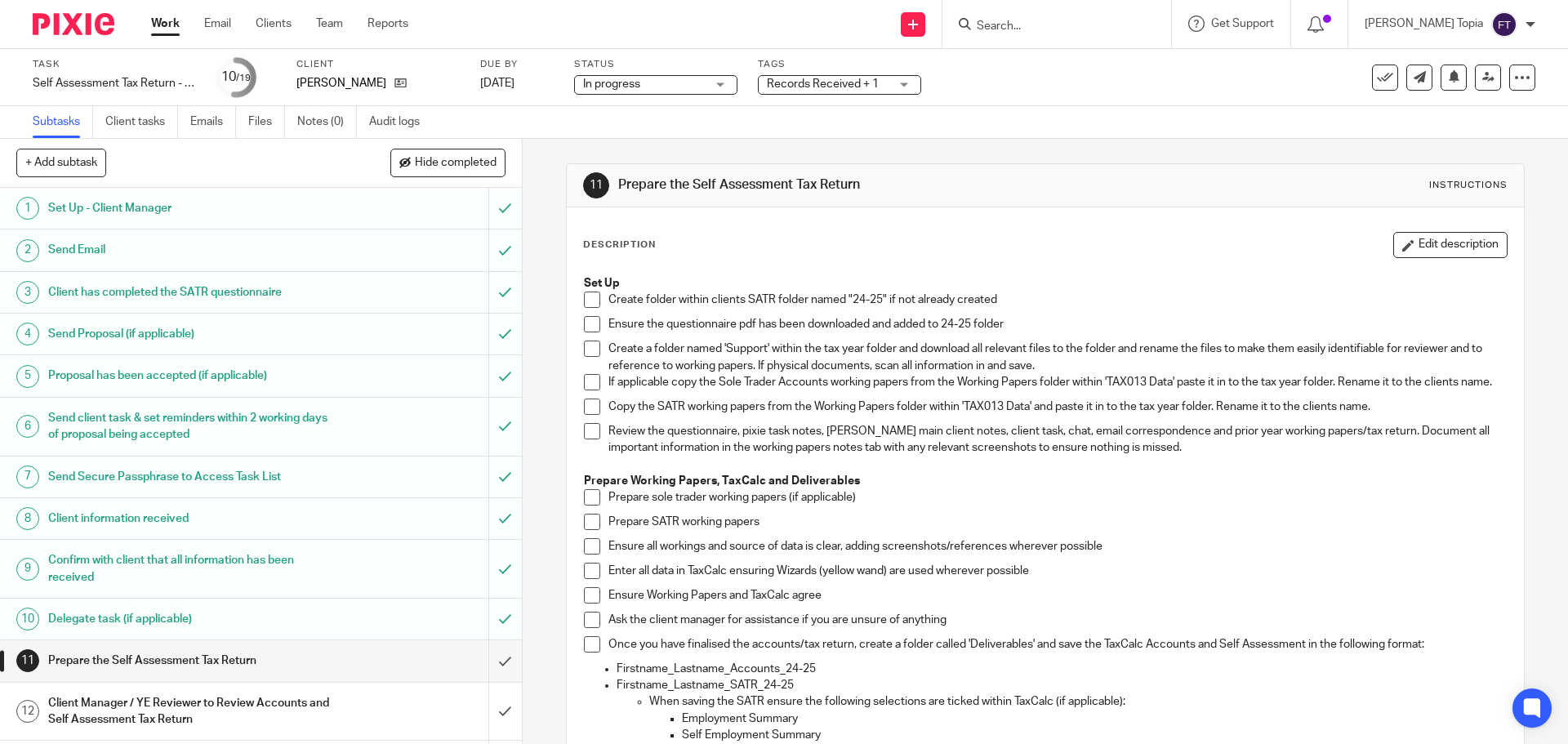
click at [589, 297] on span at bounding box center [592, 300] width 16 height 16
click at [585, 320] on span at bounding box center [592, 324] width 16 height 16
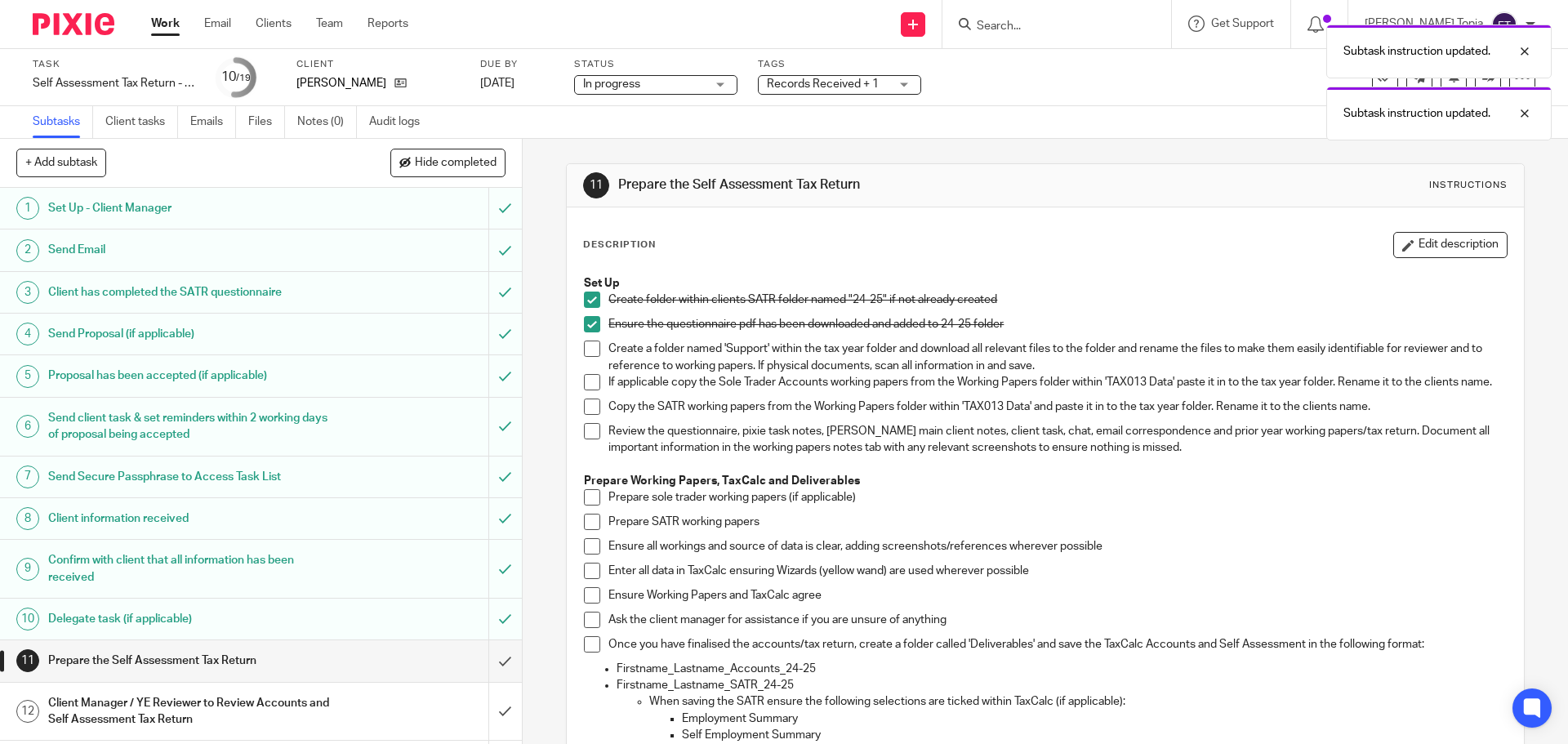
click at [585, 347] on span at bounding box center [592, 349] width 16 height 16
click at [589, 411] on span at bounding box center [592, 406] width 16 height 16
drag, startPoint x: 589, startPoint y: 441, endPoint x: 590, endPoint y: 451, distance: 10.0
click at [589, 439] on span at bounding box center [592, 431] width 16 height 16
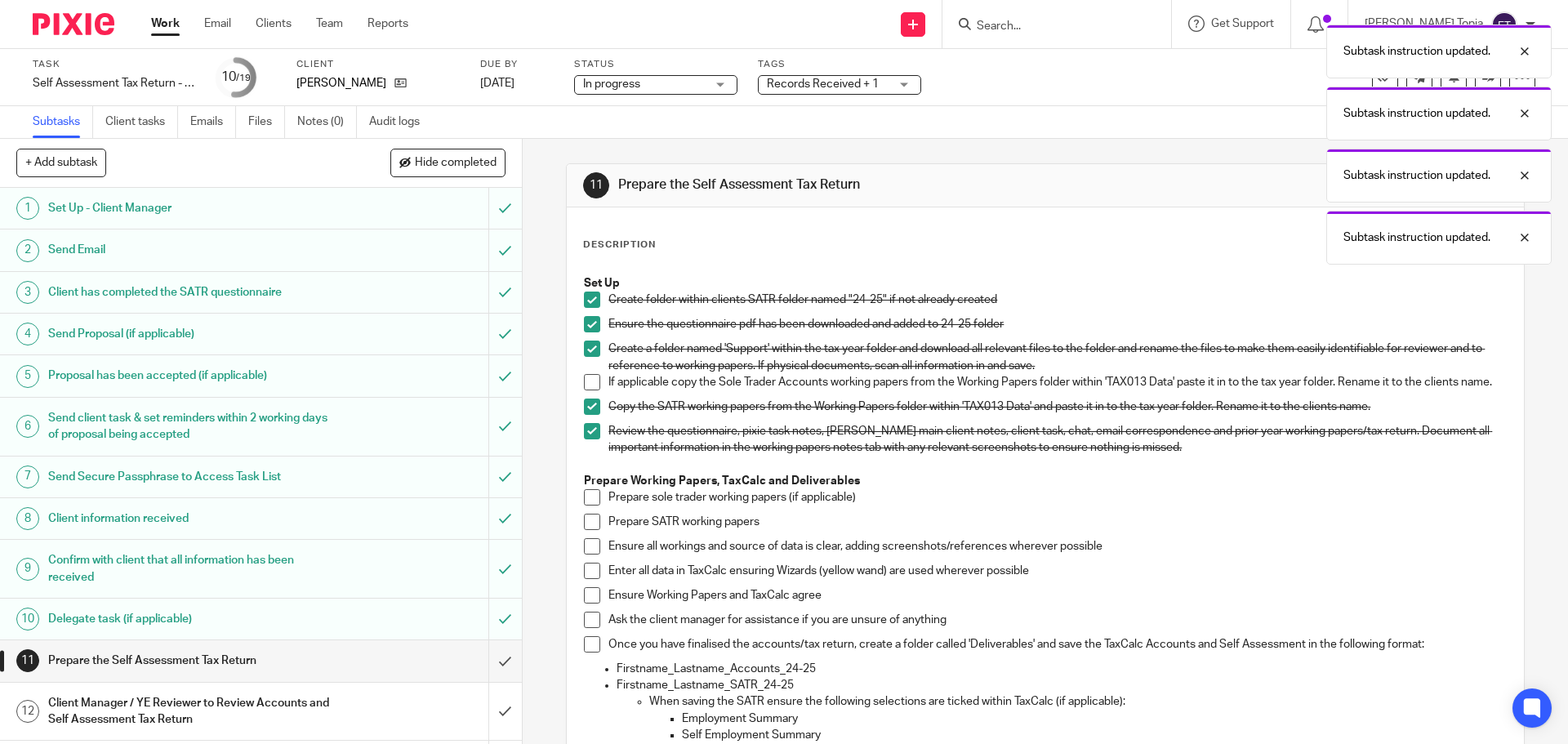
click at [584, 525] on span at bounding box center [592, 522] width 16 height 16
click at [589, 553] on span at bounding box center [592, 546] width 16 height 16
click at [595, 604] on span at bounding box center [592, 595] width 16 height 16
click at [590, 577] on span at bounding box center [592, 571] width 16 height 16
click at [589, 628] on span at bounding box center [592, 620] width 16 height 16
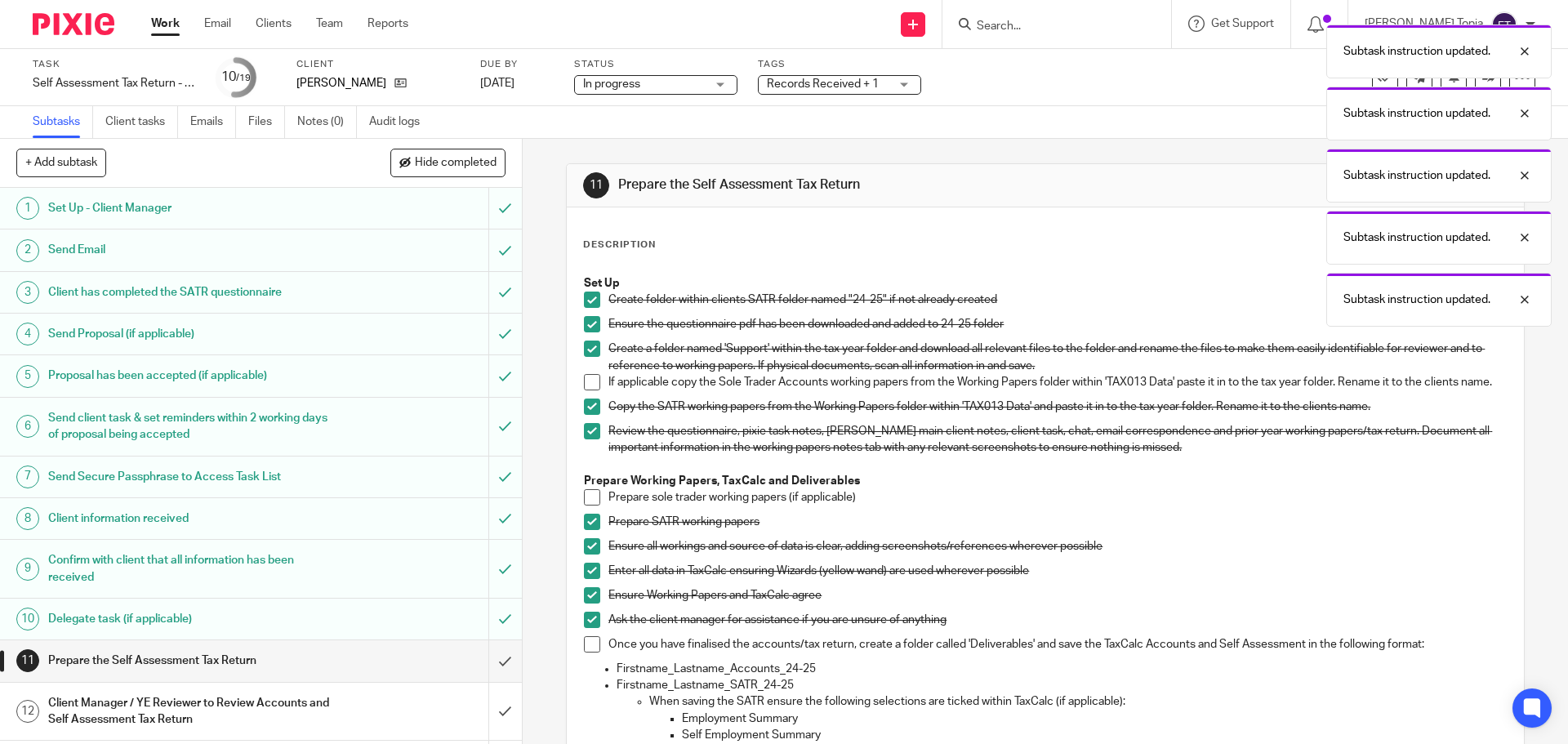
click at [588, 649] on span at bounding box center [592, 645] width 16 height 16
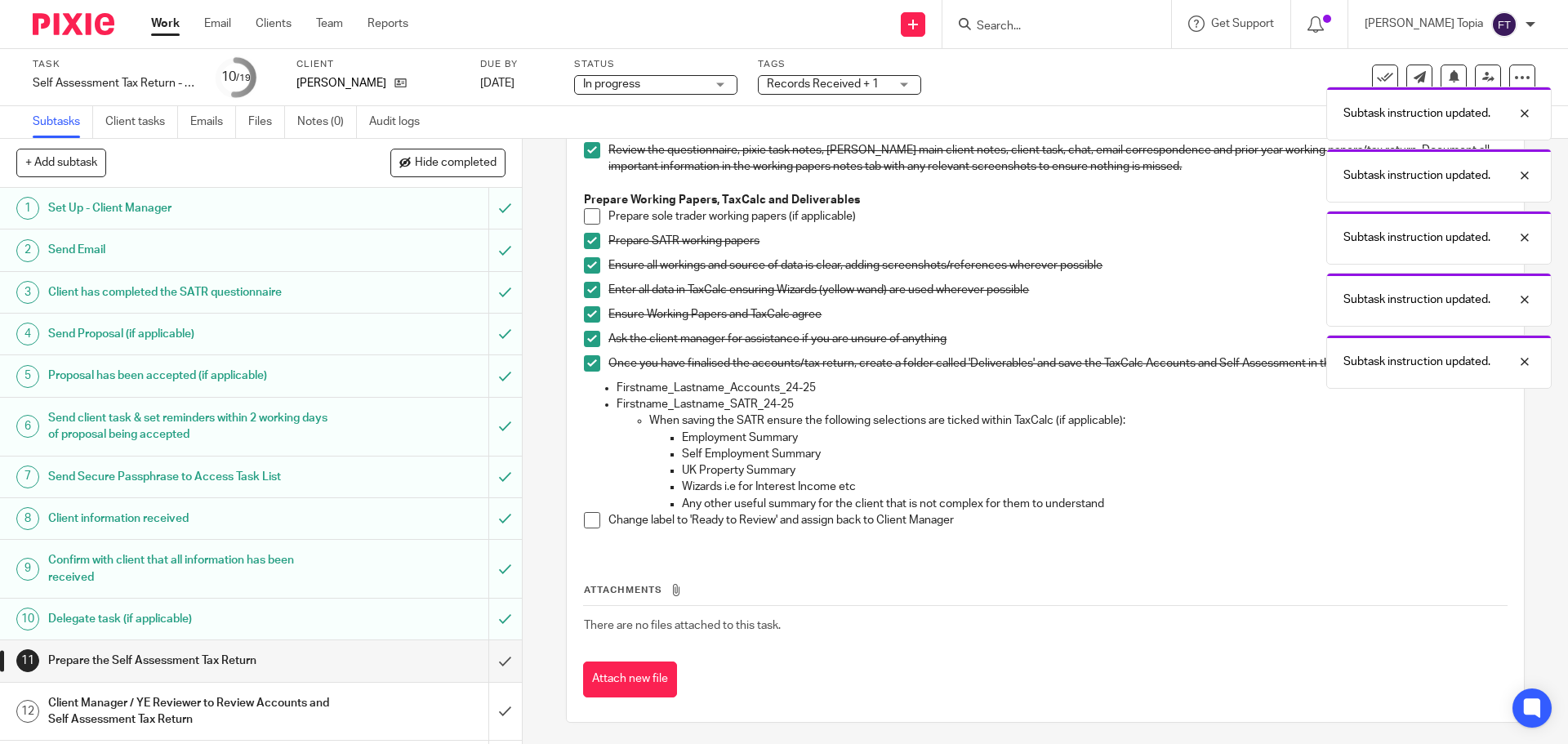
scroll to position [293, 0]
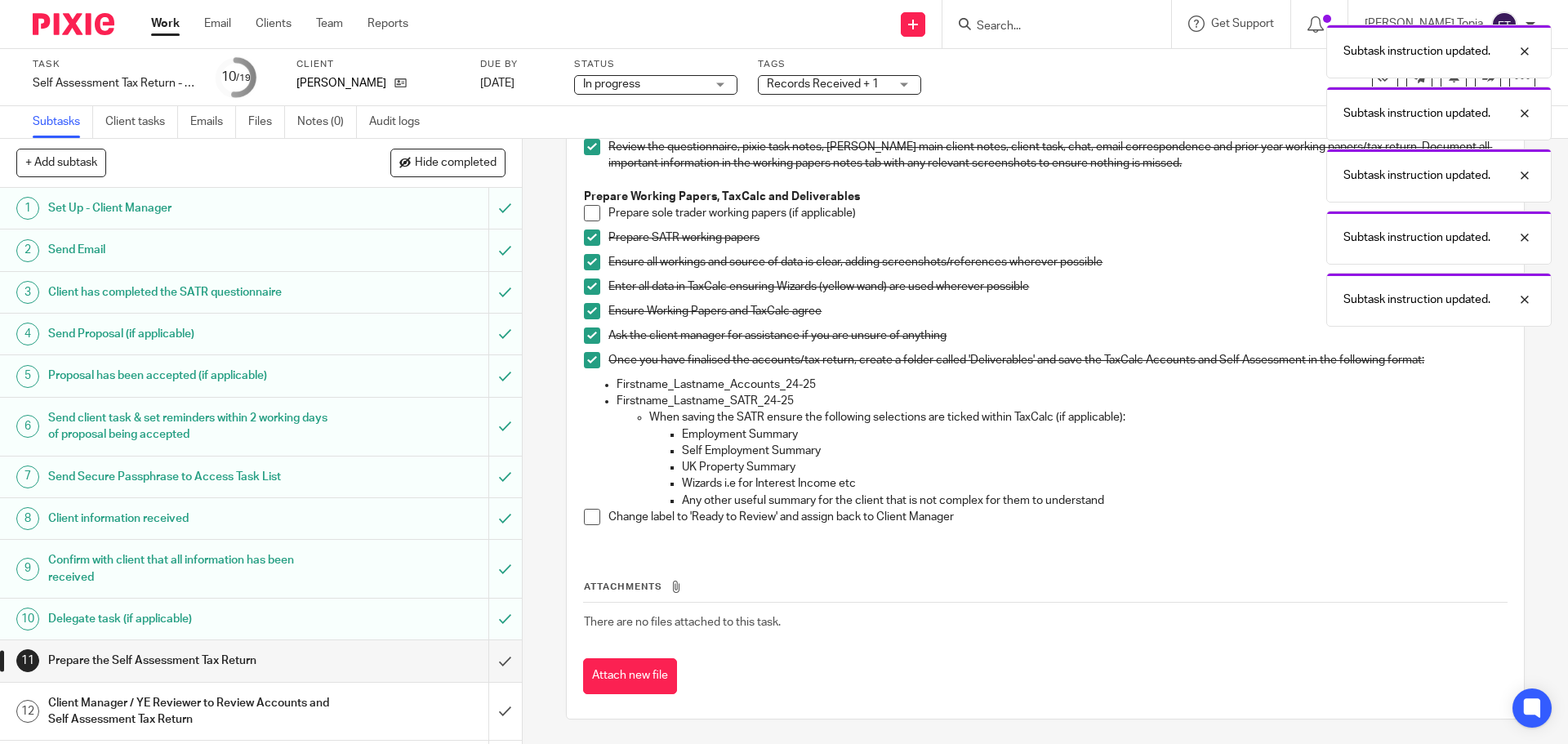
click at [585, 526] on li "Change label to 'Ready to Review' and assign back to Client Manager" at bounding box center [1044, 521] width 922 height 25
drag, startPoint x: 587, startPoint y: 521, endPoint x: 658, endPoint y: 473, distance: 85.7
click at [588, 521] on span at bounding box center [592, 517] width 16 height 16
click at [894, 84] on div "Subtask instruction updated. Subtask instruction updated. Subtask instruction u…" at bounding box center [1167, 172] width 768 height 310
click at [899, 84] on div "Subtask instruction updated. Subtask instruction updated. Subtask instruction u…" at bounding box center [1167, 172] width 768 height 310
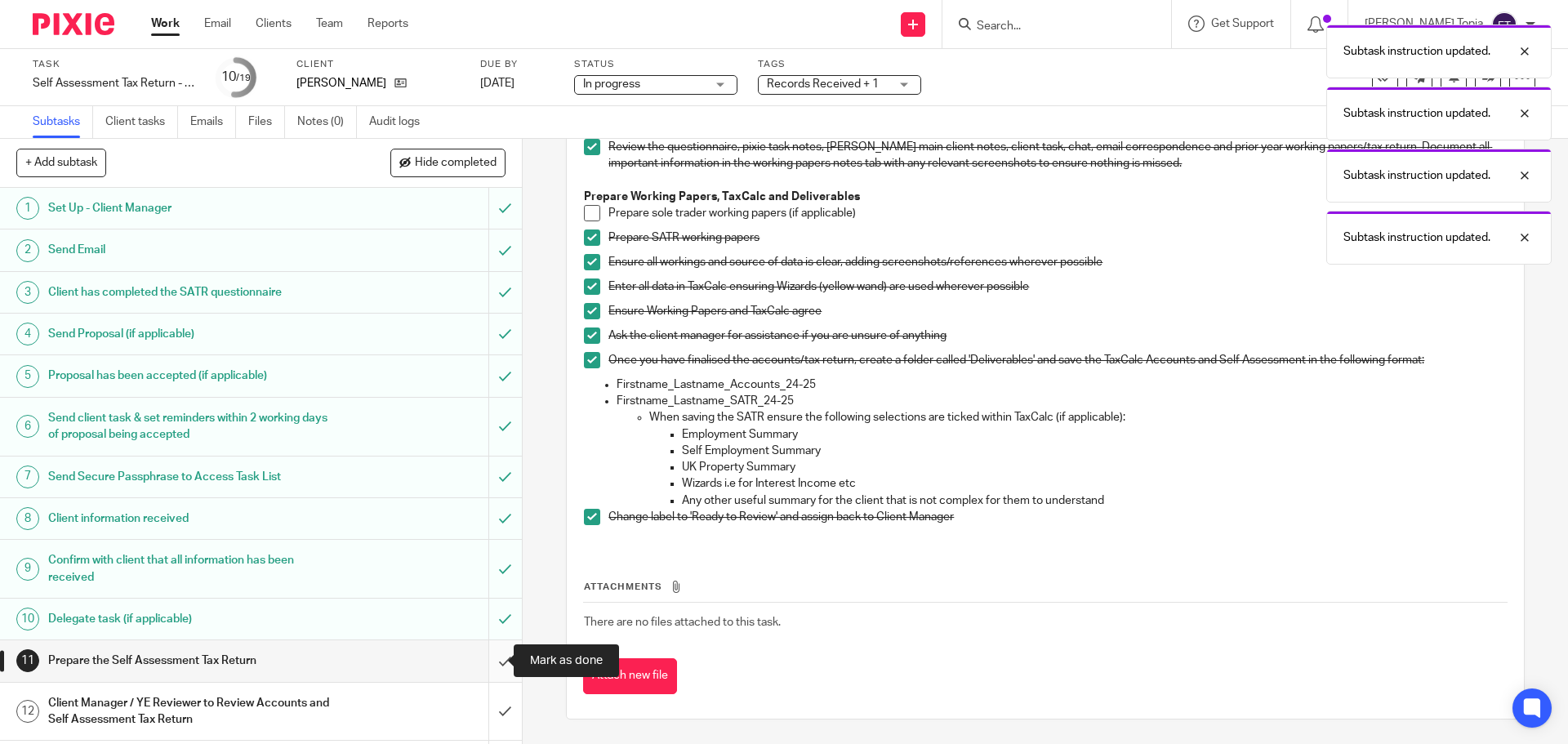
click at [493, 666] on input "submit" at bounding box center [261, 661] width 522 height 41
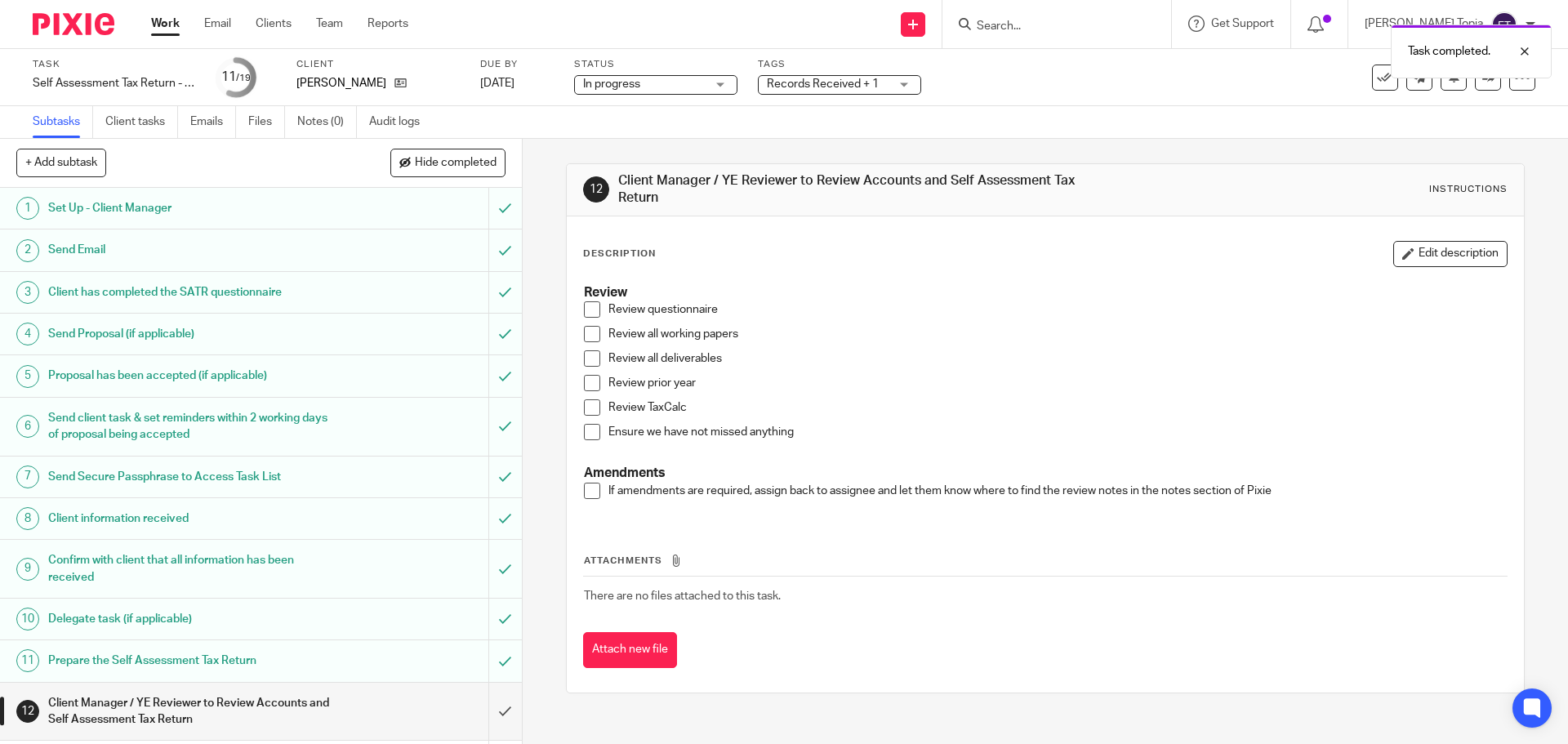
click at [910, 81] on div "Records Received + 1" at bounding box center [839, 85] width 163 height 20
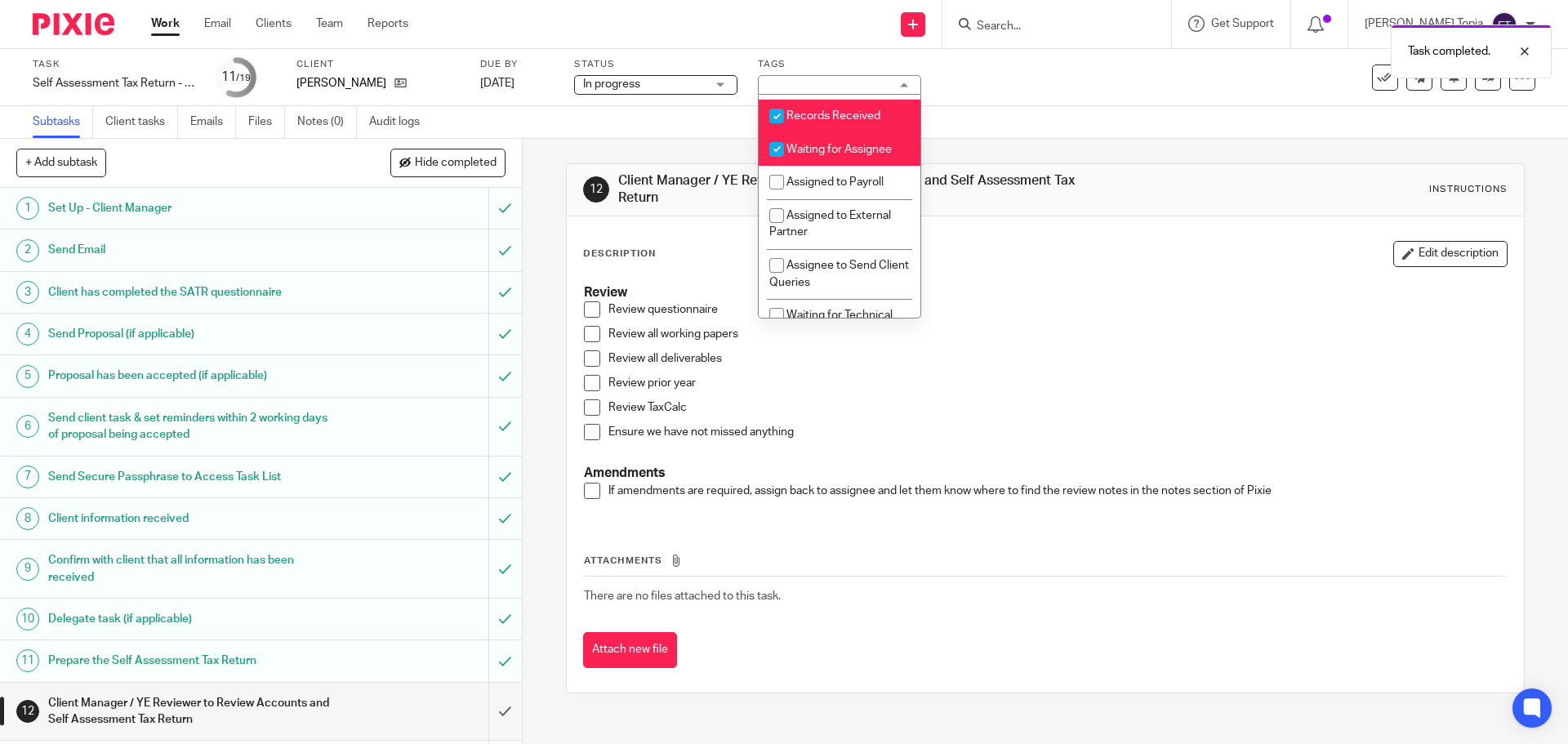
scroll to position [323, 0]
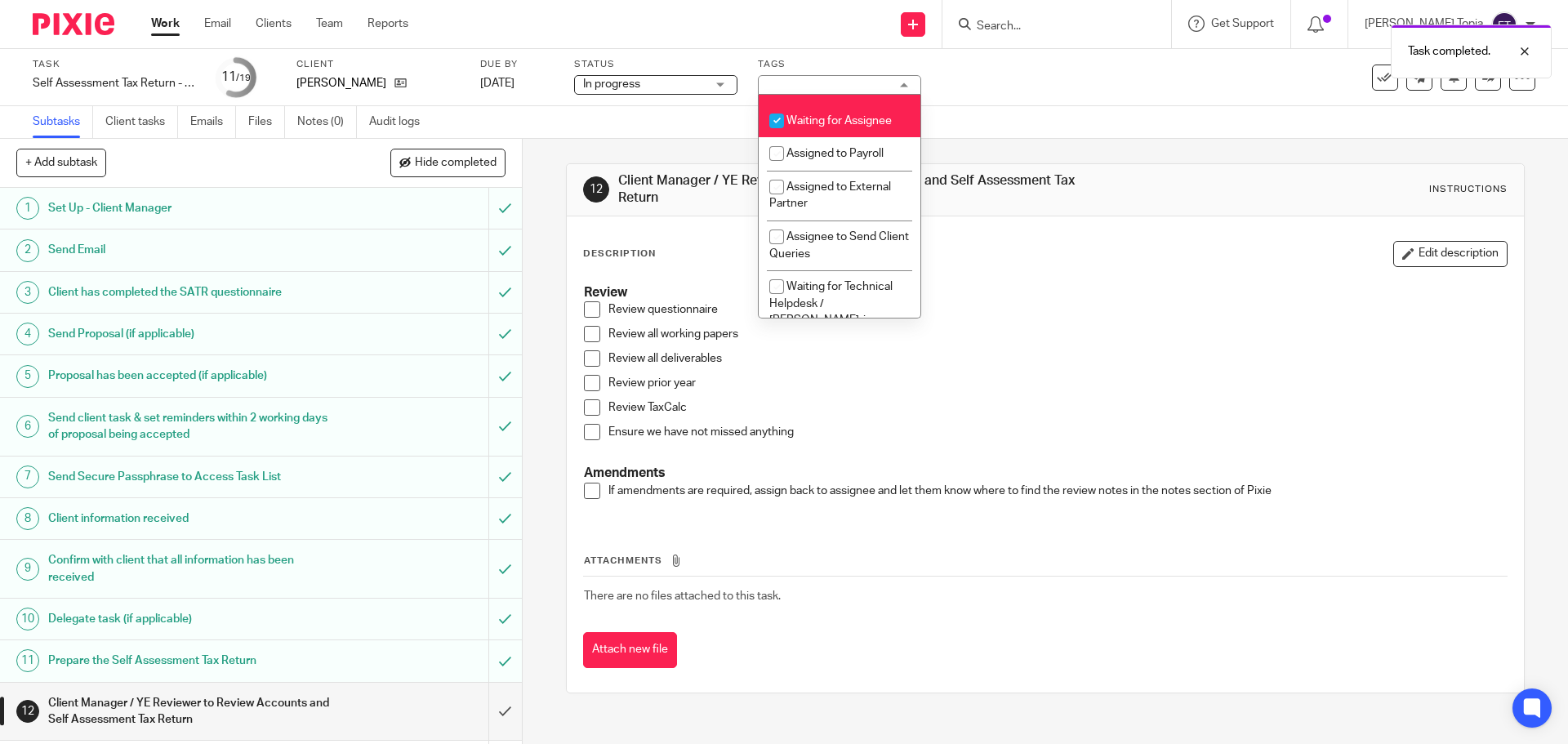
click at [776, 103] on input "checkbox" at bounding box center [777, 88] width 31 height 31
checkbox input "false"
click at [778, 136] on input "checkbox" at bounding box center [777, 121] width 31 height 31
checkbox input "false"
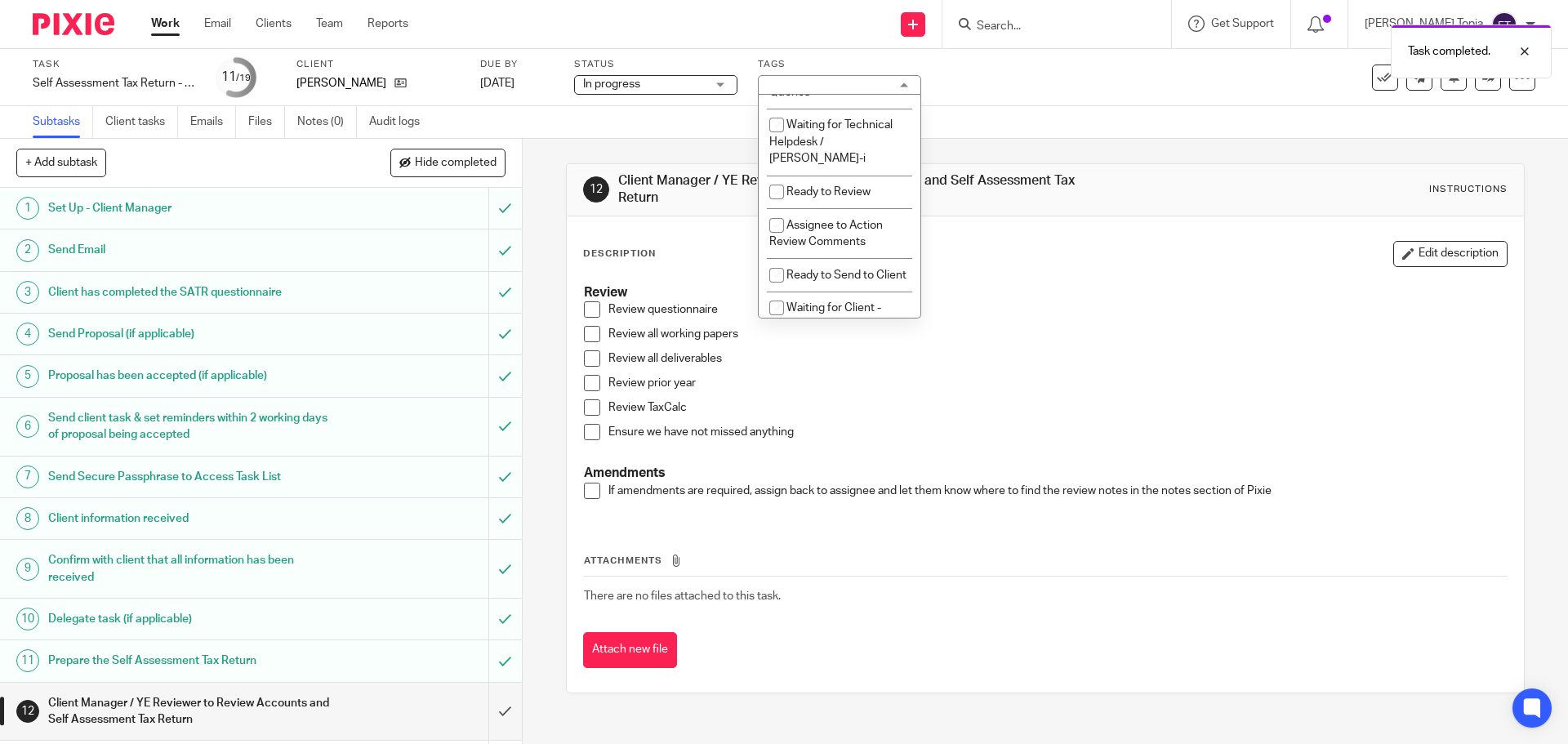
scroll to position [513, 0]
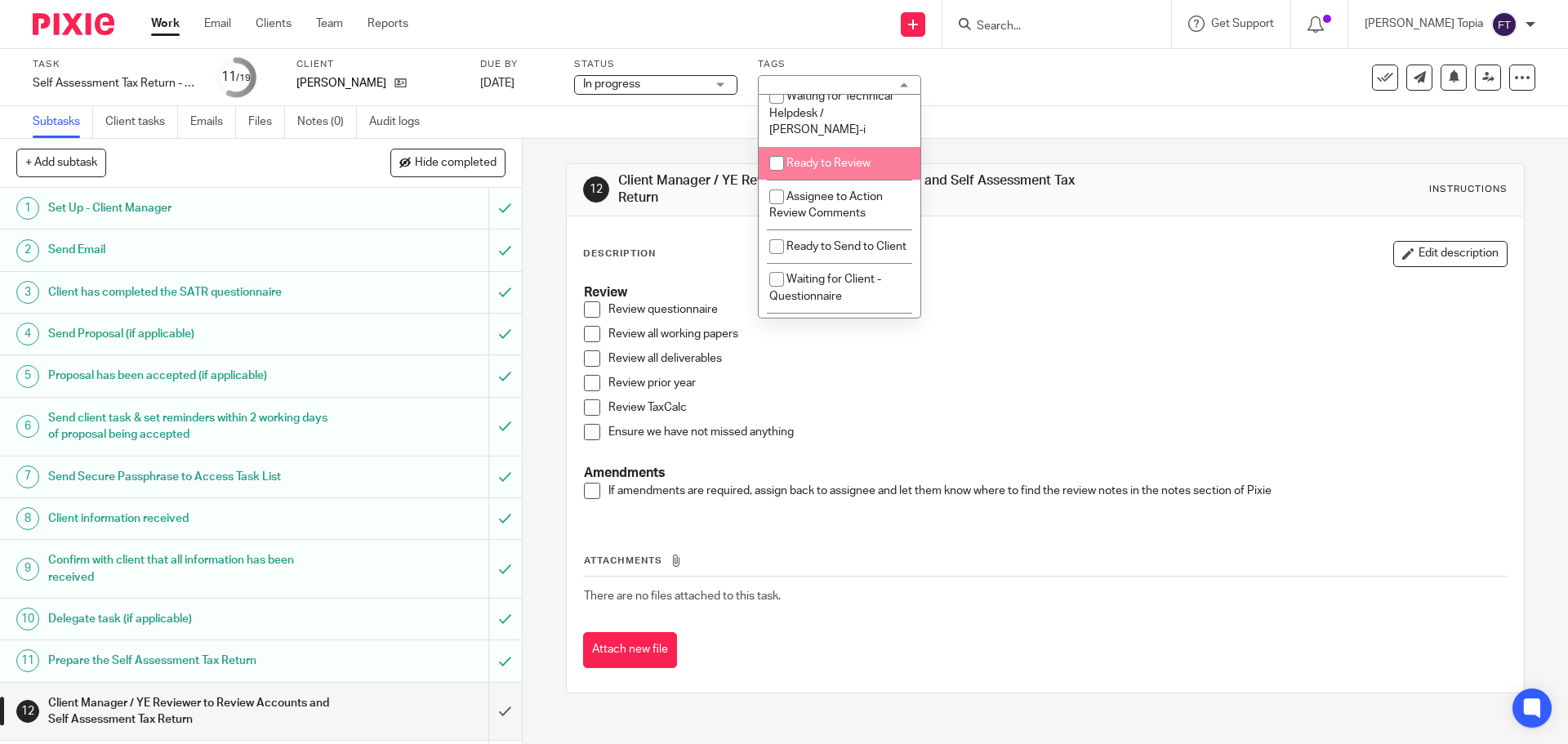
click at [769, 163] on input "checkbox" at bounding box center [777, 163] width 31 height 31
checkbox input "true"
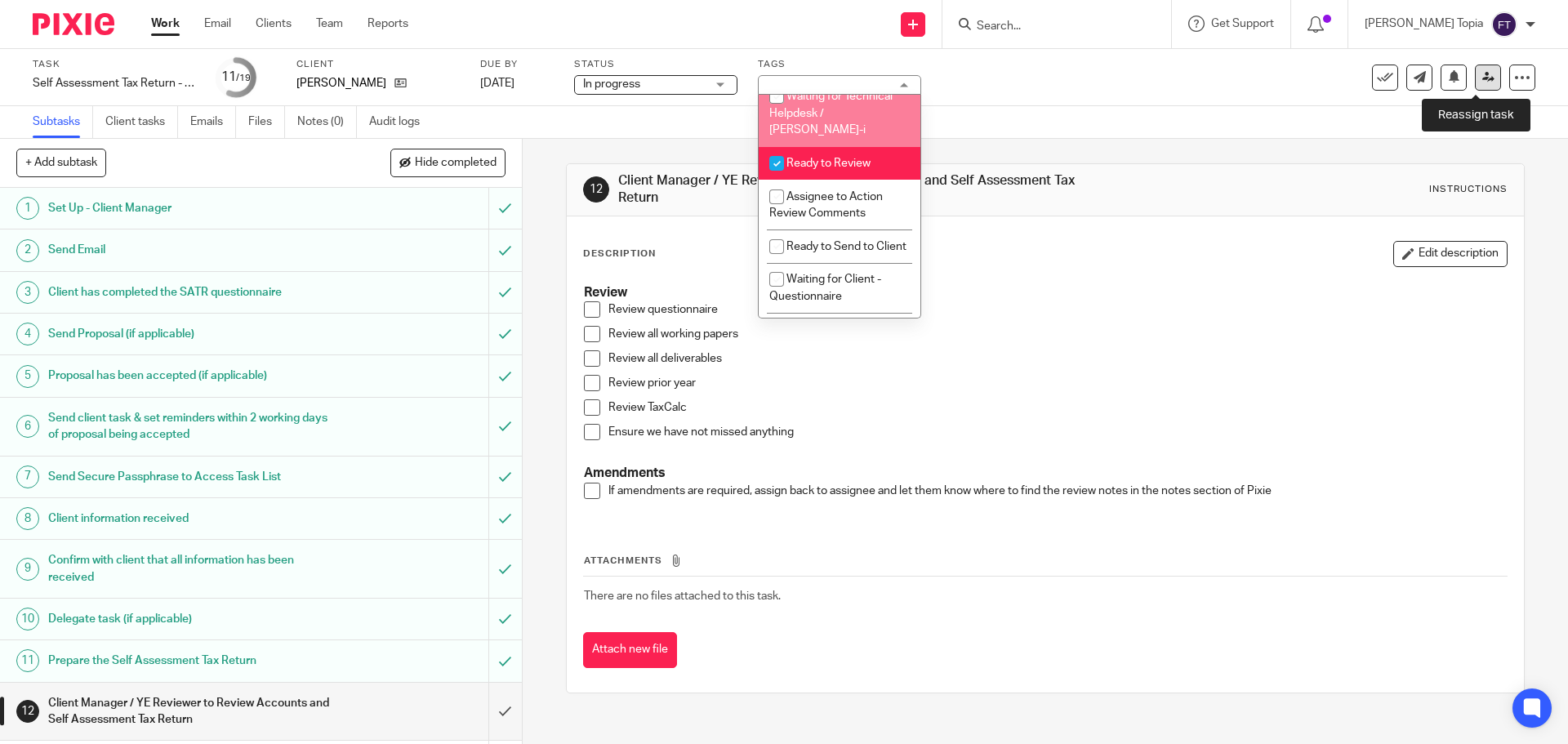
click at [1482, 80] on icon at bounding box center [1488, 77] width 12 height 12
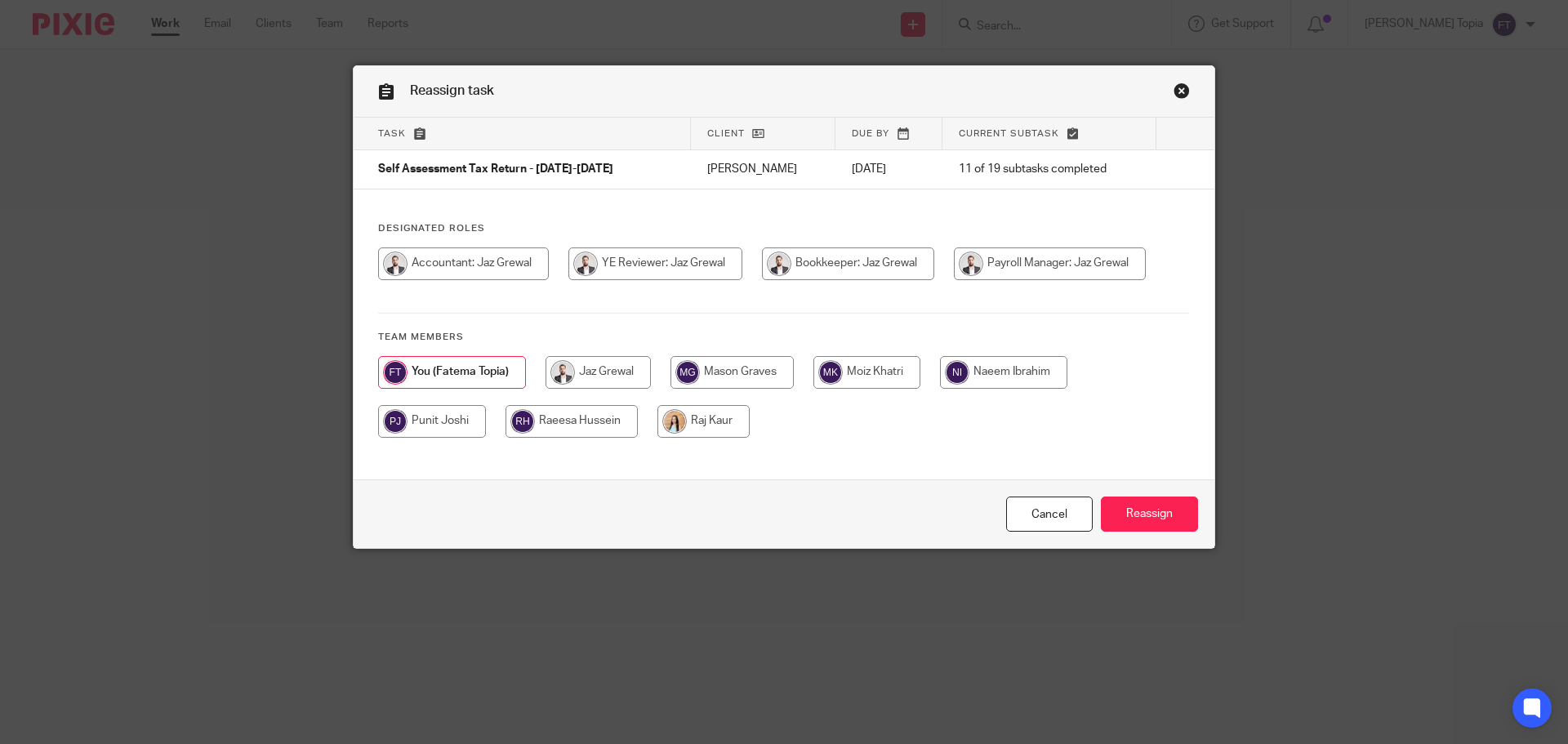
click at [539, 267] on input "radio" at bounding box center [463, 264] width 171 height 33
radio input "true"
click at [1119, 517] on input "Reassign" at bounding box center [1149, 514] width 97 height 35
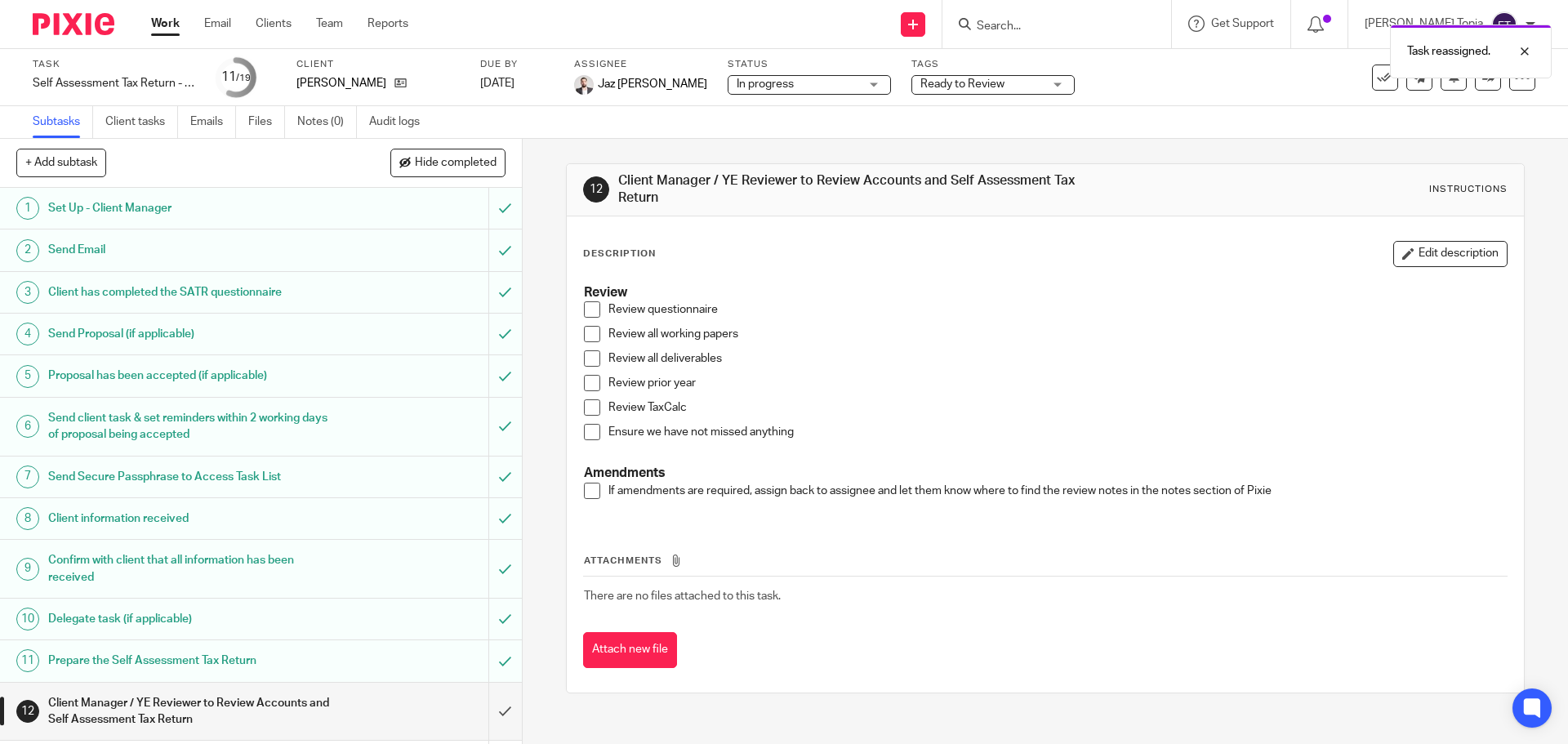
click at [177, 27] on link "Work" at bounding box center [165, 24] width 29 height 16
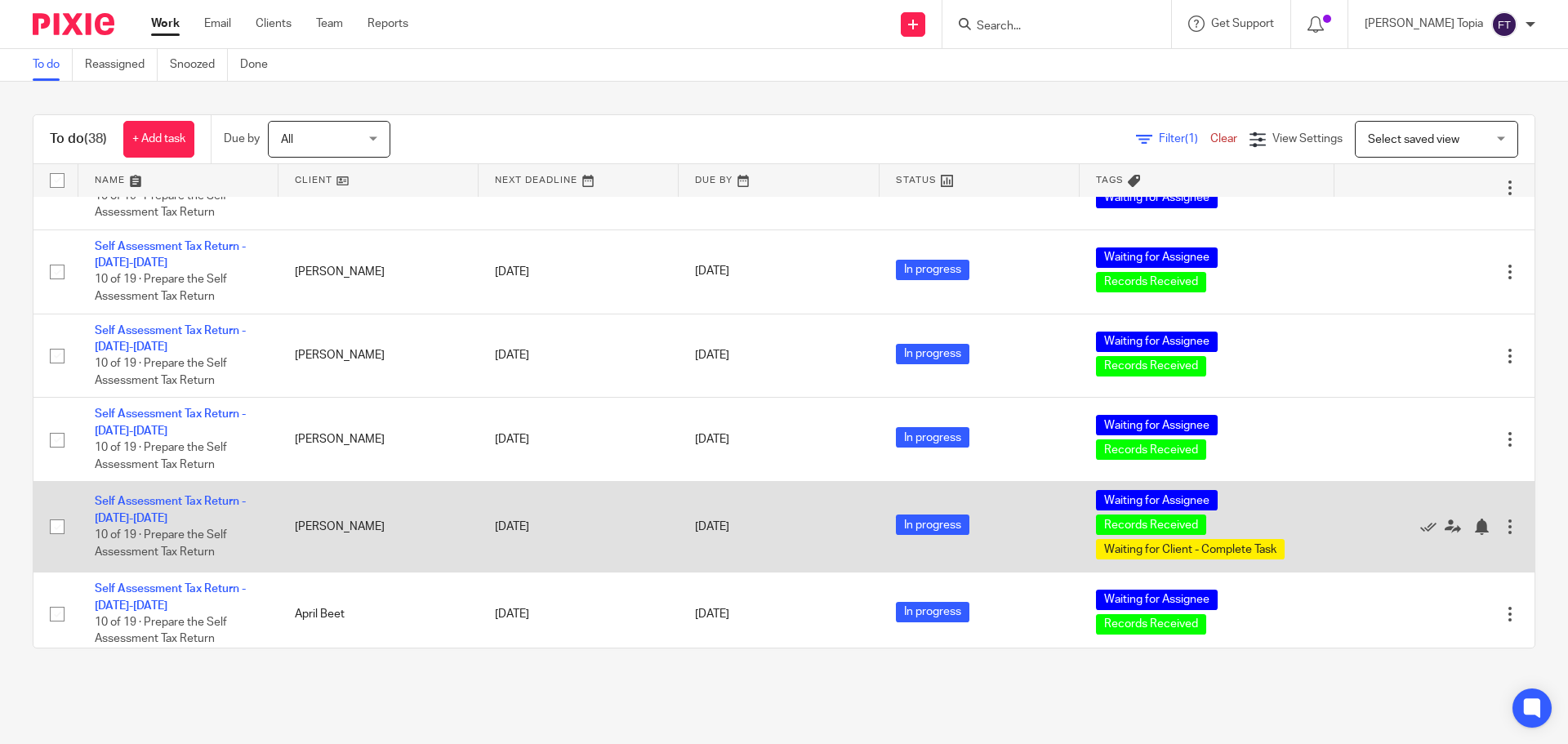
scroll to position [2762, 0]
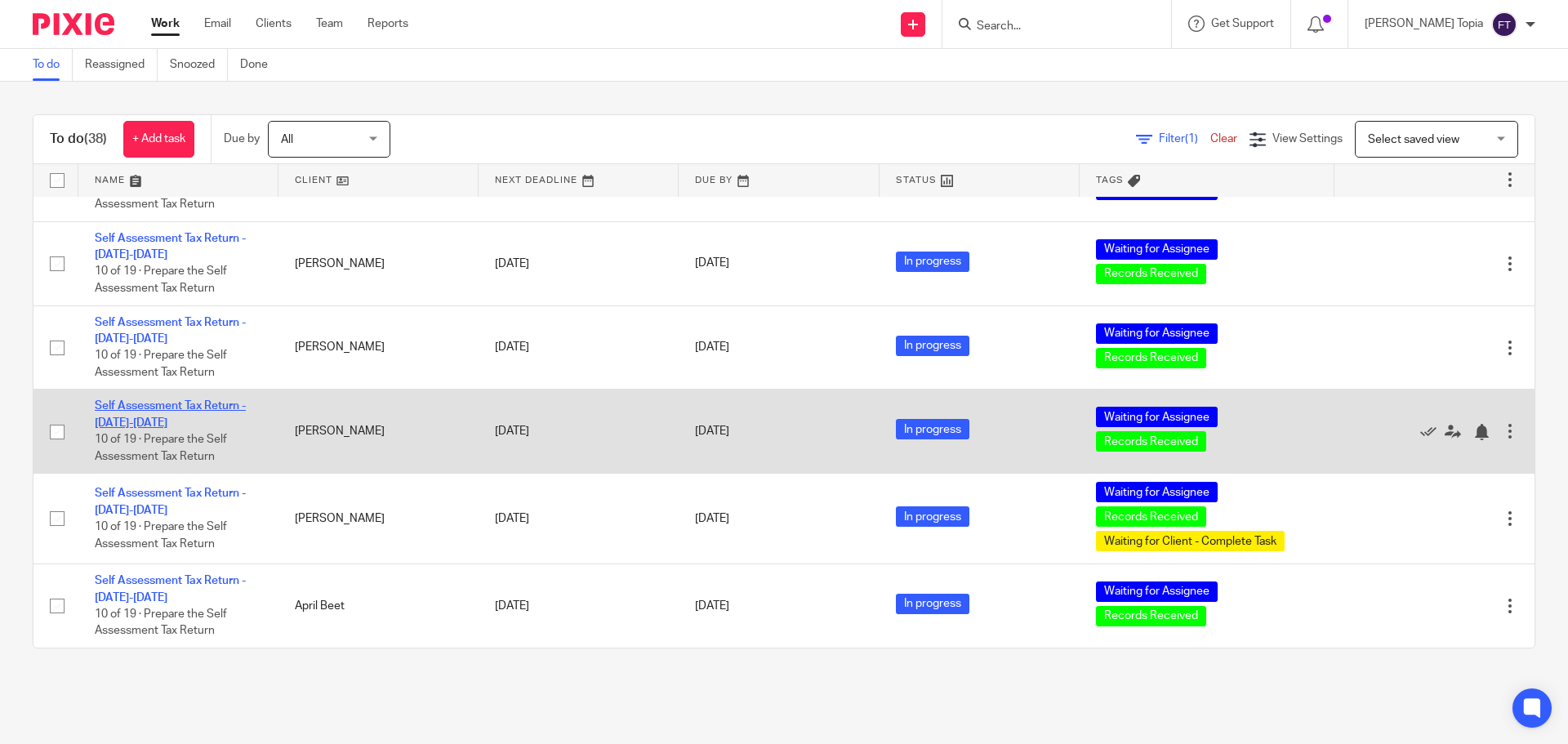
click at [177, 404] on link "Self Assessment Tax Return - [DATE]-[DATE]" at bounding box center [170, 414] width 151 height 28
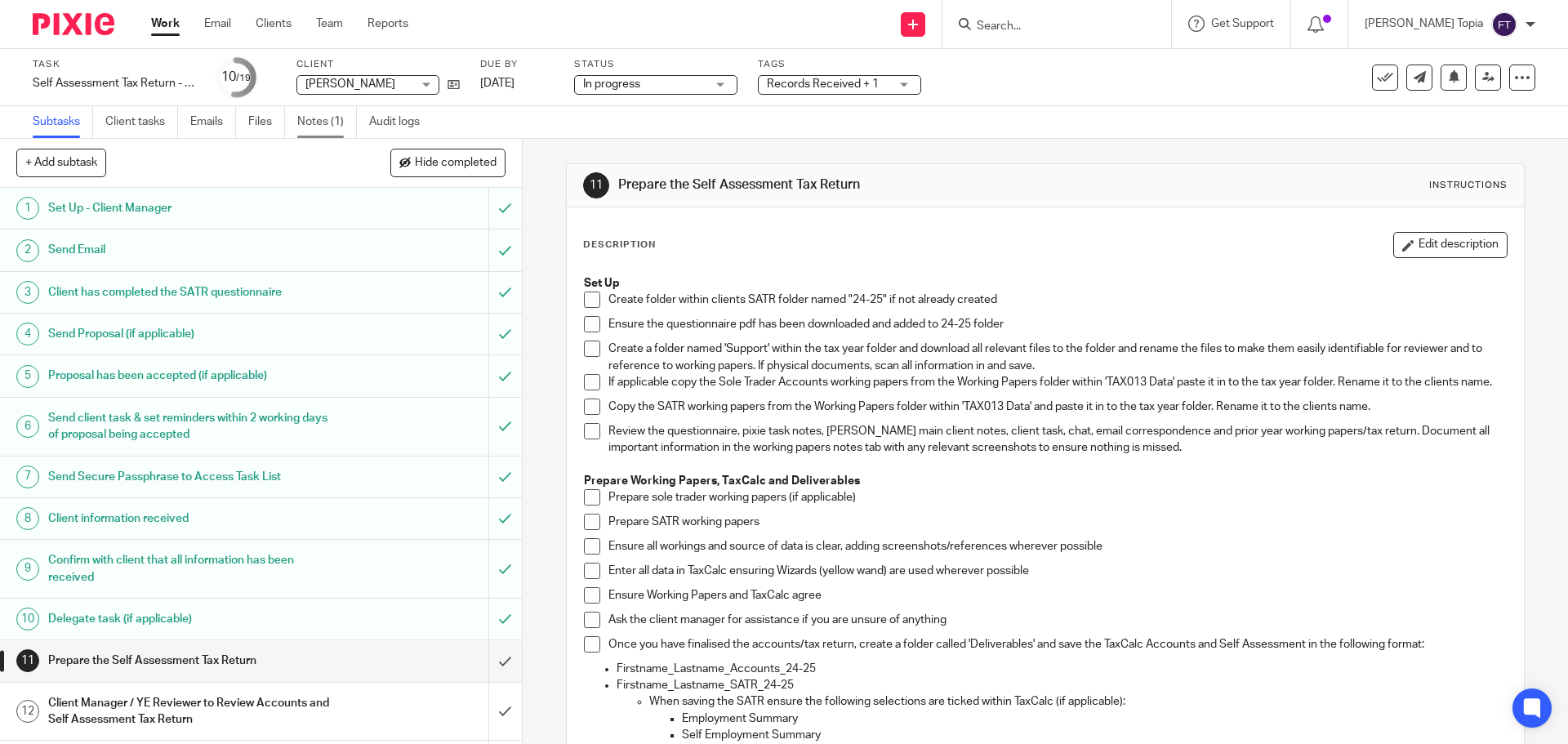
click at [314, 127] on link "Notes (1)" at bounding box center [327, 122] width 60 height 32
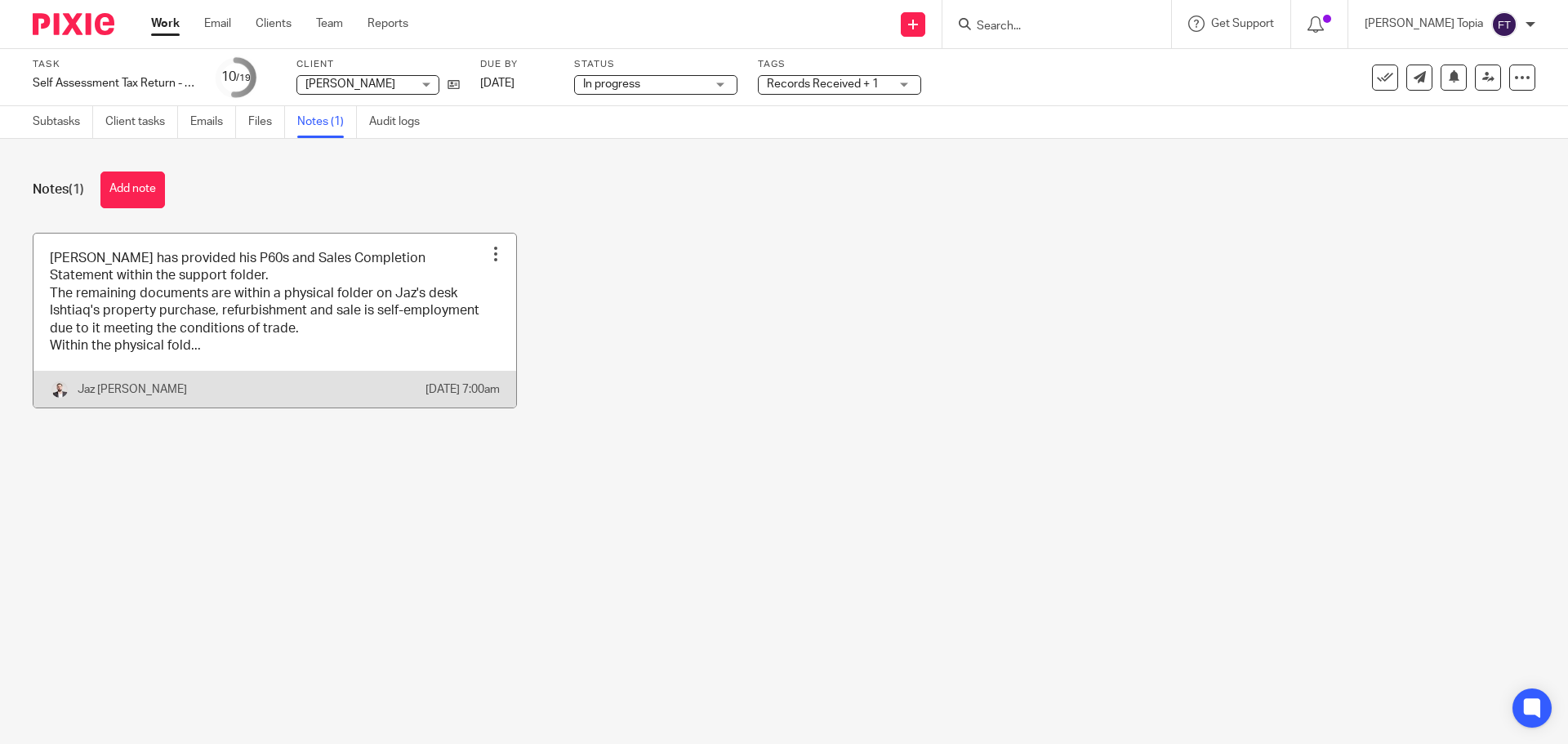
click at [277, 362] on link at bounding box center [275, 320] width 483 height 175
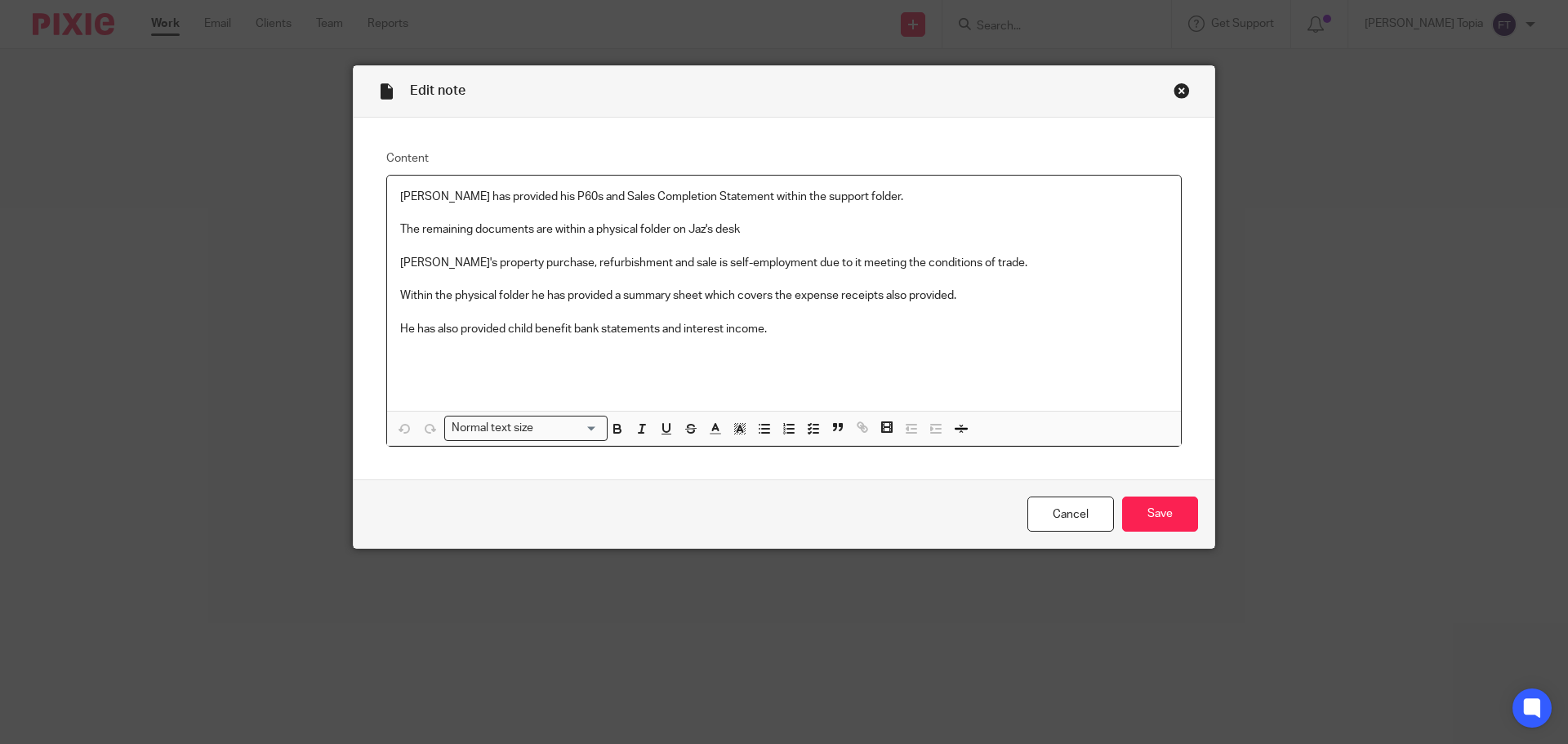
click at [1173, 90] on div "Close this dialog window" at bounding box center [1181, 90] width 16 height 16
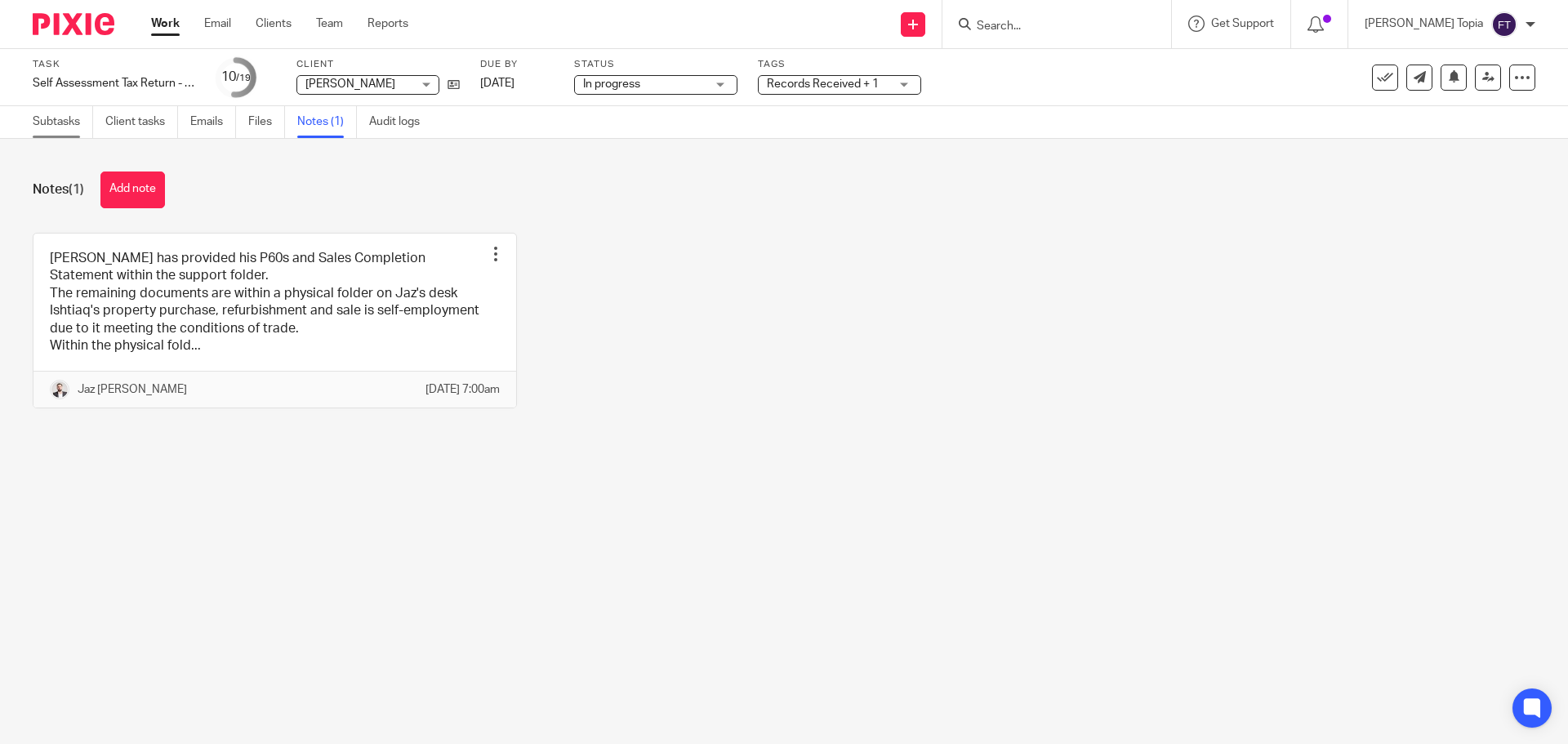
click at [44, 124] on link "Subtasks" at bounding box center [63, 122] width 61 height 32
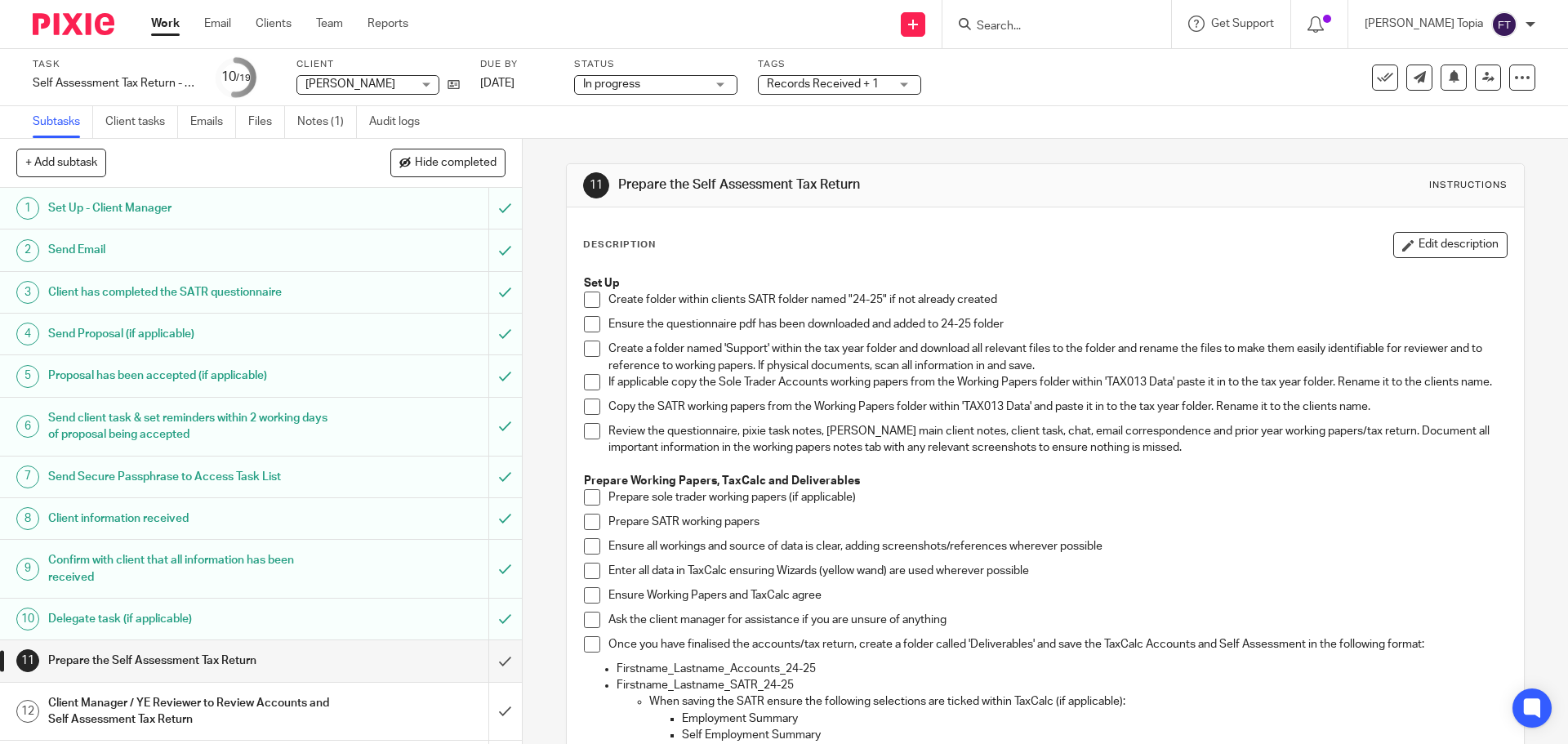
click at [62, 126] on link "Subtasks" at bounding box center [63, 122] width 61 height 32
click at [163, 27] on link "Work" at bounding box center [165, 24] width 29 height 16
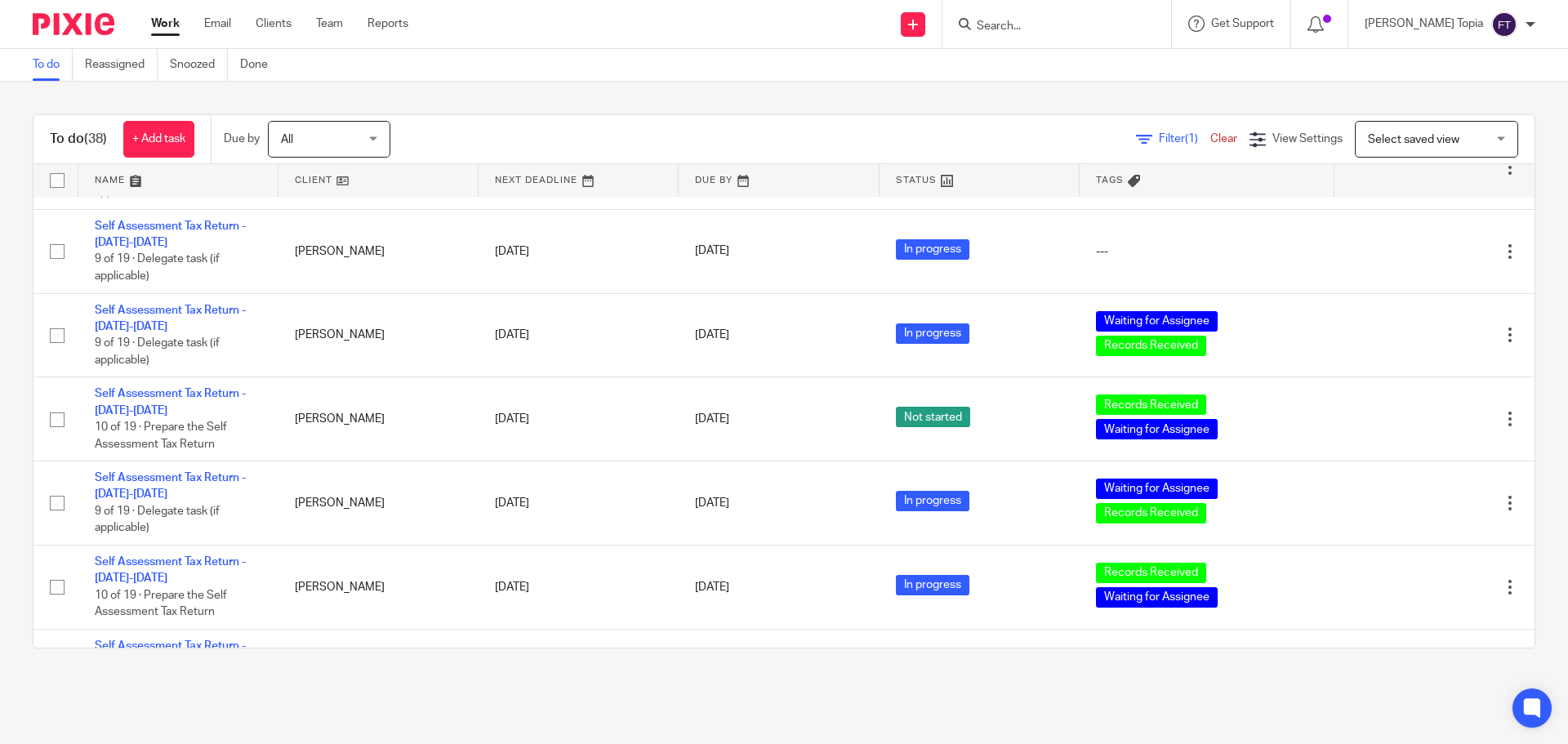
scroll to position [2041, 0]
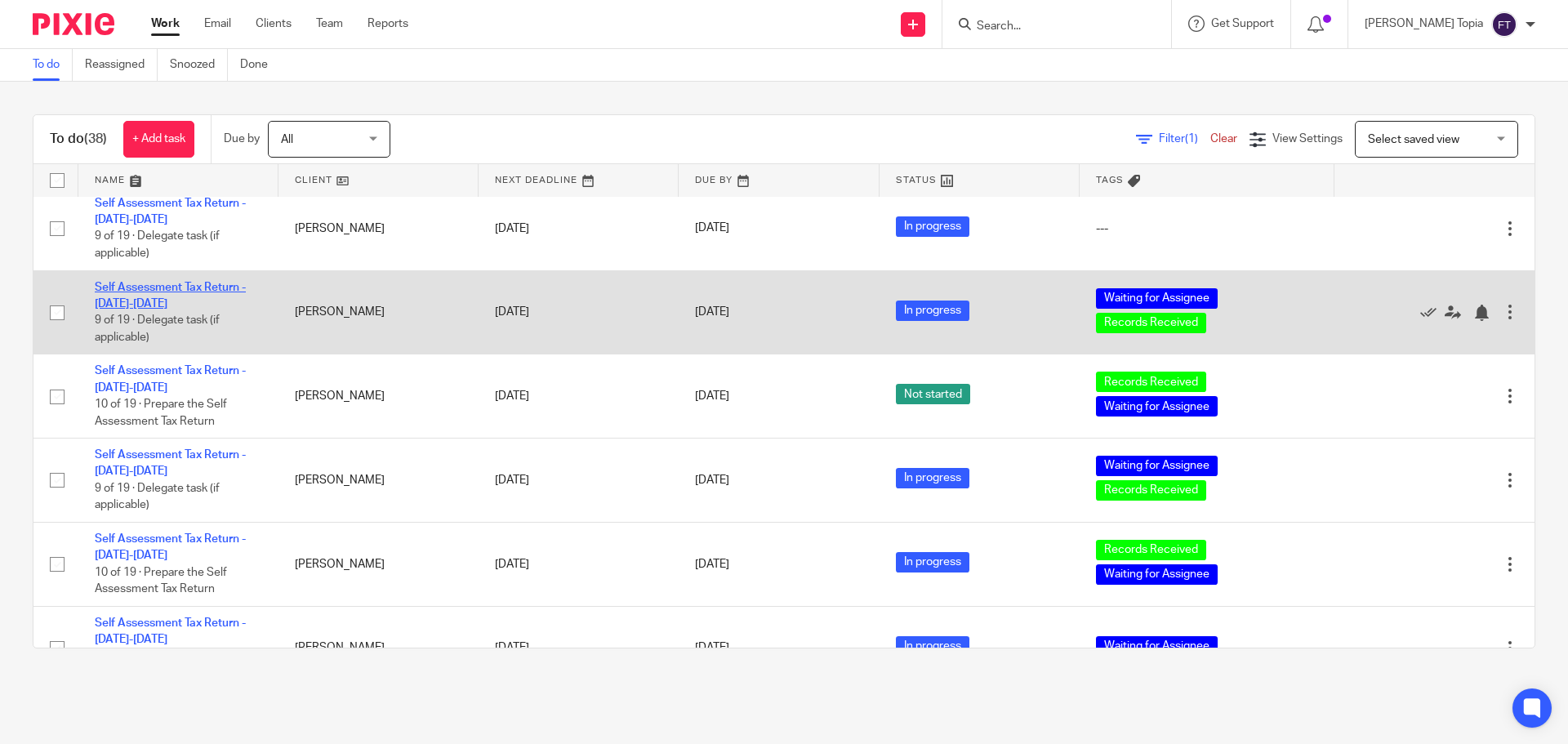
click at [149, 285] on link "Self Assessment Tax Return - [DATE]-[DATE]" at bounding box center [170, 296] width 151 height 28
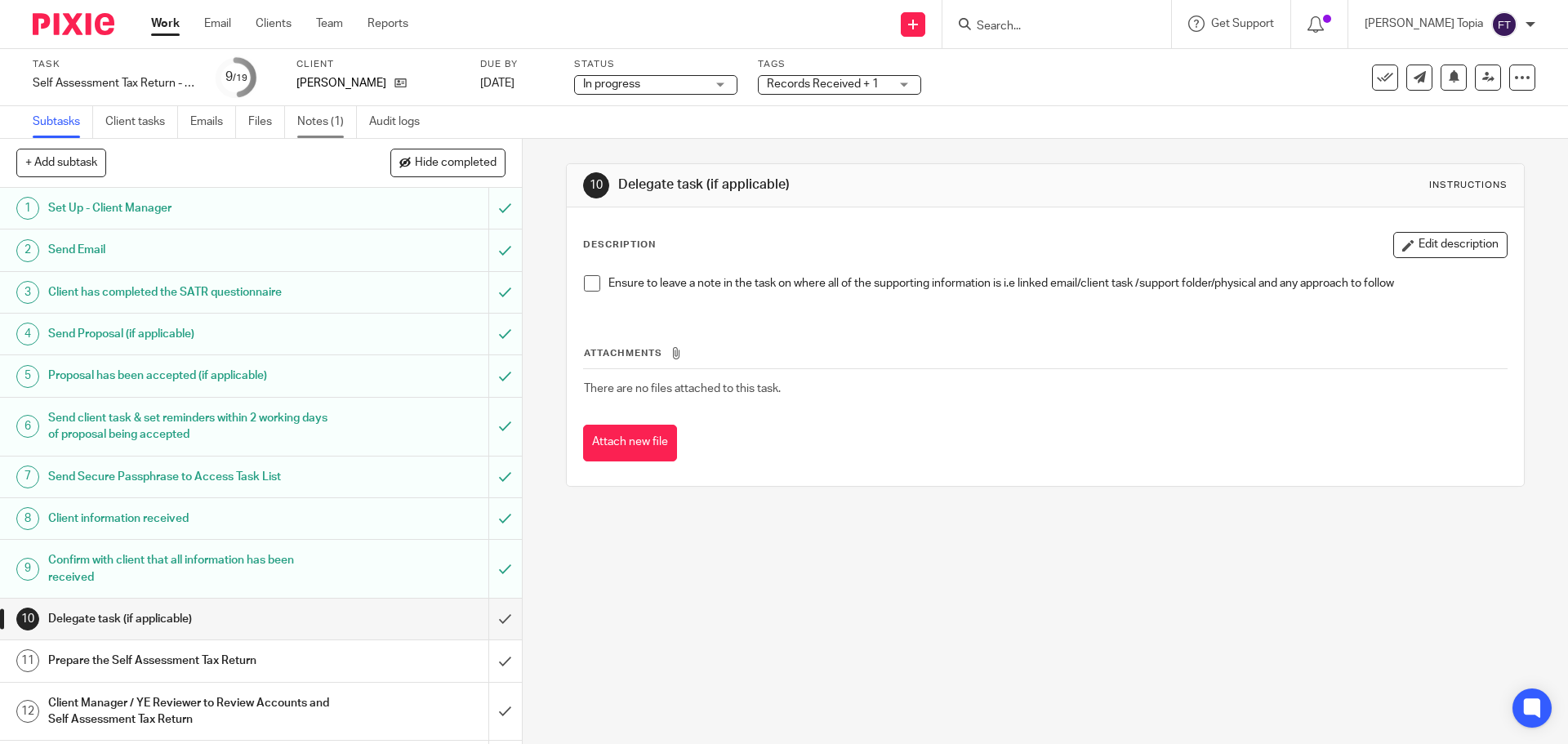
click at [337, 122] on link "Notes (1)" at bounding box center [327, 122] width 60 height 32
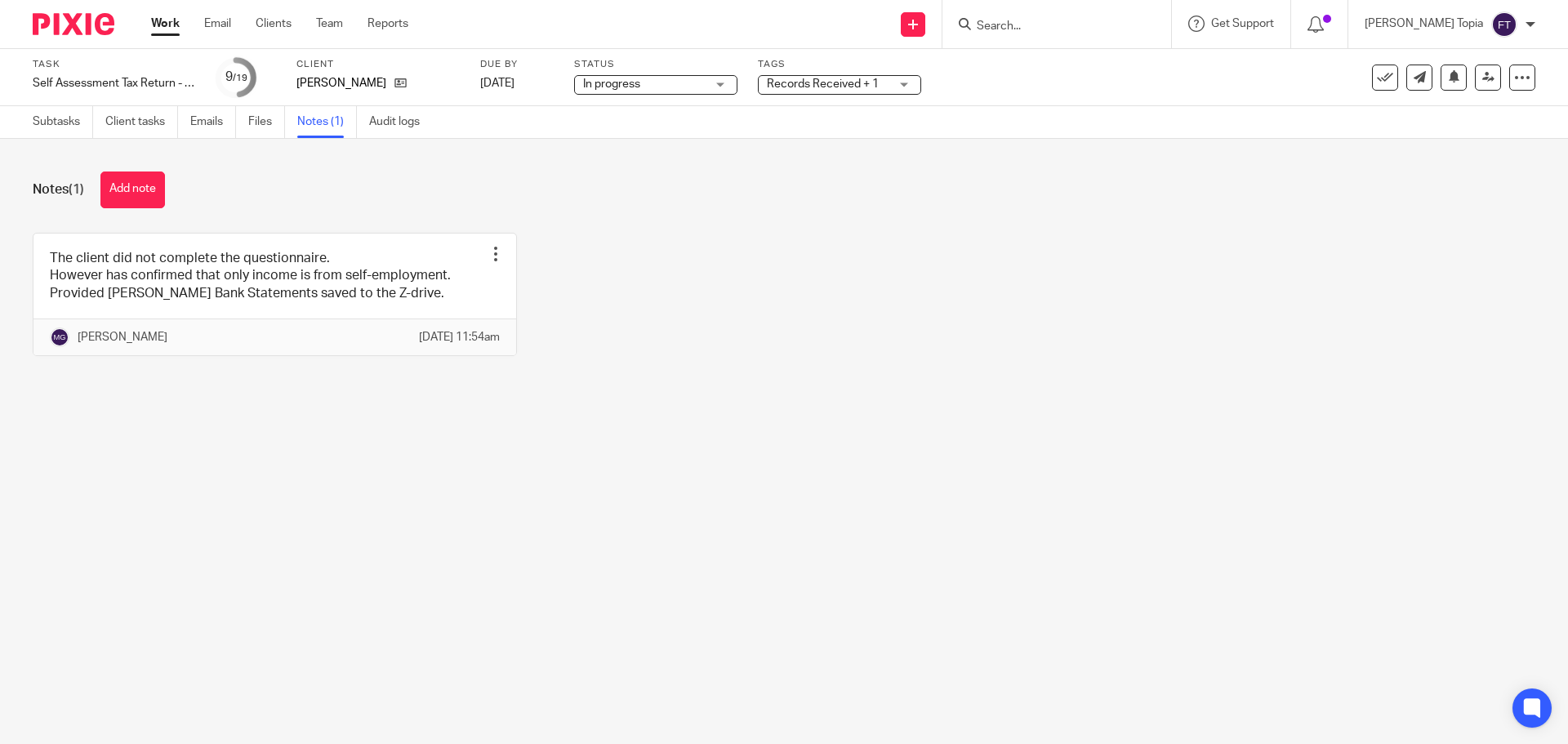
click at [166, 21] on link "Work" at bounding box center [165, 24] width 29 height 16
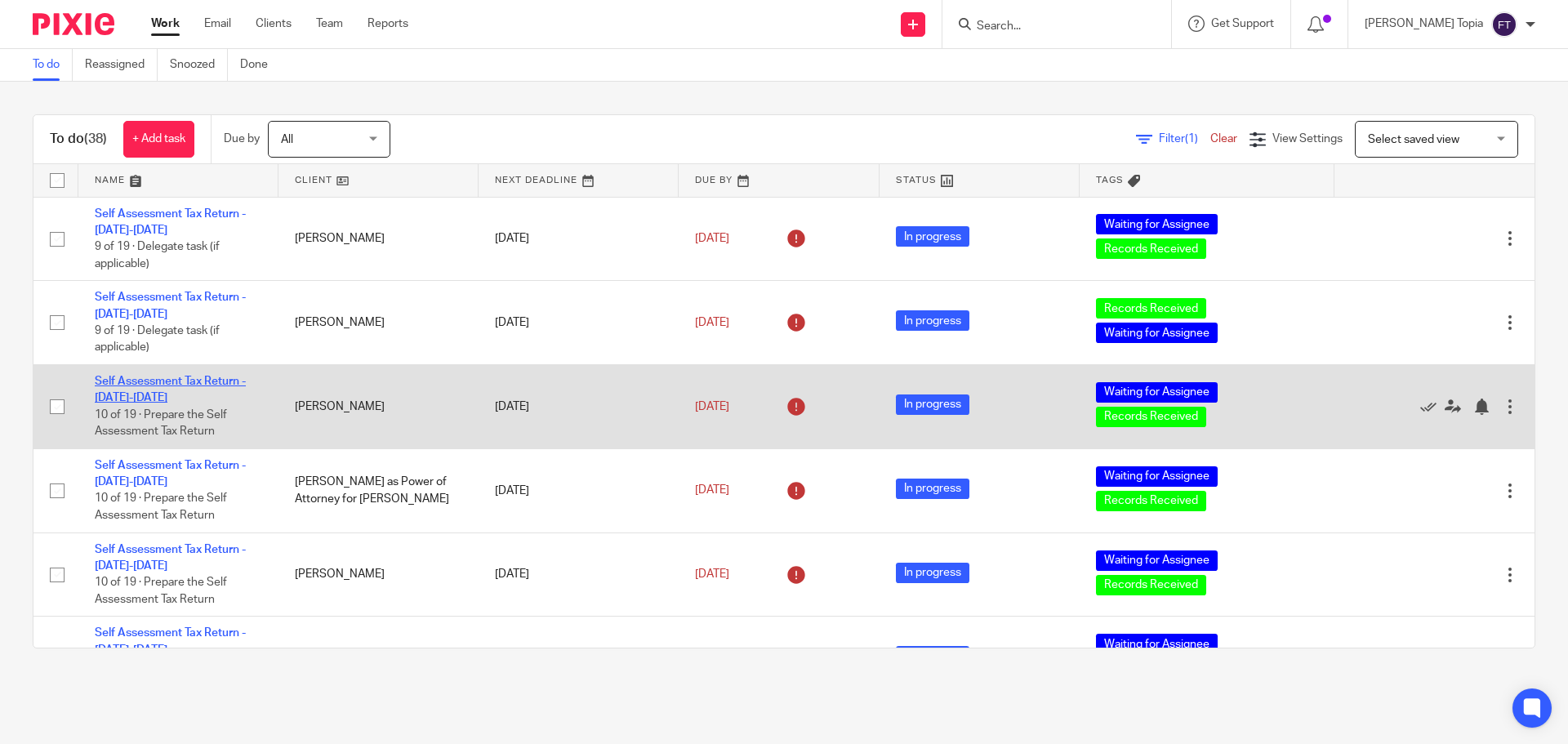
click at [115, 376] on link "Self Assessment Tax Return - [DATE]-[DATE]" at bounding box center [170, 390] width 151 height 28
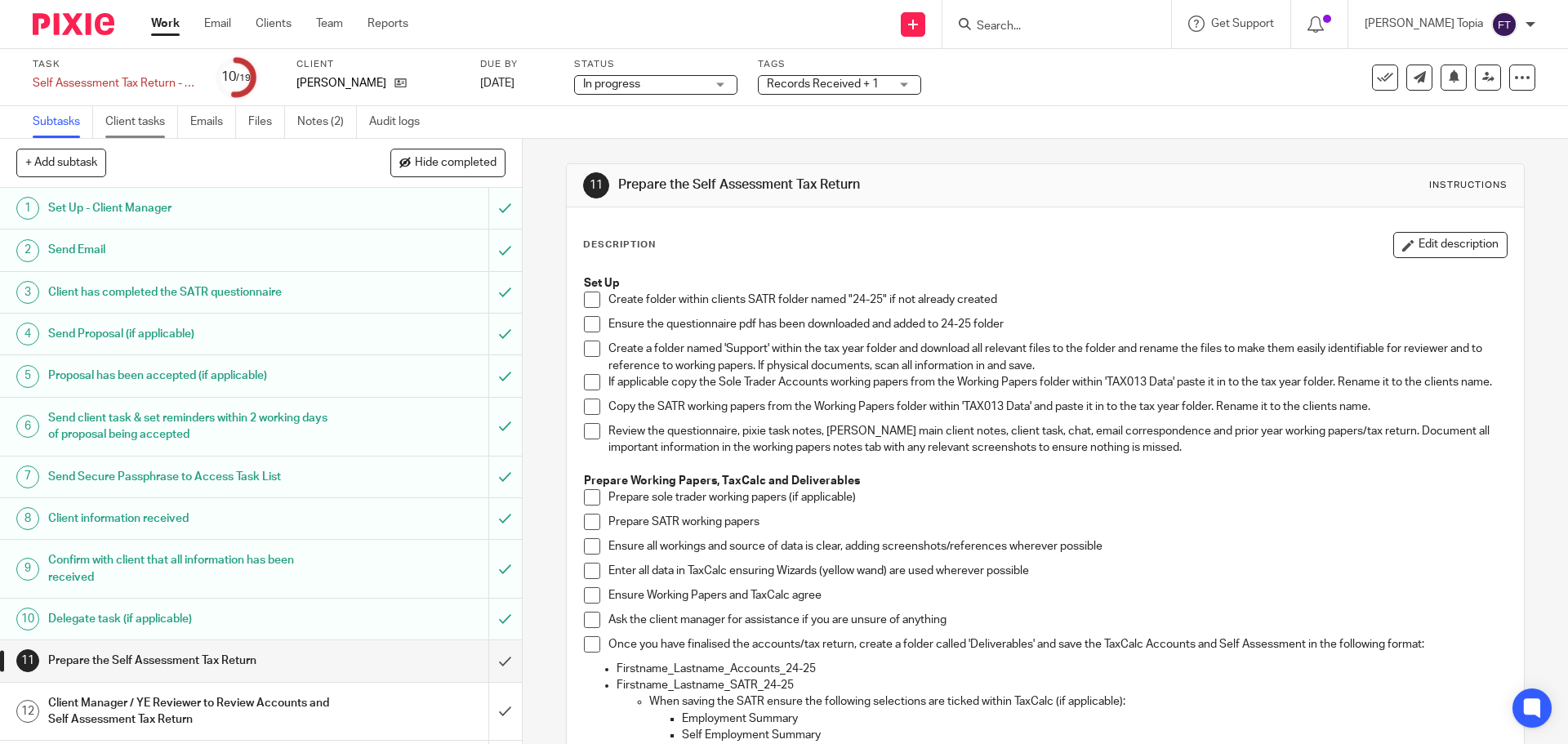
click at [146, 117] on link "Client tasks" at bounding box center [141, 122] width 73 height 32
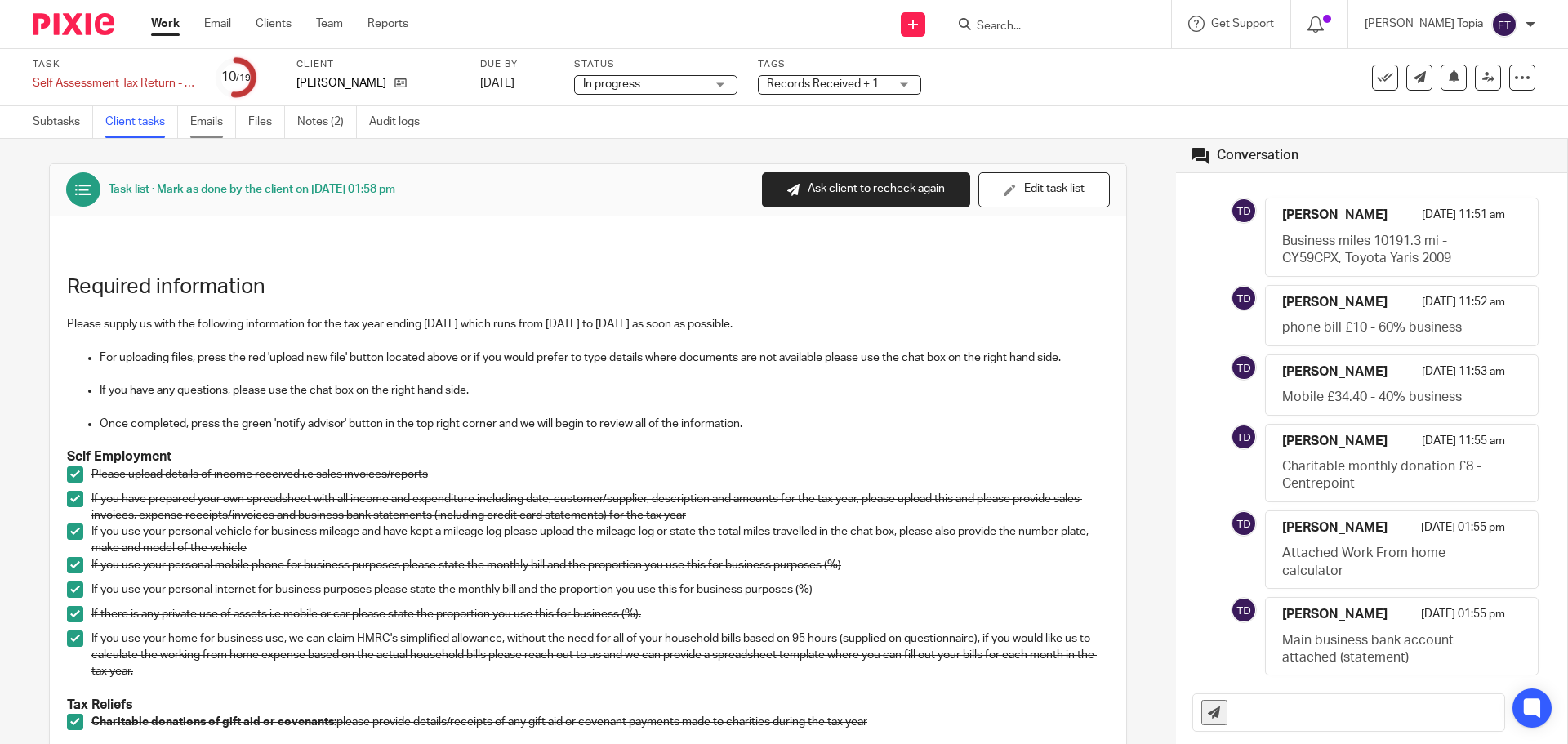
click at [218, 122] on link "Emails" at bounding box center [213, 122] width 46 height 32
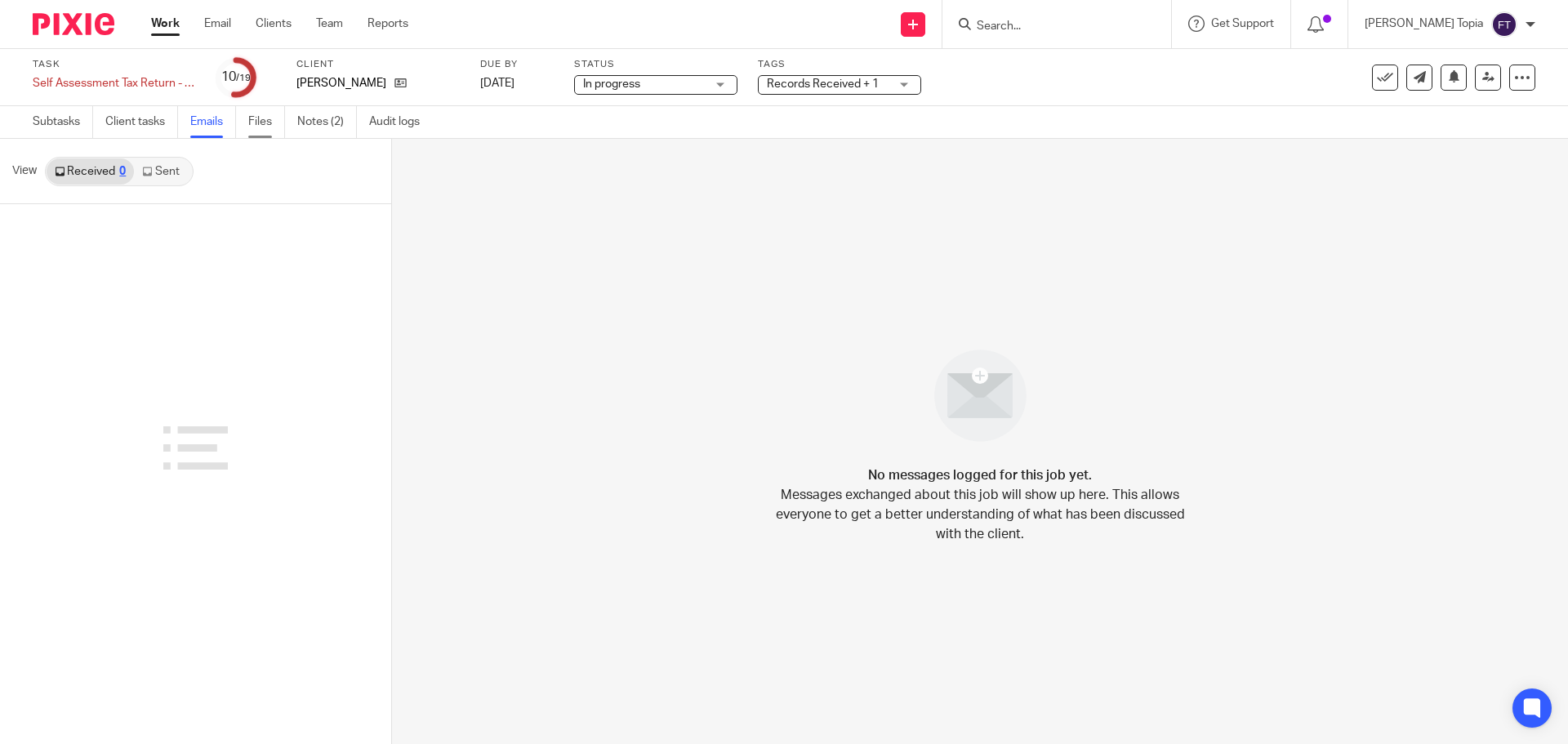
click at [250, 121] on link "Files" at bounding box center [266, 122] width 37 height 32
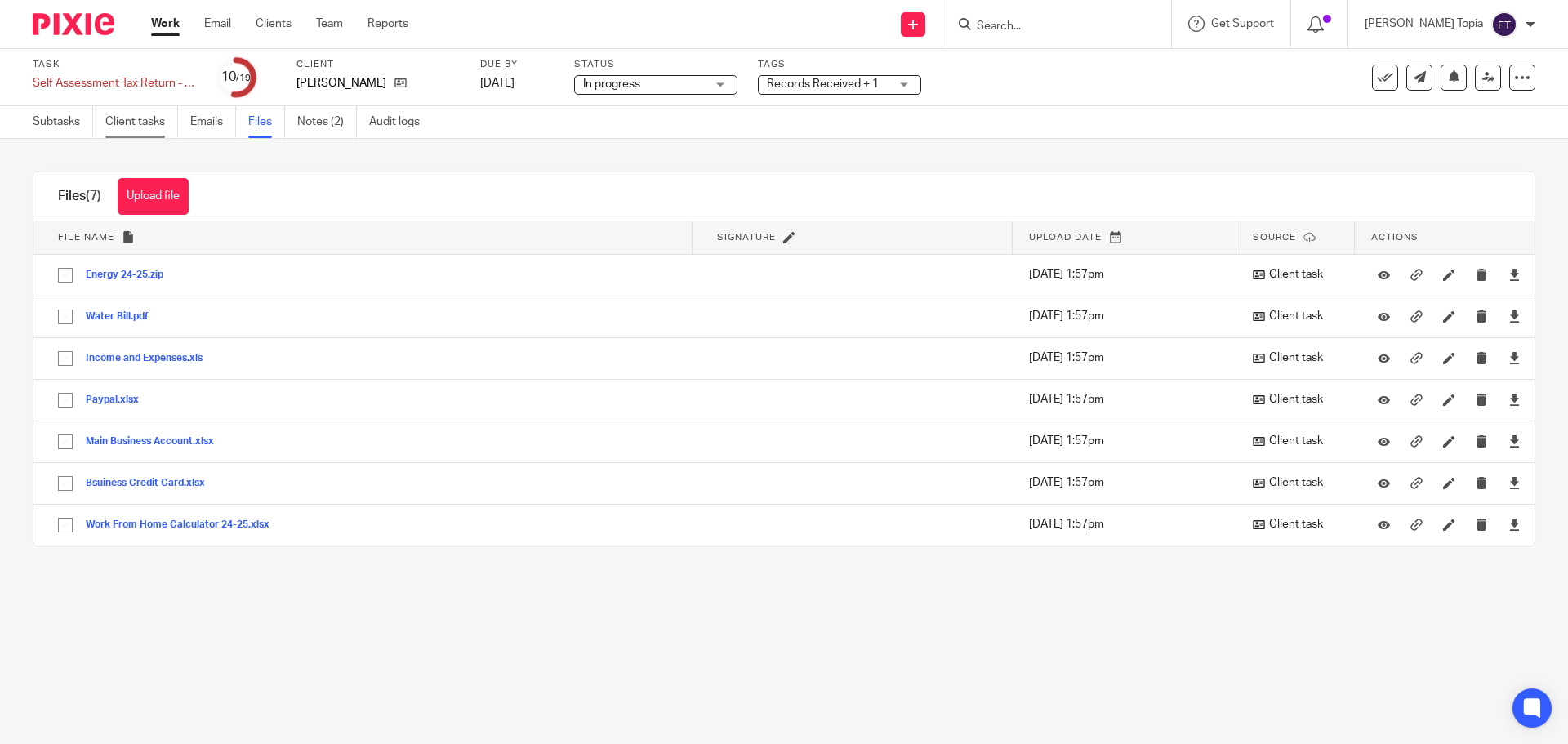
click at [129, 115] on link "Client tasks" at bounding box center [141, 122] width 73 height 32
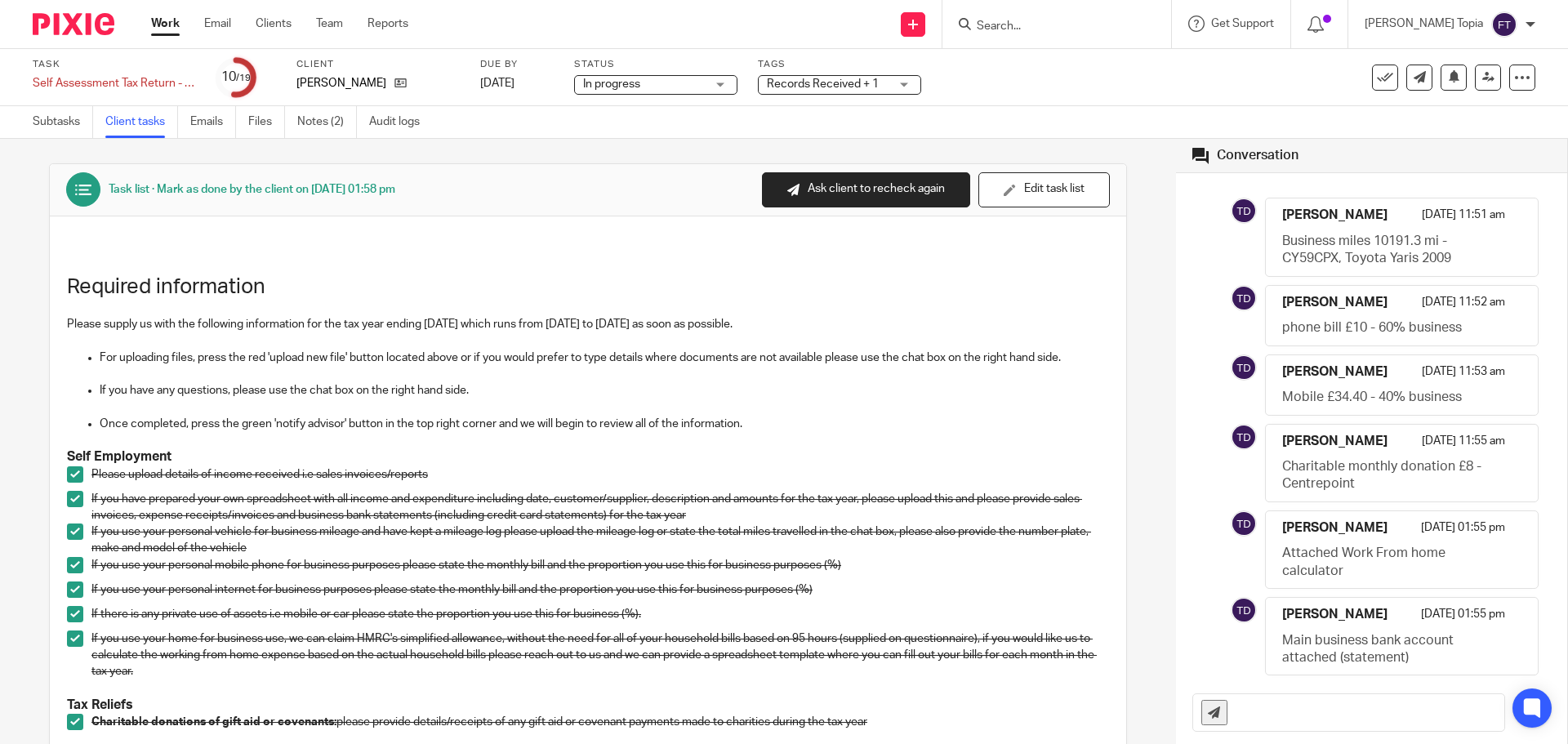
scroll to position [272, 0]
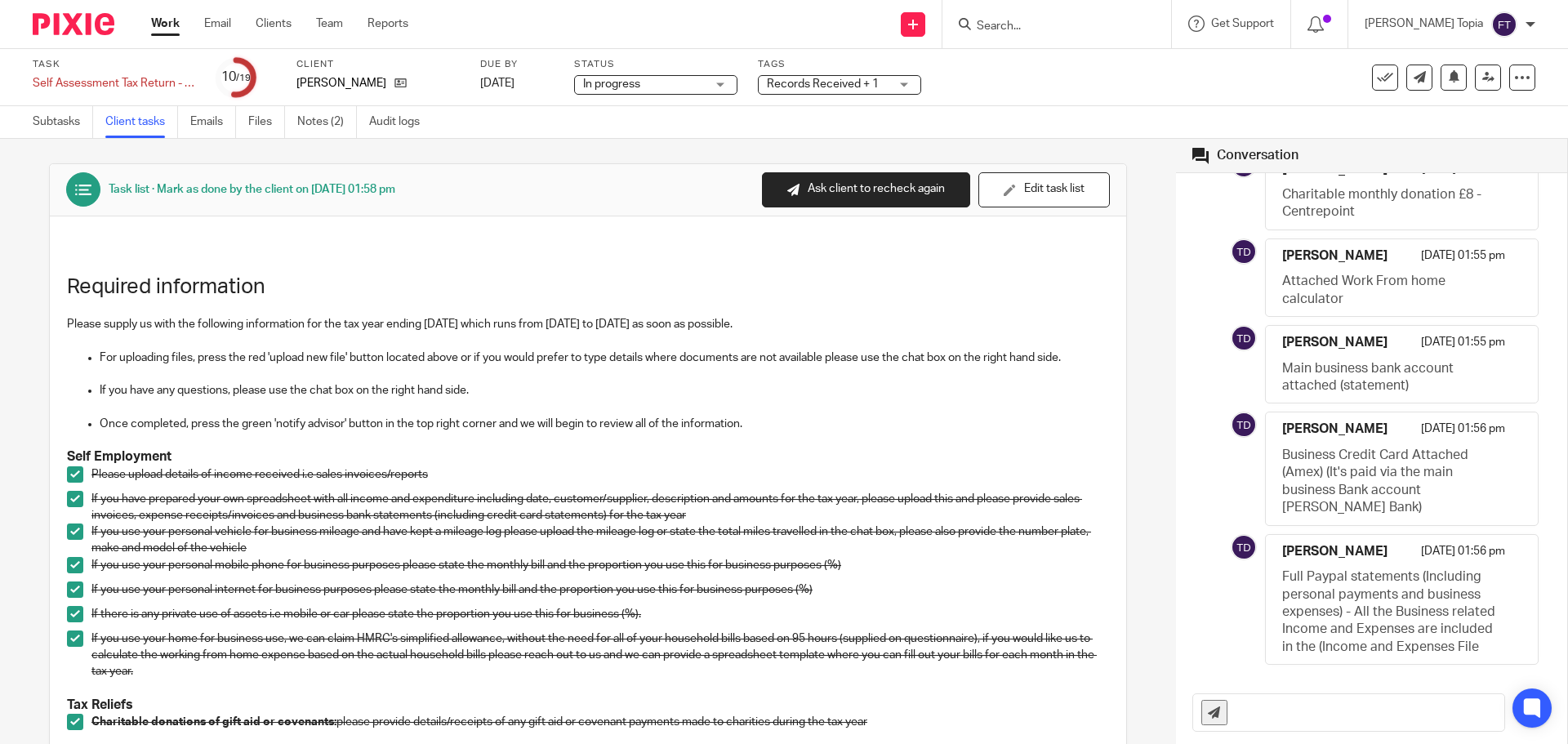
click at [1138, 303] on div "Task list · Mark as done by the client on 22 Aug at 01:58 pm Send to client Sen…" at bounding box center [588, 441] width 1176 height 605
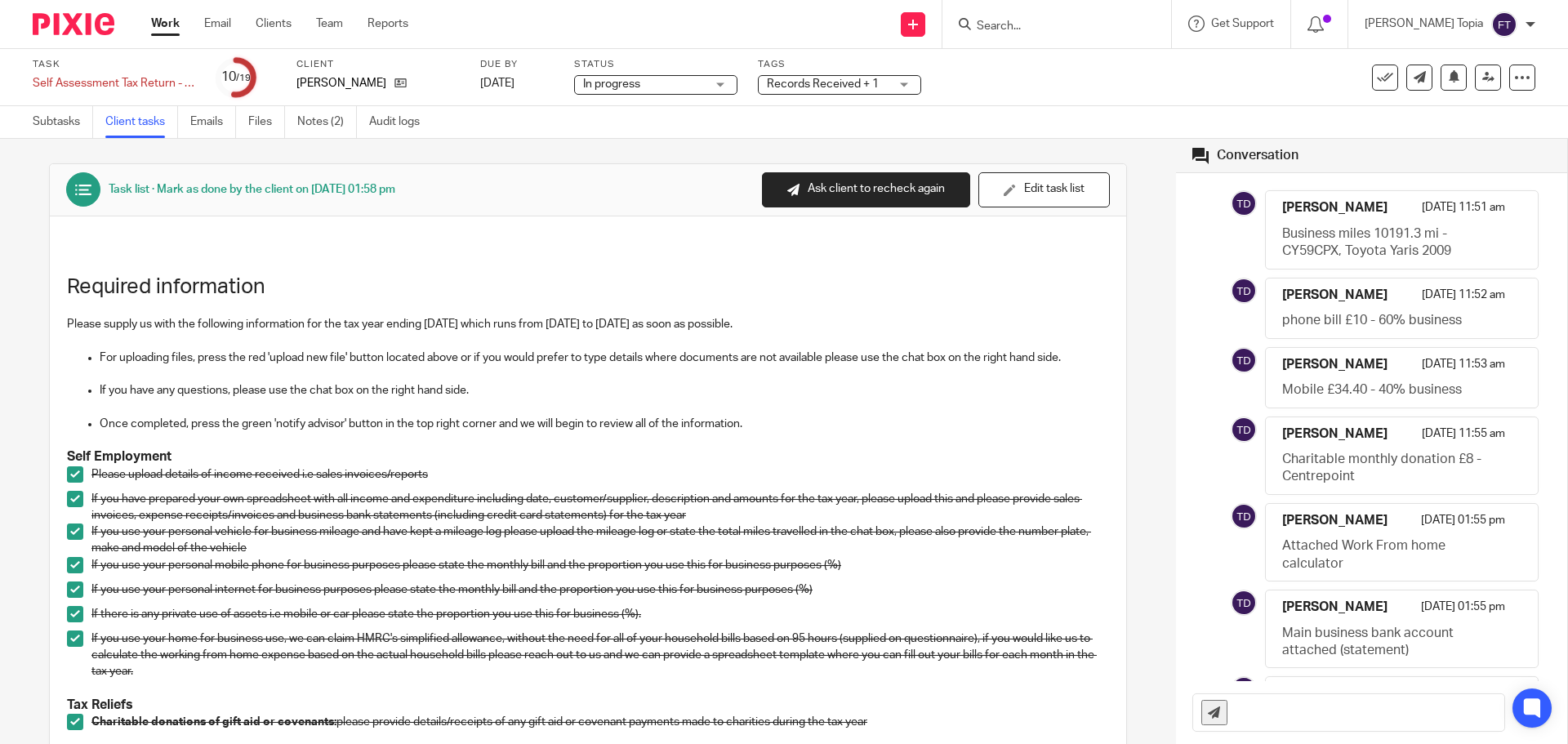
scroll to position [0, 0]
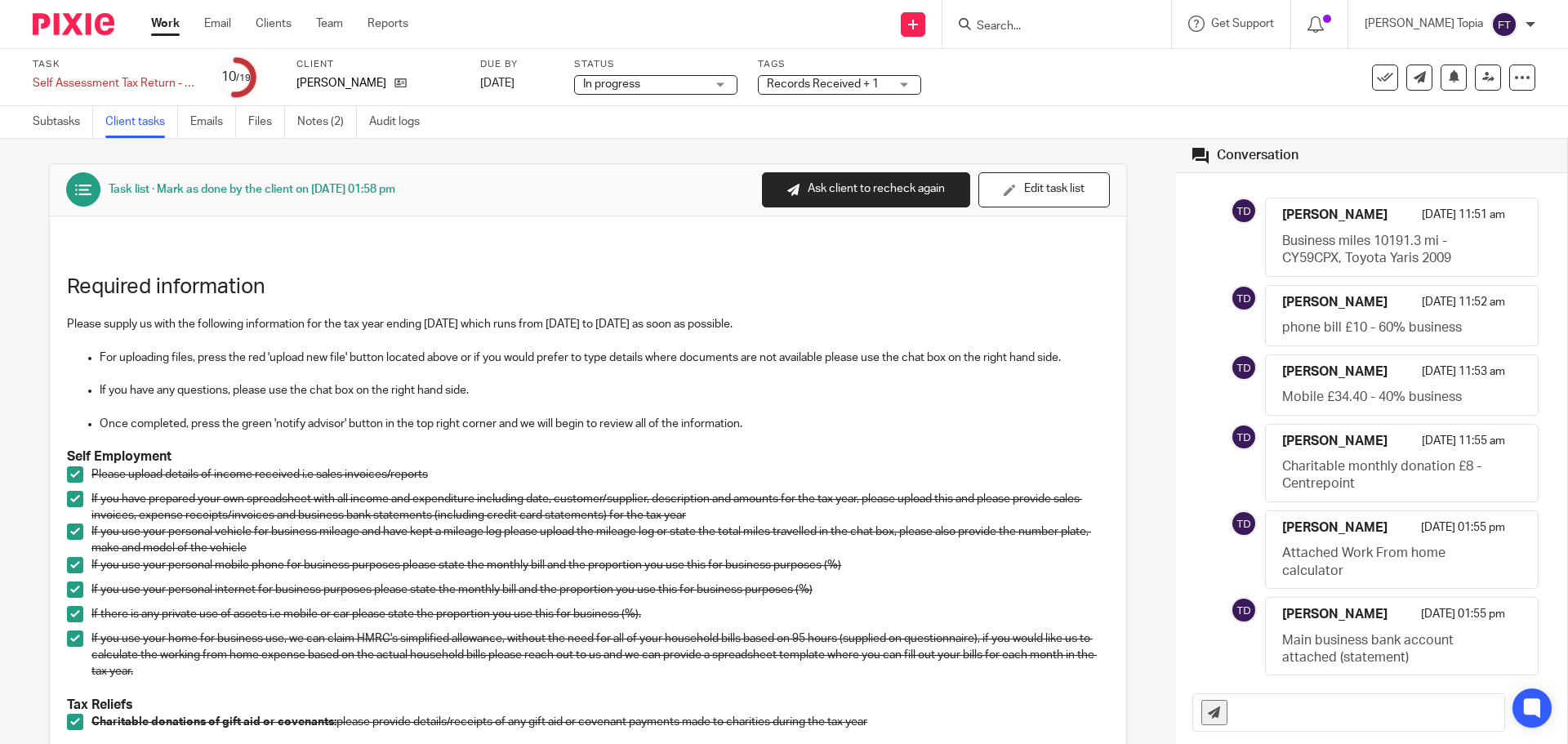
click at [163, 26] on link "Work" at bounding box center [165, 24] width 29 height 16
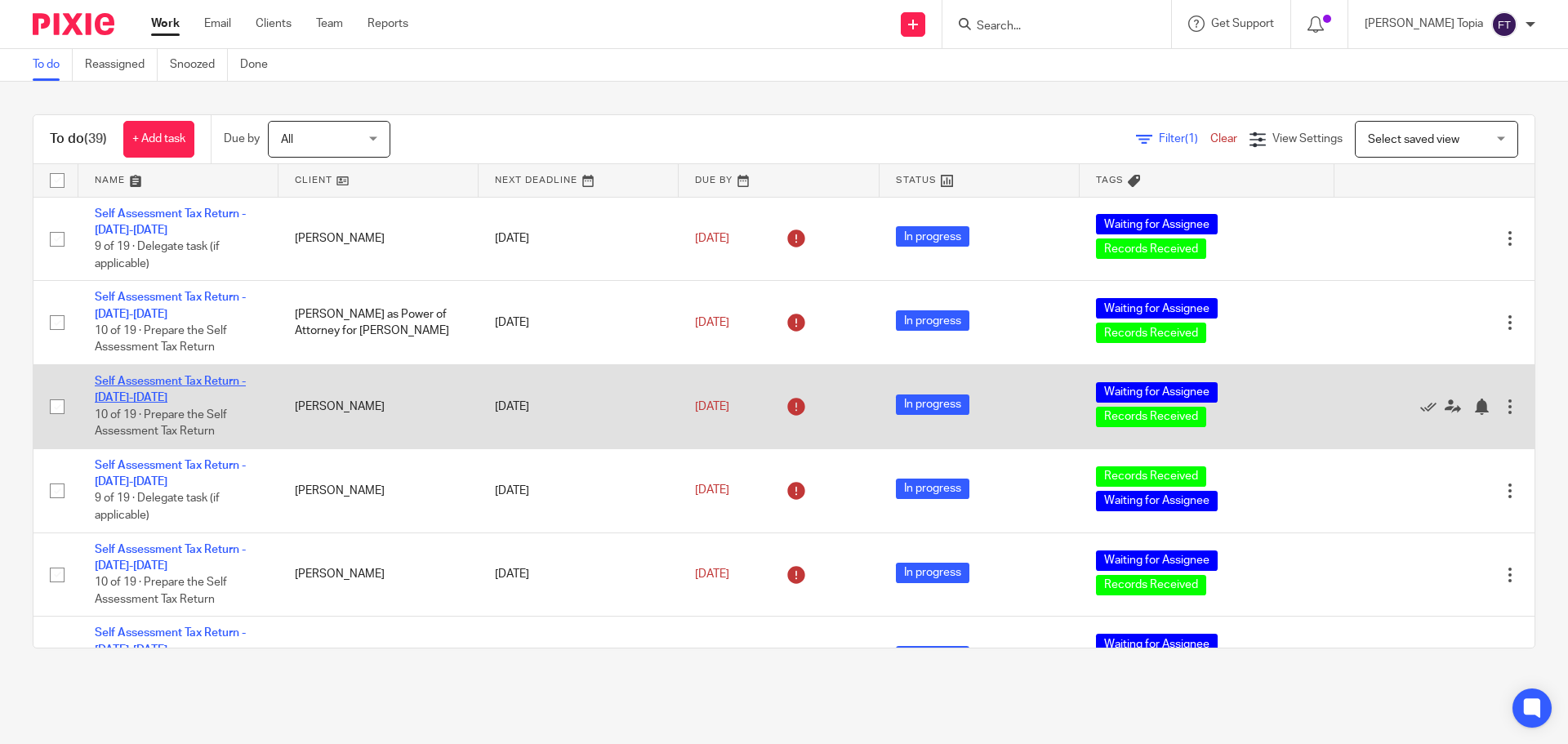
click at [149, 382] on link "Self Assessment Tax Return - [DATE]-[DATE]" at bounding box center [170, 390] width 151 height 28
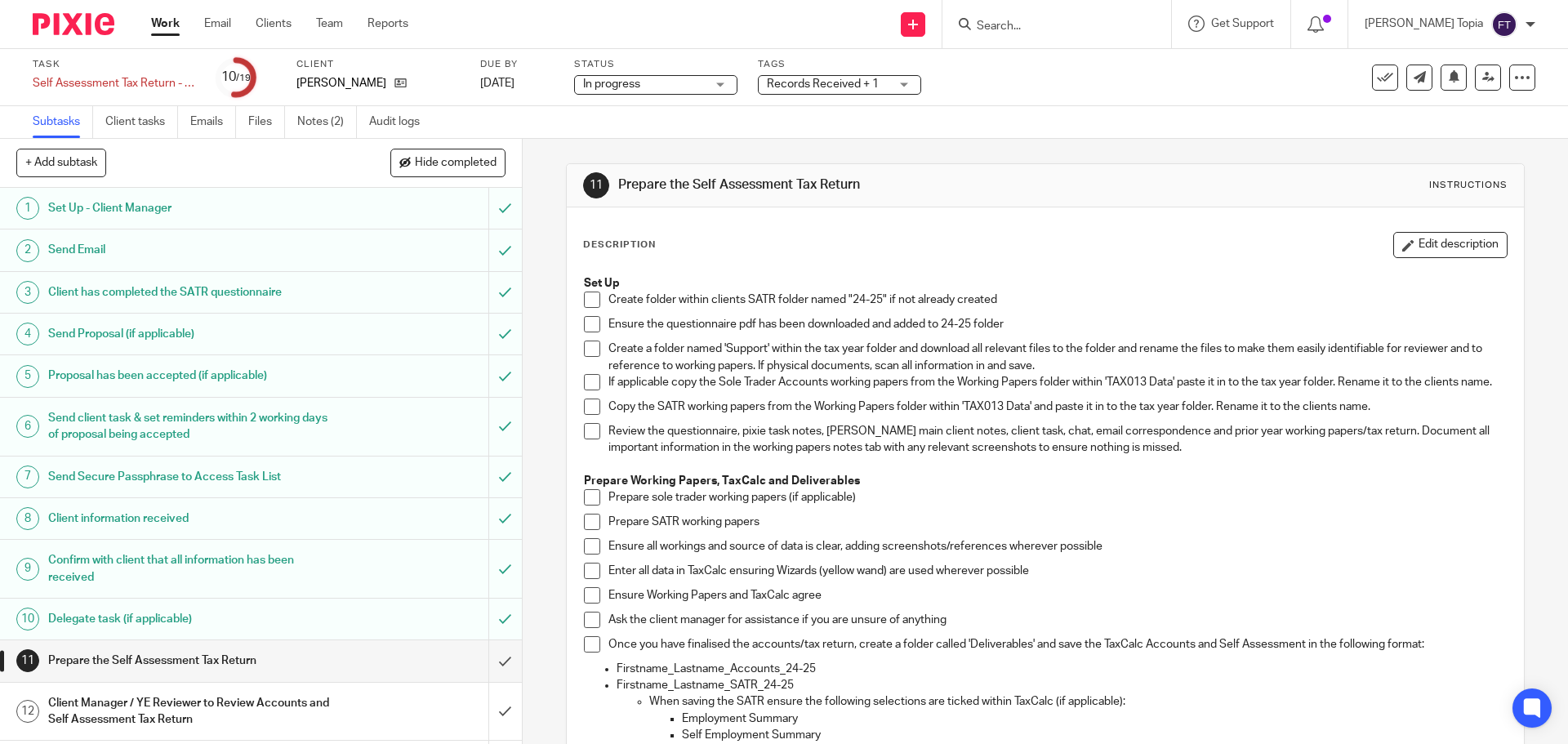
scroll to position [293, 0]
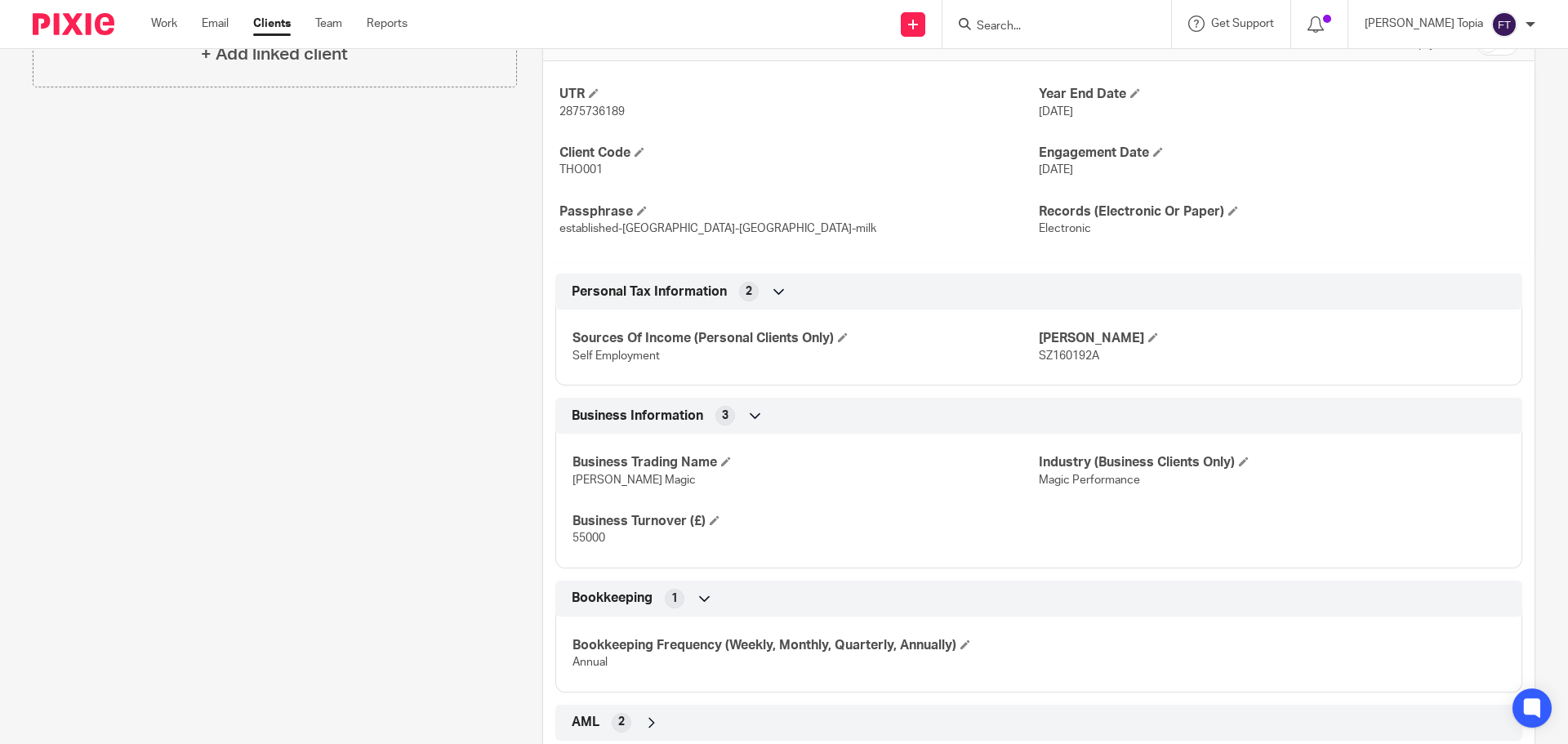
scroll to position [572, 0]
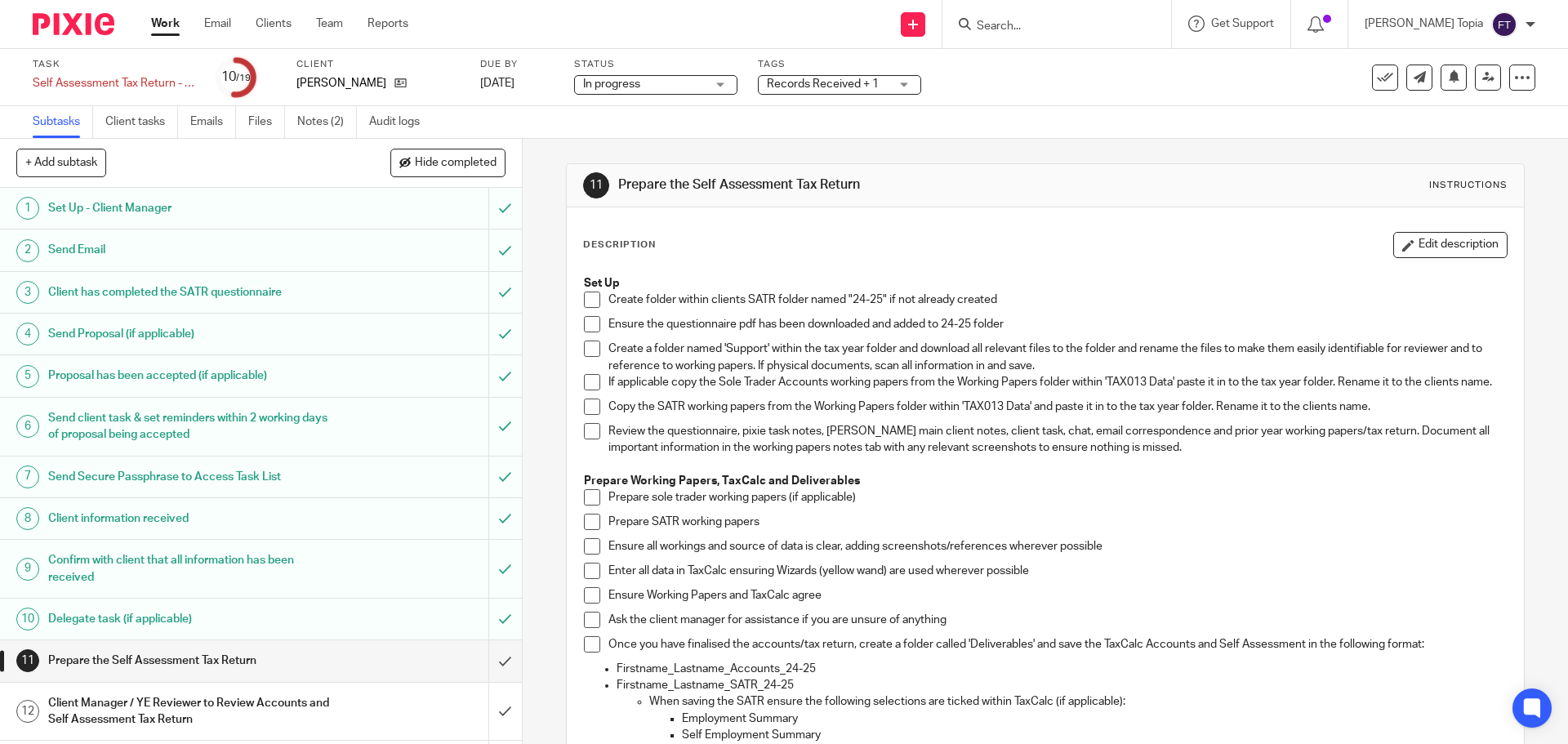
click at [596, 298] on li "Create folder within clients SATR folder named "24-25" if not already created" at bounding box center [1044, 304] width 922 height 25
click at [584, 301] on span at bounding box center [592, 300] width 16 height 16
click at [590, 329] on span at bounding box center [592, 324] width 16 height 16
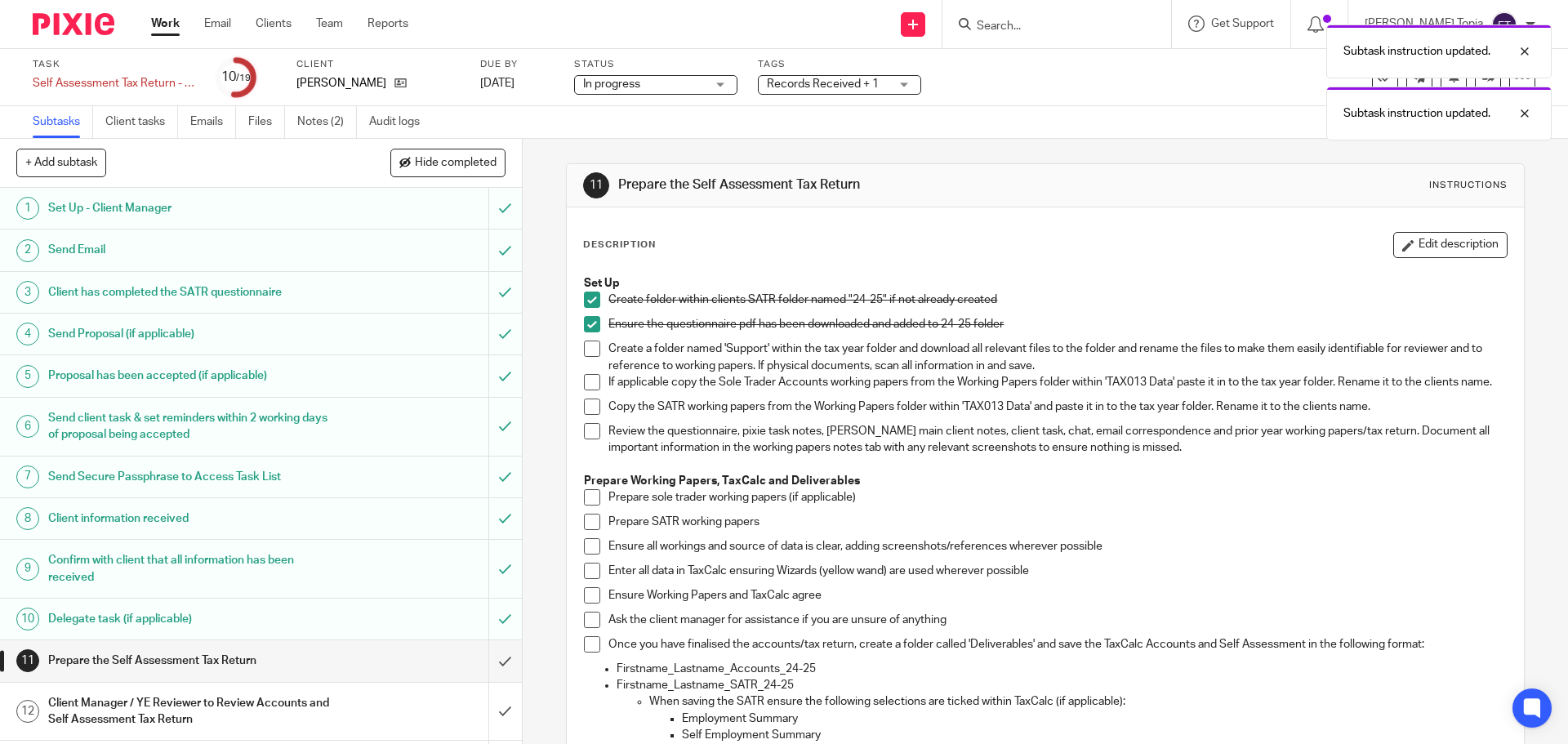
click at [585, 352] on span at bounding box center [592, 349] width 16 height 16
click at [584, 379] on span at bounding box center [592, 383] width 16 height 16
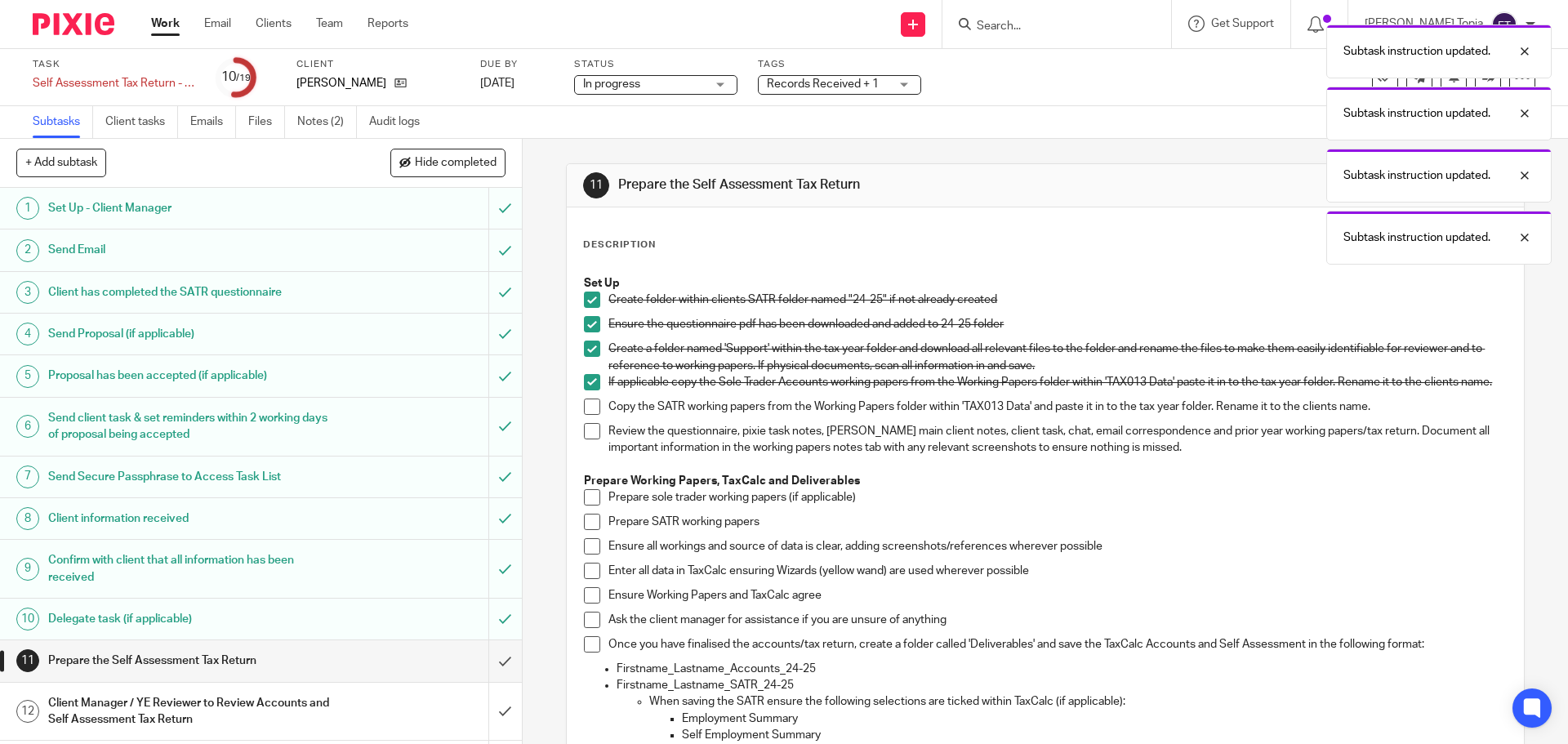
click at [590, 415] on span at bounding box center [592, 406] width 16 height 16
click at [590, 437] on span at bounding box center [592, 431] width 16 height 16
drag, startPoint x: 590, startPoint y: 507, endPoint x: 589, endPoint y: 518, distance: 11.0
click at [590, 506] on span at bounding box center [592, 498] width 16 height 16
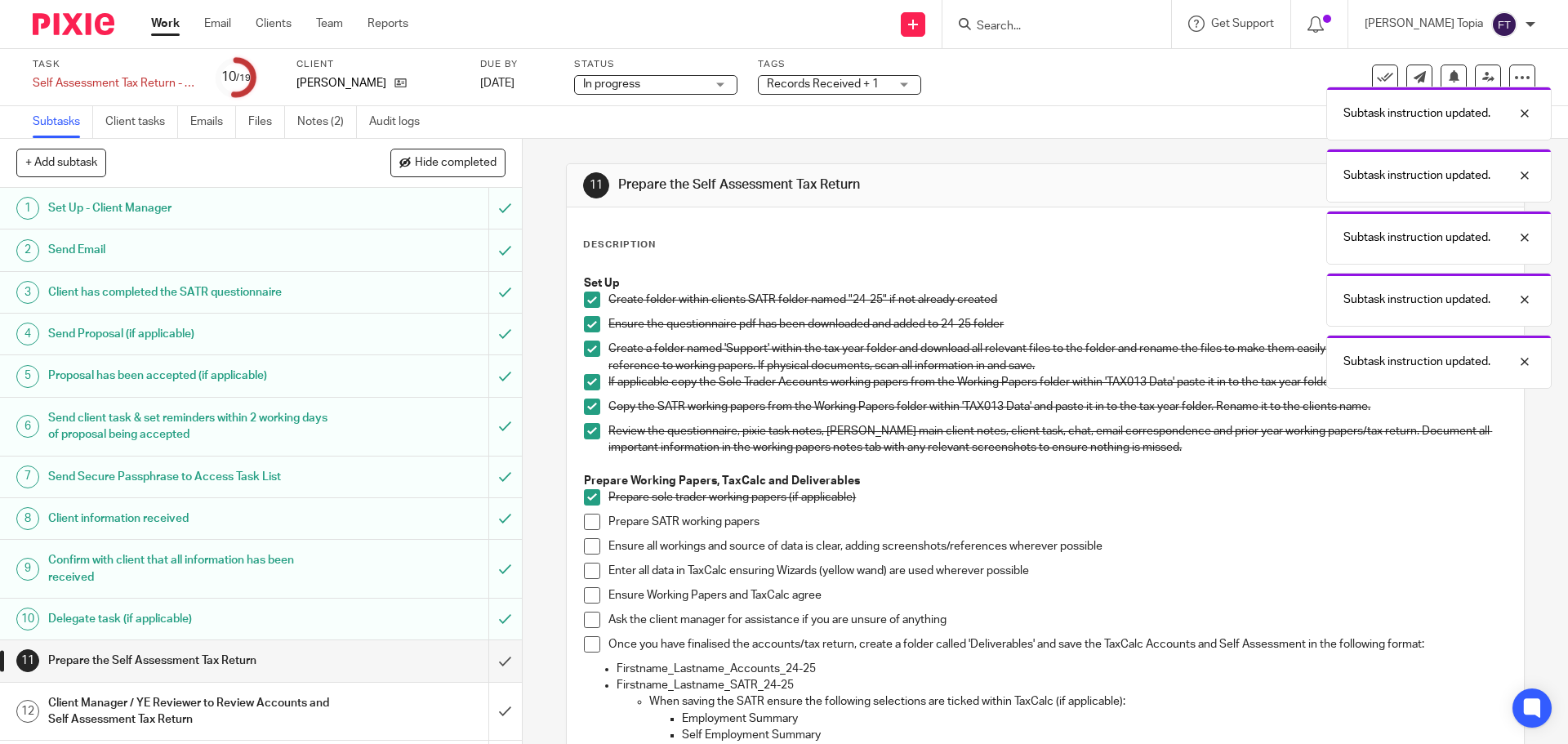
click at [589, 526] on span at bounding box center [592, 522] width 16 height 16
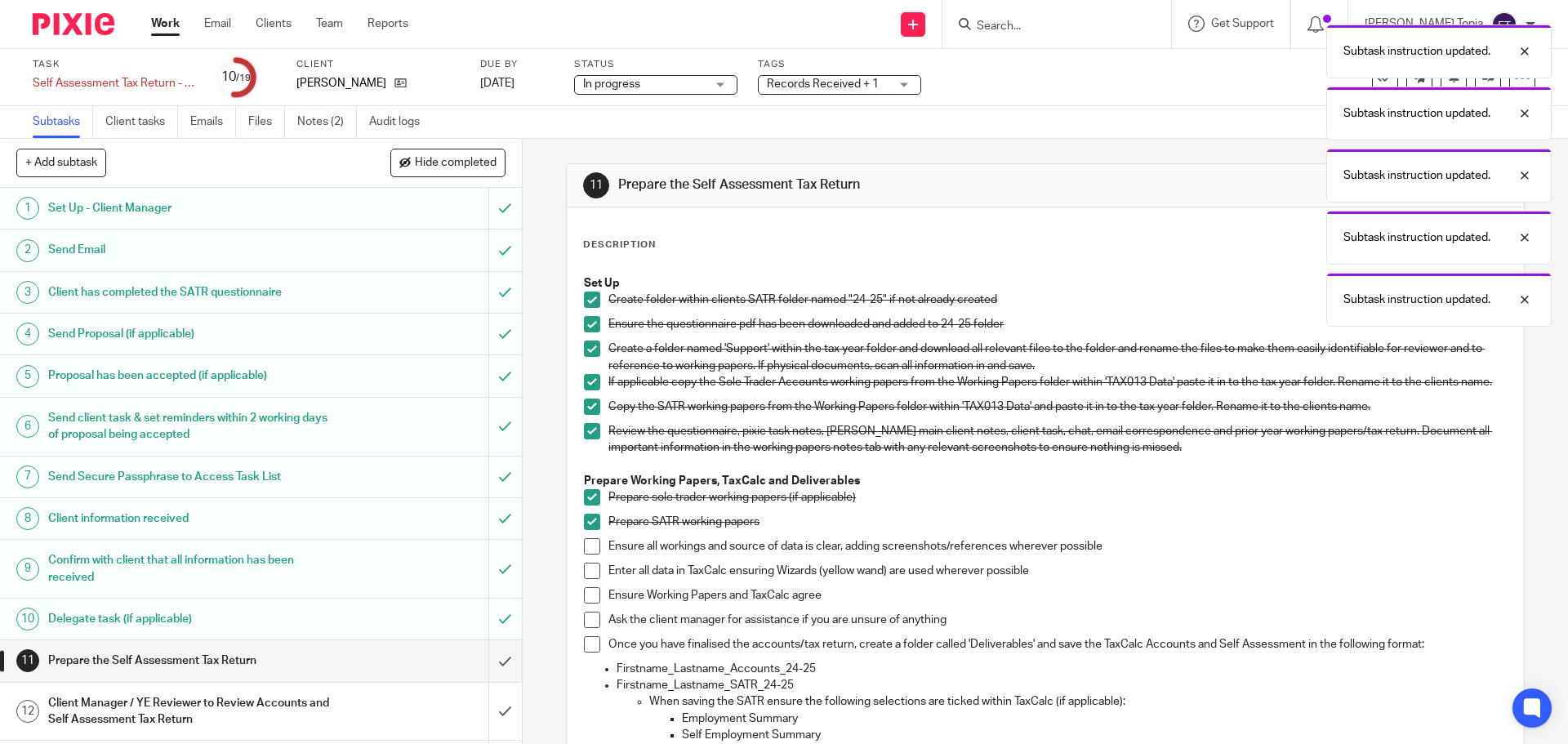
click at [589, 553] on span at bounding box center [592, 546] width 16 height 16
click at [589, 579] on span at bounding box center [592, 571] width 16 height 16
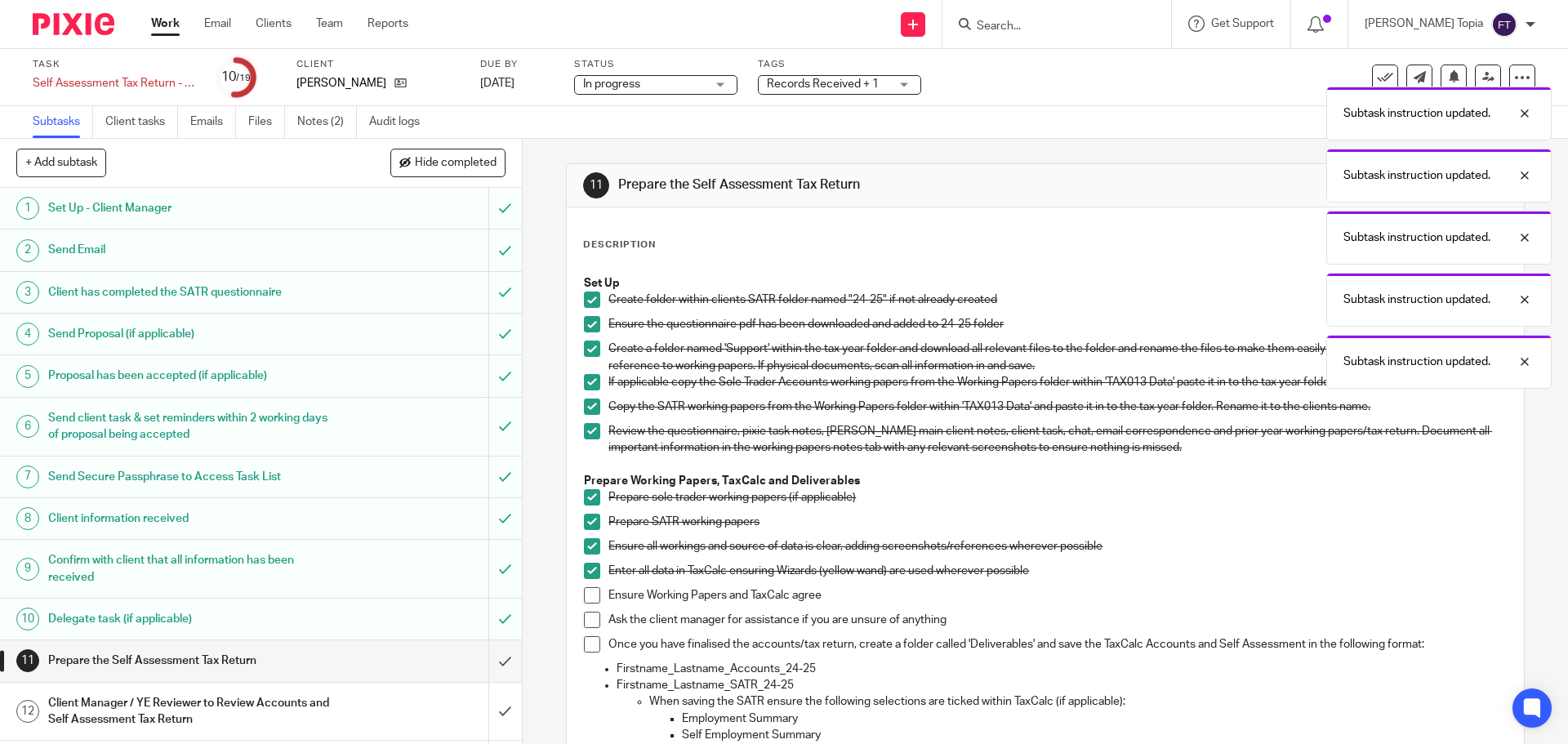
click at [589, 604] on span at bounding box center [592, 595] width 16 height 16
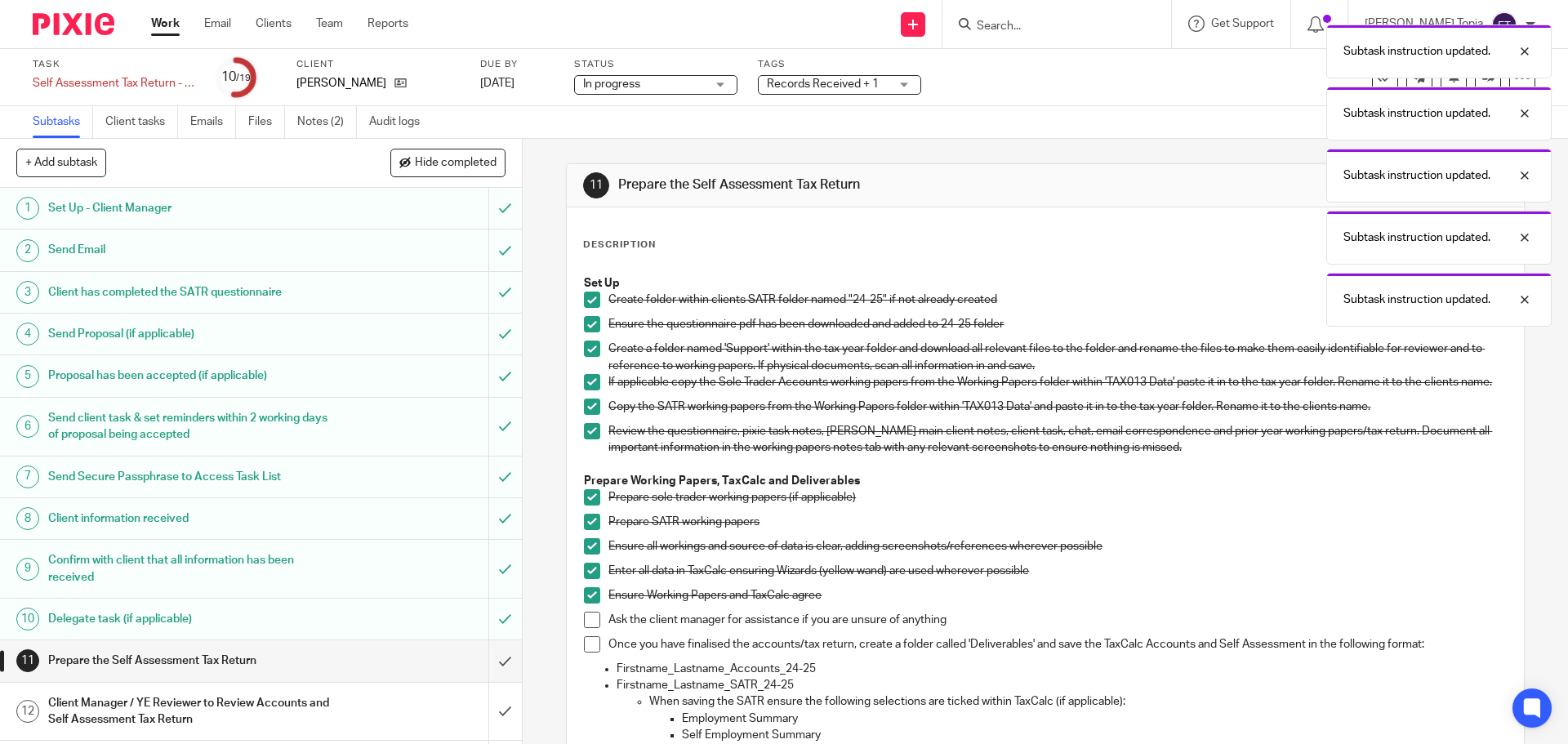
click at [588, 623] on span at bounding box center [592, 620] width 16 height 16
click at [584, 661] on li "Once you have finalised the accounts/tax return, create a folder called 'Delive…" at bounding box center [1044, 649] width 922 height 25
click at [586, 653] on span at bounding box center [592, 645] width 16 height 16
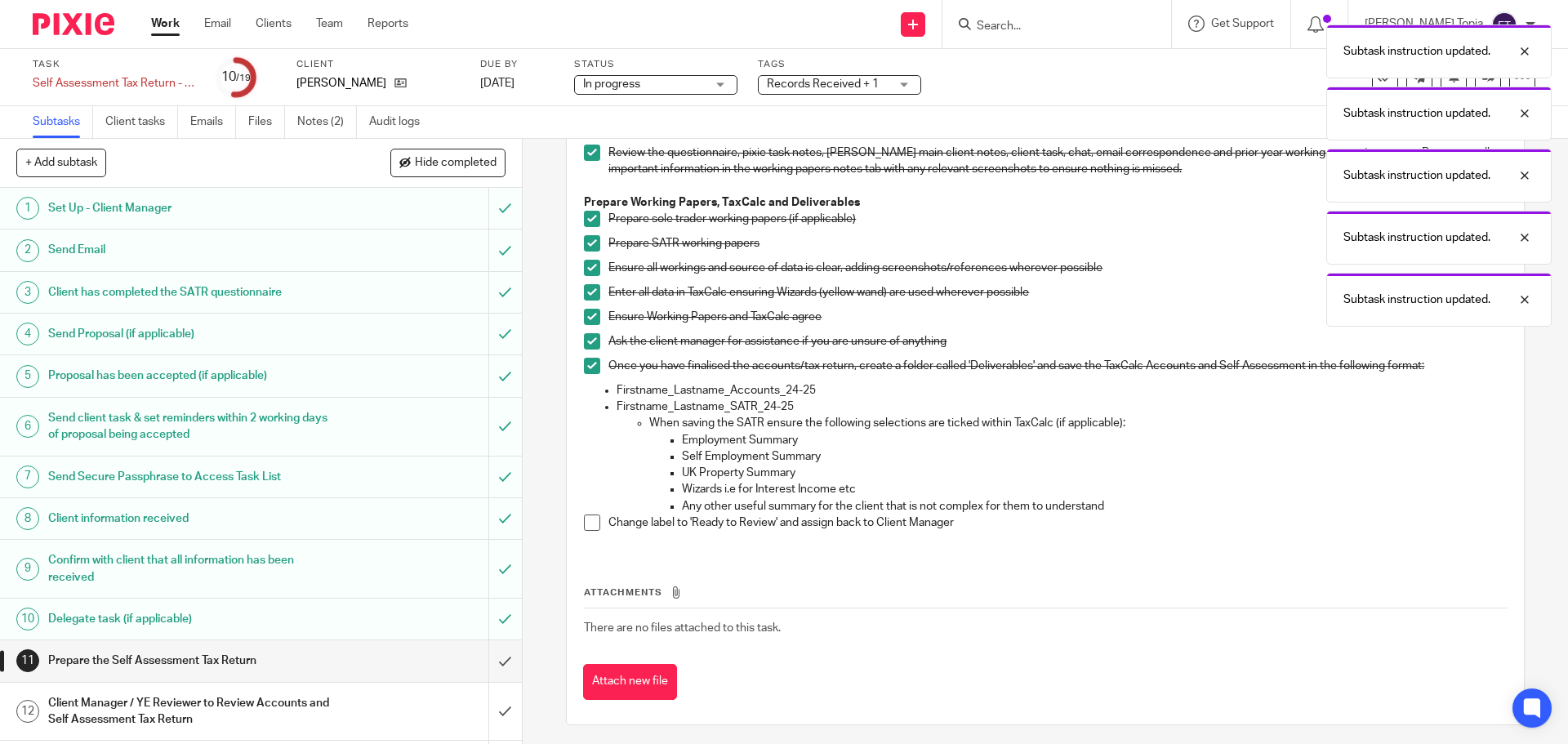
scroll to position [293, 0]
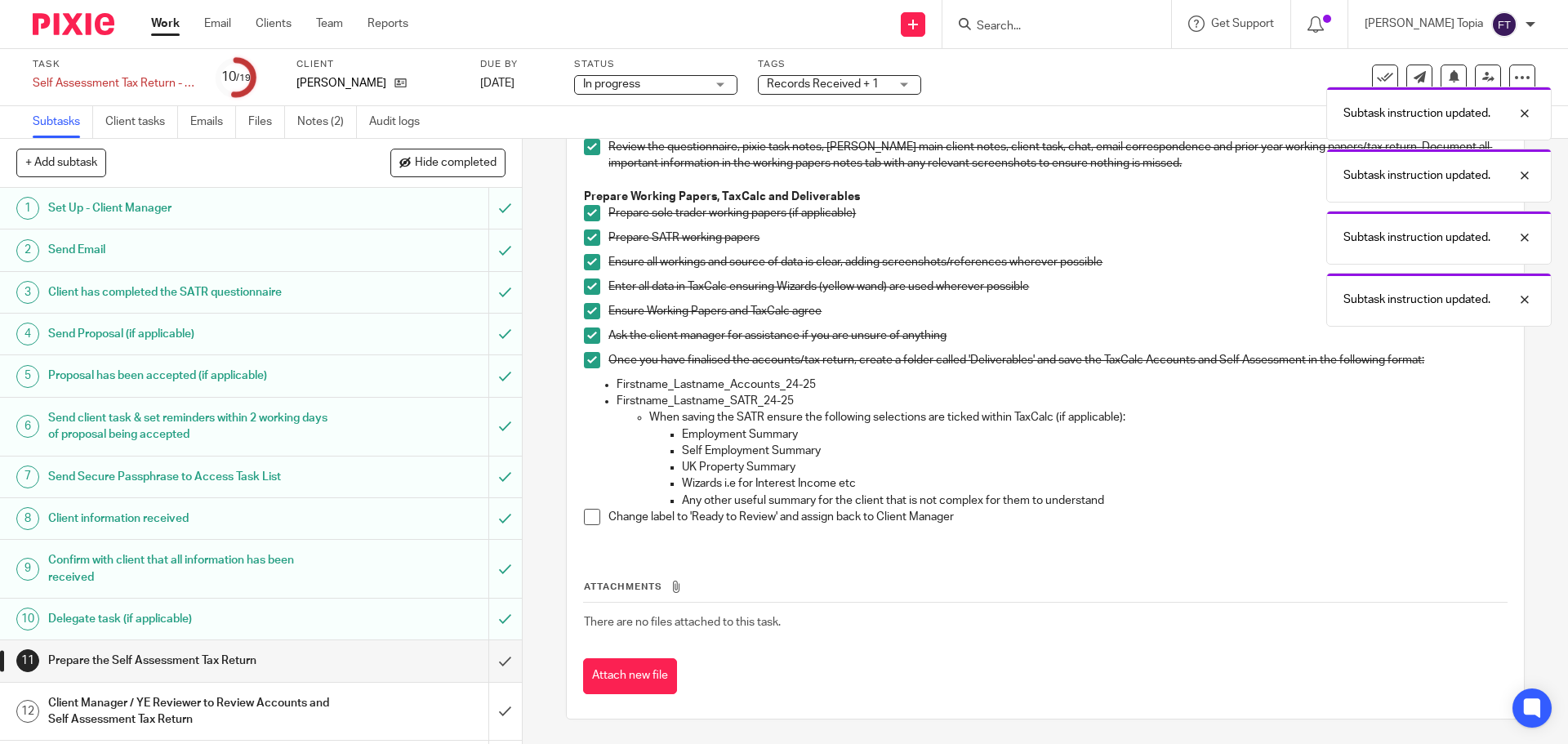
click at [587, 526] on li "Change label to 'Ready to Review' and assign back to Client Manager" at bounding box center [1044, 521] width 922 height 25
click at [584, 517] on span at bounding box center [592, 517] width 16 height 16
click at [492, 666] on input "submit" at bounding box center [261, 661] width 522 height 41
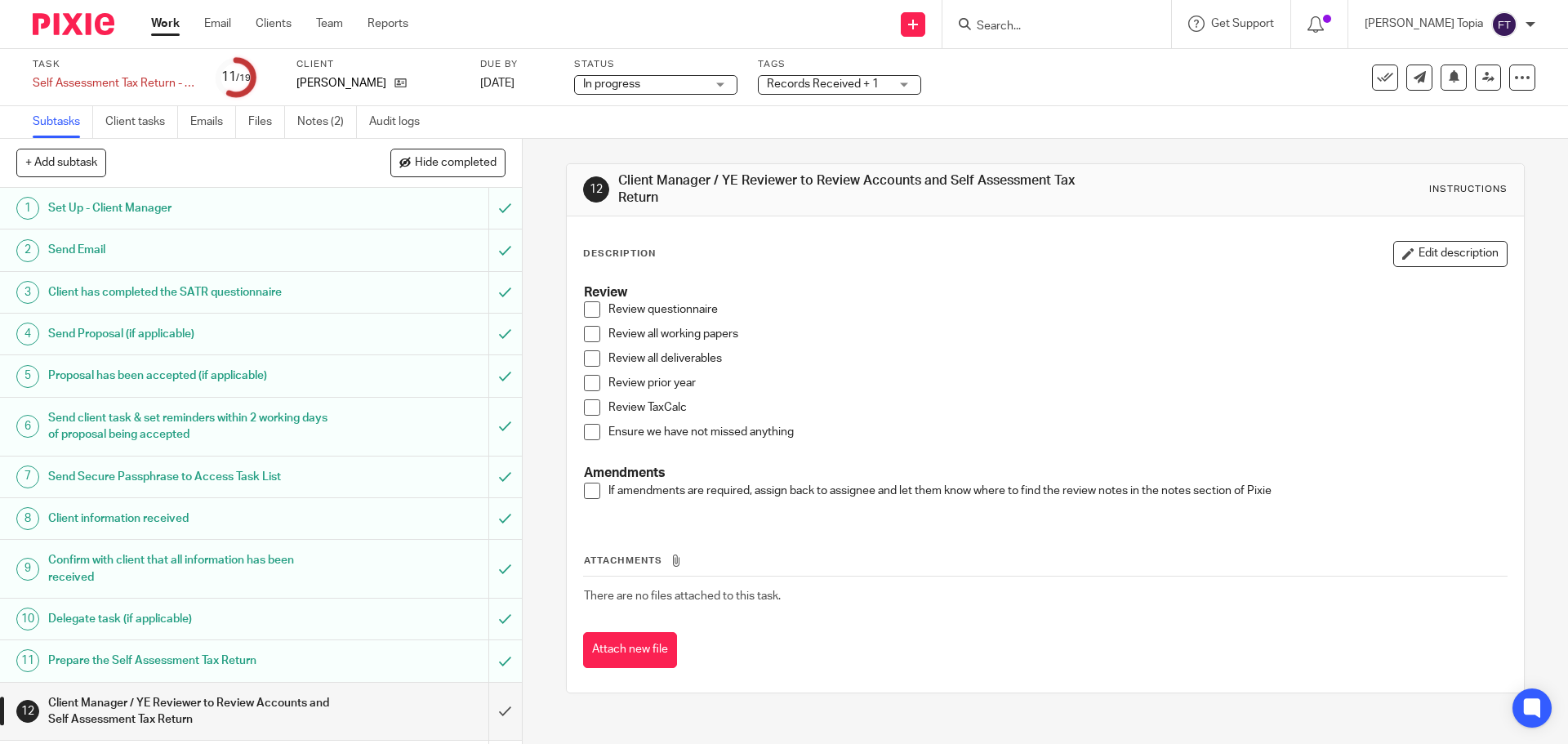
click at [910, 80] on div "Records Received + 1" at bounding box center [839, 85] width 163 height 20
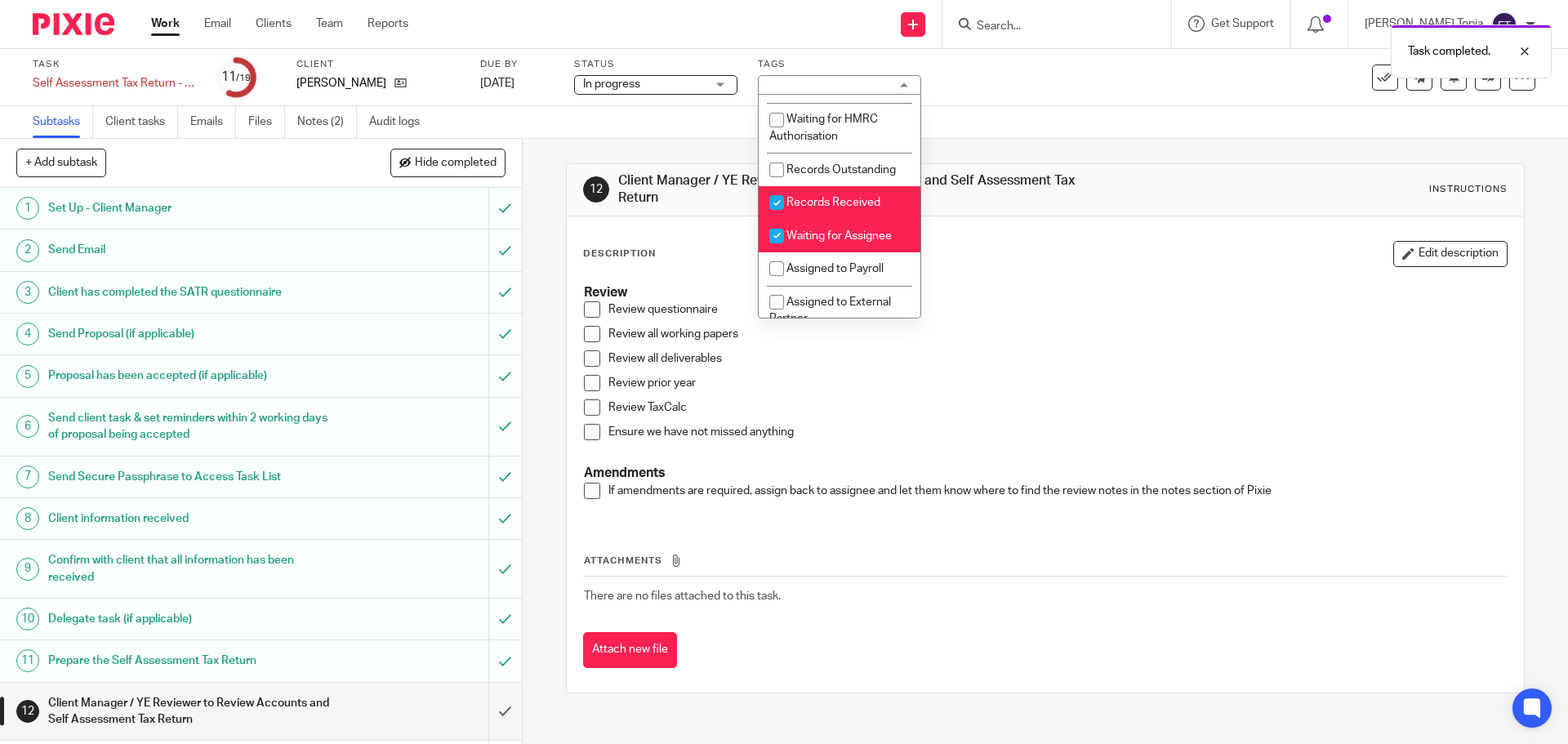
scroll to position [225, 0]
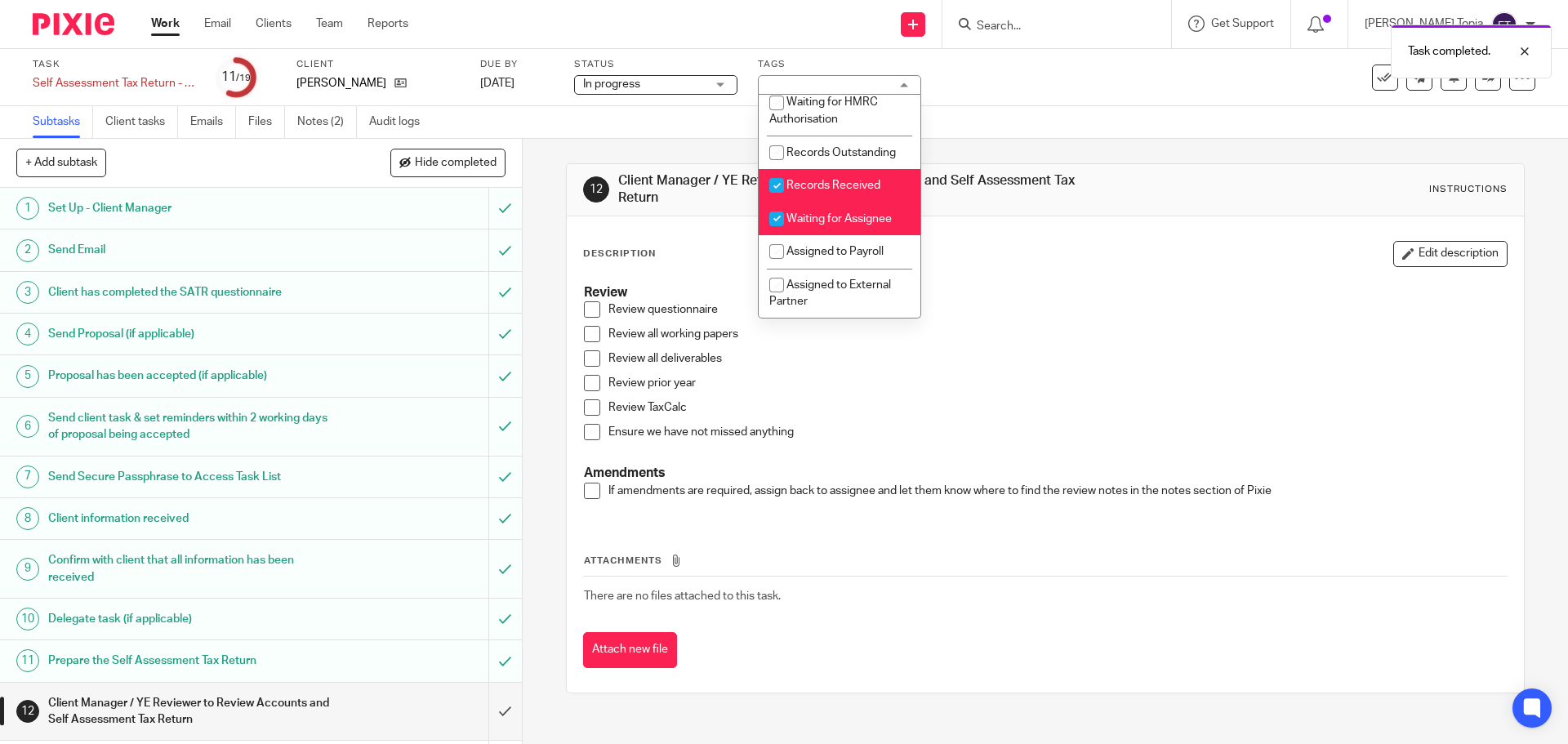
click at [777, 201] on input "checkbox" at bounding box center [777, 186] width 31 height 31
checkbox input "false"
click at [777, 232] on input "checkbox" at bounding box center [777, 219] width 31 height 31
checkbox input "false"
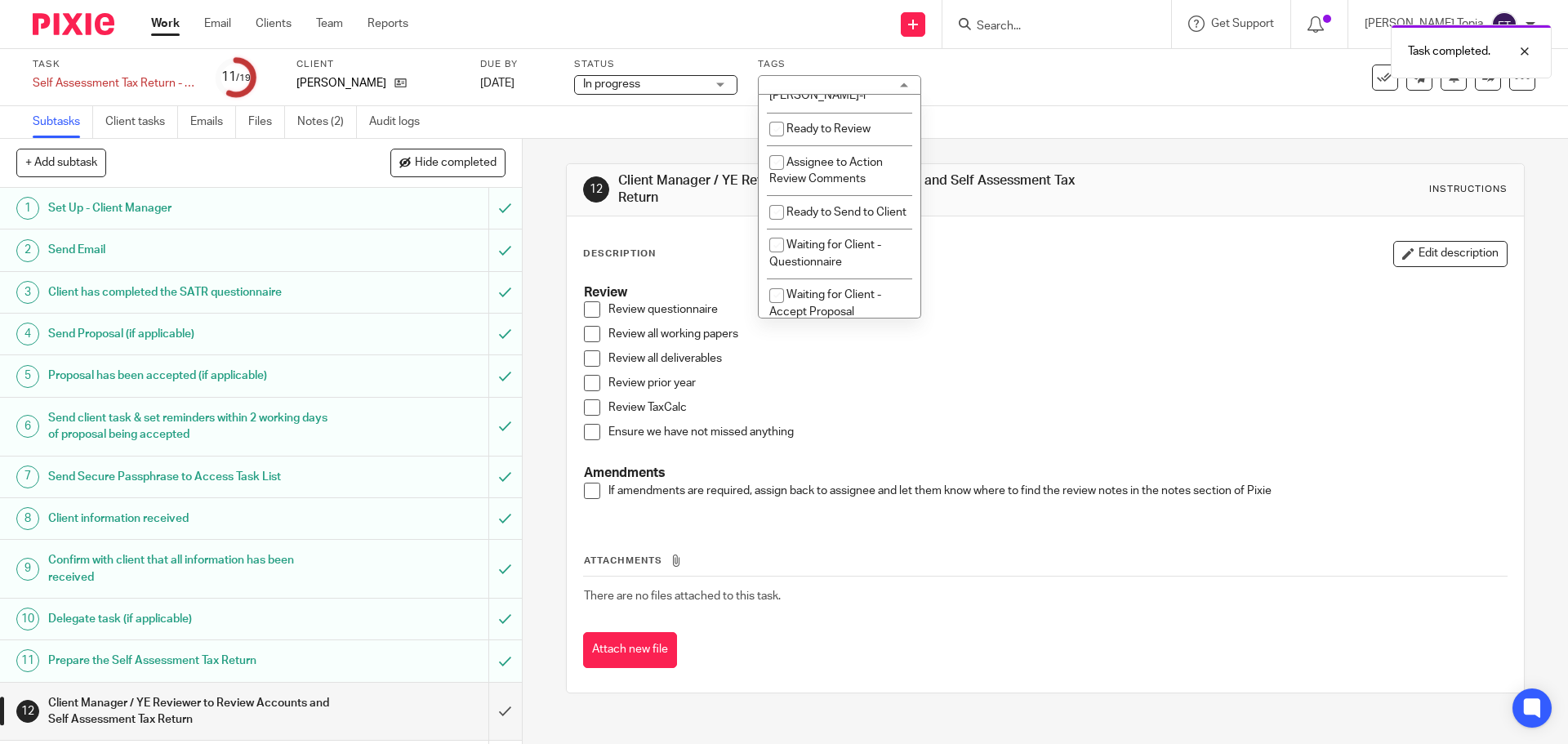
scroll to position [564, 0]
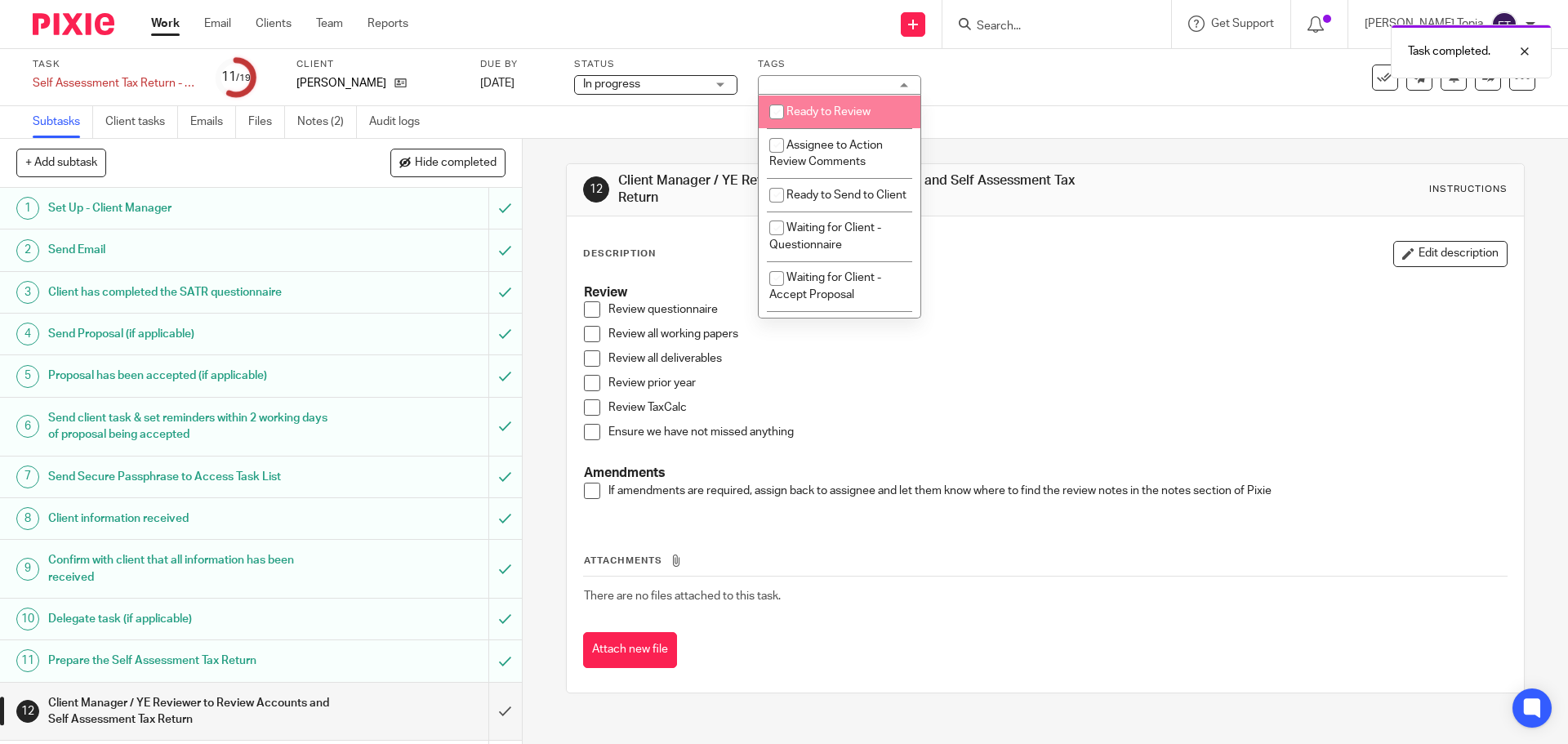
click at [777, 119] on input "checkbox" at bounding box center [777, 112] width 31 height 31
checkbox input "true"
drag, startPoint x: 1050, startPoint y: 67, endPoint x: 1033, endPoint y: 71, distance: 17.5
click at [1052, 67] on div "Task completed." at bounding box center [1167, 48] width 768 height 62
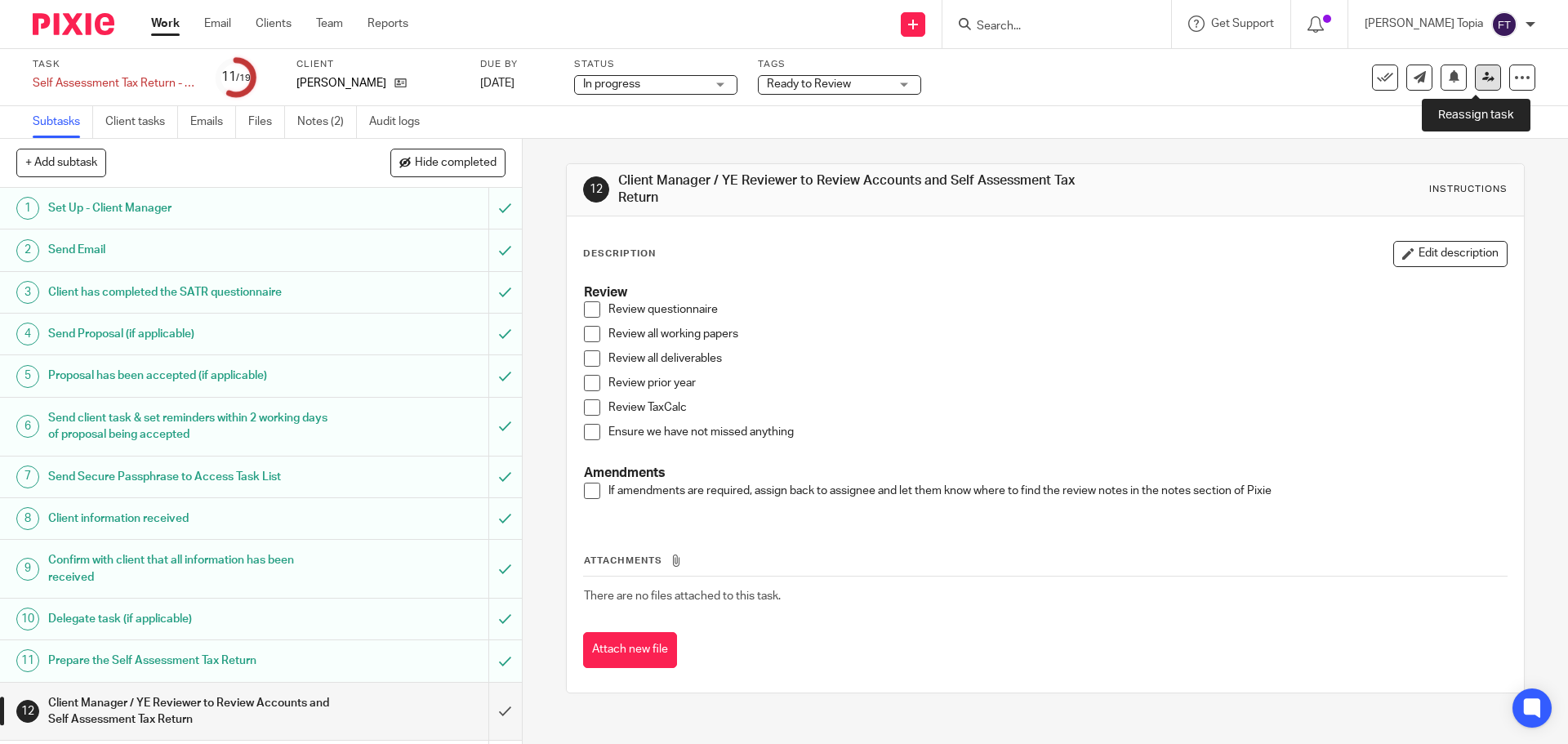
click at [1474, 71] on link at bounding box center [1488, 78] width 26 height 26
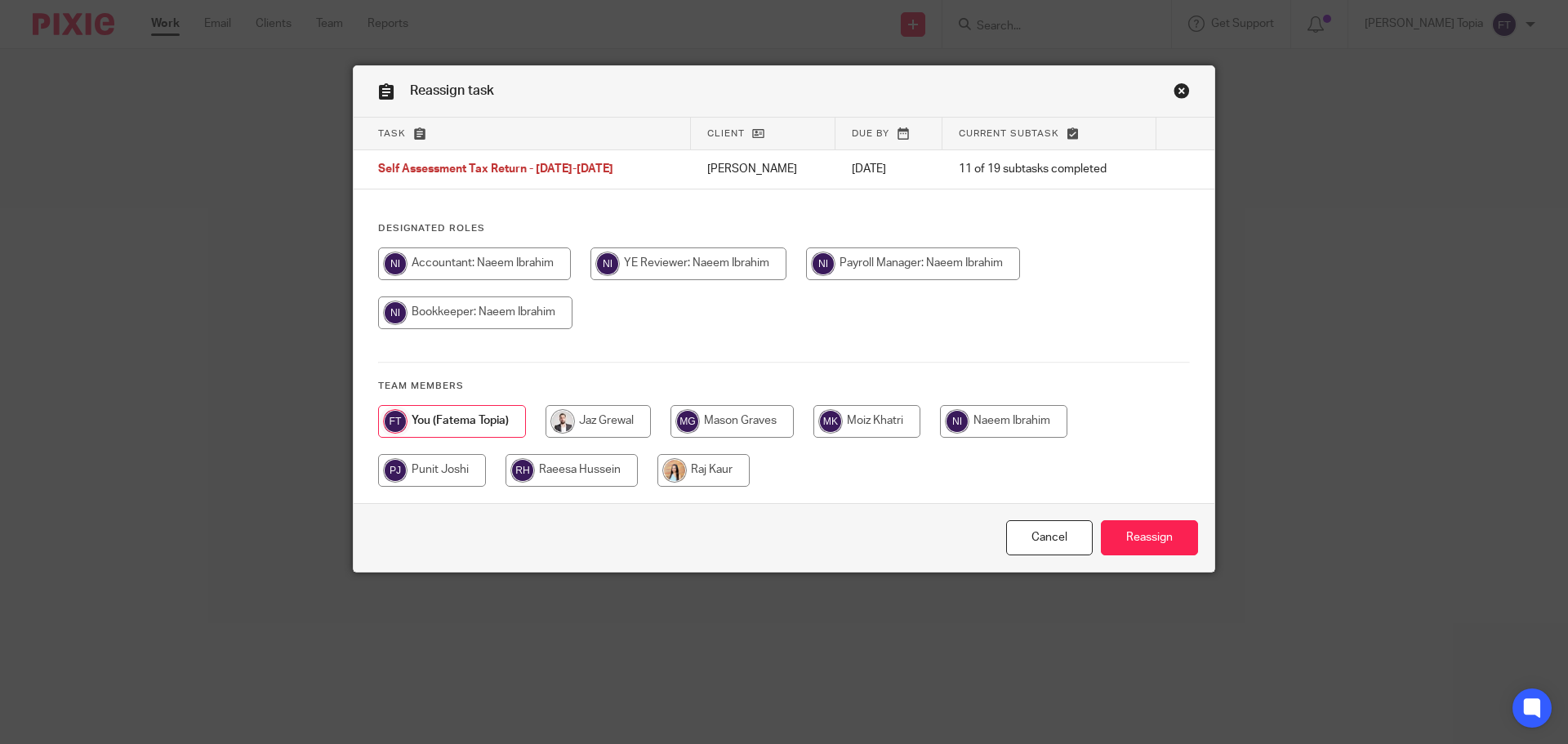
drag, startPoint x: 534, startPoint y: 253, endPoint x: 688, endPoint y: 319, distance: 167.5
click at [536, 256] on input "radio" at bounding box center [474, 264] width 193 height 33
radio input "true"
click at [1171, 533] on input "Reassign" at bounding box center [1149, 538] width 97 height 35
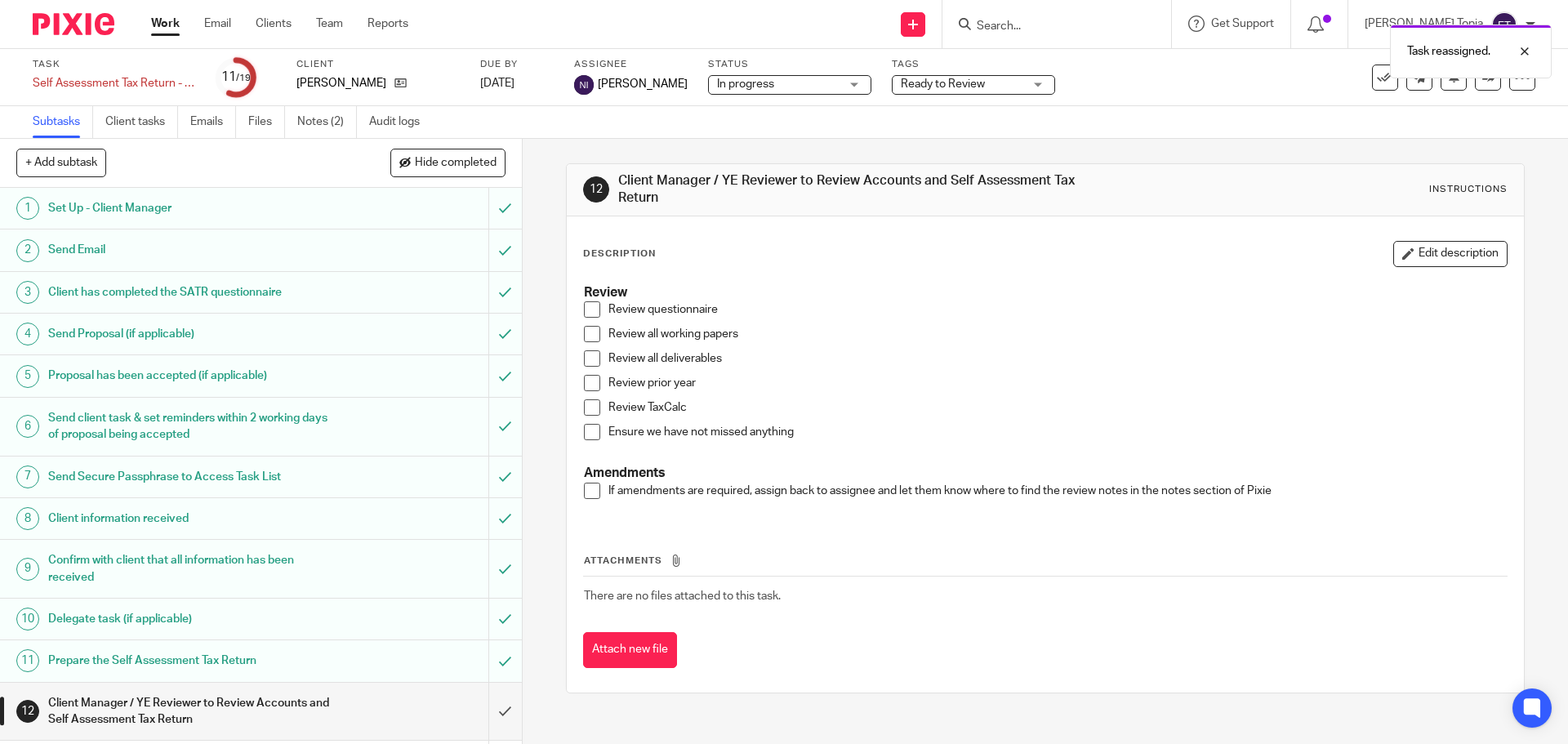
click at [173, 22] on link "Work" at bounding box center [165, 24] width 29 height 16
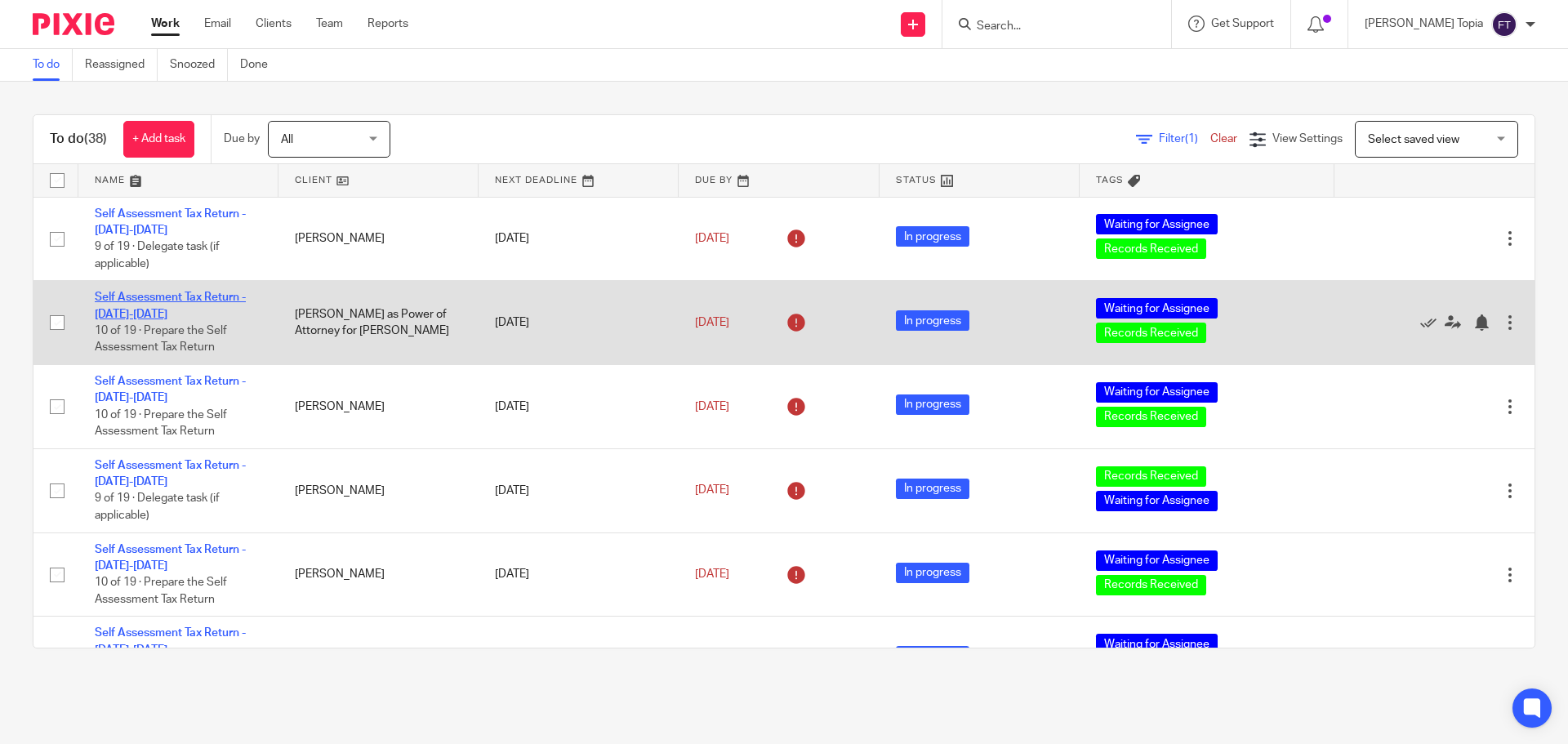
click at [132, 292] on link "Self Assessment Tax Return - [DATE]-[DATE]" at bounding box center [170, 305] width 151 height 28
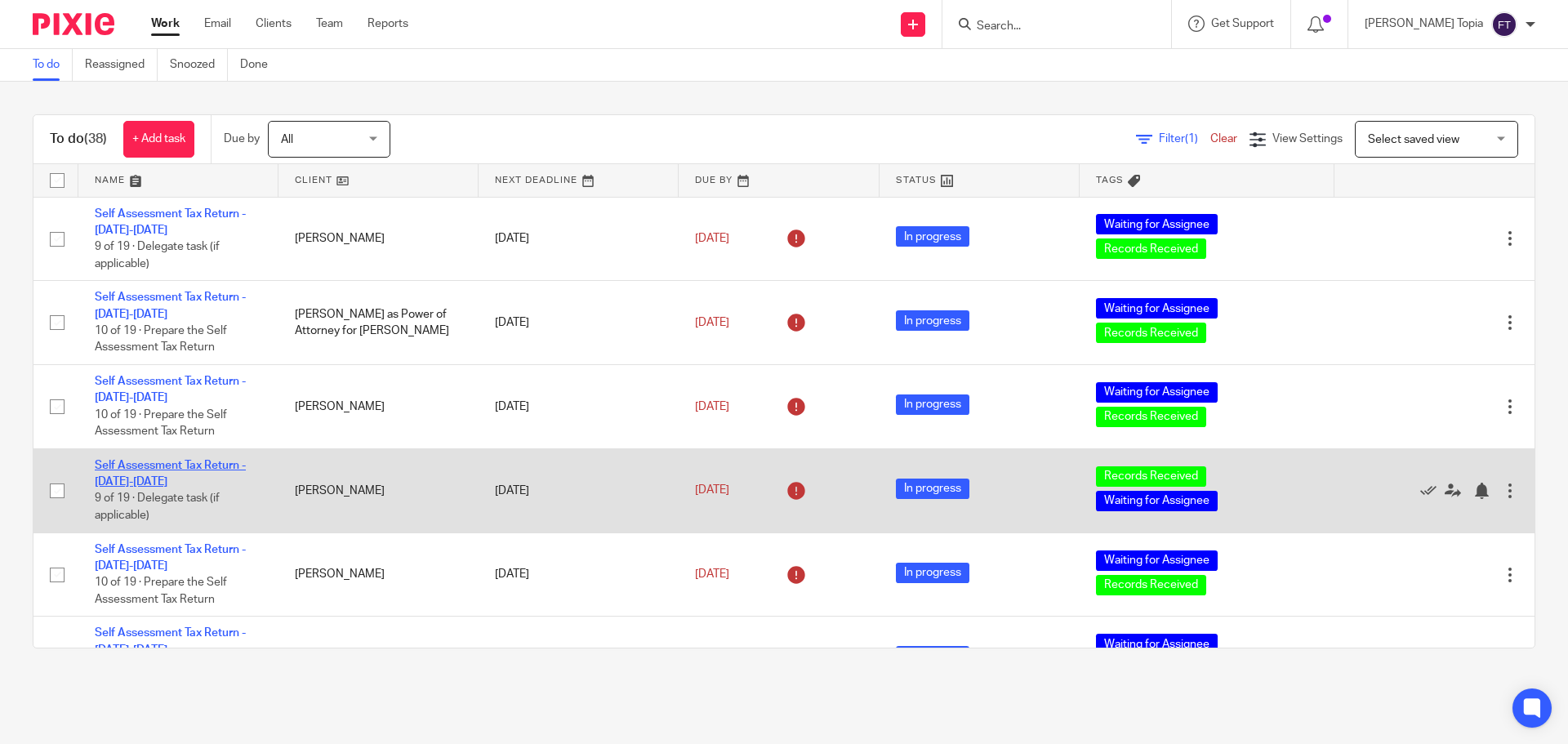
click at [161, 466] on link "Self Assessment Tax Return - [DATE]-[DATE]" at bounding box center [170, 474] width 151 height 28
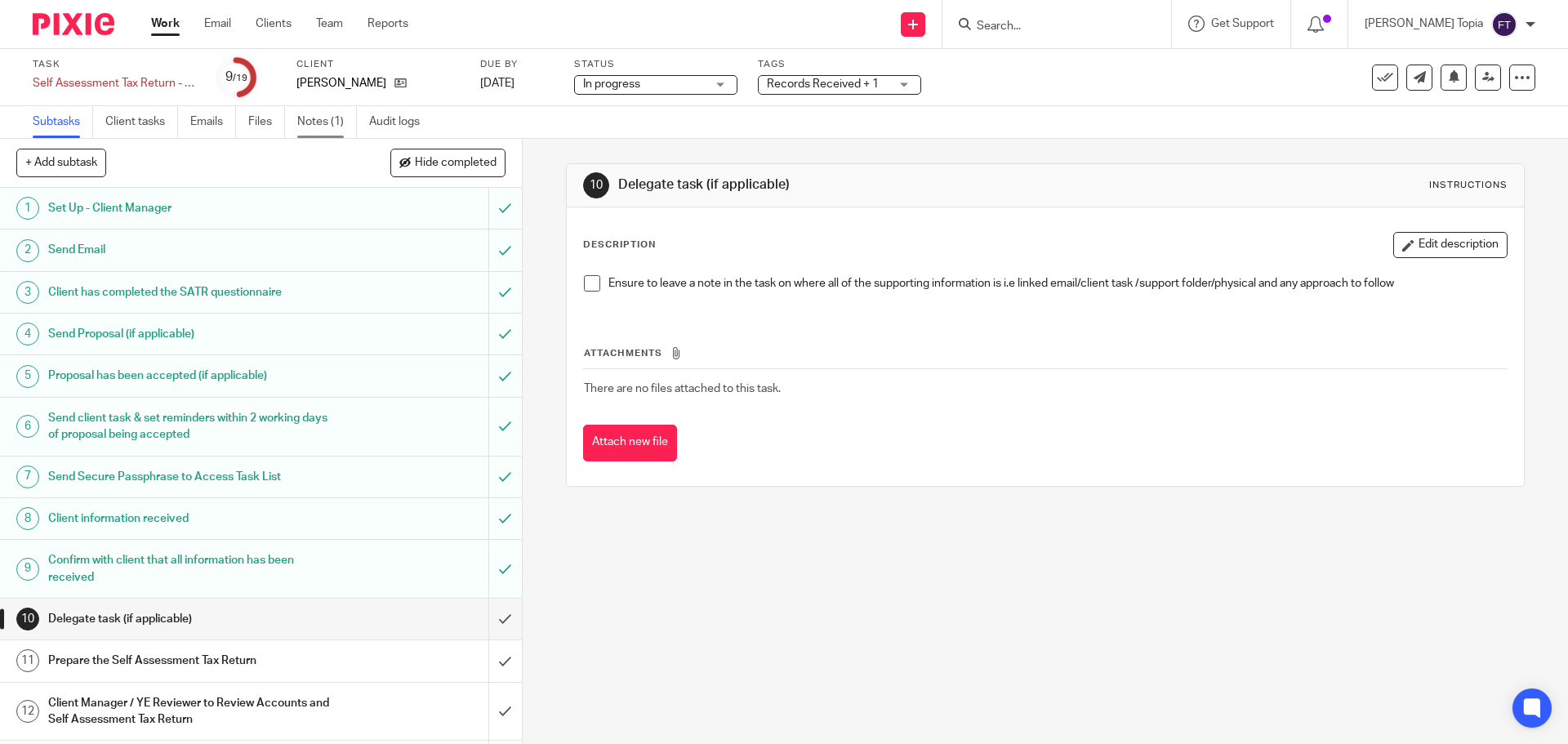
click at [311, 118] on link "Notes (1)" at bounding box center [327, 122] width 60 height 32
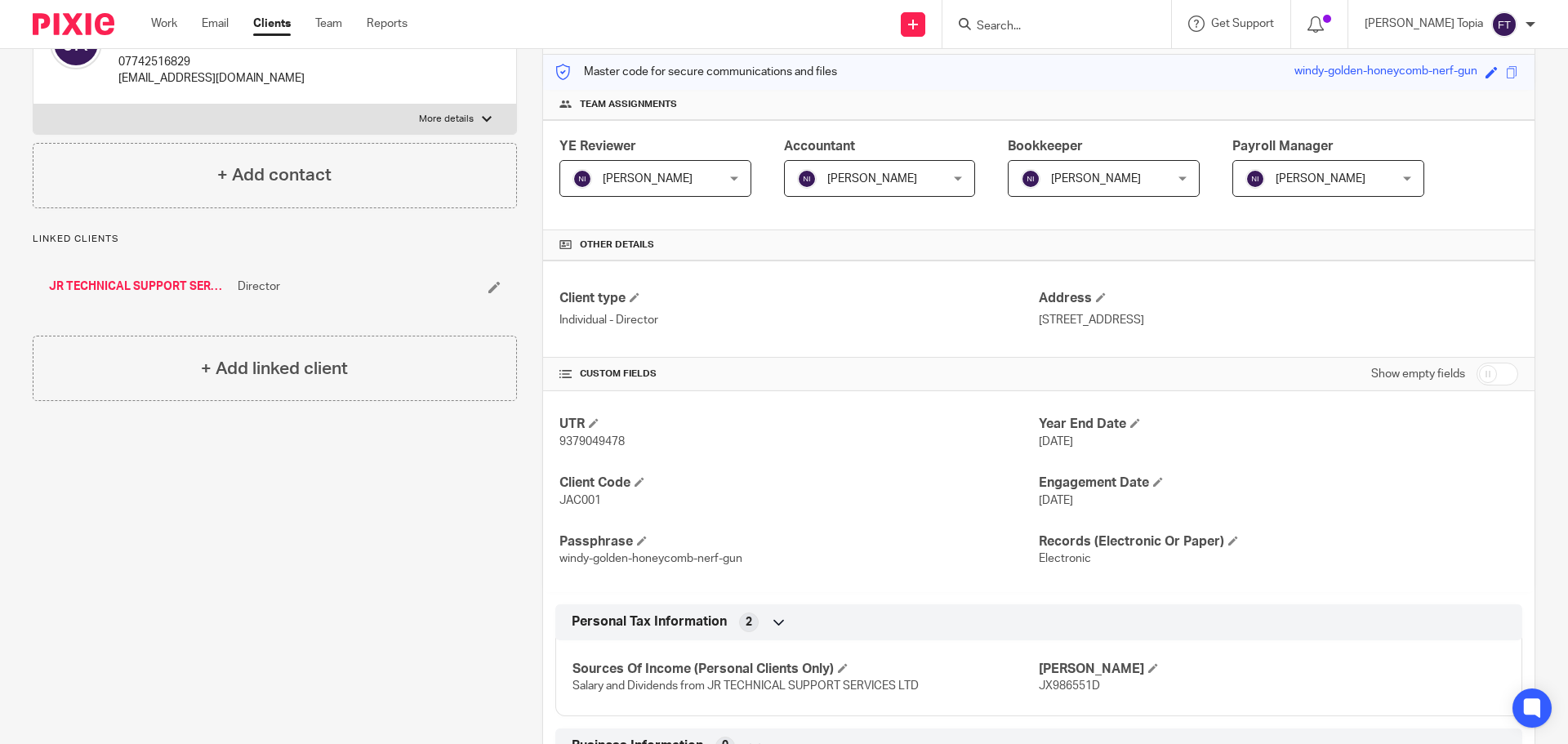
scroll to position [366, 0]
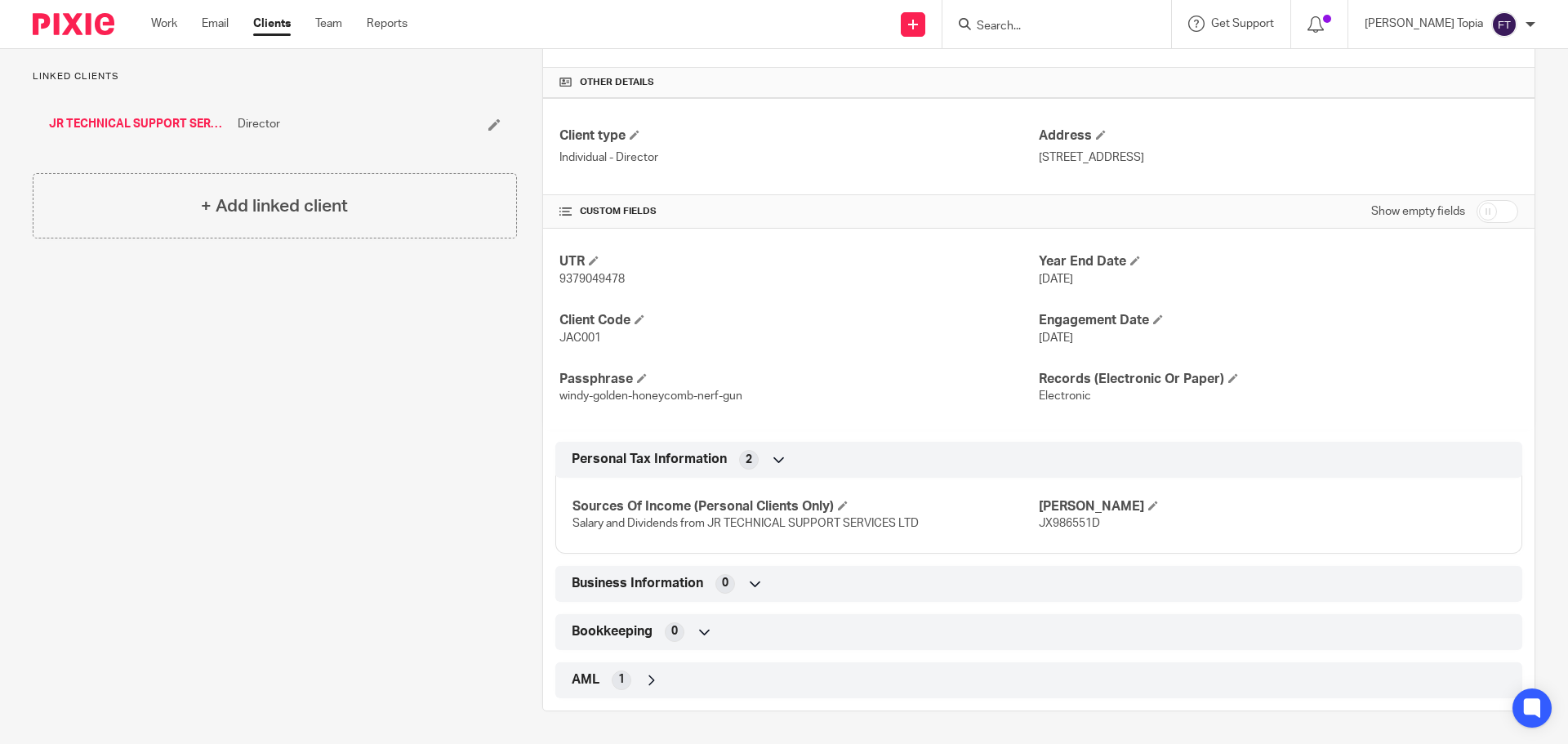
click at [1056, 526] on span "JX986551D" at bounding box center [1069, 524] width 62 height 11
copy span "JX986551D"
